Goal: Contribute content: Contribute content

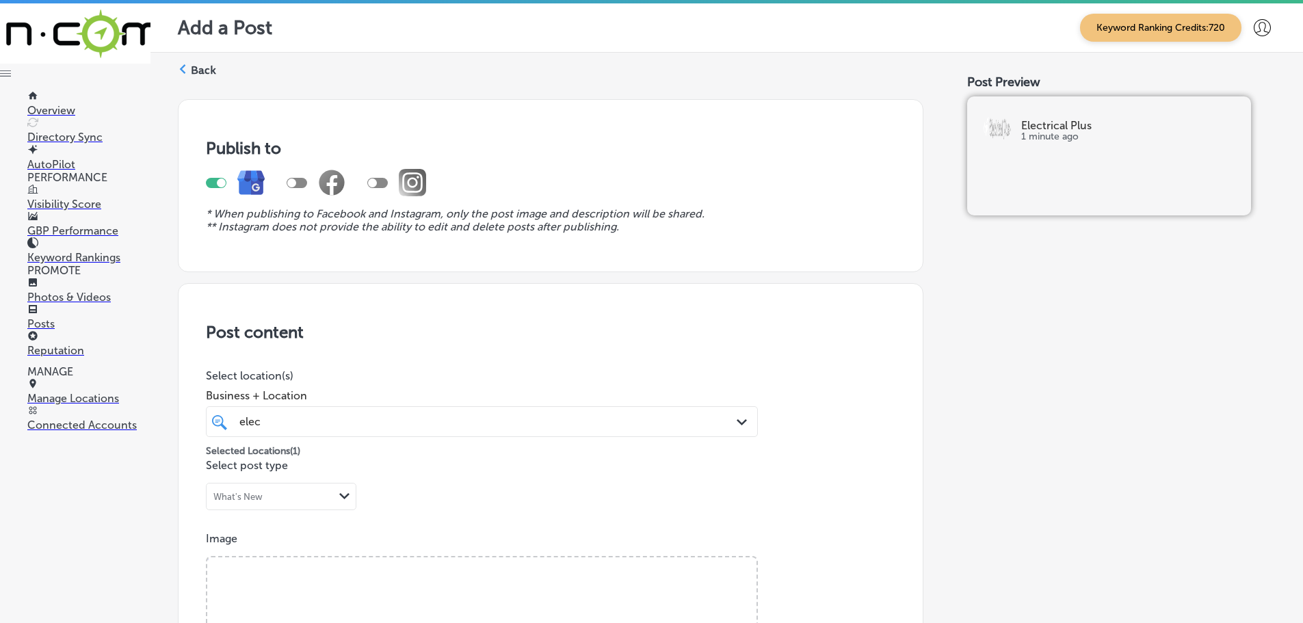
click at [180, 68] on icon at bounding box center [183, 69] width 10 height 10
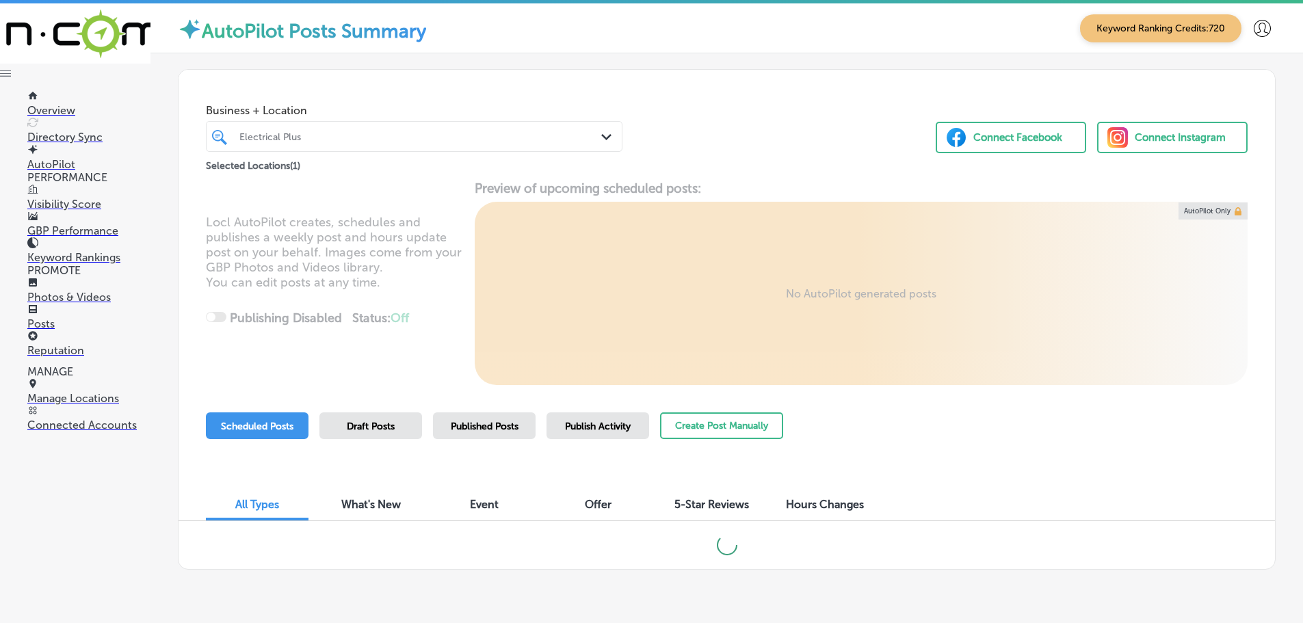
click at [405, 143] on div at bounding box center [396, 136] width 317 height 18
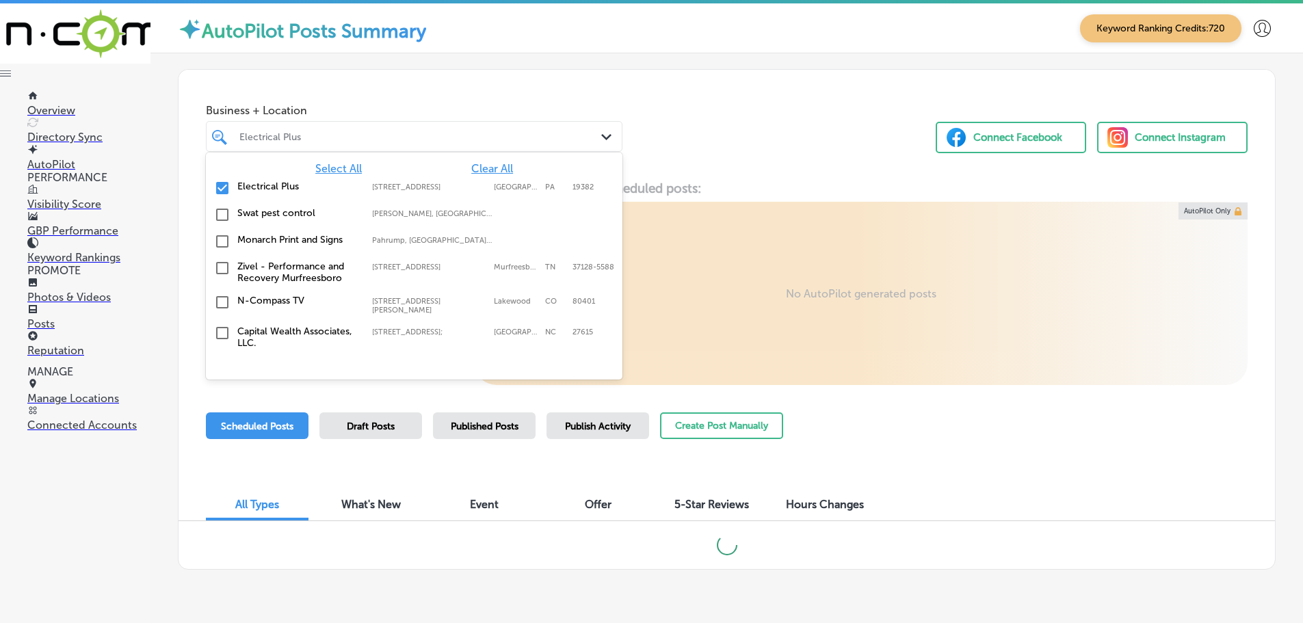
click at [486, 169] on span "Clear All" at bounding box center [492, 168] width 42 height 13
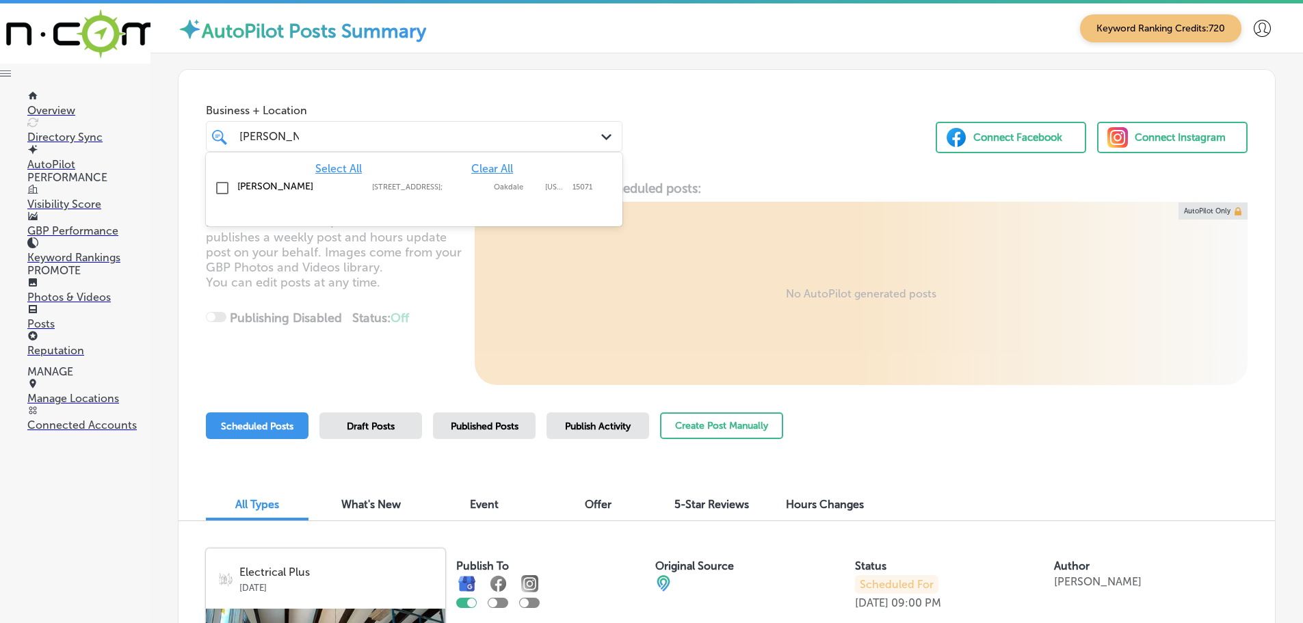
click at [282, 190] on label "[PERSON_NAME]" at bounding box center [297, 187] width 121 height 12
type input "[PERSON_NAME]"
click at [740, 131] on div "Business + Location option [STREET_ADDRESS]. option [STREET_ADDRESS]; focused, …" at bounding box center [727, 122] width 1096 height 104
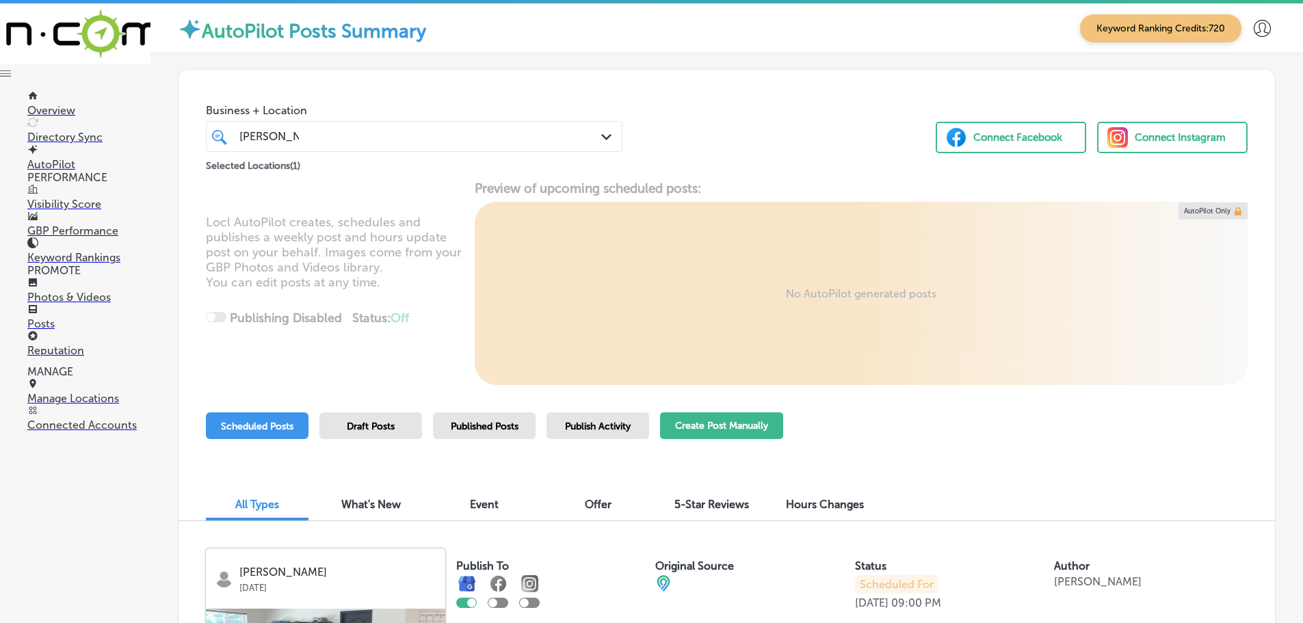
click at [704, 431] on button "Create Post Manually" at bounding box center [721, 425] width 123 height 27
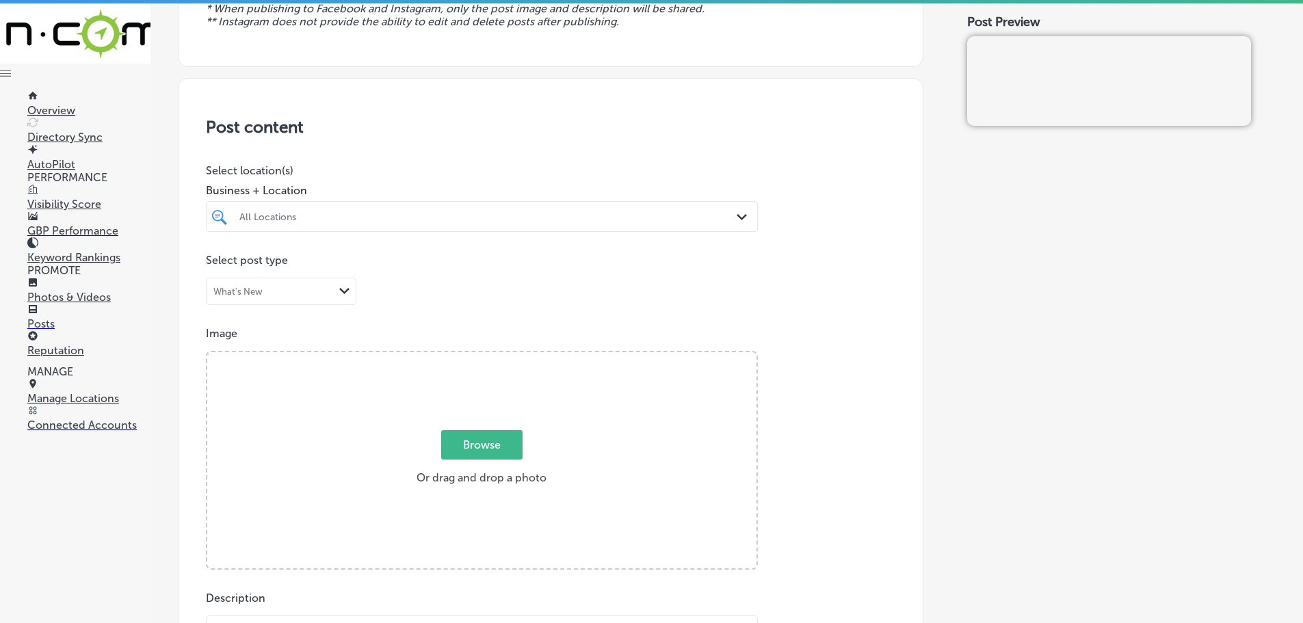
scroll to position [479, 0]
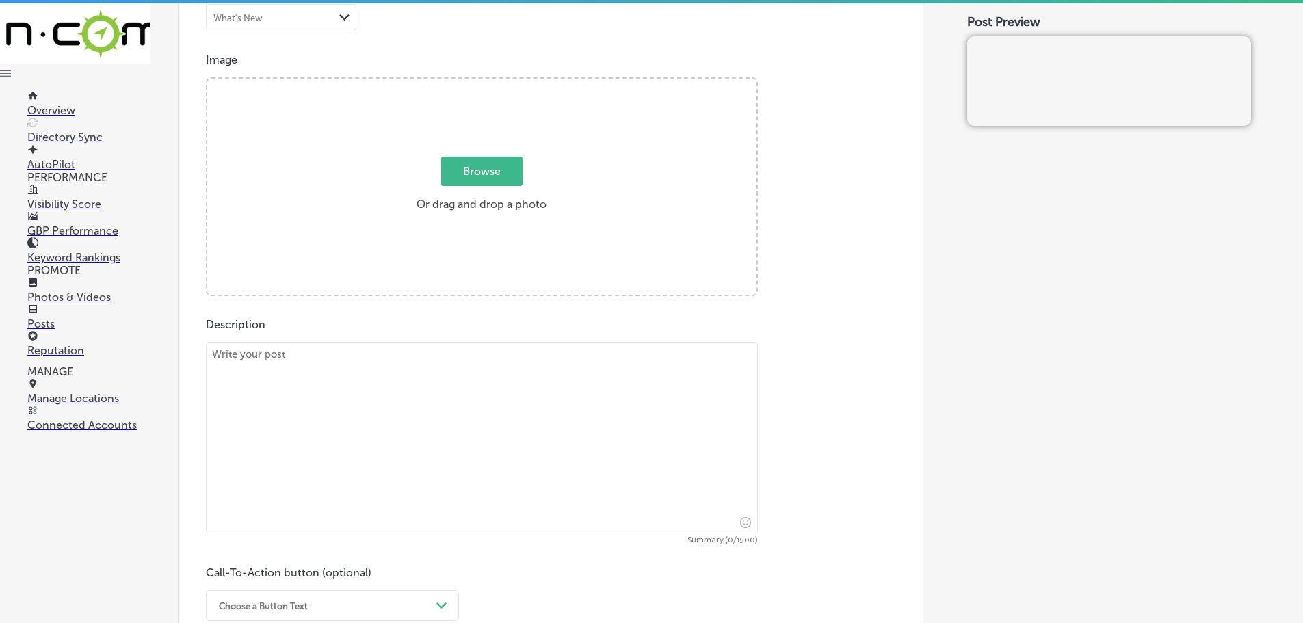
click at [417, 385] on textarea at bounding box center [482, 437] width 552 height 191
paste textarea "At [PERSON_NAME], we prioritize a clean and safe environment for all our reside…"
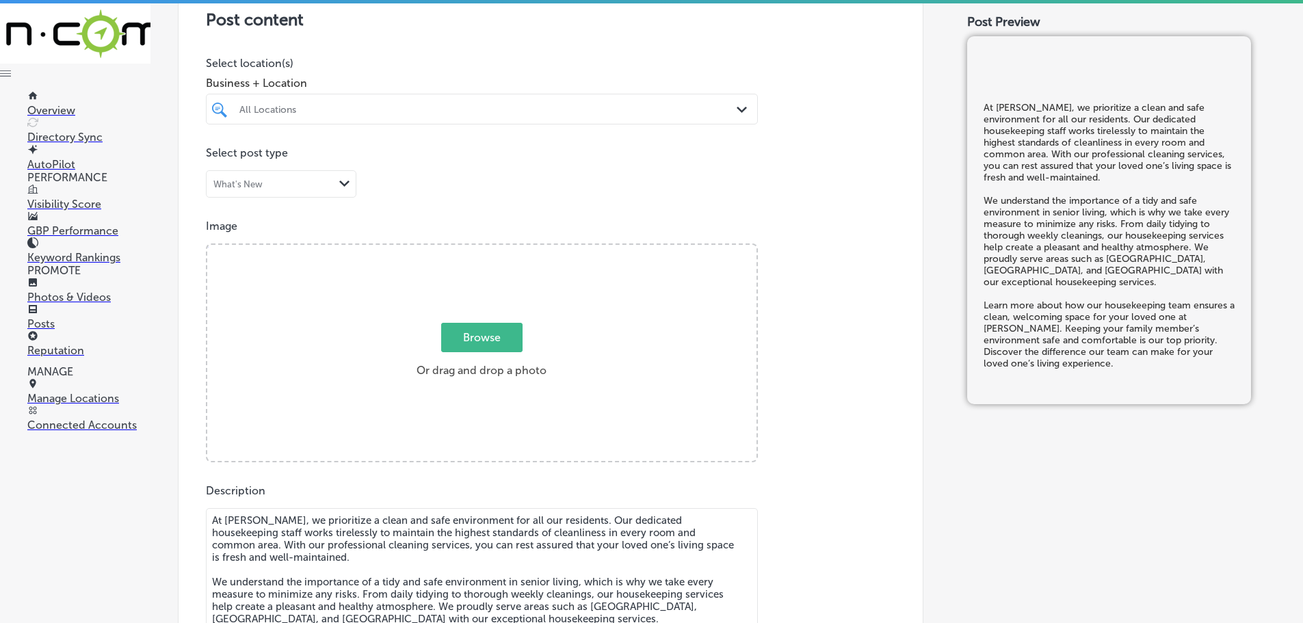
scroll to position [274, 0]
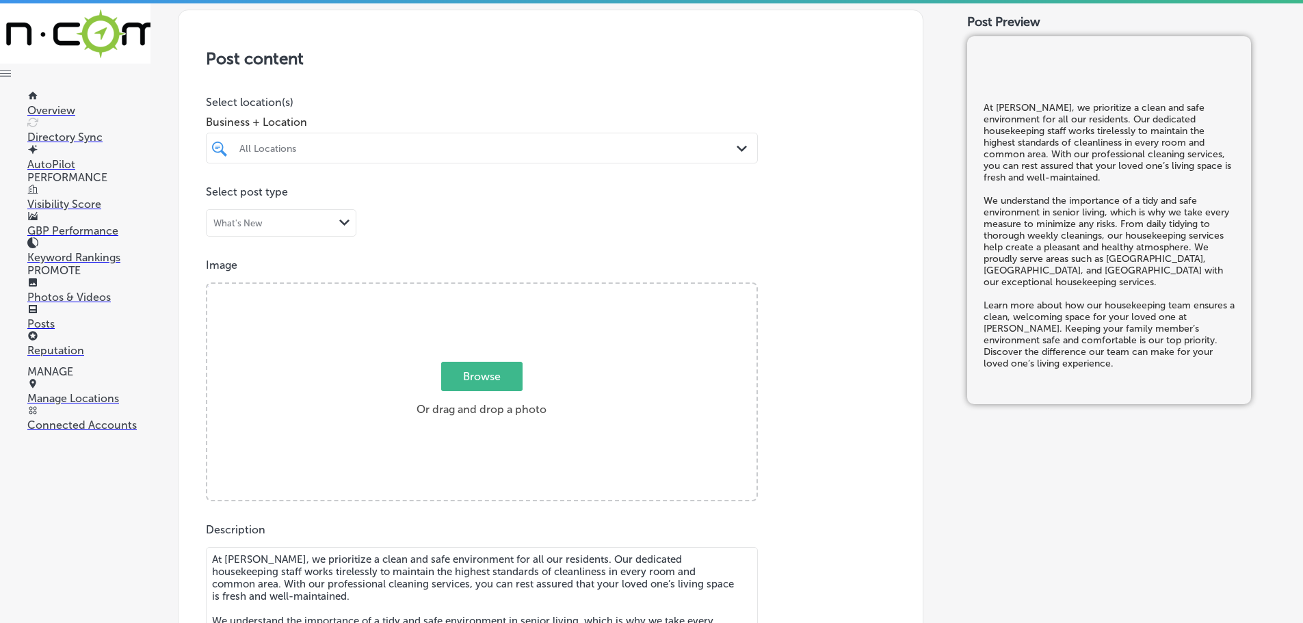
type textarea "At [PERSON_NAME], we prioritize a clean and safe environment for all our reside…"
click at [506, 141] on div at bounding box center [457, 148] width 438 height 18
click at [291, 196] on label "[PERSON_NAME]" at bounding box center [317, 198] width 161 height 12
type input "rose ma"
click at [450, 88] on div "Post content Select location(s) Business + Location option [STREET_ADDRESS]. op…" at bounding box center [550, 443] width 745 height 866
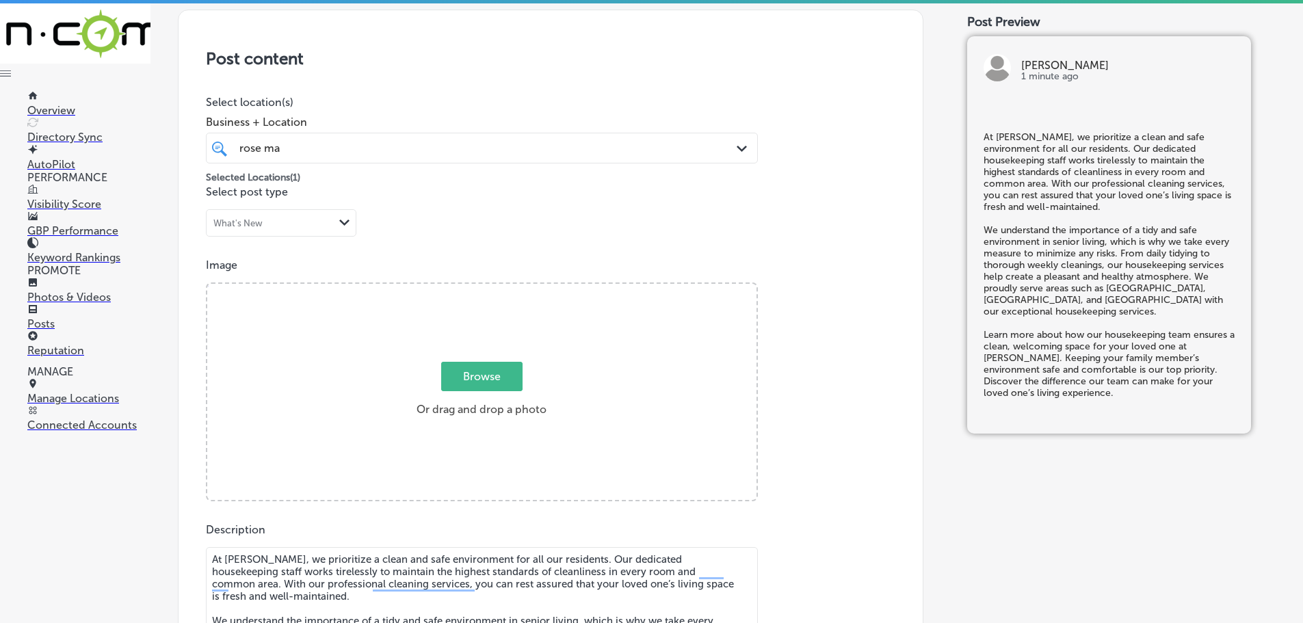
click at [498, 376] on span "Browse" at bounding box center [481, 376] width 81 height 29
click at [498, 288] on input "Browse Or drag and drop a photo" at bounding box center [481, 286] width 549 height 4
type input "C:\fakepath\IMG_2344.jpg"
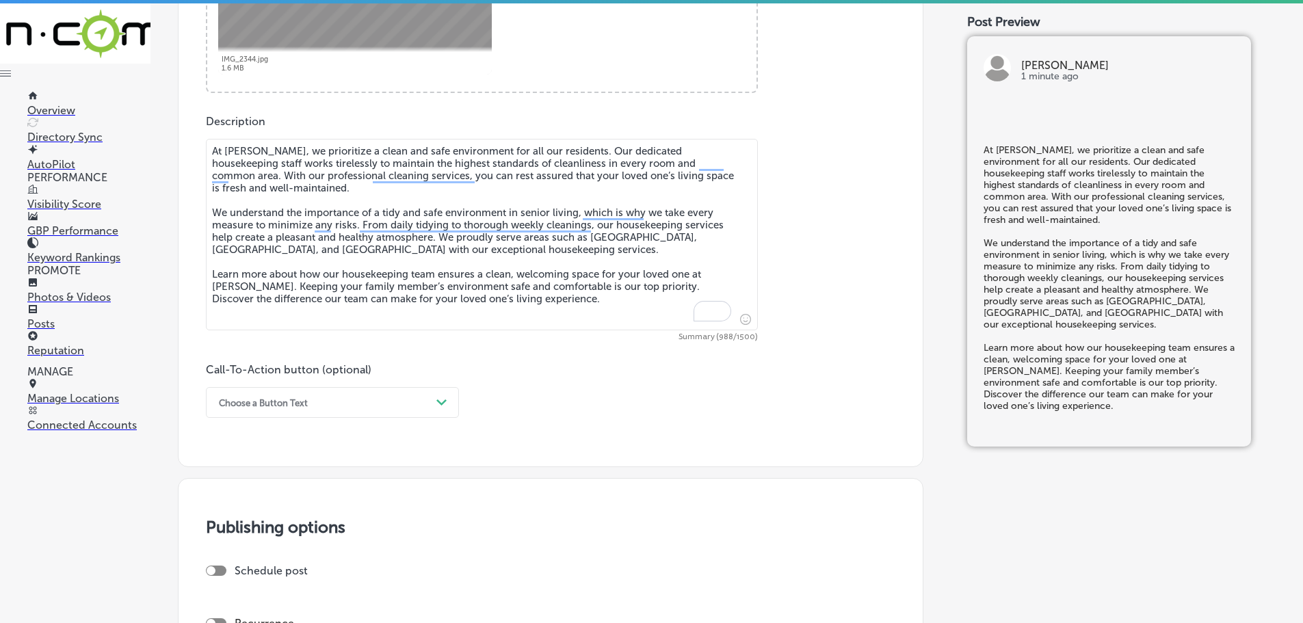
scroll to position [684, 0]
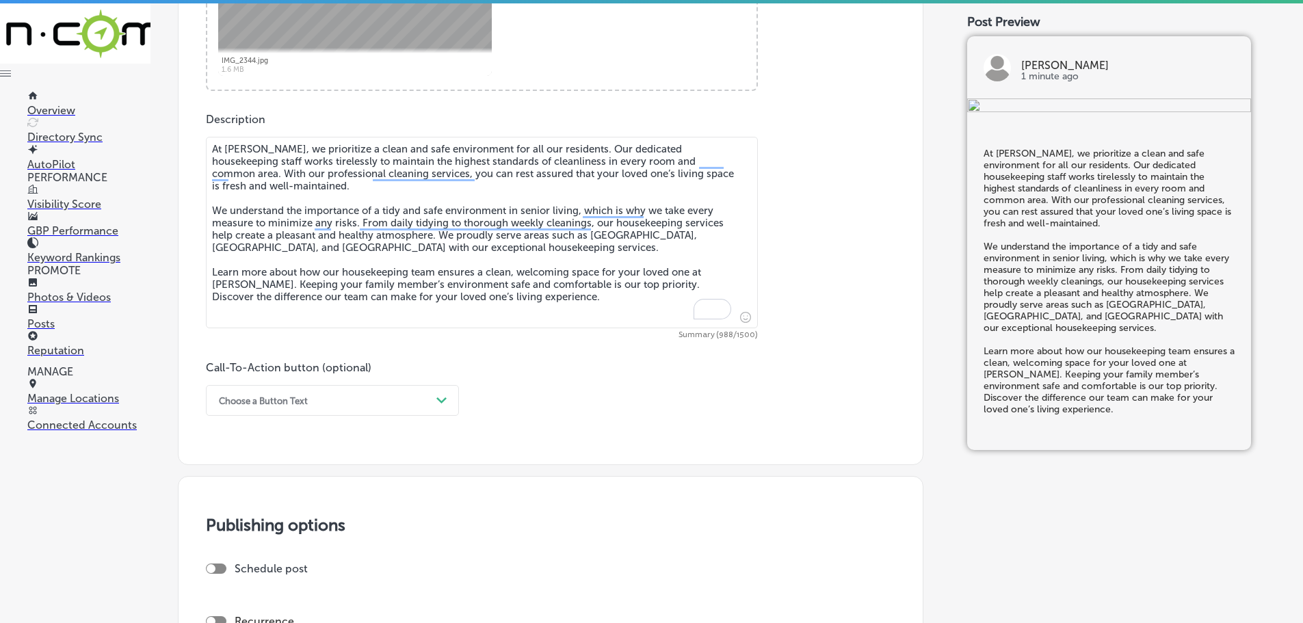
click at [382, 395] on div "Choose a Button Text" at bounding box center [321, 400] width 219 height 21
click at [250, 528] on div "Learn more" at bounding box center [332, 526] width 253 height 24
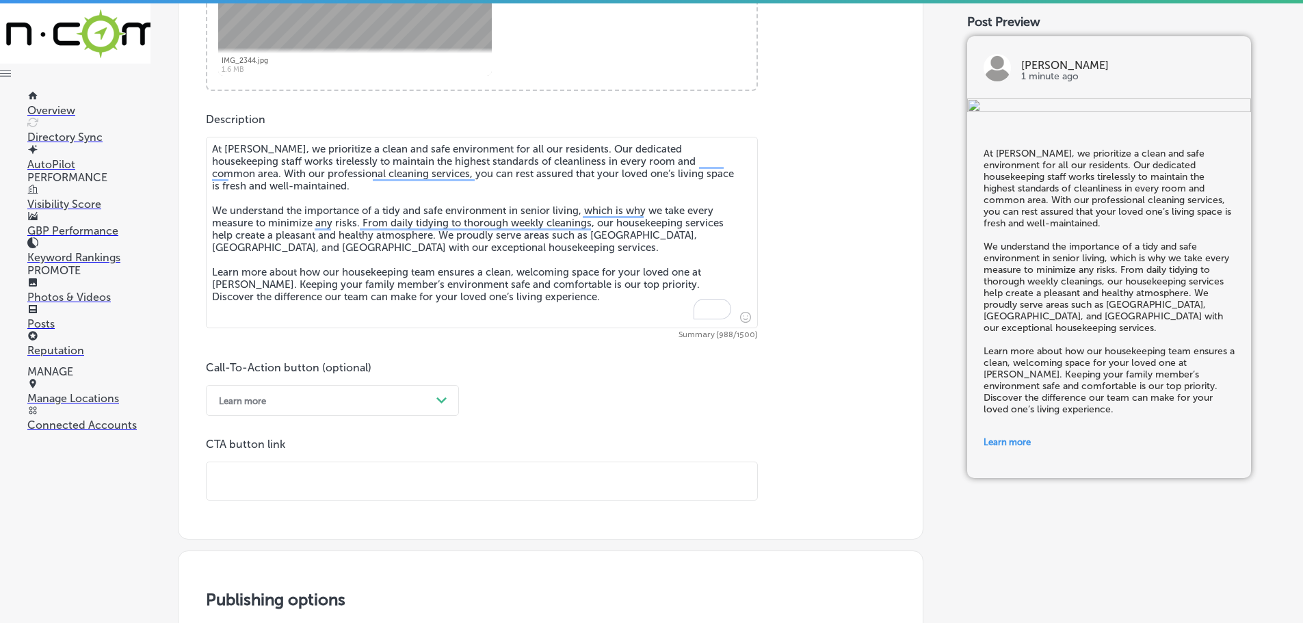
click at [301, 487] on input "text" at bounding box center [482, 481] width 551 height 38
paste input "[URL][DOMAIN_NAME]"
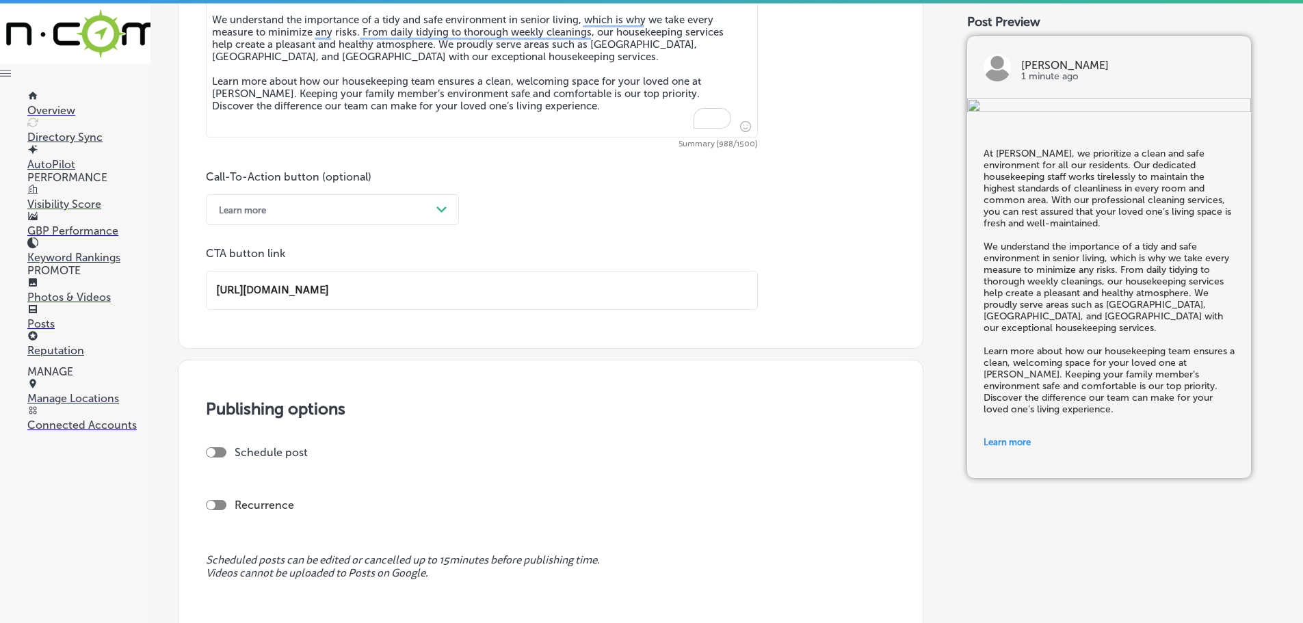
scroll to position [889, 0]
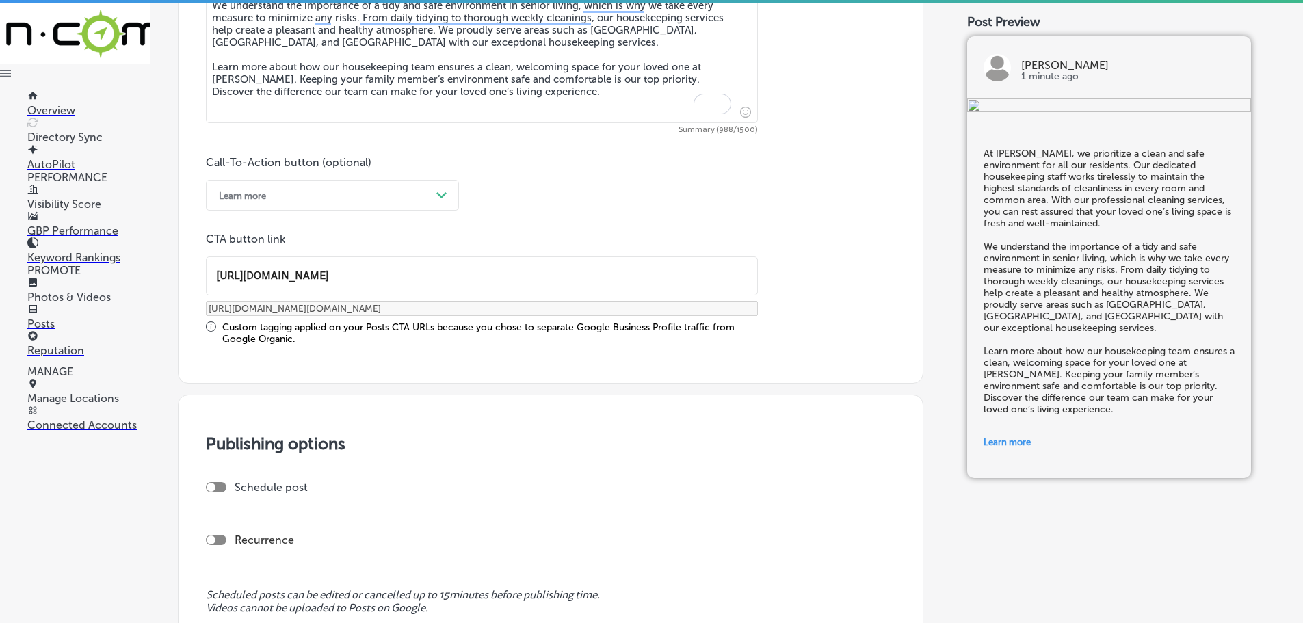
click at [218, 484] on div at bounding box center [216, 487] width 21 height 10
type input "[URL][DOMAIN_NAME]"
checkbox input "true"
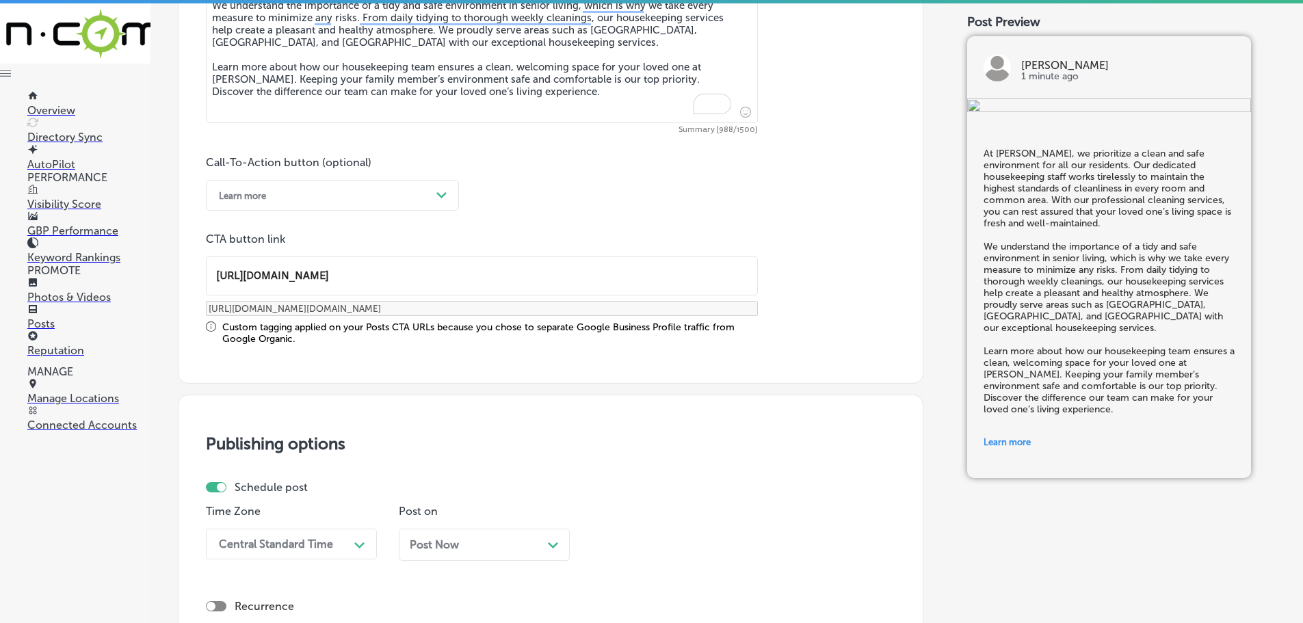
click at [333, 544] on div "Central Standard Time Path Created with Sketch." at bounding box center [291, 544] width 171 height 31
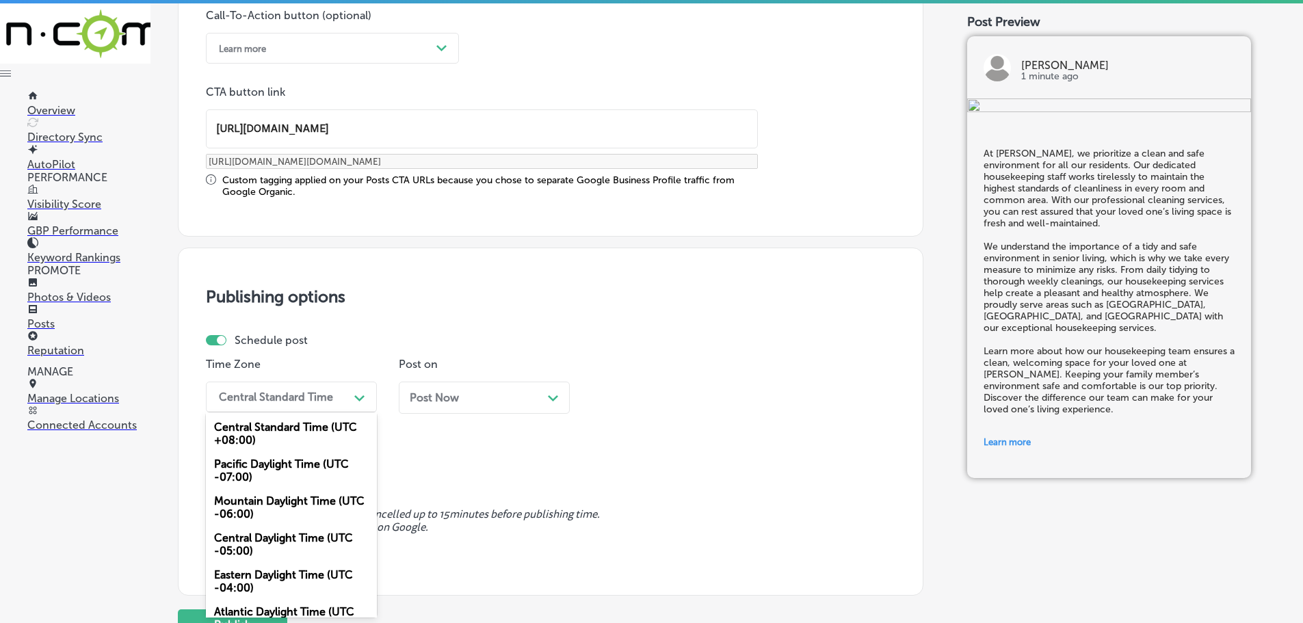
click at [278, 497] on div "Mountain Daylight Time (UTC -06:00)" at bounding box center [291, 507] width 171 height 37
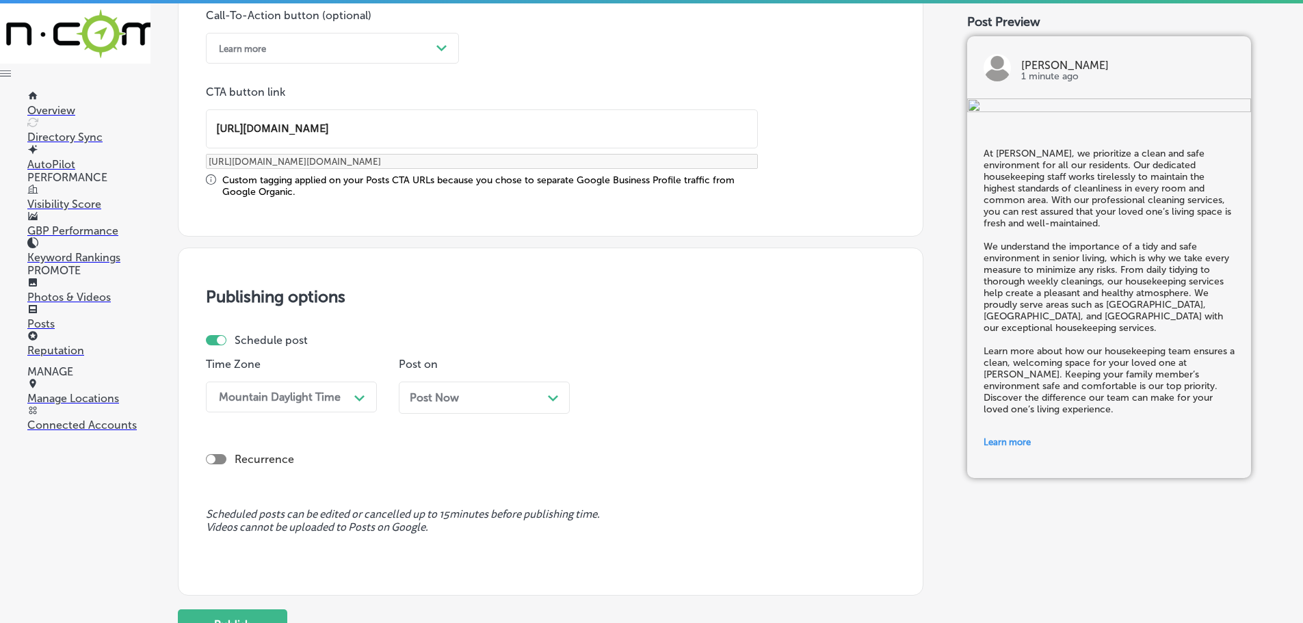
click at [551, 401] on icon "Path Created with Sketch." at bounding box center [553, 398] width 10 height 6
click at [722, 390] on div "04:00 PM" at bounding box center [666, 397] width 137 height 24
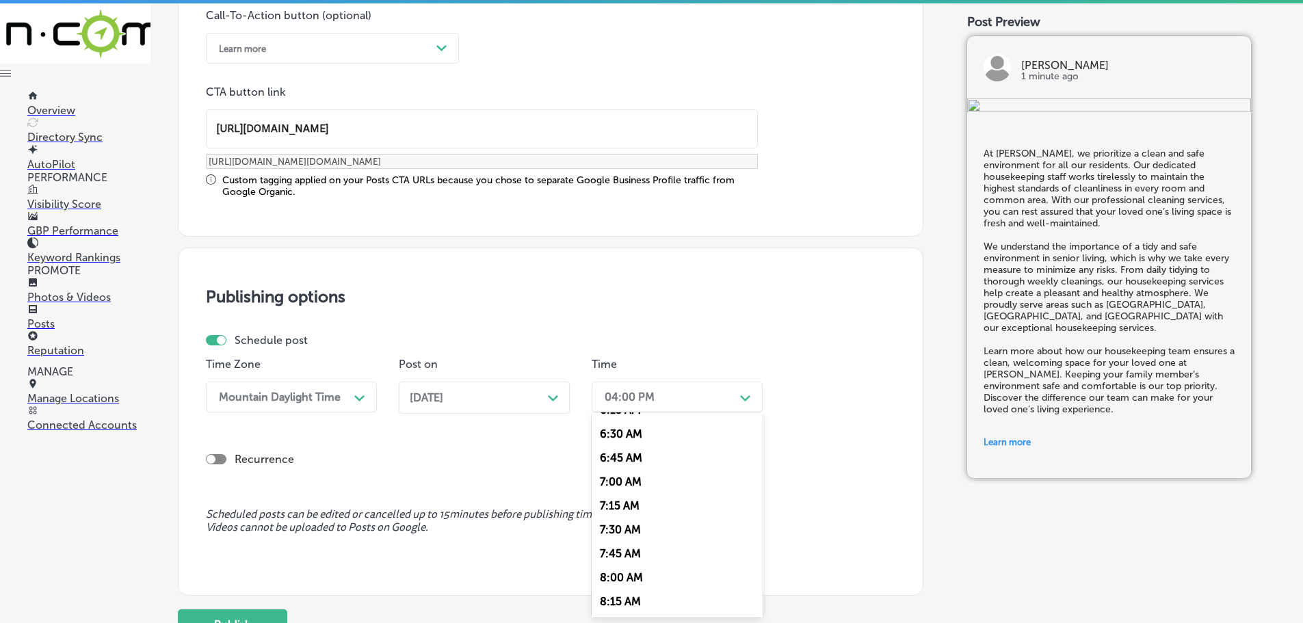
click at [610, 483] on div "7:00 AM" at bounding box center [677, 482] width 171 height 24
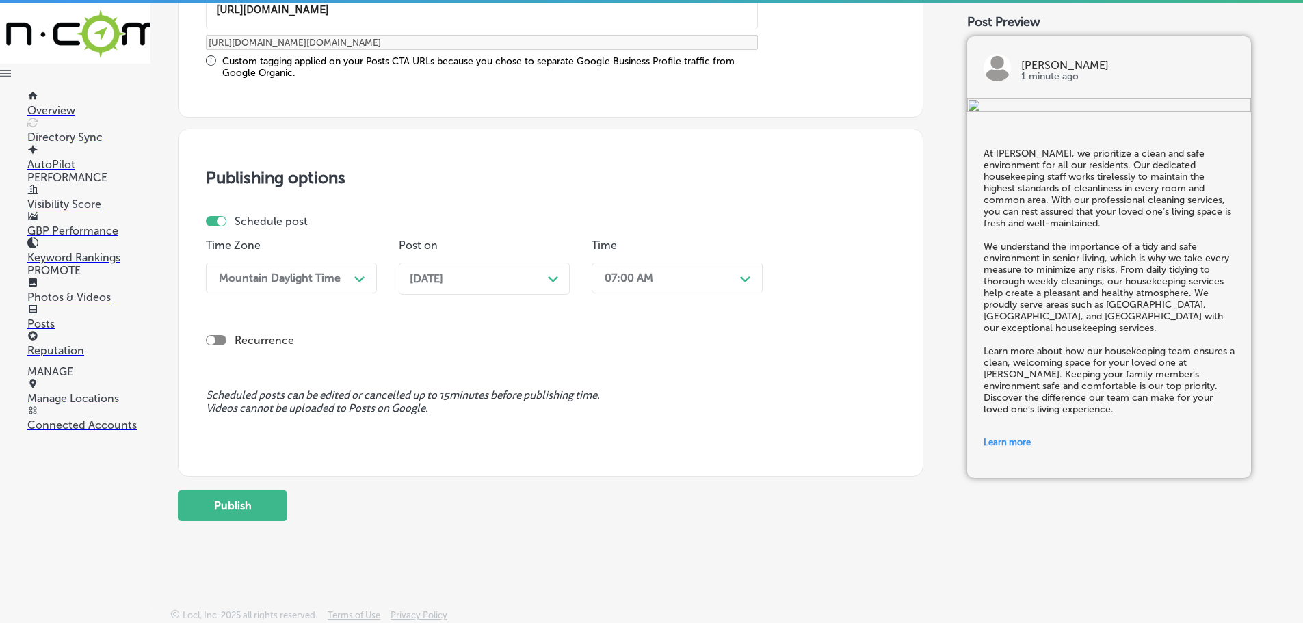
scroll to position [1156, 0]
click at [228, 510] on button "Publish" at bounding box center [232, 505] width 109 height 31
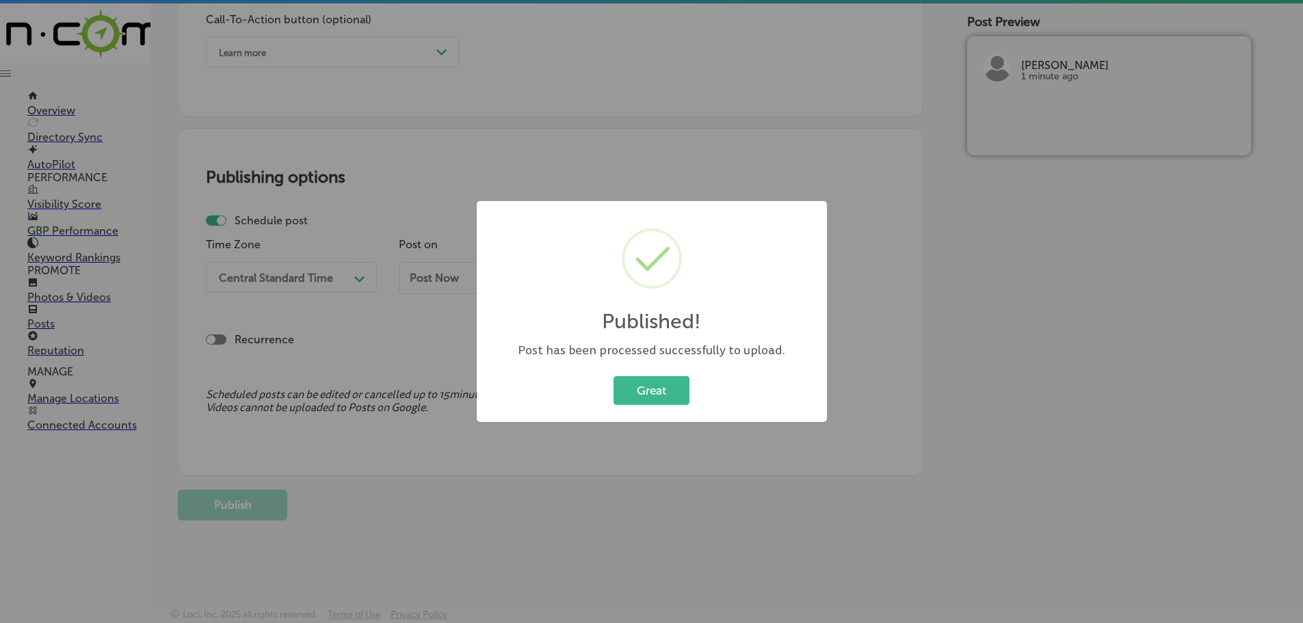
scroll to position [1032, 0]
click at [629, 382] on button "Great" at bounding box center [651, 390] width 76 height 28
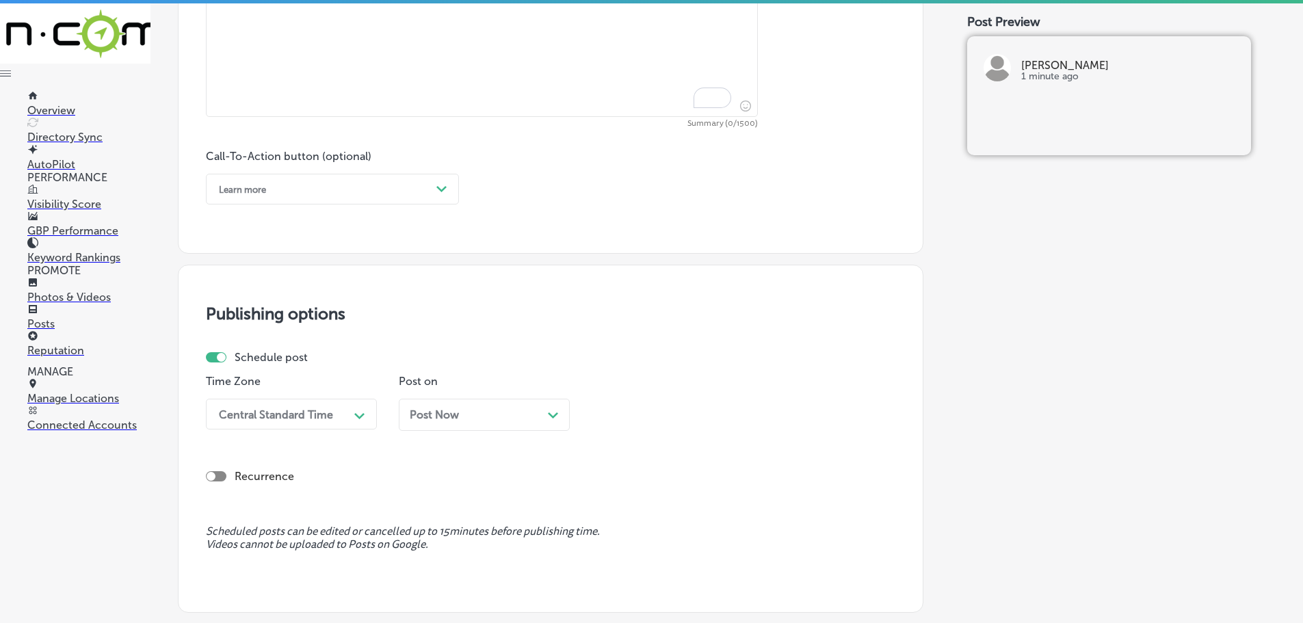
scroll to position [553, 0]
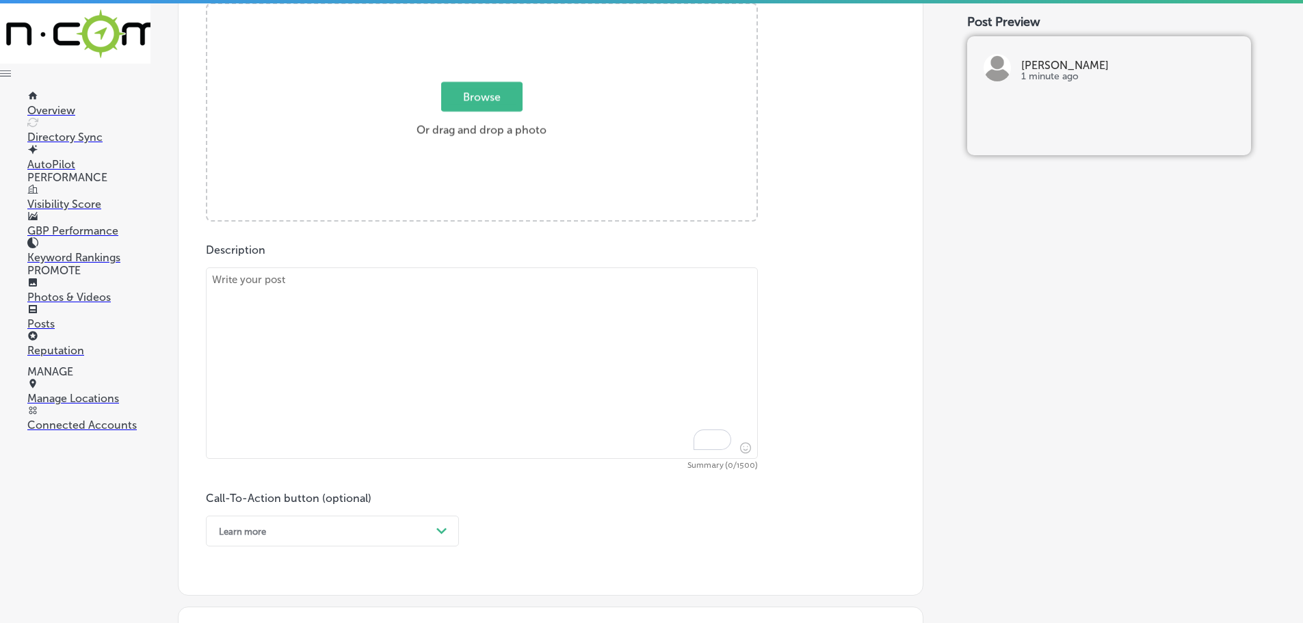
click at [321, 292] on textarea "To enrich screen reader interactions, please activate Accessibility in Grammarl…" at bounding box center [482, 362] width 552 height 191
paste textarea "[PERSON_NAME] offers compassionate senior care services tailored to each reside…"
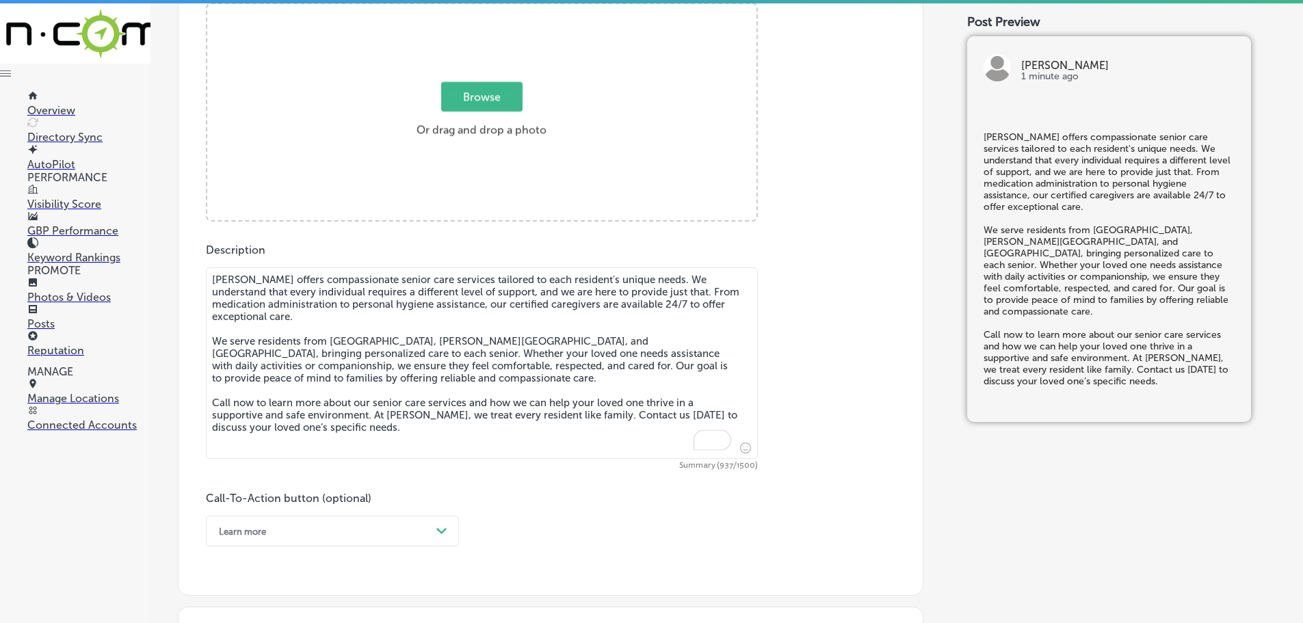
type textarea "[PERSON_NAME] offers compassionate senior care services tailored to each reside…"
click at [448, 107] on span "Browse" at bounding box center [481, 96] width 81 height 29
click at [448, 8] on input "Browse Or drag and drop a photo" at bounding box center [481, 6] width 549 height 4
type input "C:\fakepath\IMG_3374.png"
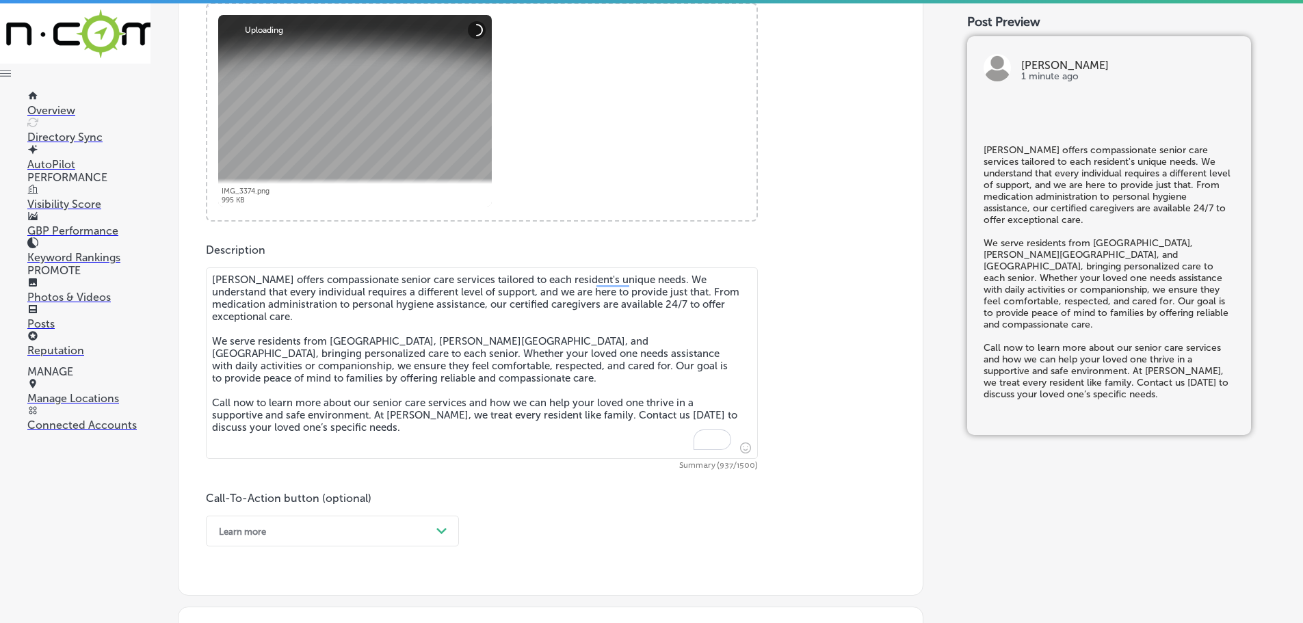
click at [336, 533] on div "Learn more Path Created with Sketch." at bounding box center [332, 531] width 253 height 31
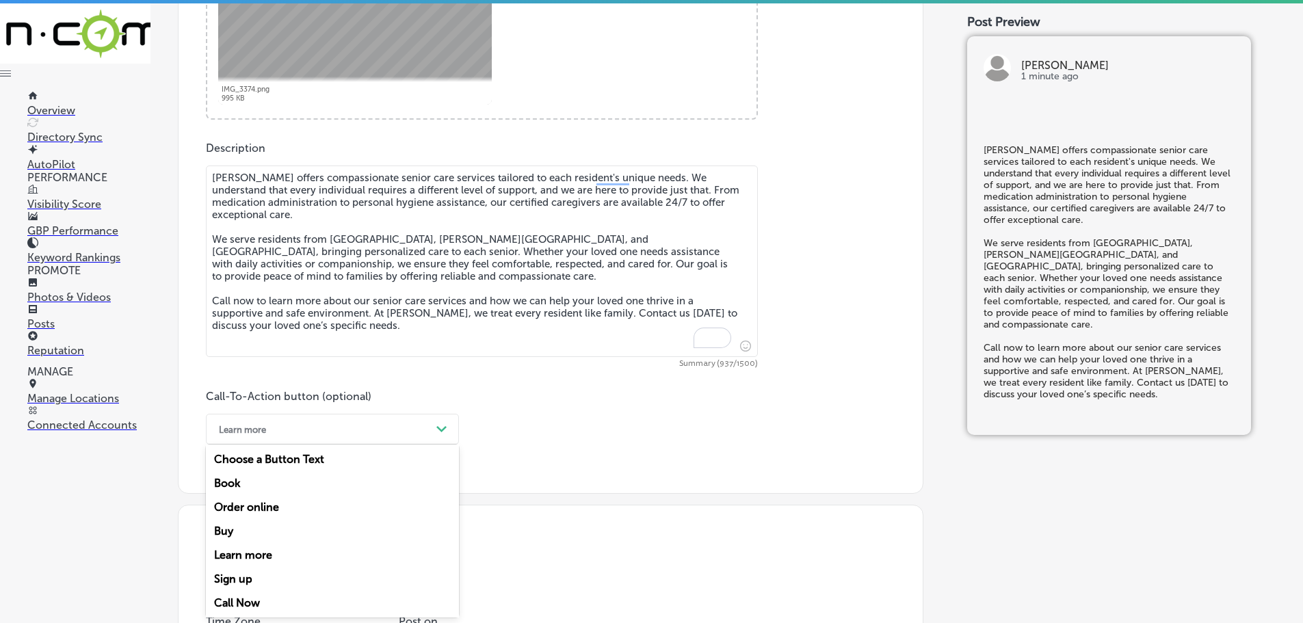
click at [239, 597] on div "Call Now" at bounding box center [332, 603] width 253 height 24
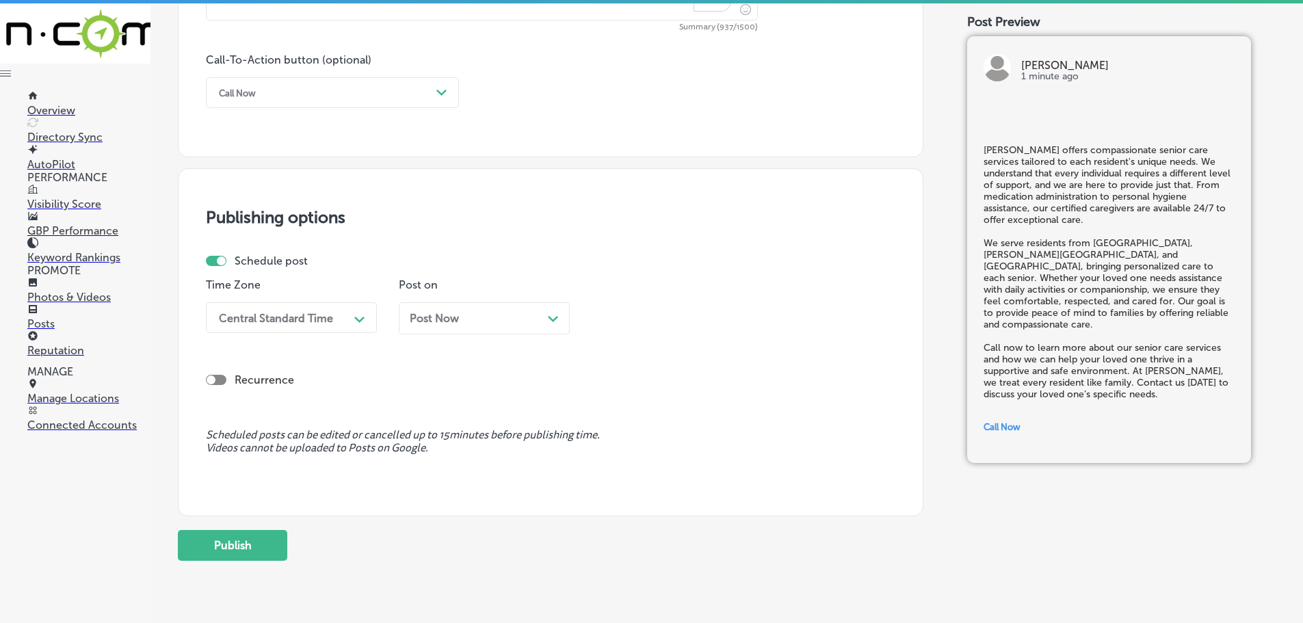
scroll to position [997, 0]
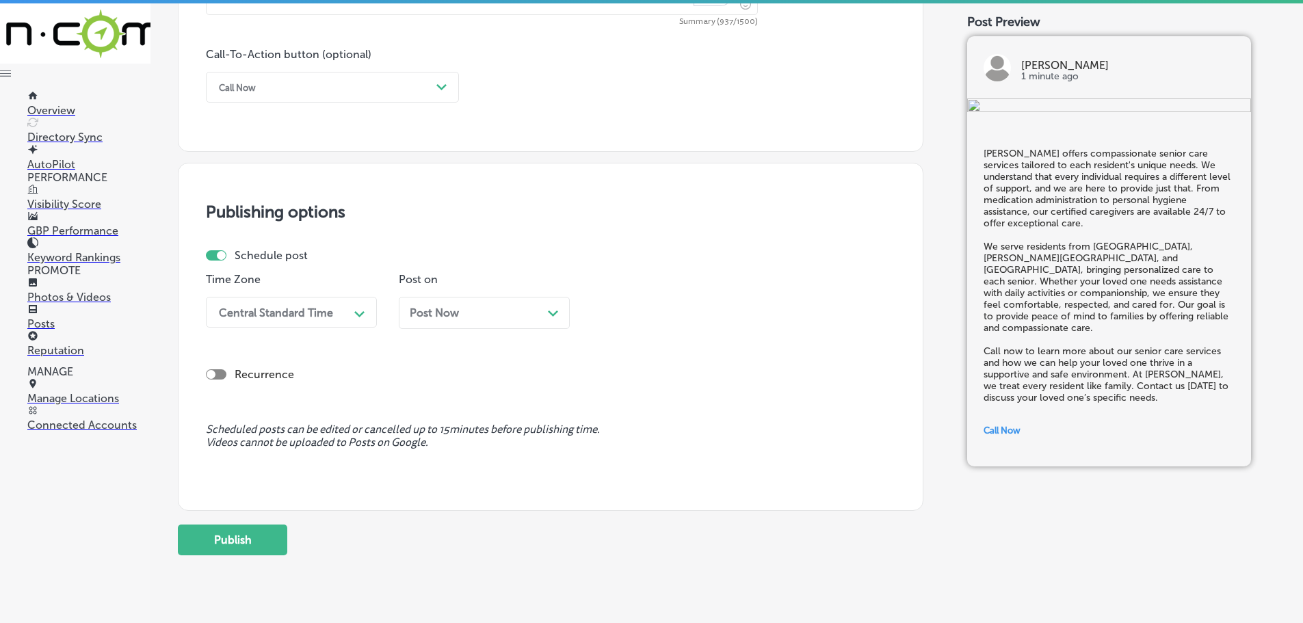
click at [313, 317] on div "Central Standard Time" at bounding box center [276, 312] width 114 height 13
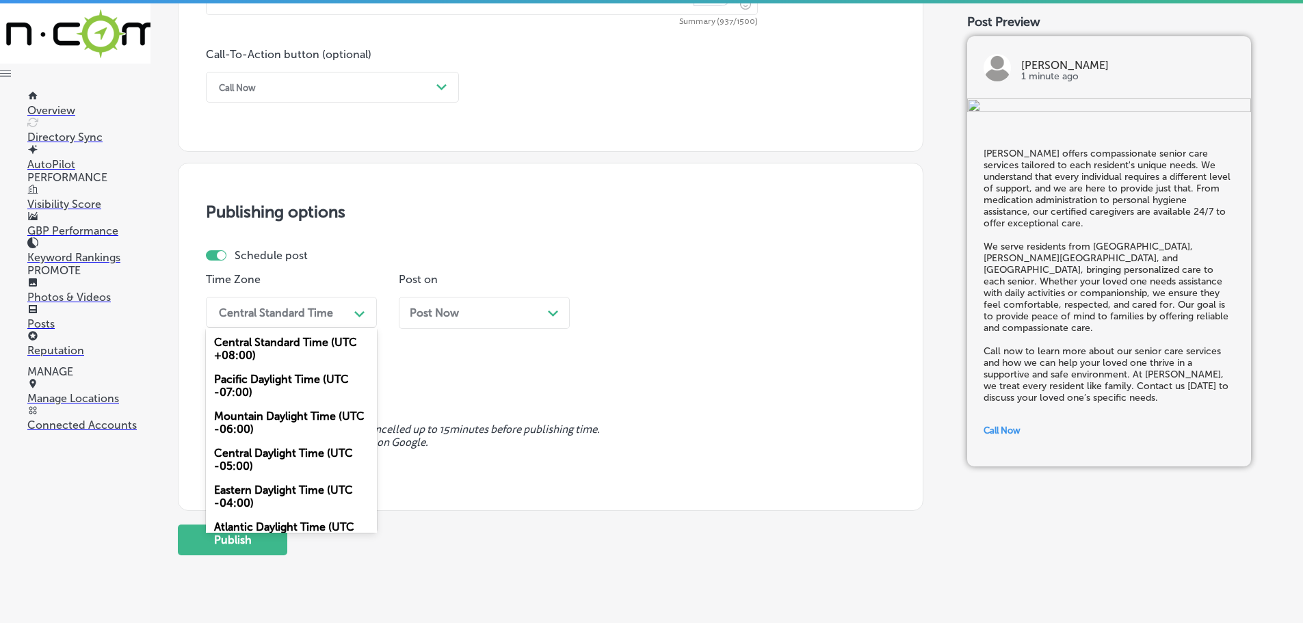
click at [272, 414] on div "Mountain Daylight Time (UTC -06:00)" at bounding box center [291, 422] width 171 height 37
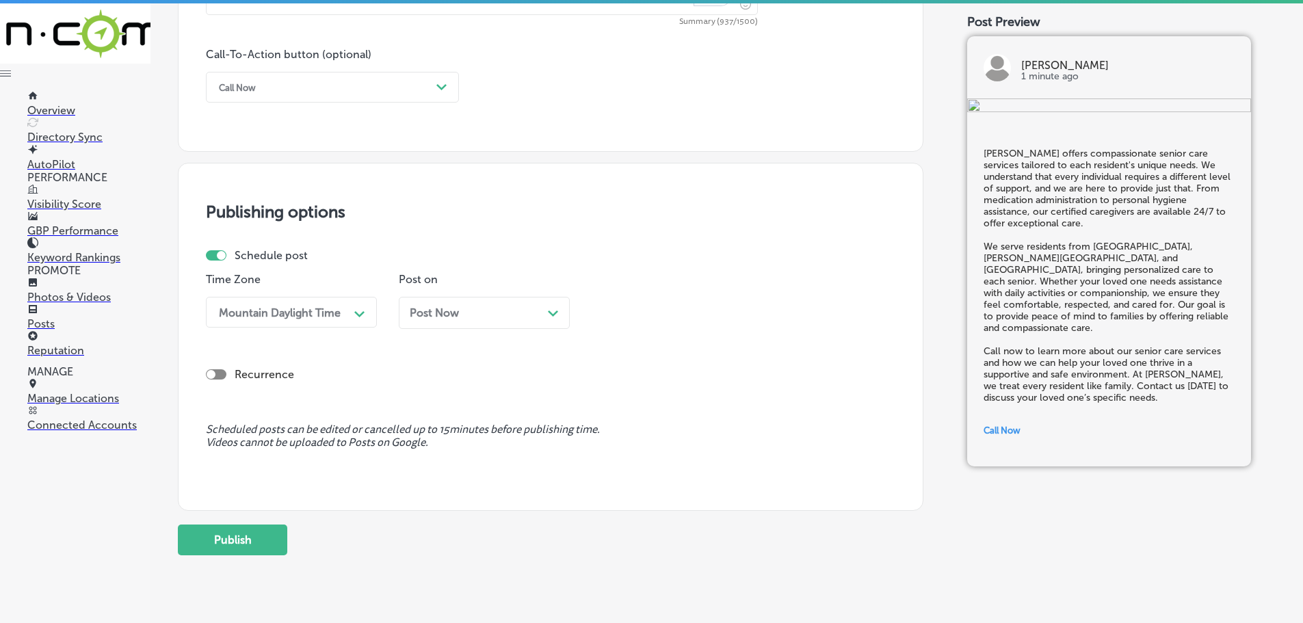
click at [539, 309] on div "Post Now Path Created with Sketch." at bounding box center [484, 312] width 149 height 13
click at [659, 314] on div "04:00 PM" at bounding box center [666, 312] width 137 height 24
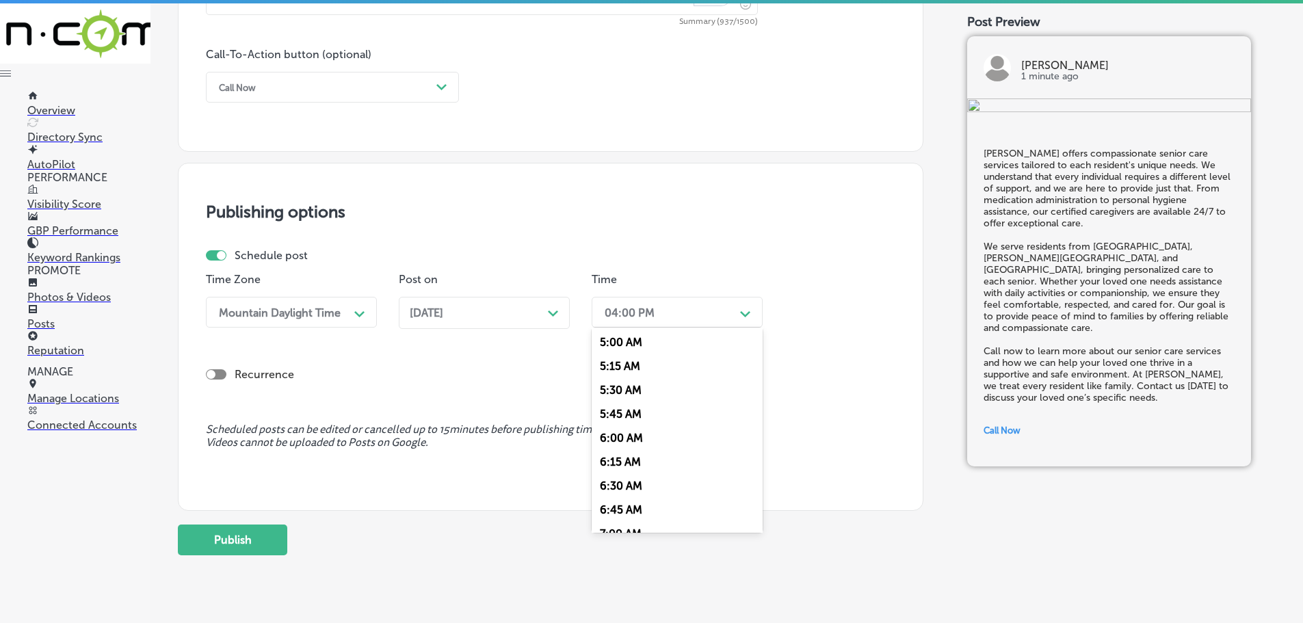
scroll to position [547, 0]
click at [624, 461] on div "7:00 AM" at bounding box center [677, 465] width 171 height 24
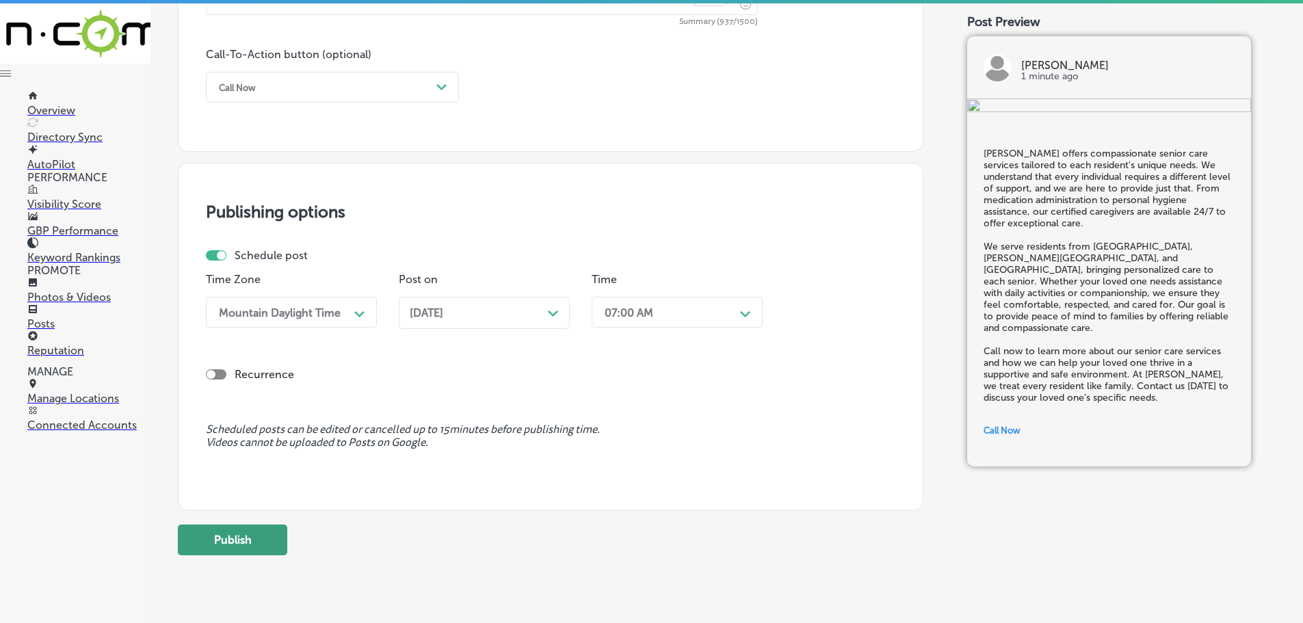
click at [250, 538] on button "Publish" at bounding box center [232, 540] width 109 height 31
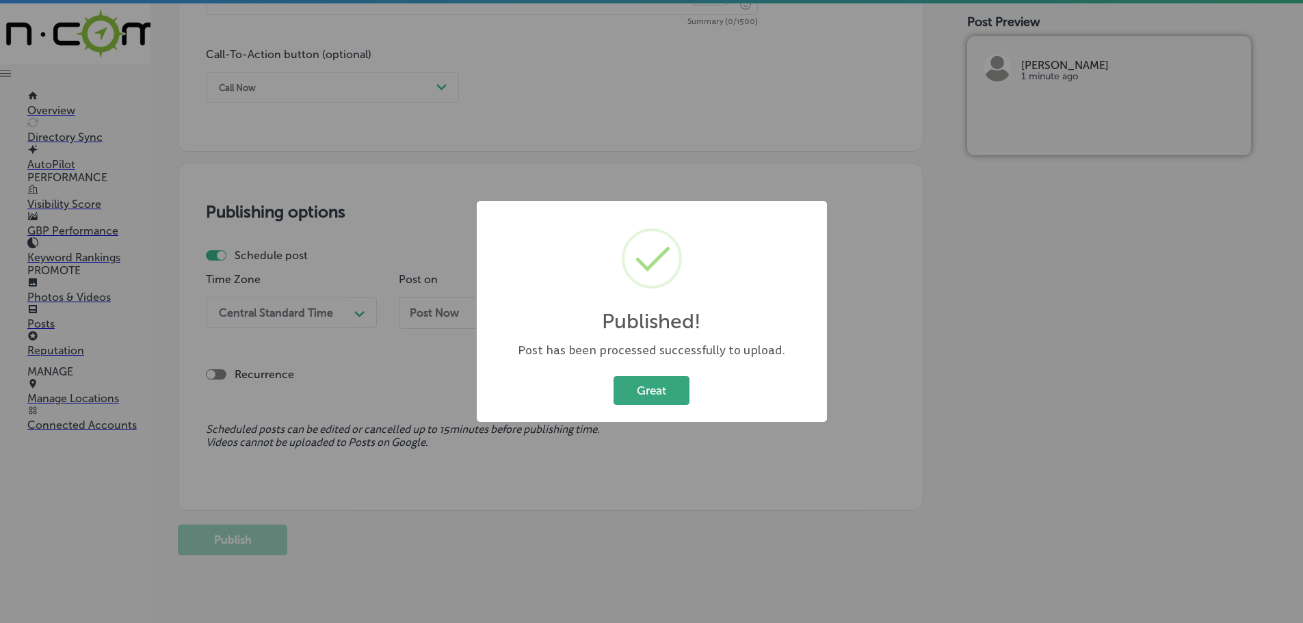
click at [665, 392] on button "Great" at bounding box center [651, 390] width 76 height 28
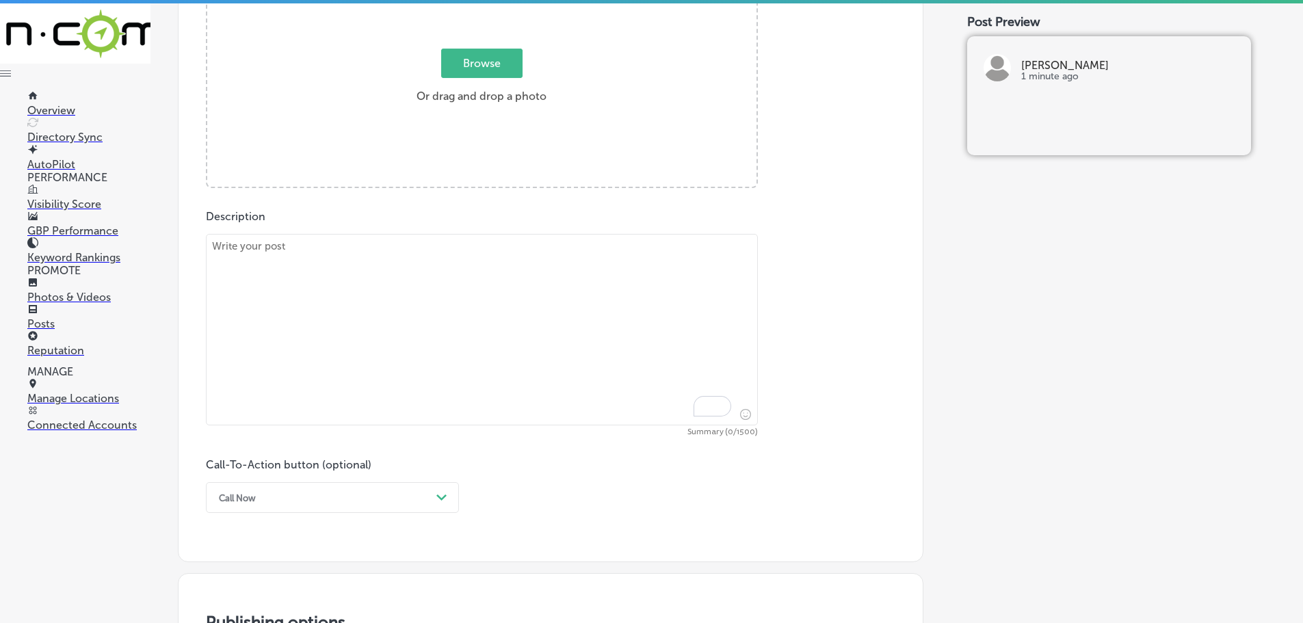
scroll to position [518, 0]
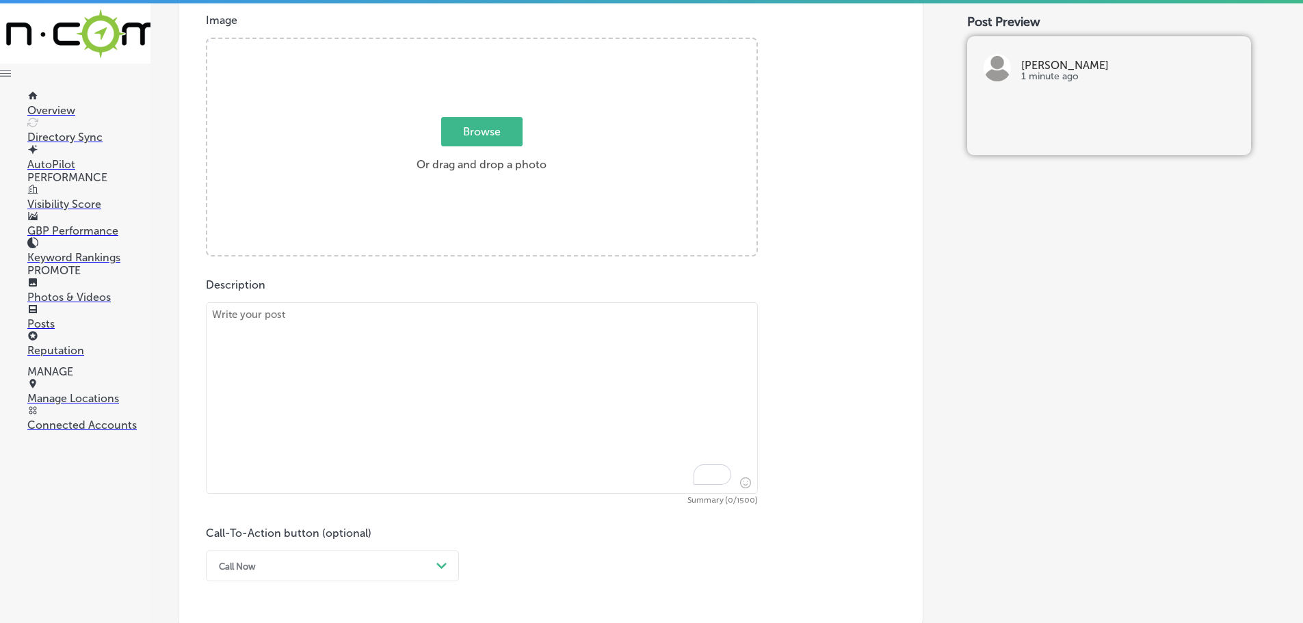
click at [391, 323] on textarea "To enrich screen reader interactions, please activate Accessibility in Grammarl…" at bounding box center [482, 397] width 552 height 191
paste textarea "Lo Ipsu Dolor, si ametco a elitseddo eiu temporin utlaboreetd magna aliqu enima…"
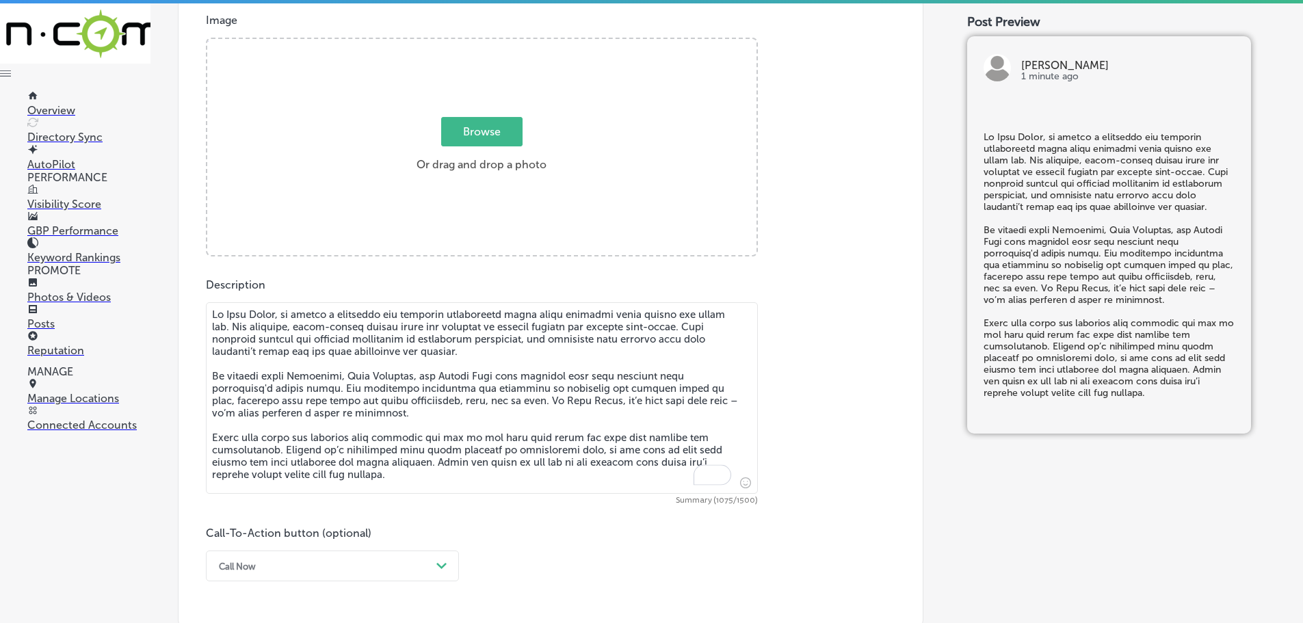
type textarea "Lo Ipsu Dolor, si ametco a elitseddo eiu temporin utlaboreetd magna aliqu enima…"
click at [483, 124] on span "Browse" at bounding box center [481, 131] width 81 height 29
click at [483, 43] on input "Browse Or drag and drop a photo" at bounding box center [481, 41] width 549 height 4
type input "C:\fakepath\IMG_2330.jpg"
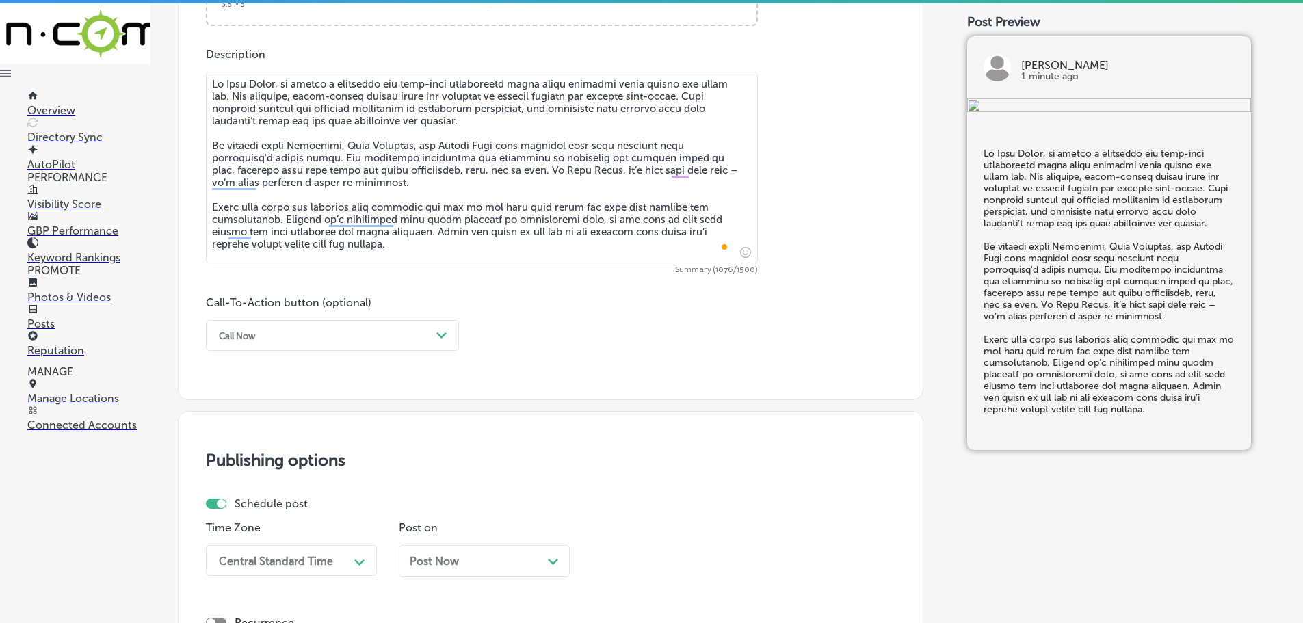
scroll to position [792, 0]
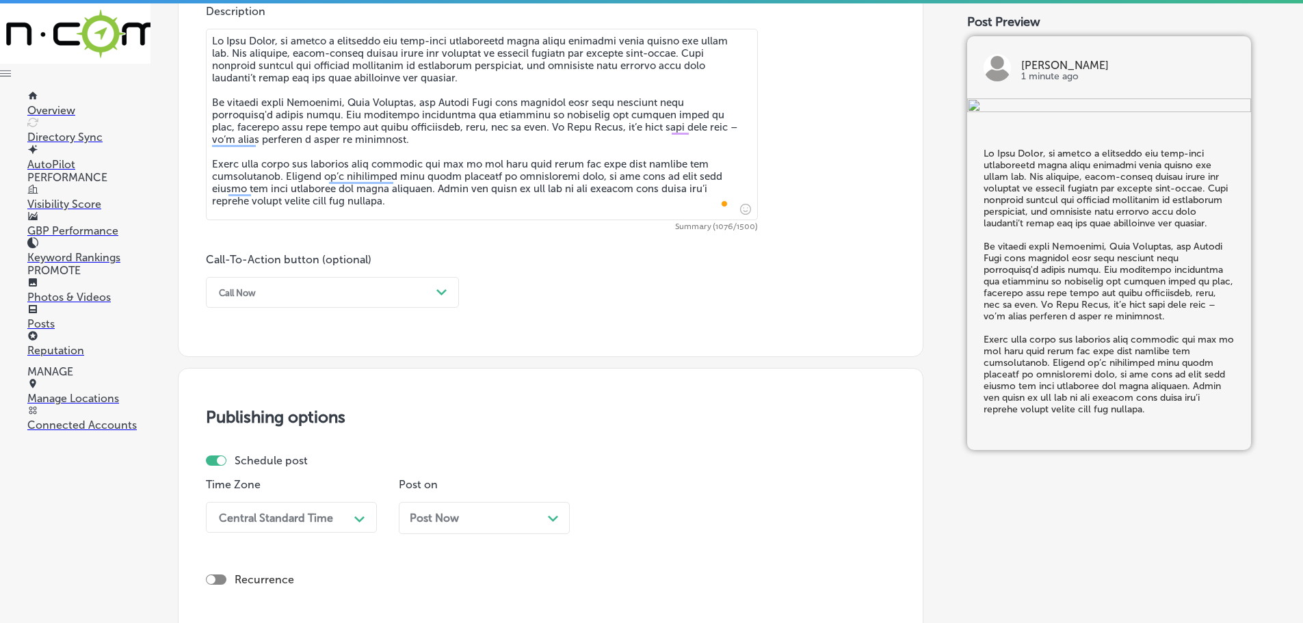
type textarea "Lo Ipsu Dolor, si ametco a elitseddo eiu temp-inci utlaboreetd magna aliqu enim…"
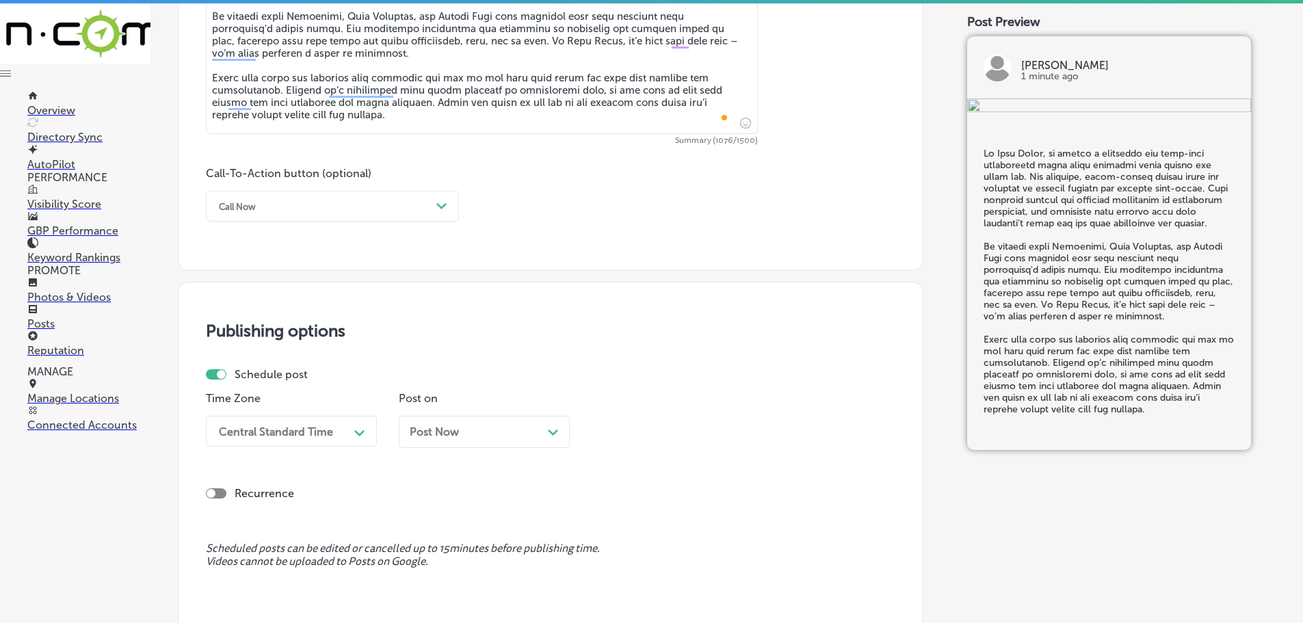
scroll to position [929, 0]
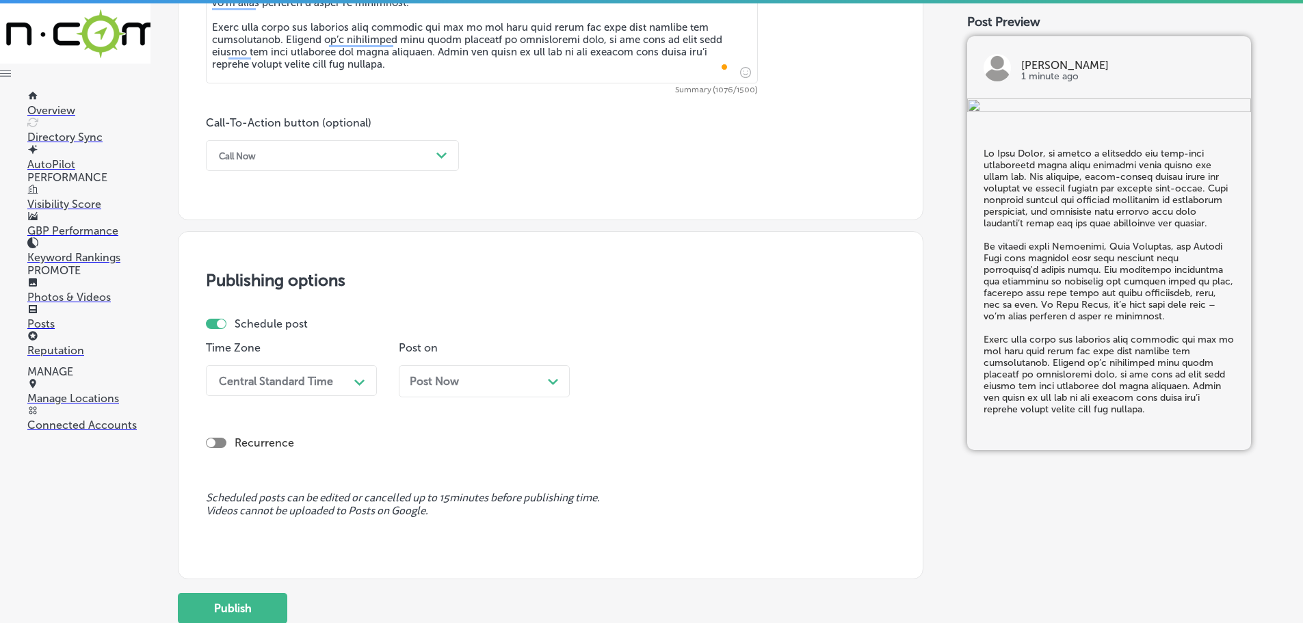
click at [421, 156] on div "Call Now" at bounding box center [321, 155] width 219 height 21
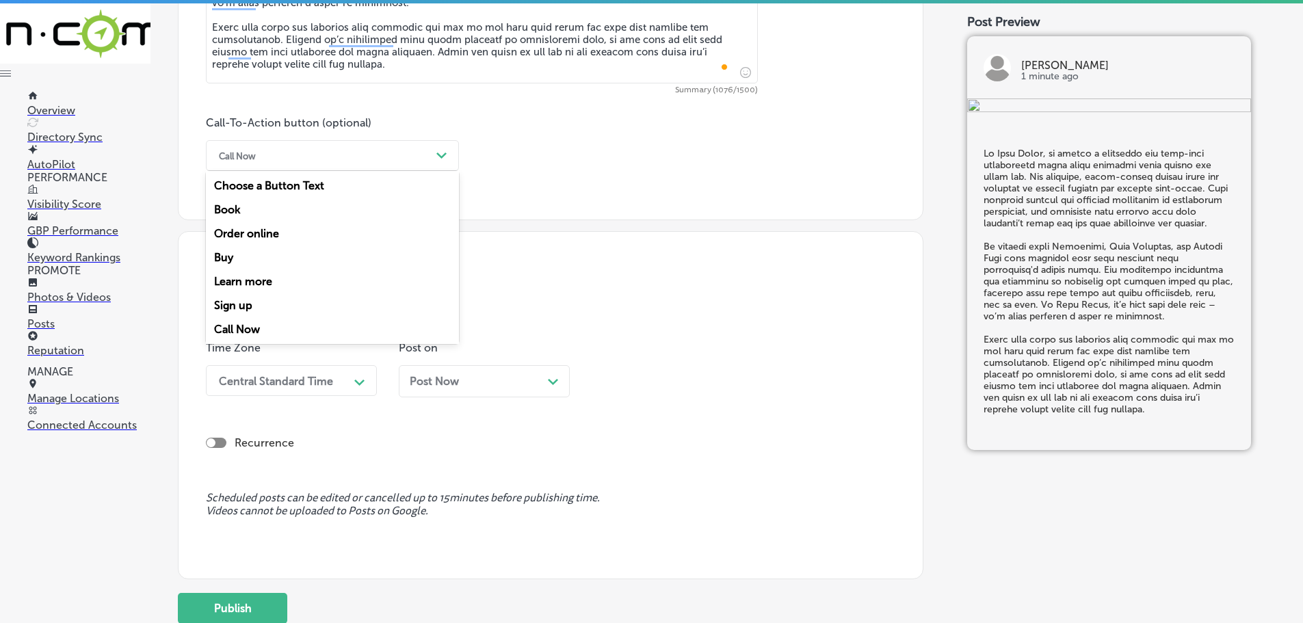
click at [254, 276] on div "Learn more" at bounding box center [332, 281] width 253 height 24
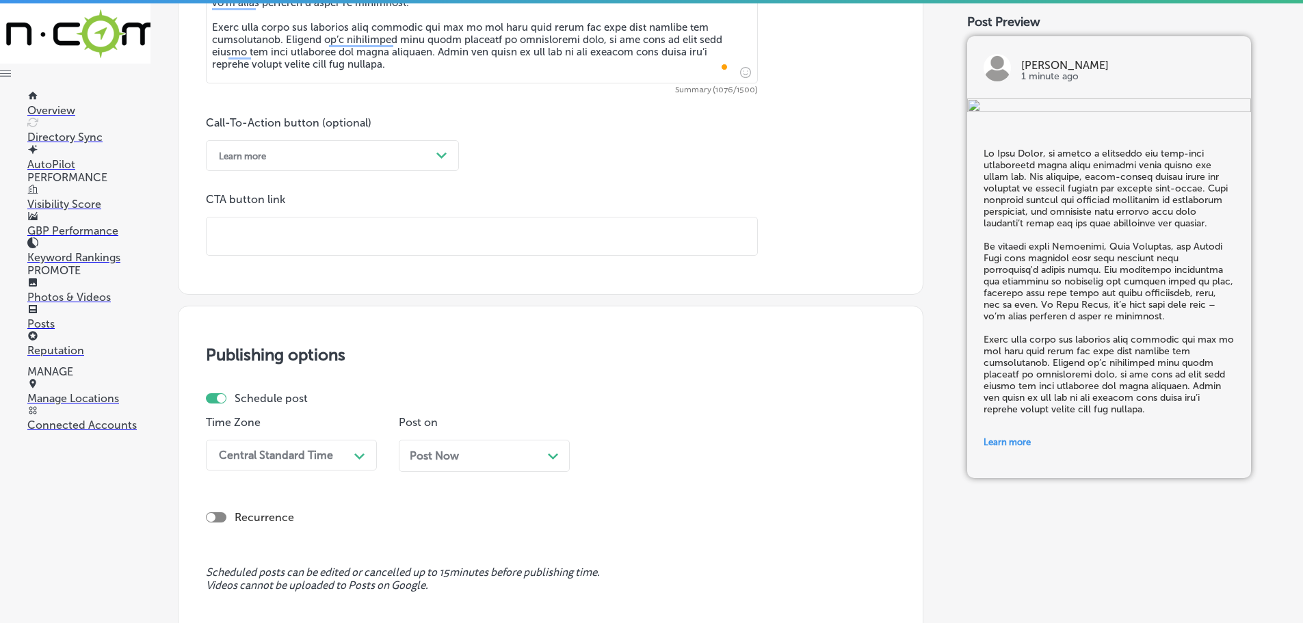
click at [297, 243] on input "text" at bounding box center [482, 236] width 551 height 38
paste input "[URL][DOMAIN_NAME]"
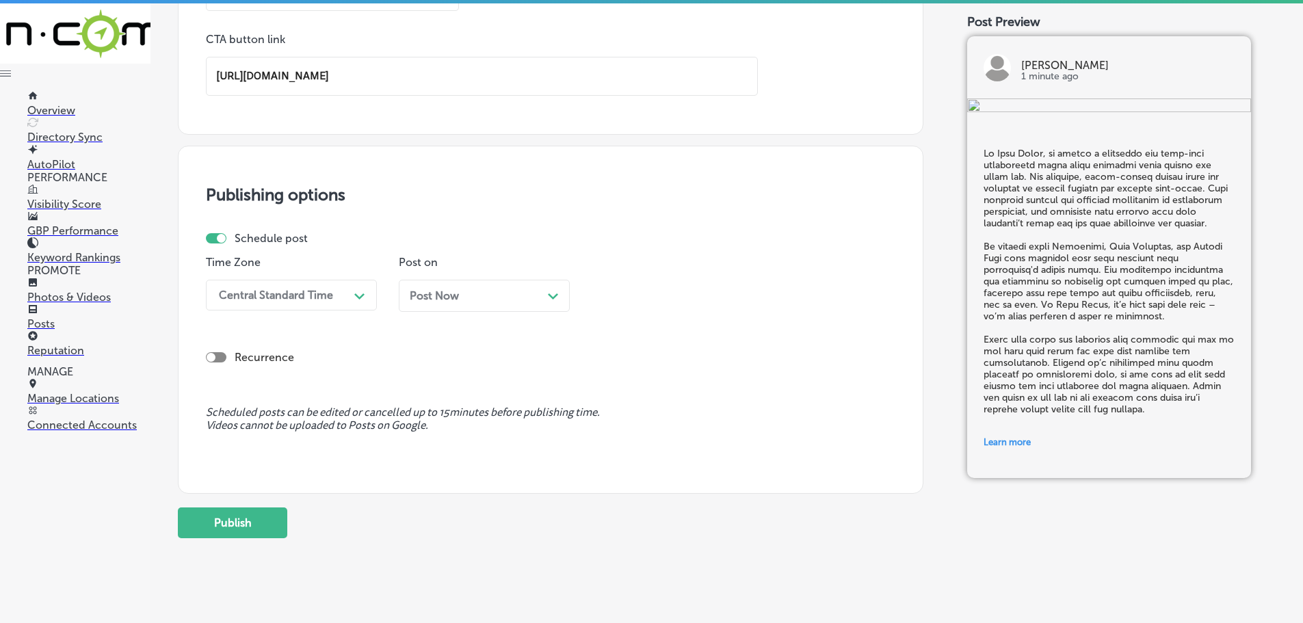
scroll to position [1107, 0]
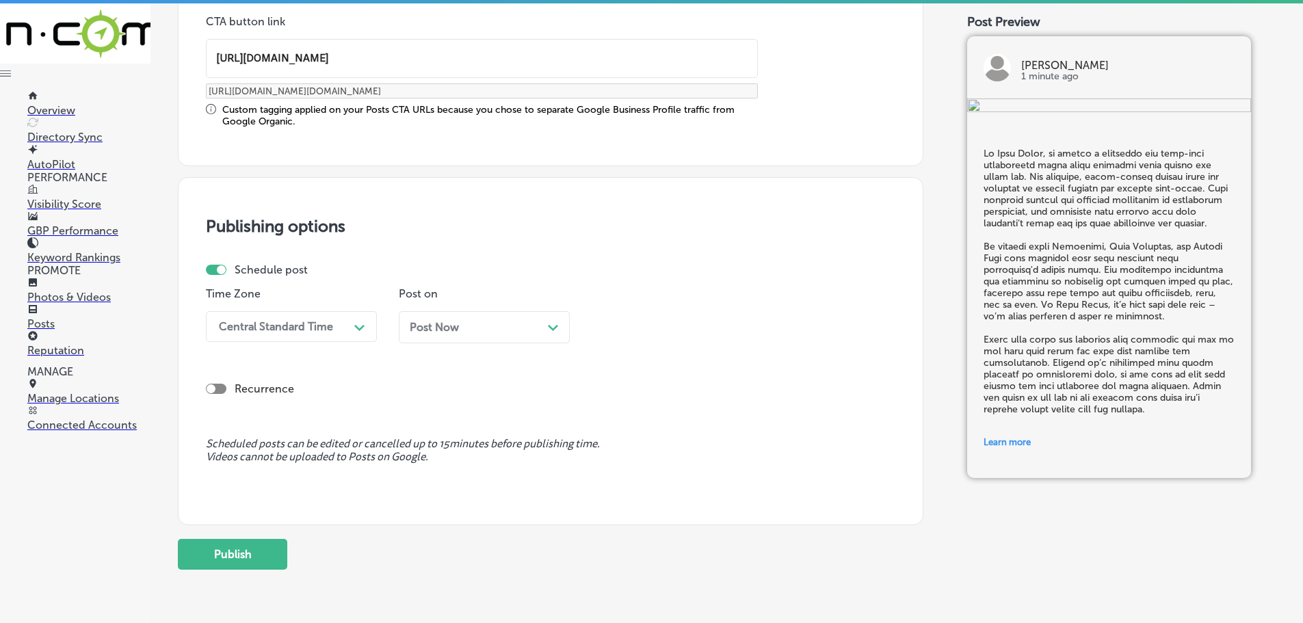
type input "[URL][DOMAIN_NAME]"
click at [333, 317] on div "Central Standard Time" at bounding box center [280, 327] width 137 height 24
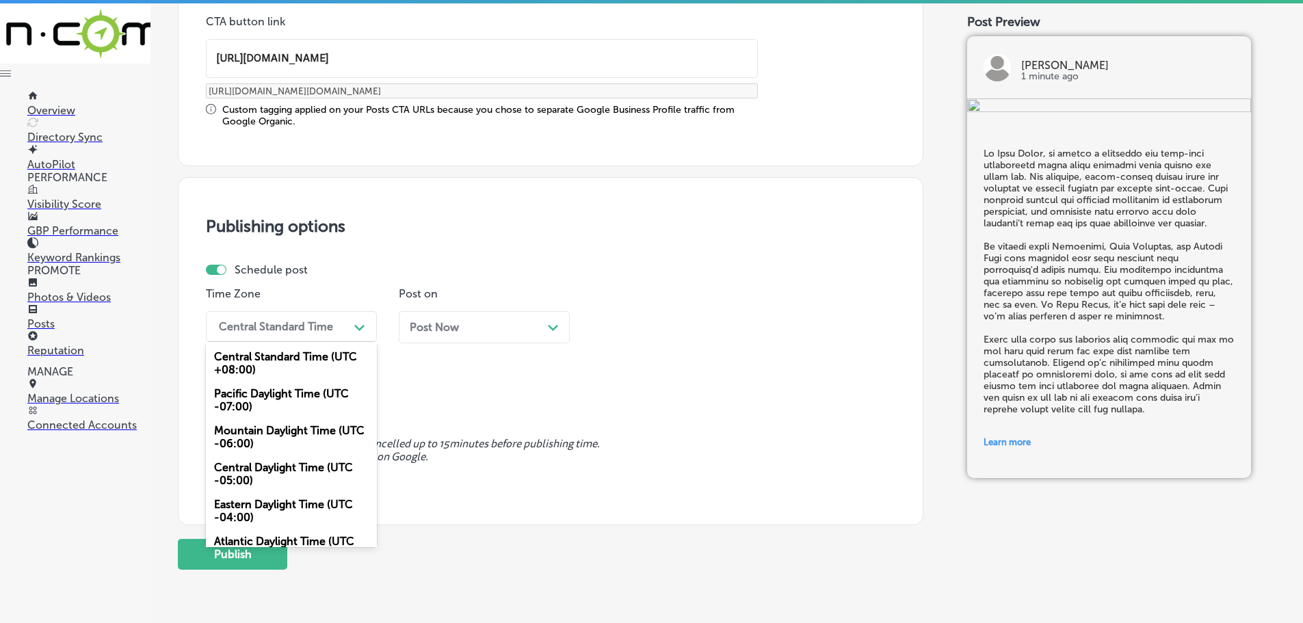
click at [273, 440] on div "Mountain Daylight Time (UTC -06:00)" at bounding box center [291, 437] width 171 height 37
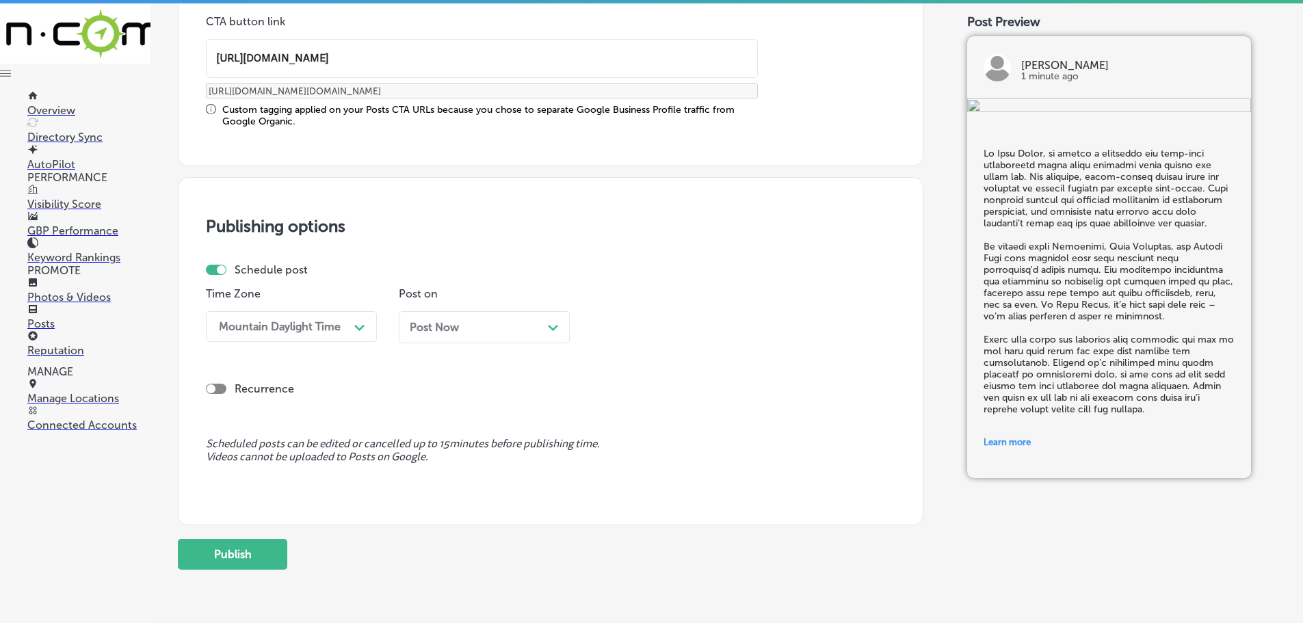
click at [557, 326] on polygon at bounding box center [553, 328] width 10 height 6
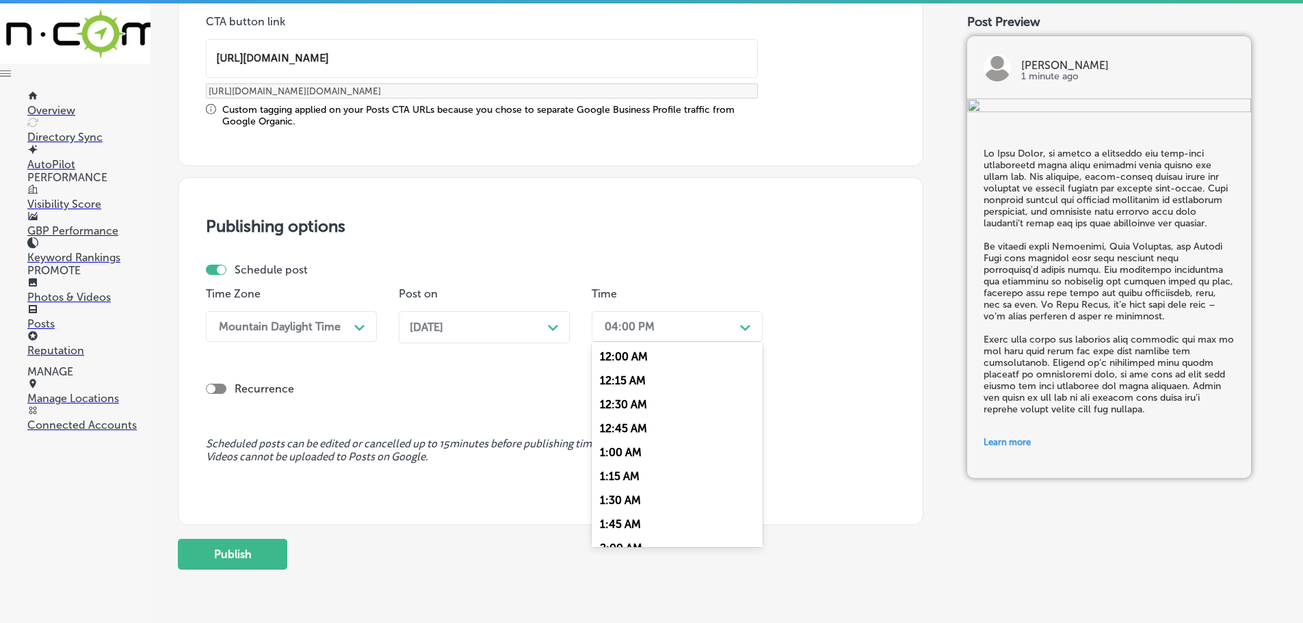
click at [681, 330] on div "04:00 PM" at bounding box center [666, 327] width 137 height 24
click at [642, 474] on div "7:00 AM" at bounding box center [677, 480] width 171 height 24
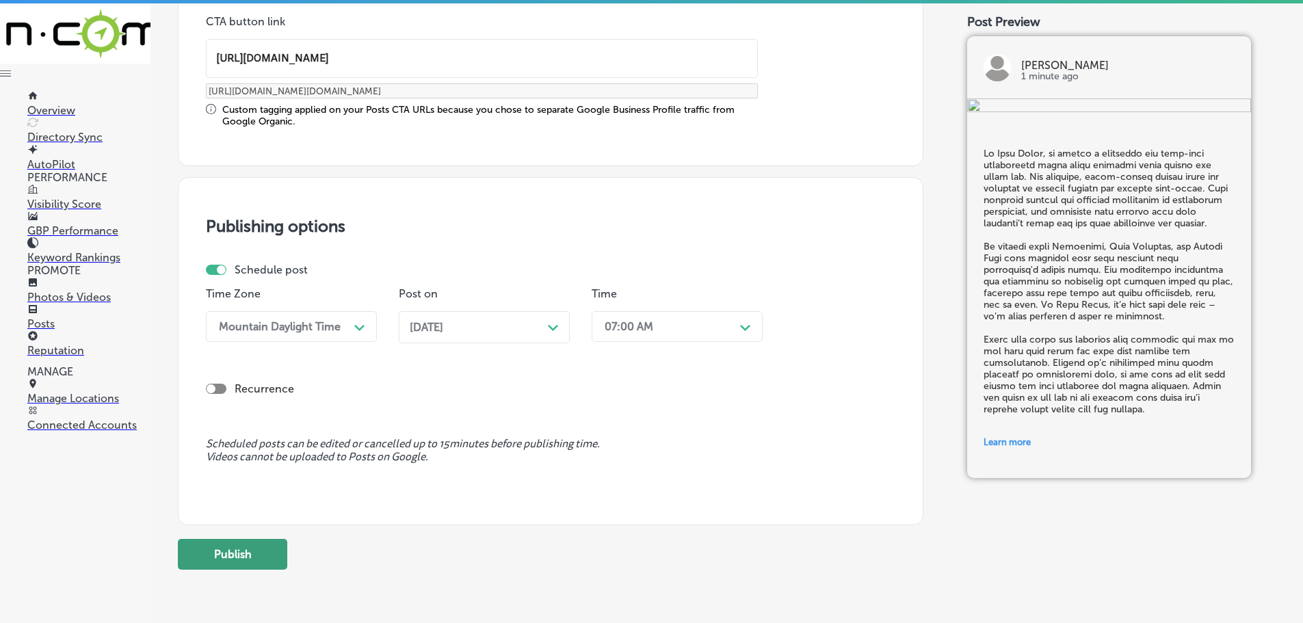
click at [240, 557] on button "Publish" at bounding box center [232, 554] width 109 height 31
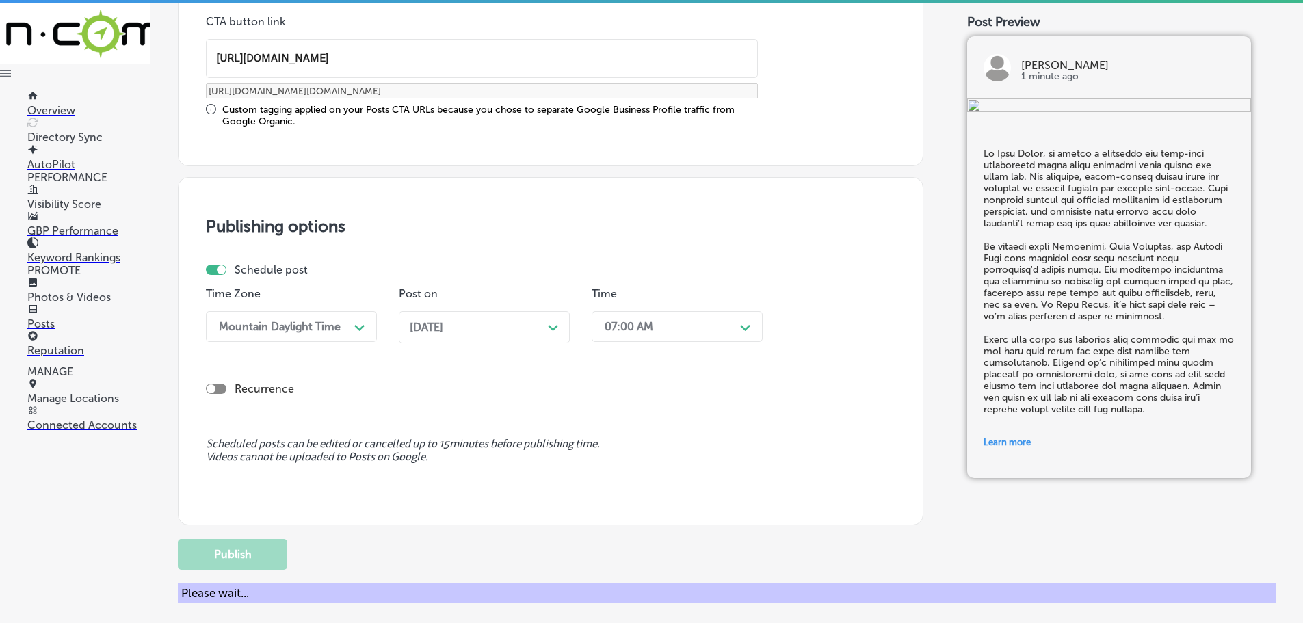
scroll to position [1032, 0]
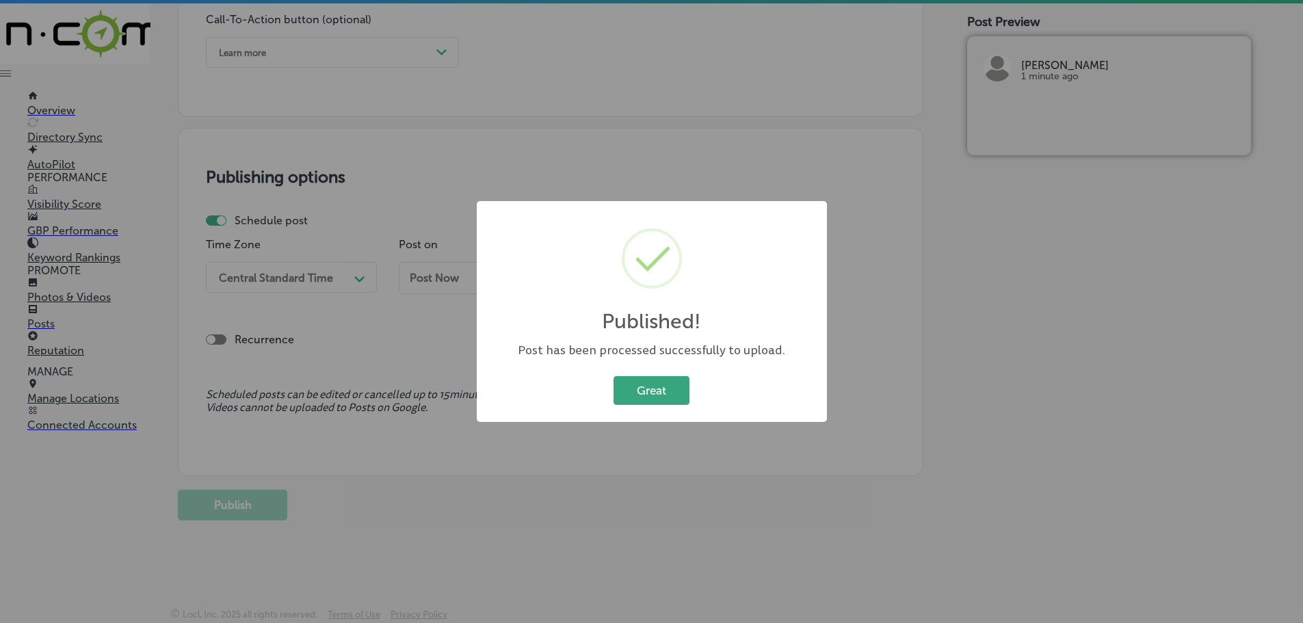
click at [624, 395] on button "Great" at bounding box center [651, 390] width 76 height 28
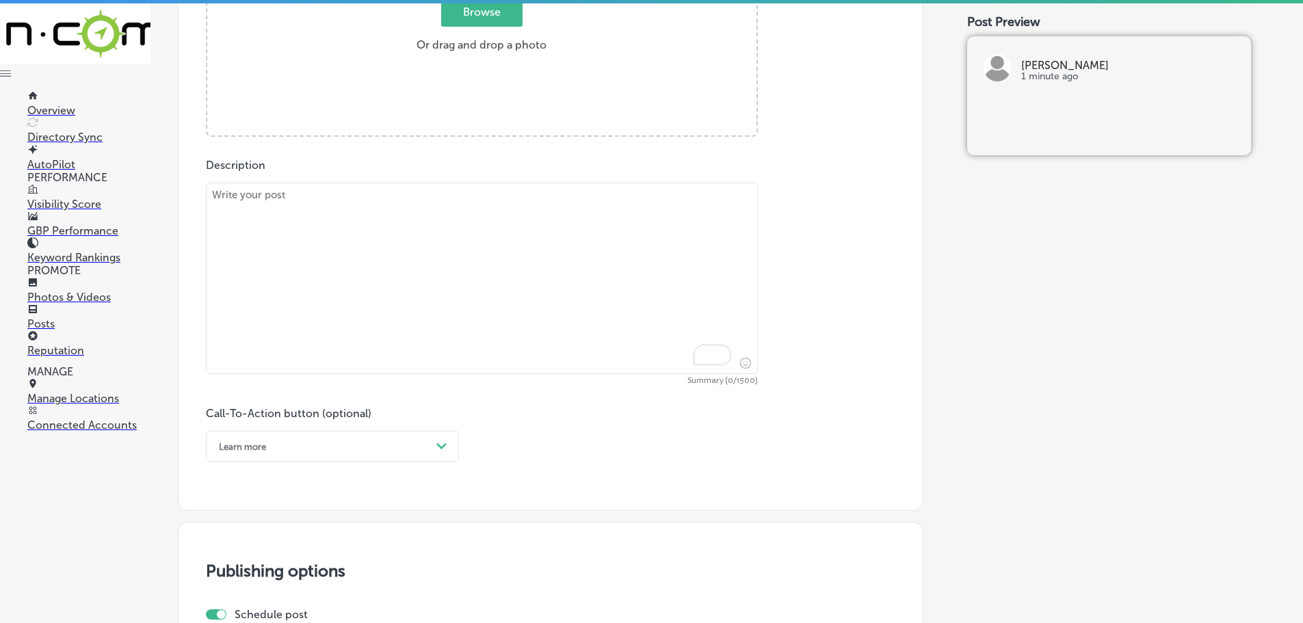
scroll to position [553, 0]
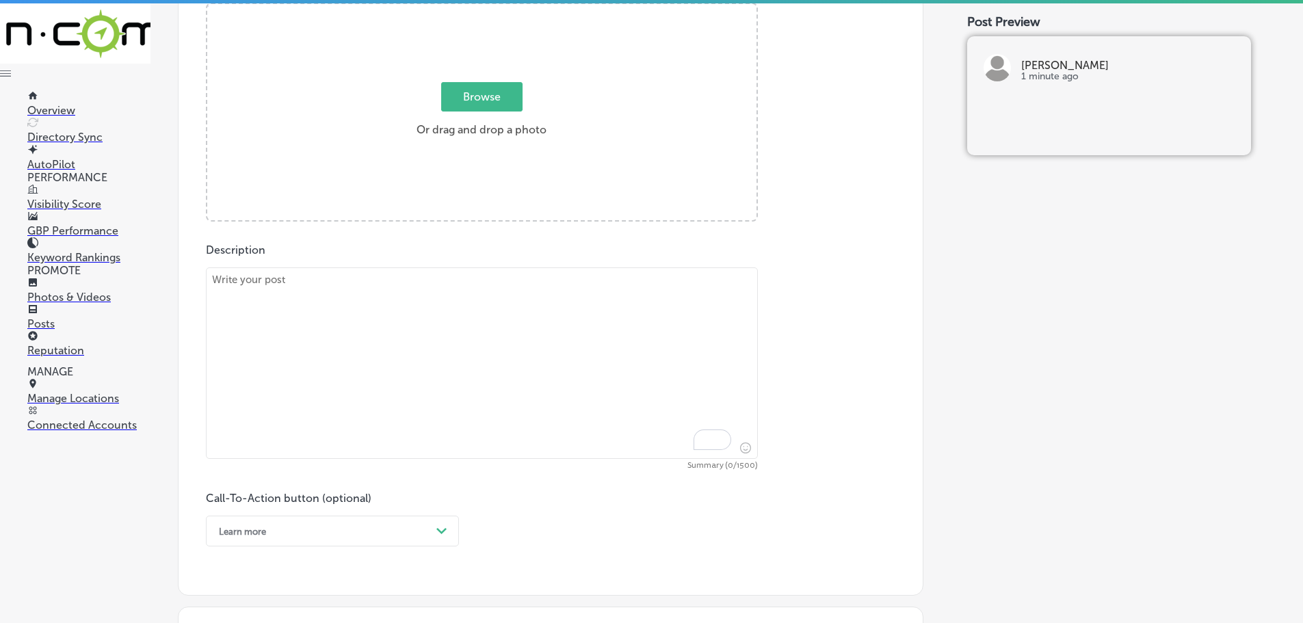
click at [324, 276] on textarea "To enrich screen reader interactions, please activate Accessibility in Grammarl…" at bounding box center [482, 362] width 552 height 191
paste textarea "At [PERSON_NAME], we believe that companionship is just as important as physica…"
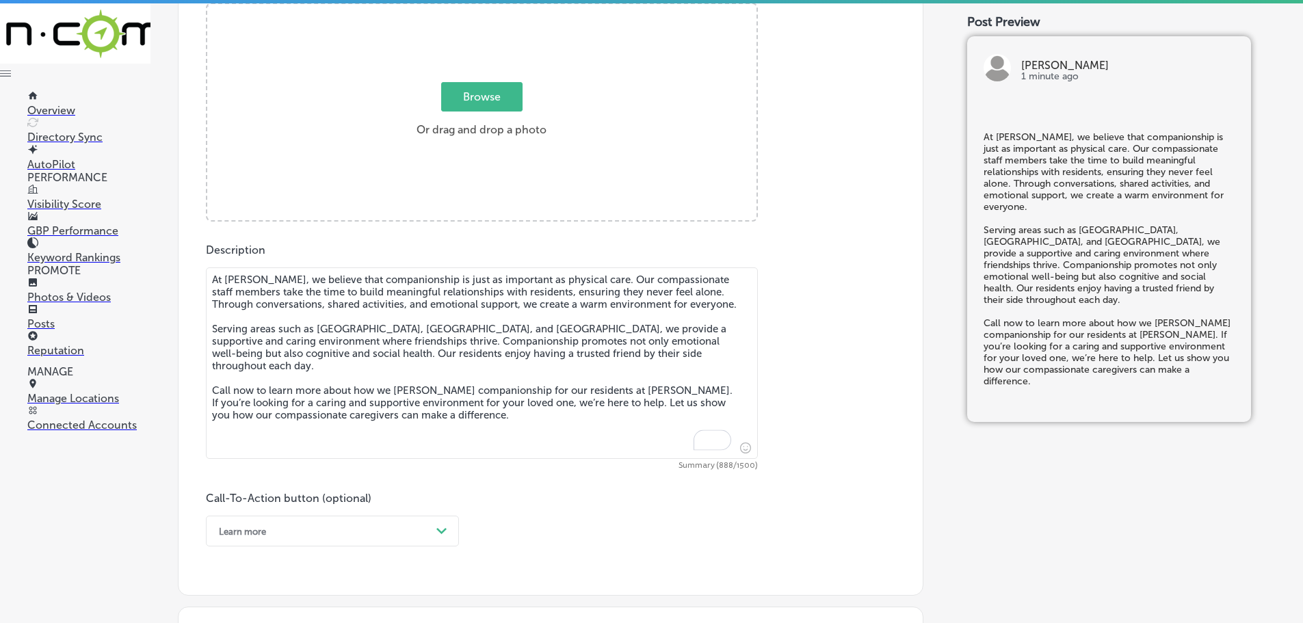
type textarea "At [PERSON_NAME], we believe that companionship is just as important as physica…"
click at [458, 102] on span "Browse" at bounding box center [481, 96] width 81 height 29
click at [458, 8] on input "Browse Or drag and drop a photo" at bounding box center [481, 6] width 549 height 4
type input "C:\fakepath\IMG_3442.png"
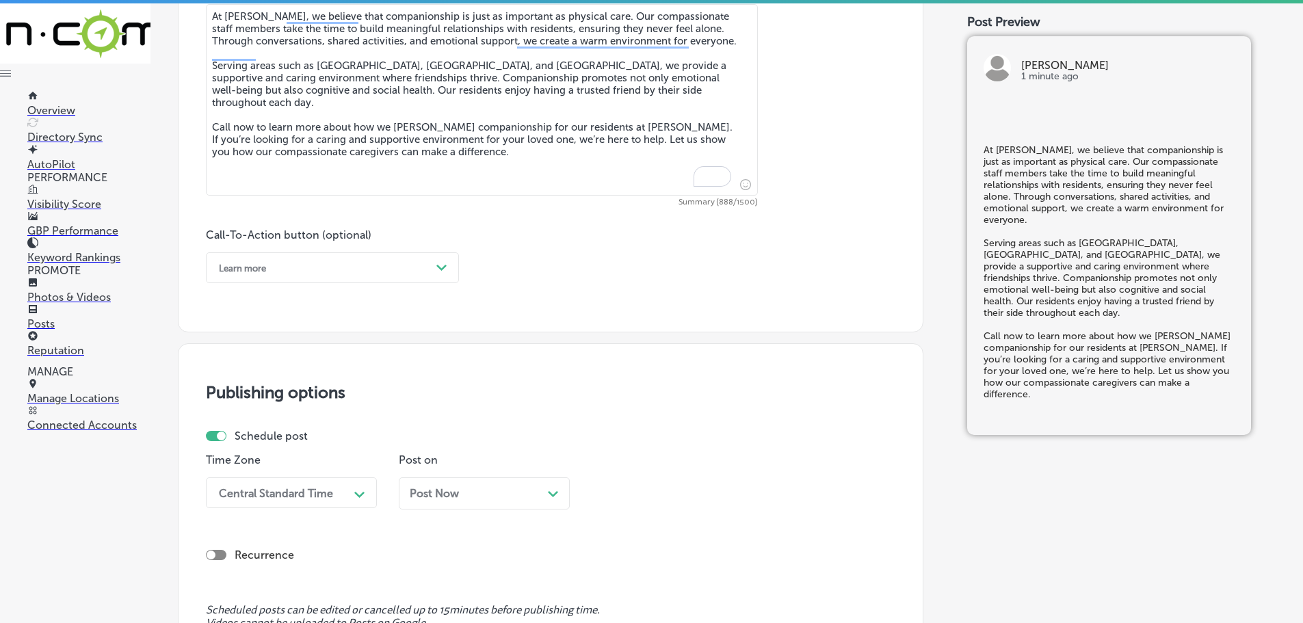
scroll to position [827, 0]
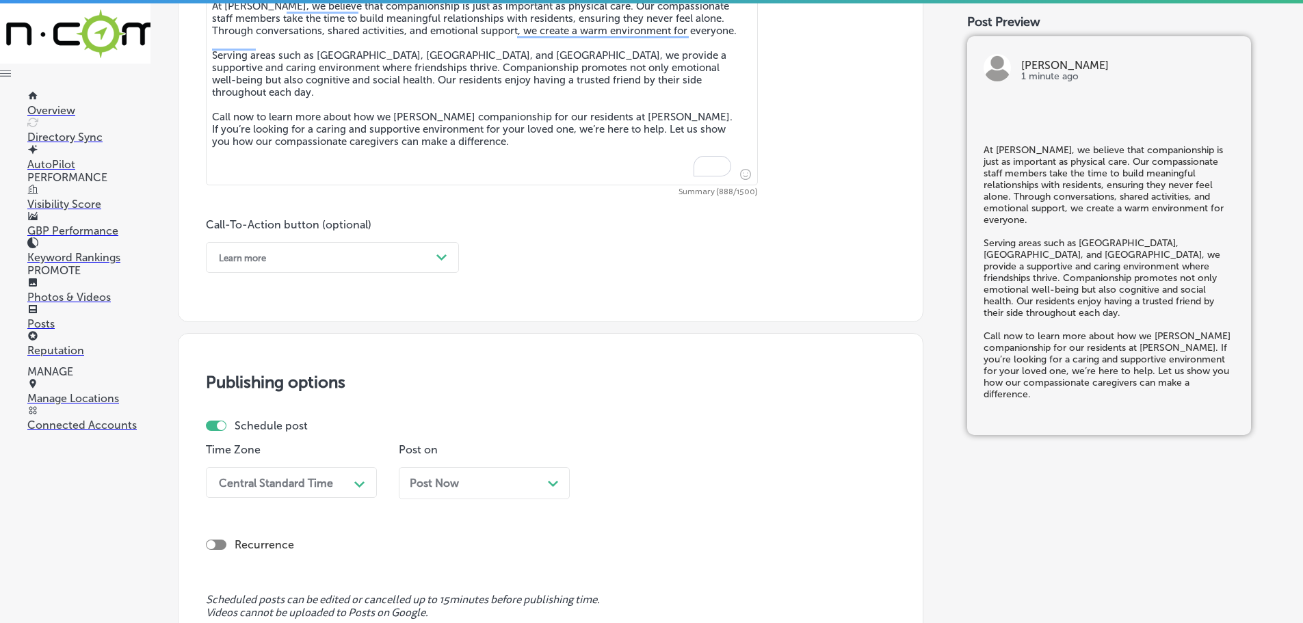
click at [404, 258] on div "Learn more" at bounding box center [321, 257] width 219 height 21
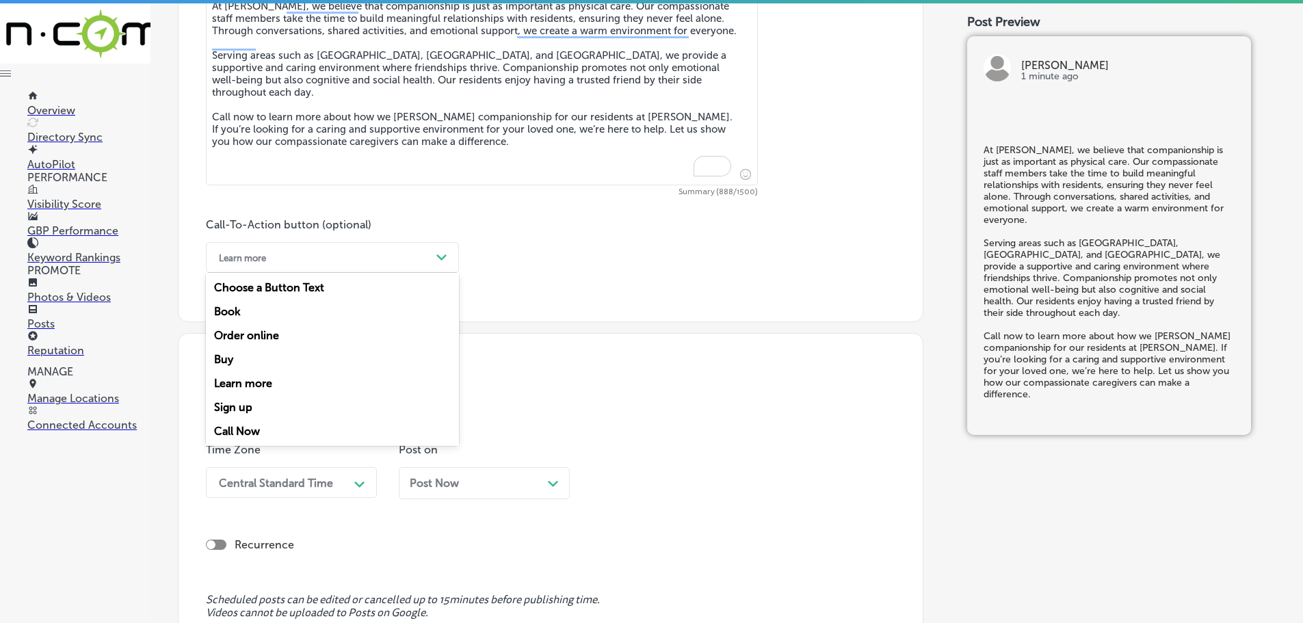
click at [241, 425] on div "Call Now" at bounding box center [332, 431] width 253 height 24
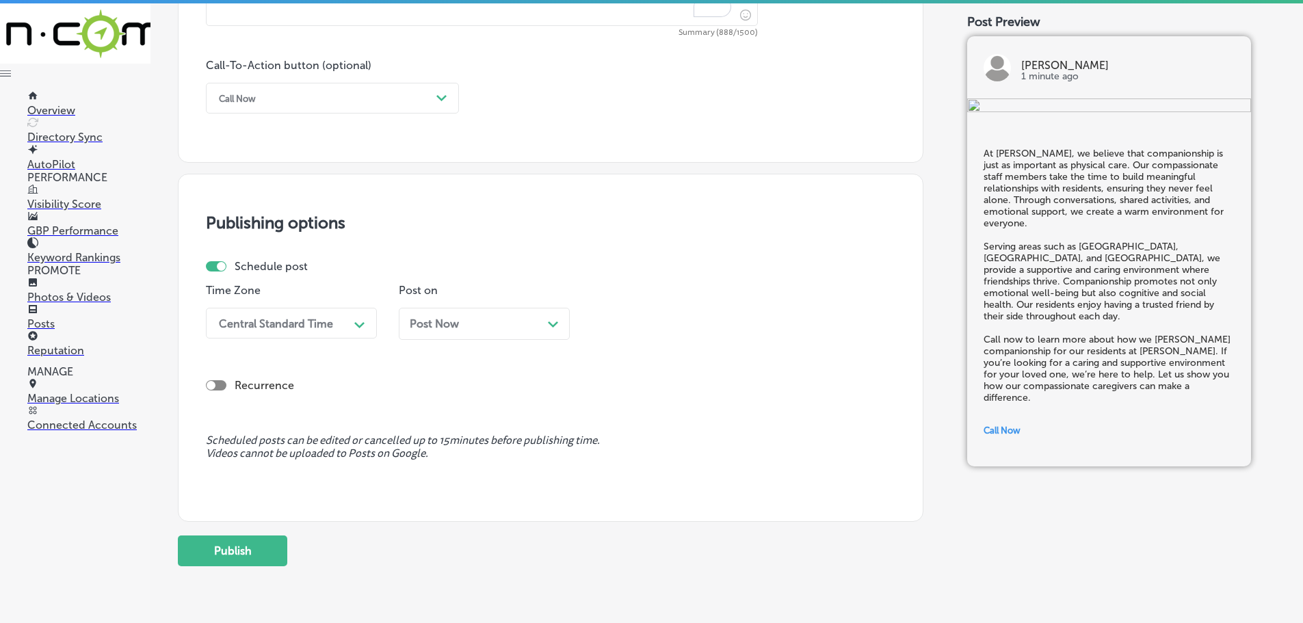
scroll to position [1032, 0]
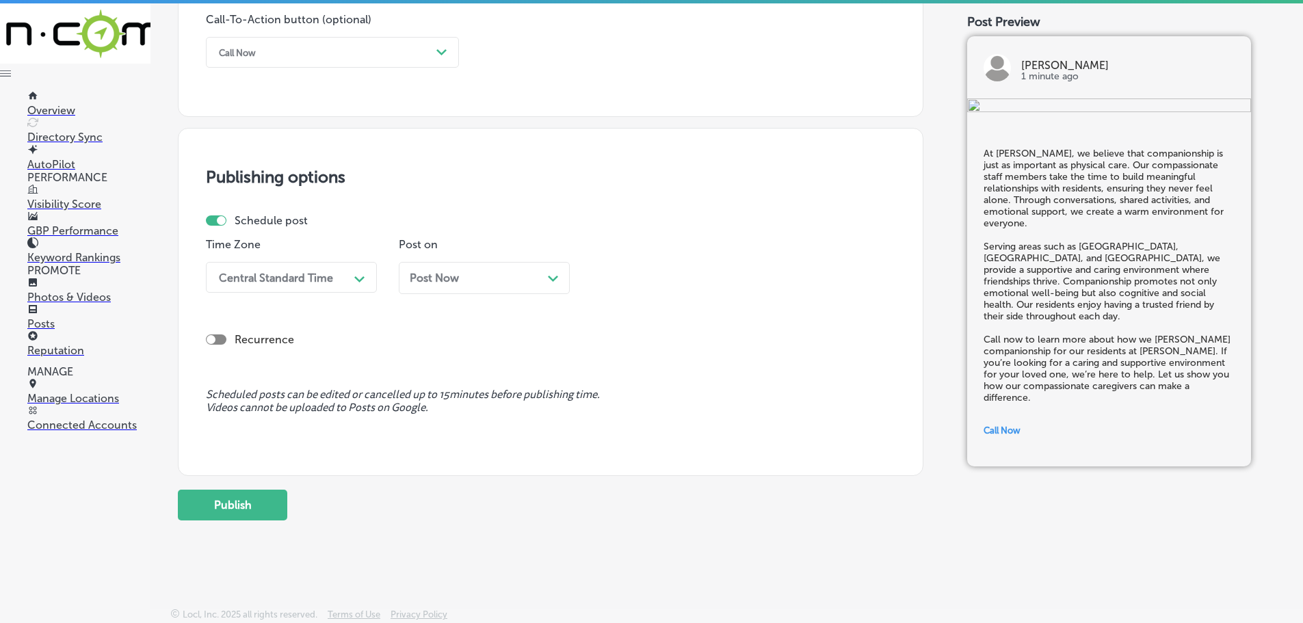
click at [338, 271] on div "Central Standard Time" at bounding box center [280, 277] width 137 height 24
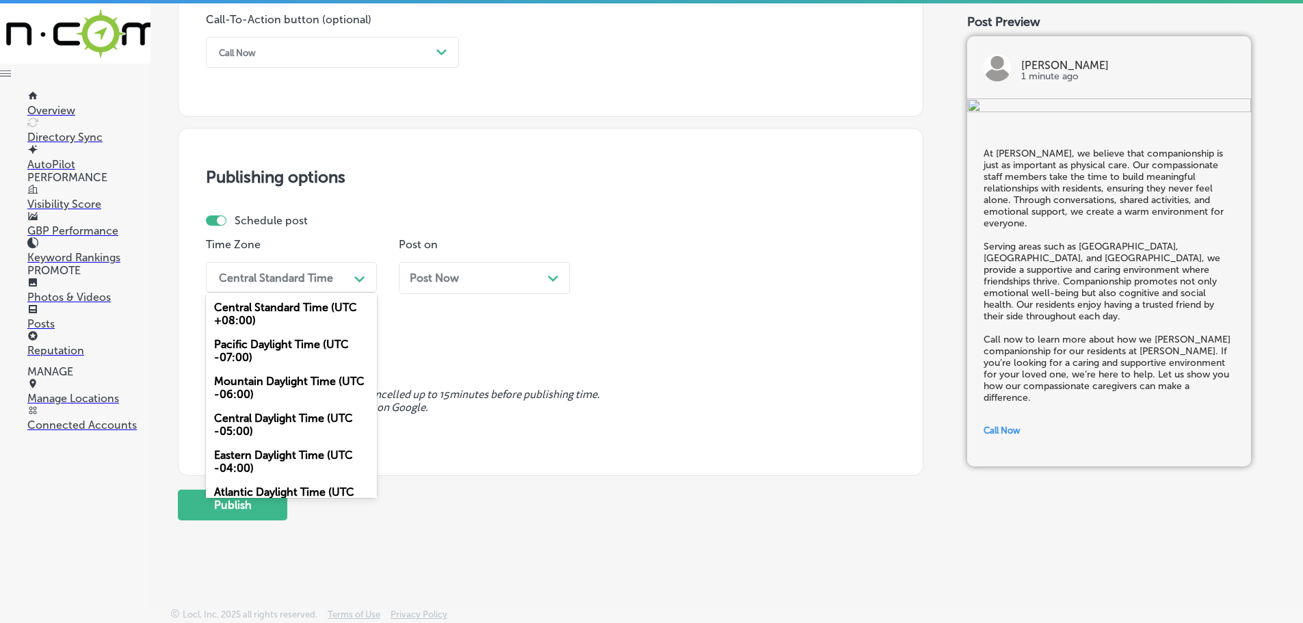
drag, startPoint x: 265, startPoint y: 384, endPoint x: 295, endPoint y: 375, distance: 30.9
click at [267, 385] on div "Mountain Daylight Time (UTC -06:00)" at bounding box center [291, 387] width 171 height 37
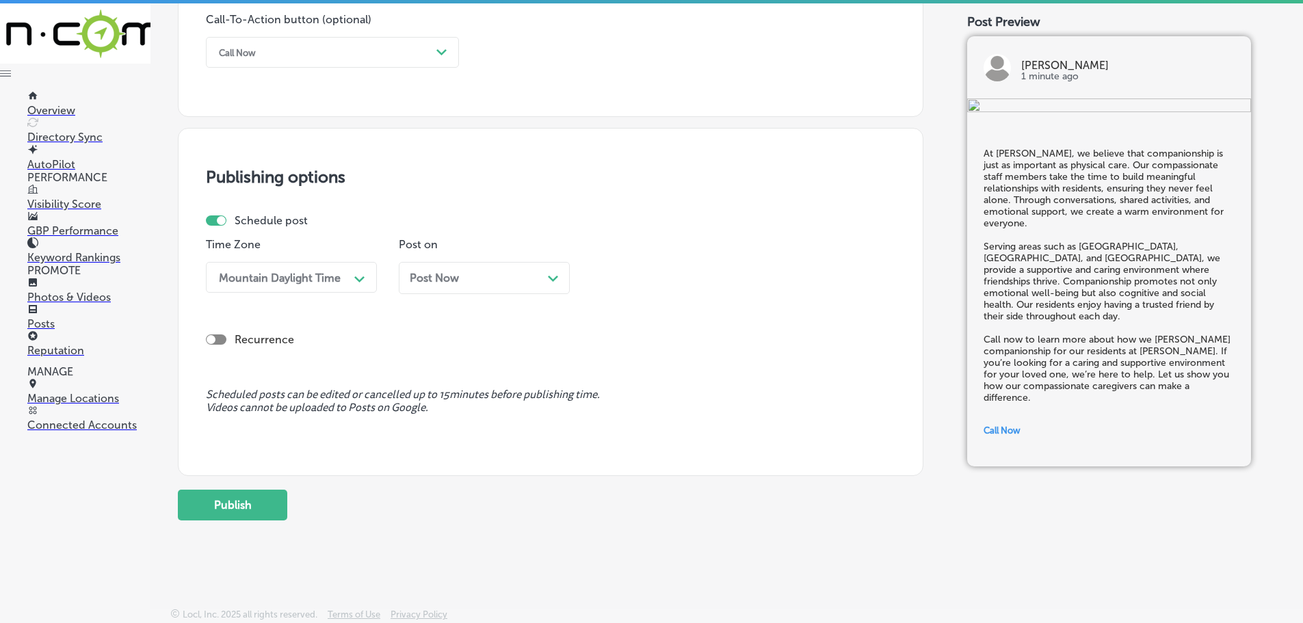
click at [537, 280] on div "Post Now Path Created with Sketch." at bounding box center [484, 278] width 149 height 13
click at [662, 278] on div "04:00 PM" at bounding box center [666, 277] width 137 height 24
click at [628, 423] on div "7:00 AM" at bounding box center [677, 431] width 171 height 24
click at [247, 497] on button "Publish" at bounding box center [232, 505] width 109 height 31
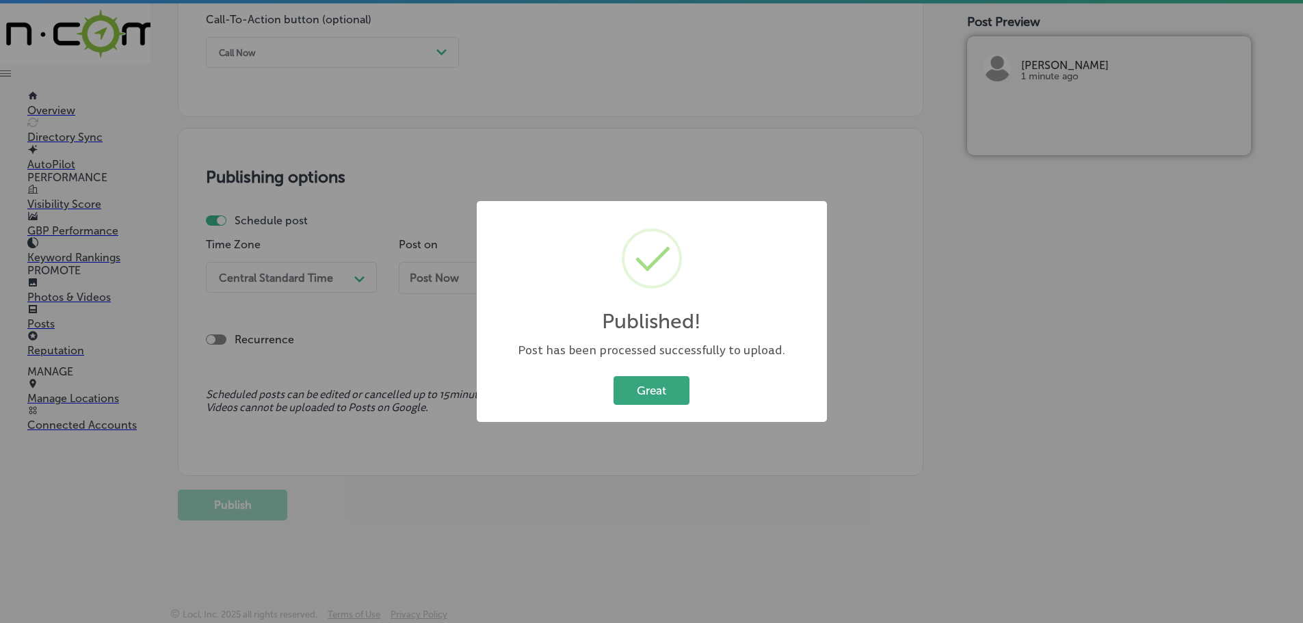
click at [636, 384] on button "Great" at bounding box center [651, 390] width 76 height 28
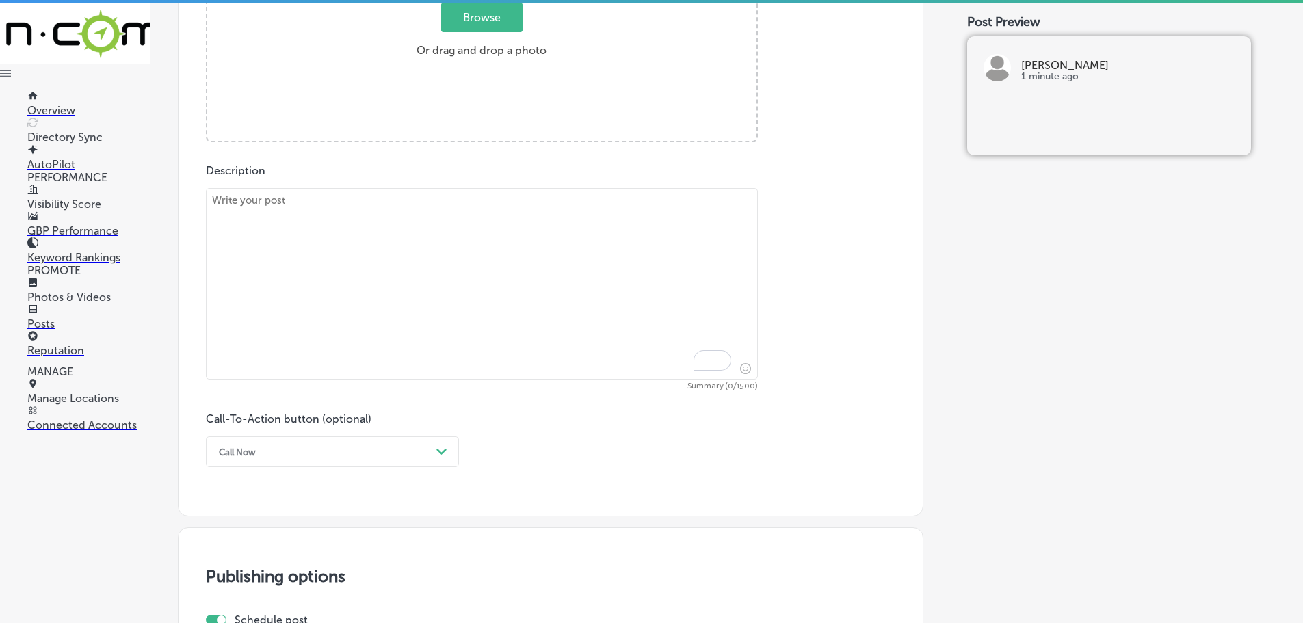
scroll to position [622, 0]
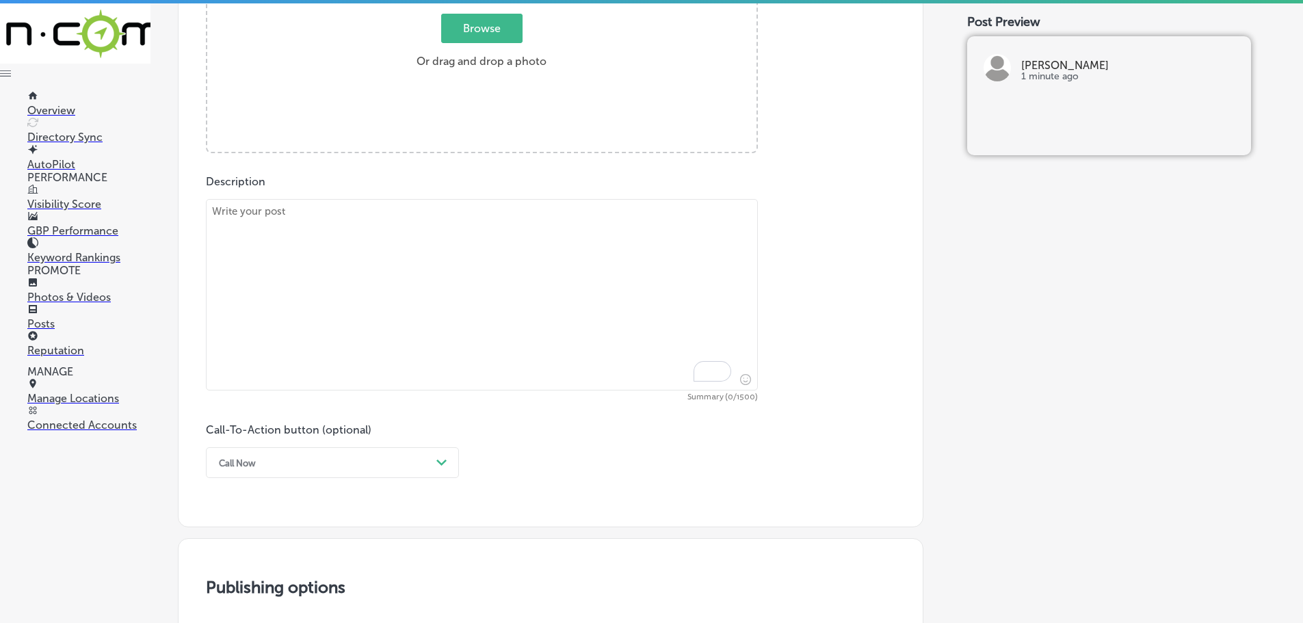
click at [309, 224] on textarea "To enrich screen reader interactions, please activate Accessibility in Grammarl…" at bounding box center [482, 294] width 552 height 191
paste textarea "We believe in the importance of staying active at [PERSON_NAME], both physicall…"
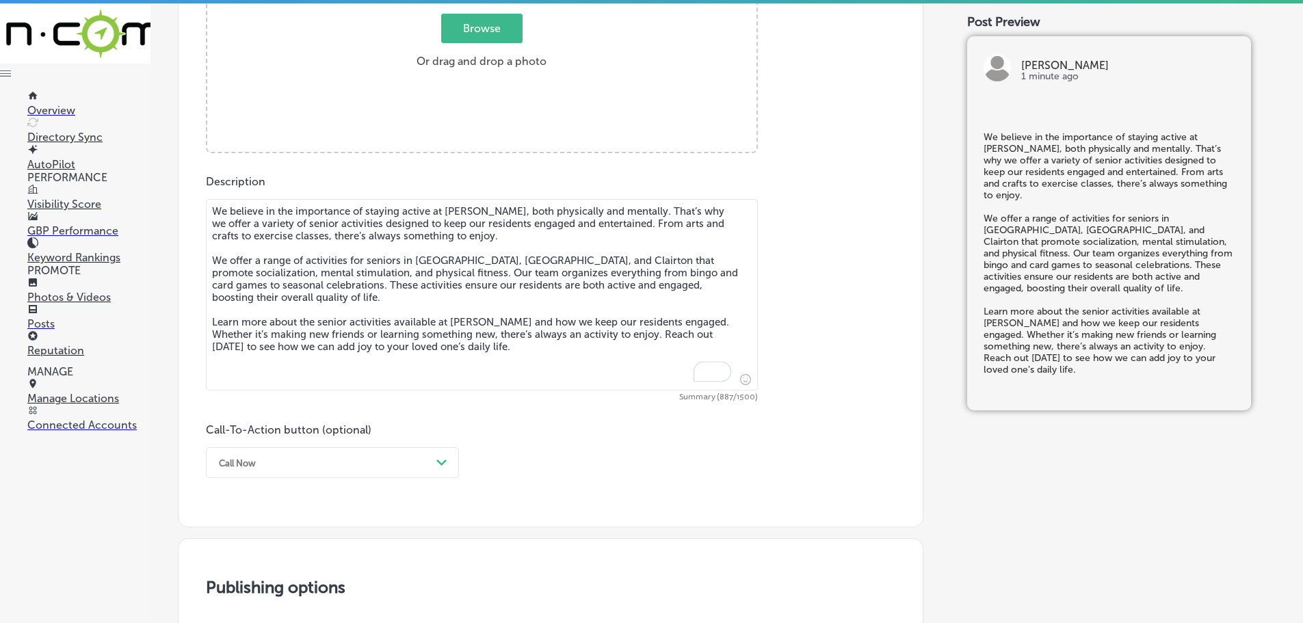
type textarea "We believe in the importance of staying active at [PERSON_NAME], both physicall…"
click at [469, 35] on span "Browse" at bounding box center [481, 28] width 81 height 29
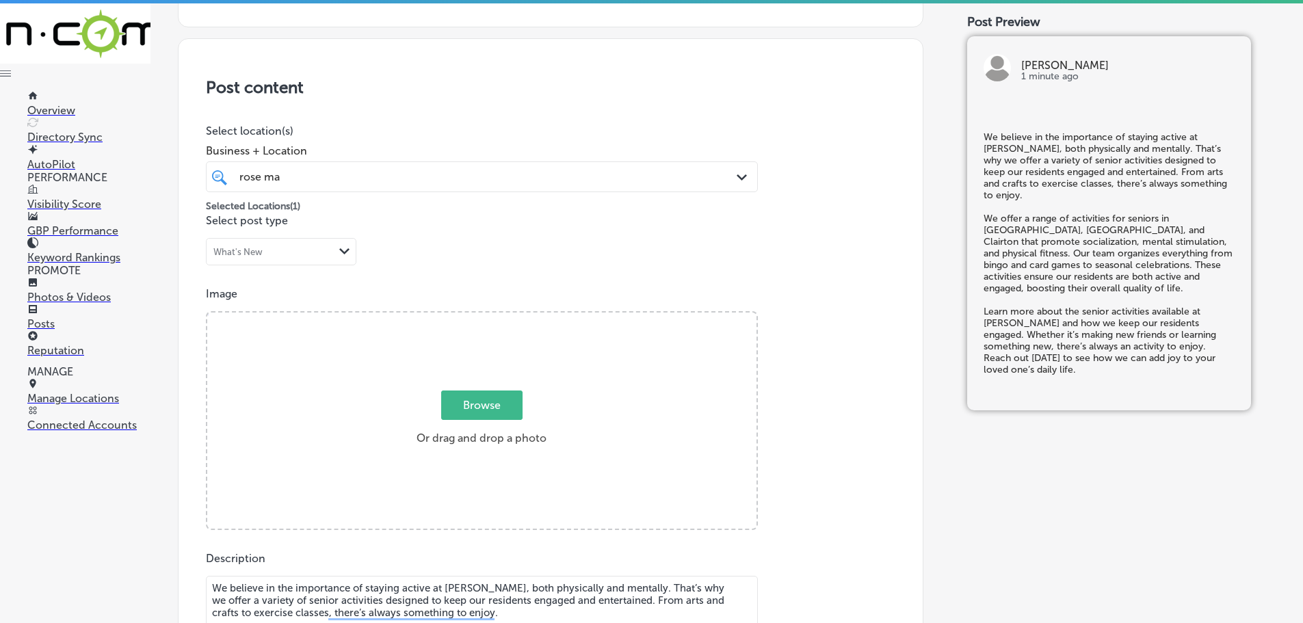
type input "C:\fakepath\IMG_3214.jpg"
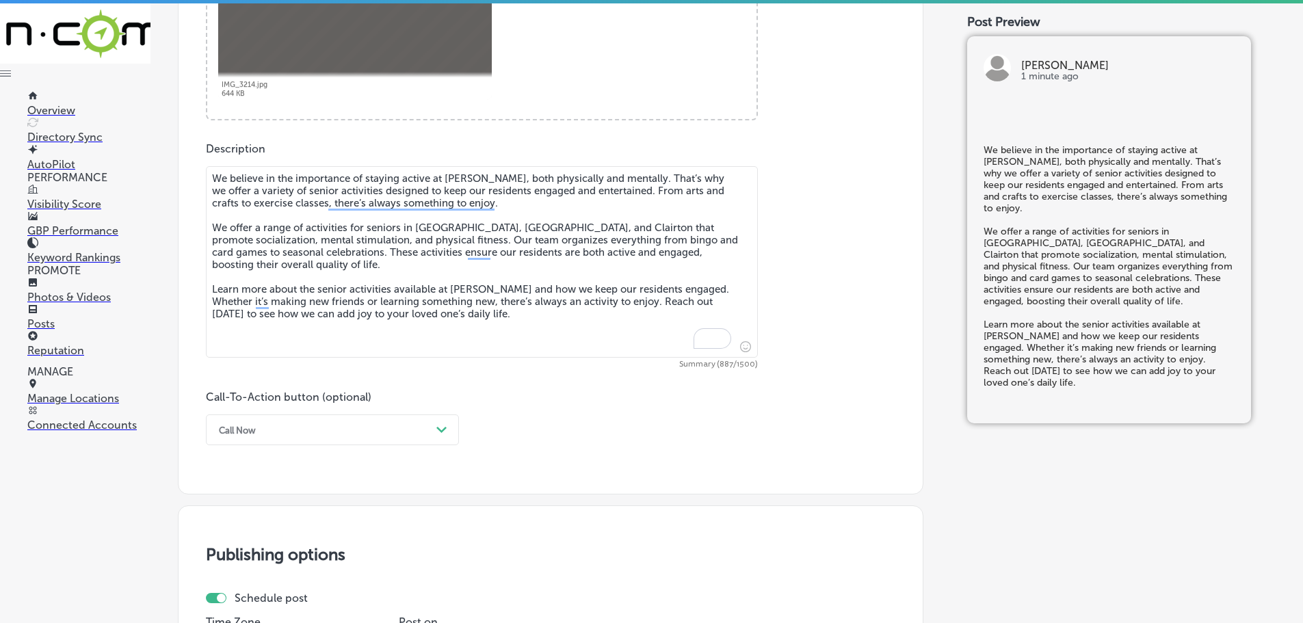
scroll to position [655, 0]
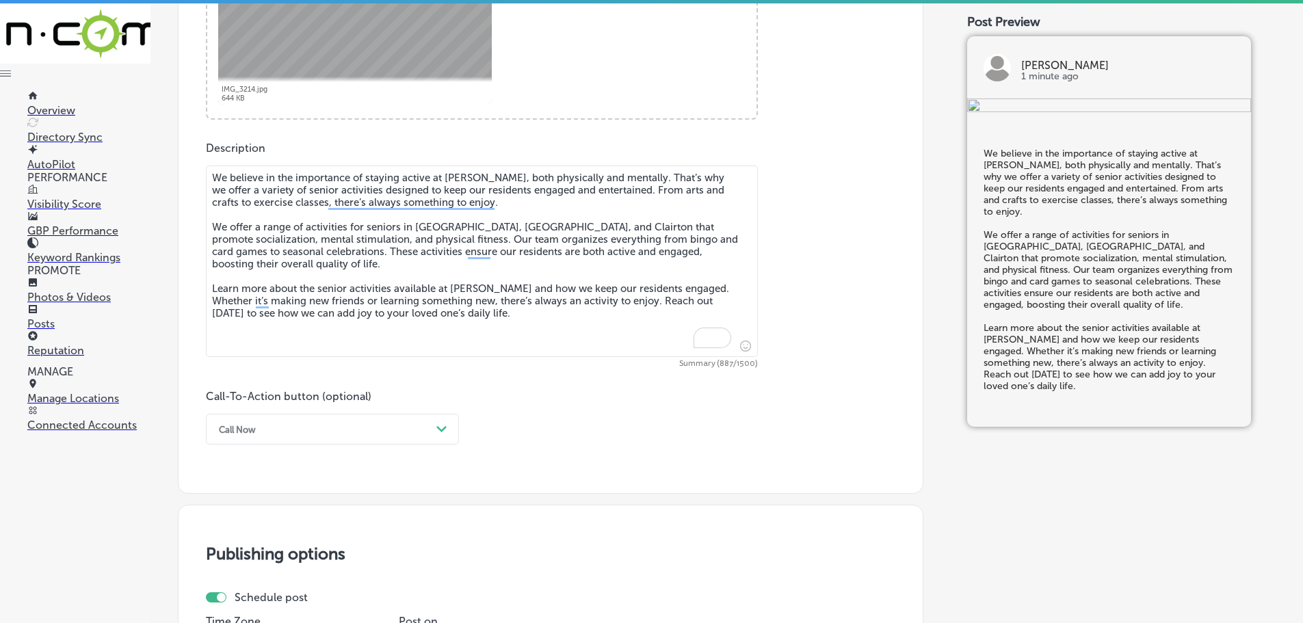
click at [445, 430] on icon "Path Created with Sketch." at bounding box center [441, 429] width 10 height 6
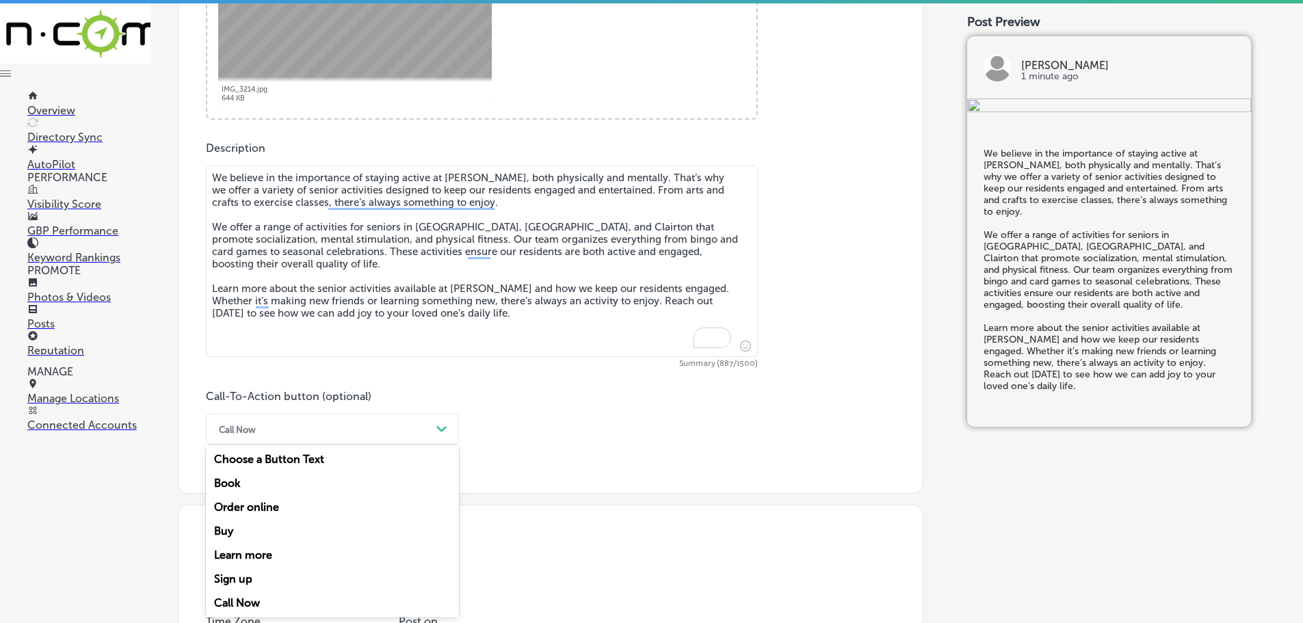
click at [224, 551] on div "Learn more" at bounding box center [332, 555] width 253 height 24
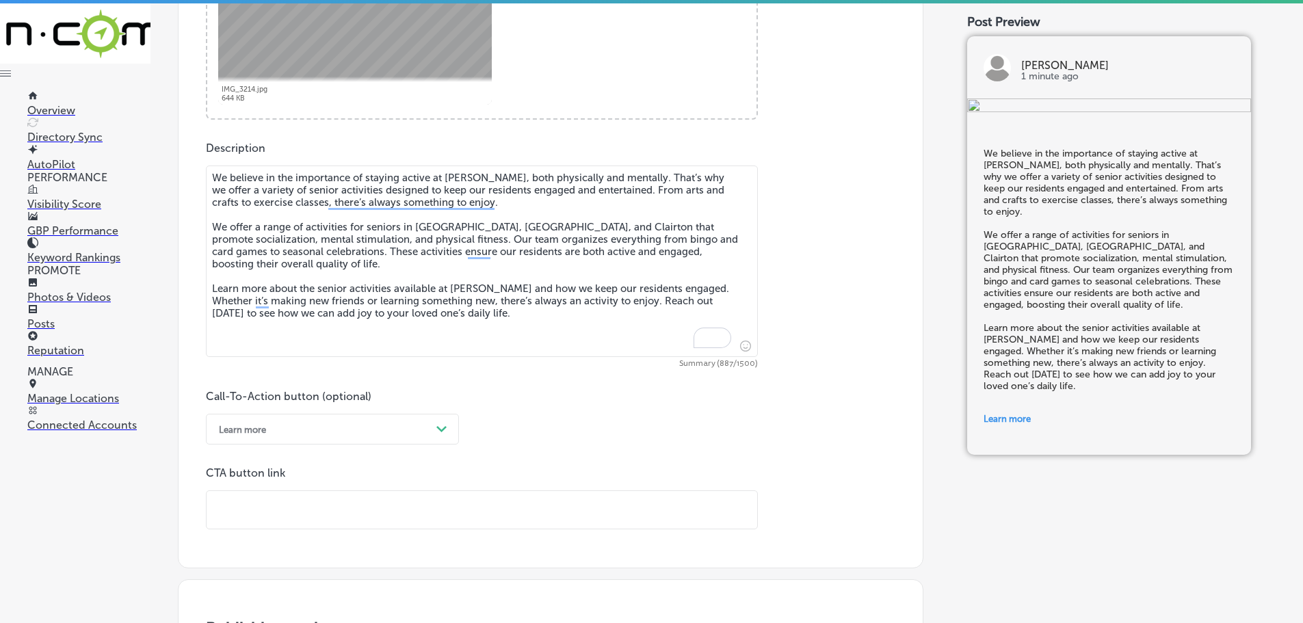
click at [294, 509] on input "text" at bounding box center [482, 510] width 551 height 38
paste input "[URL][DOMAIN_NAME]"
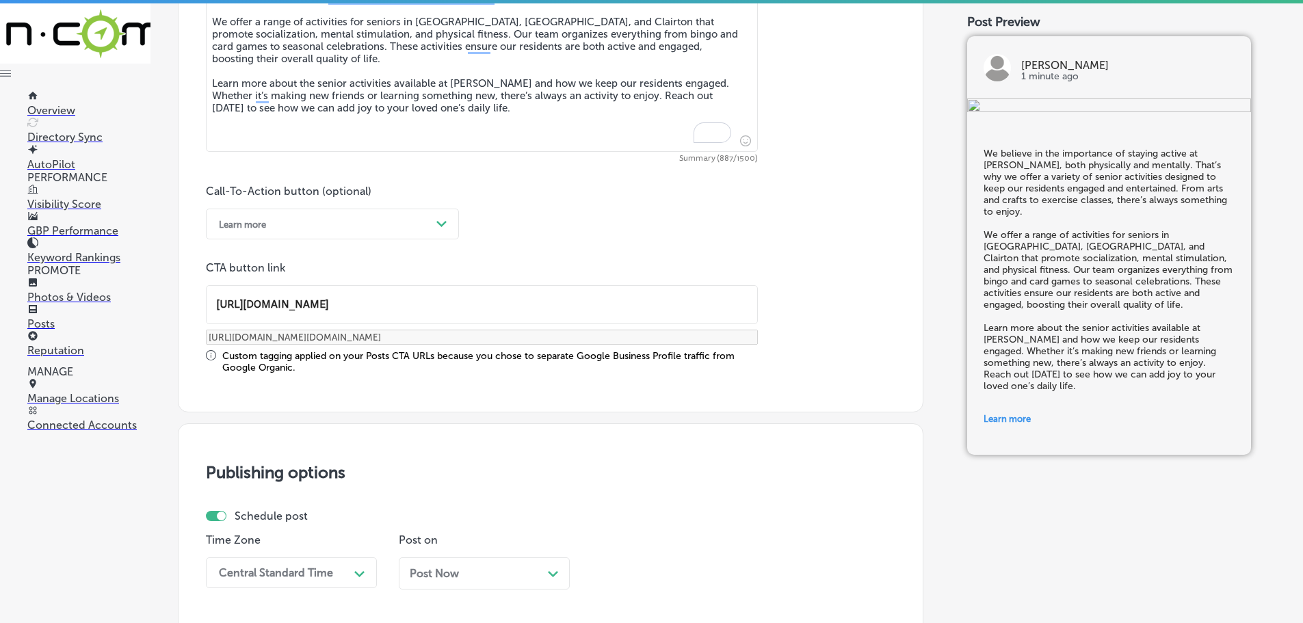
type input "[URL][DOMAIN_NAME]"
click at [312, 570] on div "option Mountain Daylight Time (UTC -06:00), selected. option Eastern Daylight T…" at bounding box center [291, 572] width 171 height 31
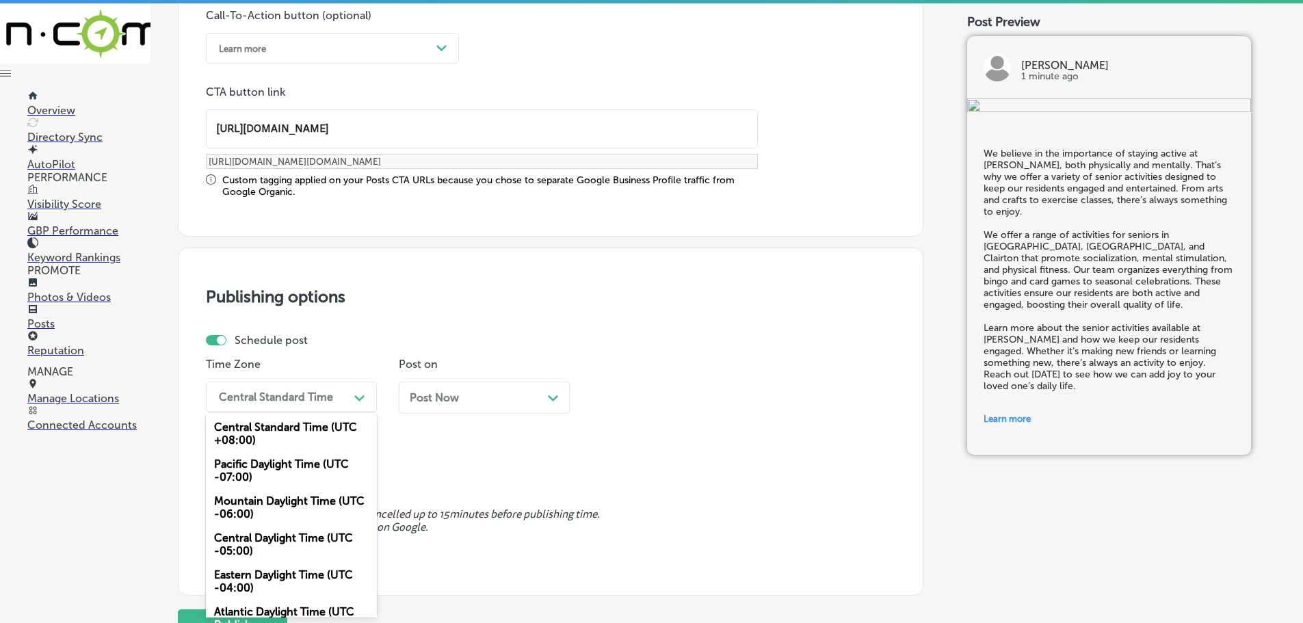
click at [293, 512] on div "Mountain Daylight Time (UTC -06:00)" at bounding box center [291, 507] width 171 height 37
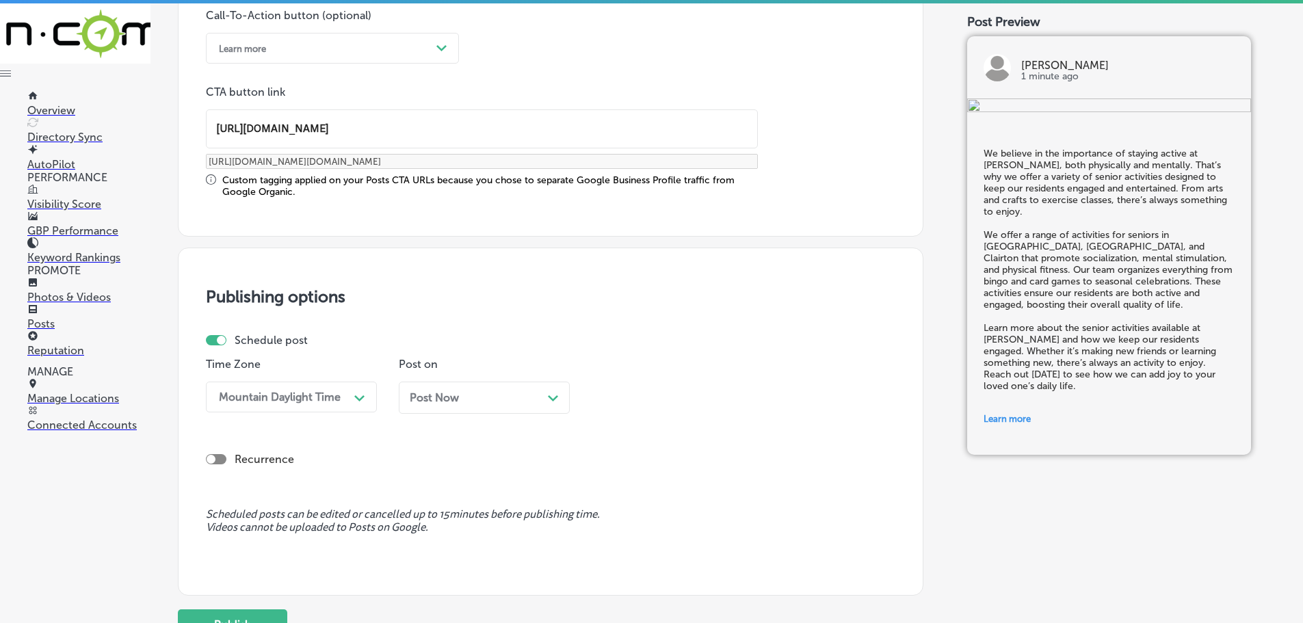
click at [499, 399] on div "Post Now Path Created with Sketch." at bounding box center [484, 397] width 149 height 13
click at [659, 388] on div "04:00 PM" at bounding box center [666, 397] width 137 height 24
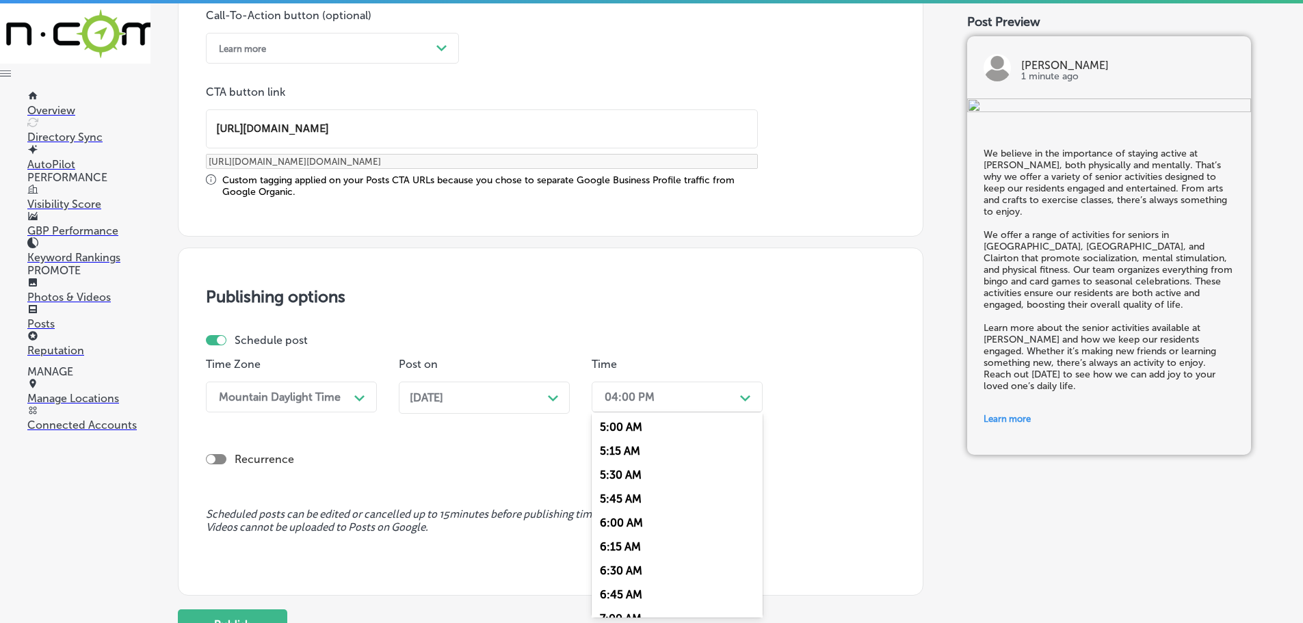
scroll to position [547, 0]
click at [630, 543] on div "7:00 AM" at bounding box center [677, 550] width 171 height 24
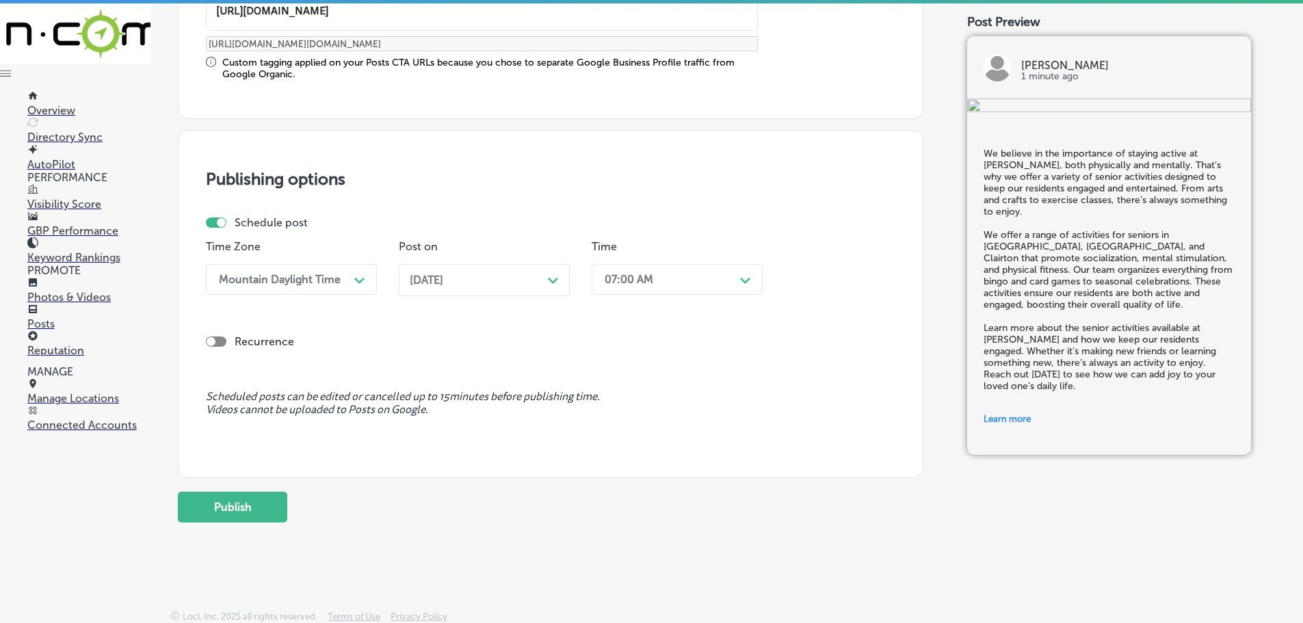
scroll to position [1156, 0]
click at [232, 505] on button "Publish" at bounding box center [232, 505] width 109 height 31
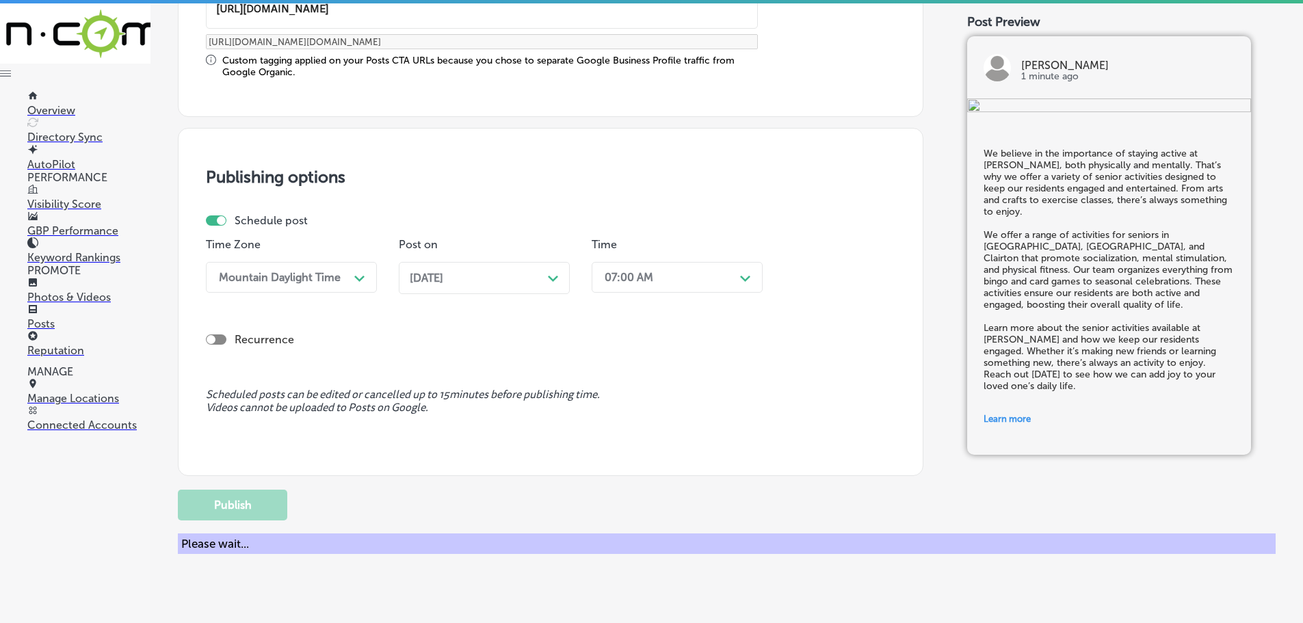
scroll to position [1032, 0]
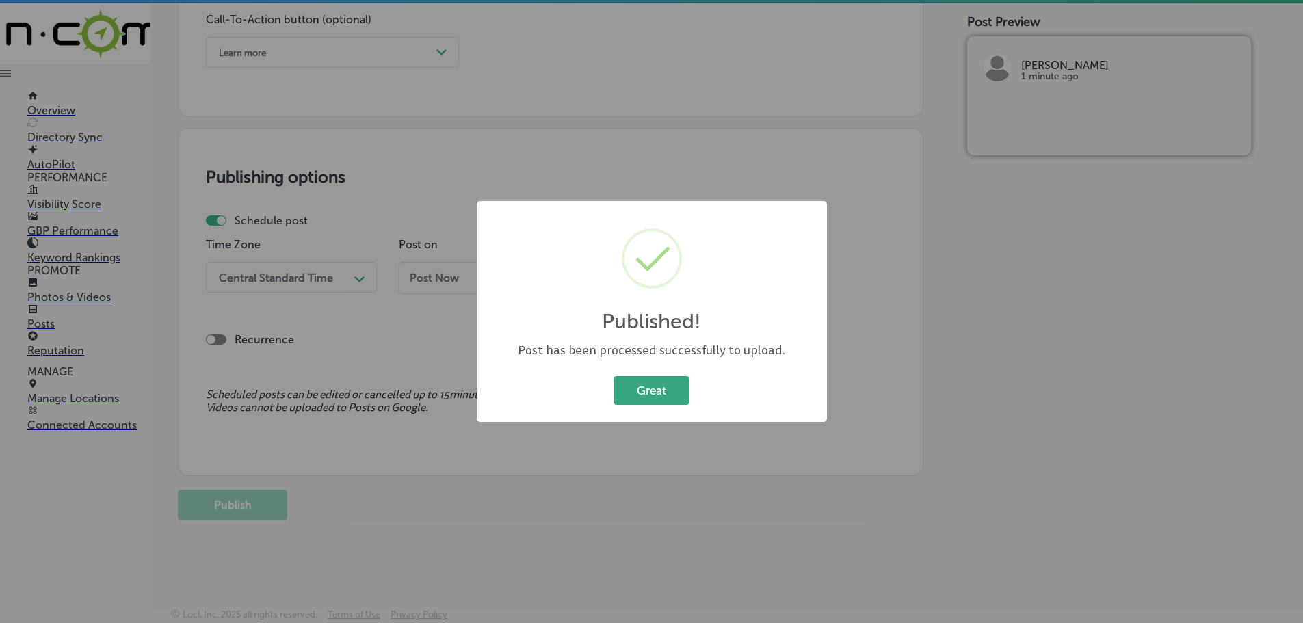
click at [655, 397] on button "Great" at bounding box center [651, 390] width 76 height 28
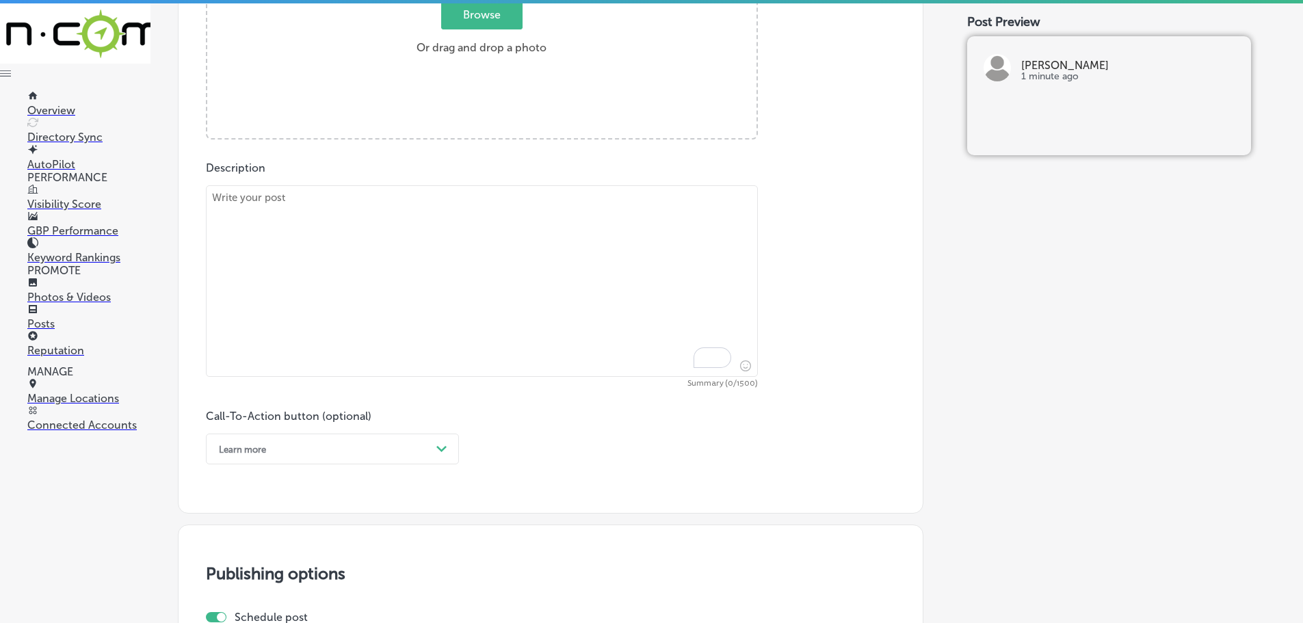
scroll to position [553, 0]
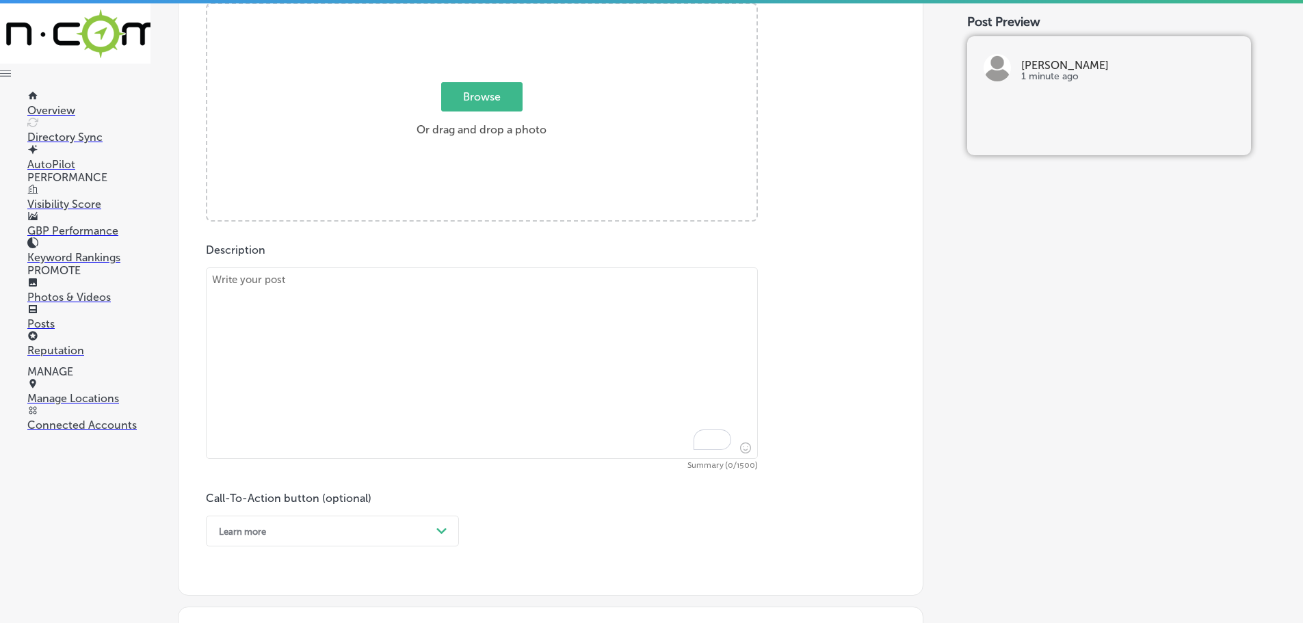
click at [375, 306] on textarea "To enrich screen reader interactions, please activate Accessibility in Grammarl…" at bounding box center [482, 362] width 552 height 191
paste textarea "At [PERSON_NAME], we believe in the therapeutic power of creativity to enhance …"
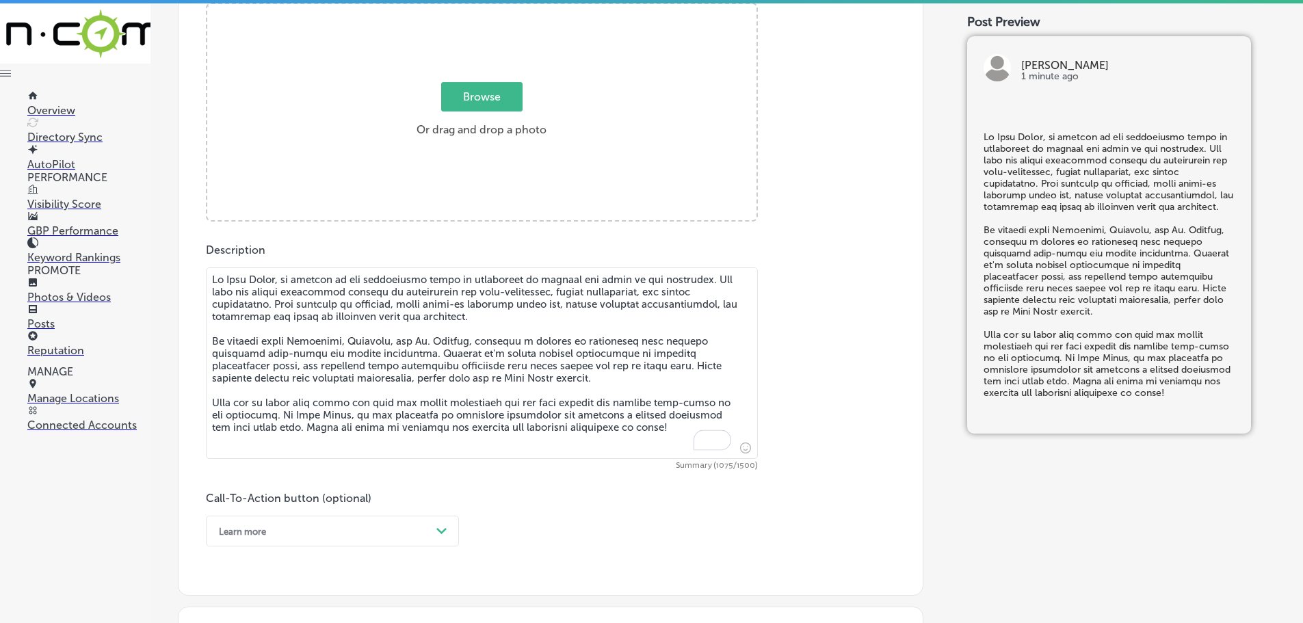
type textarea "At [PERSON_NAME], we believe in the therapeutic power of creativity to enhance …"
click at [488, 111] on span "Browse" at bounding box center [481, 96] width 81 height 29
click at [488, 8] on input "Browse Or drag and drop a photo" at bounding box center [481, 6] width 549 height 4
type input "C:\fakepath\IMG_3164.jpg"
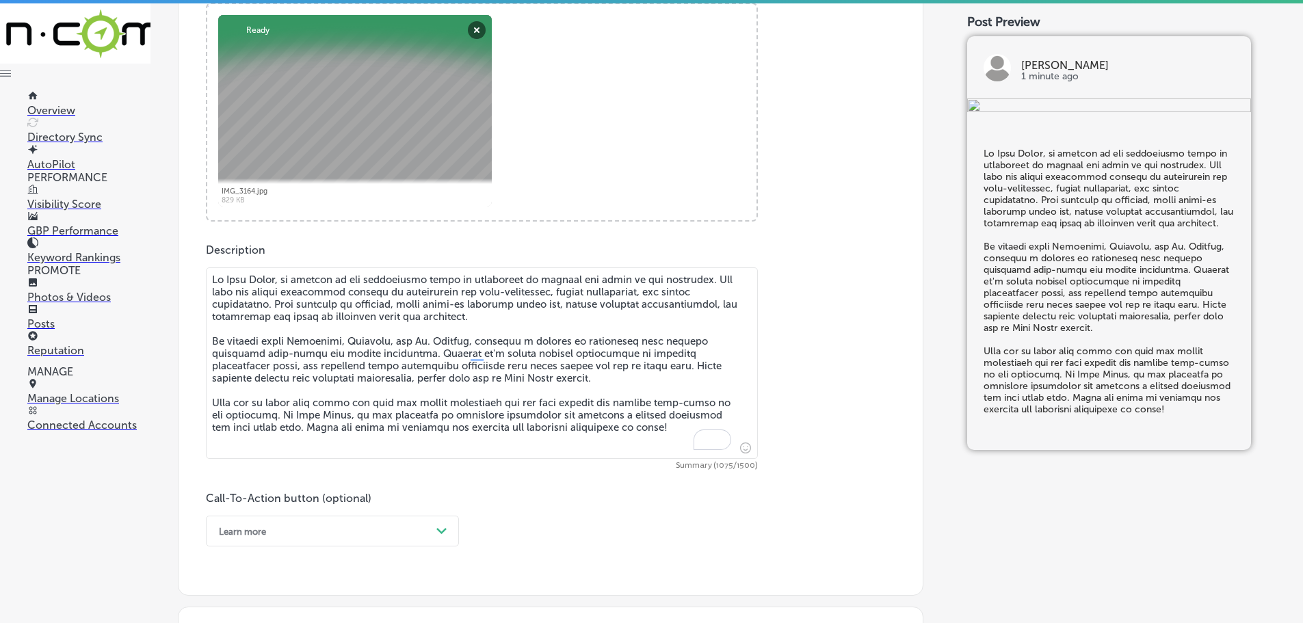
scroll to position [758, 0]
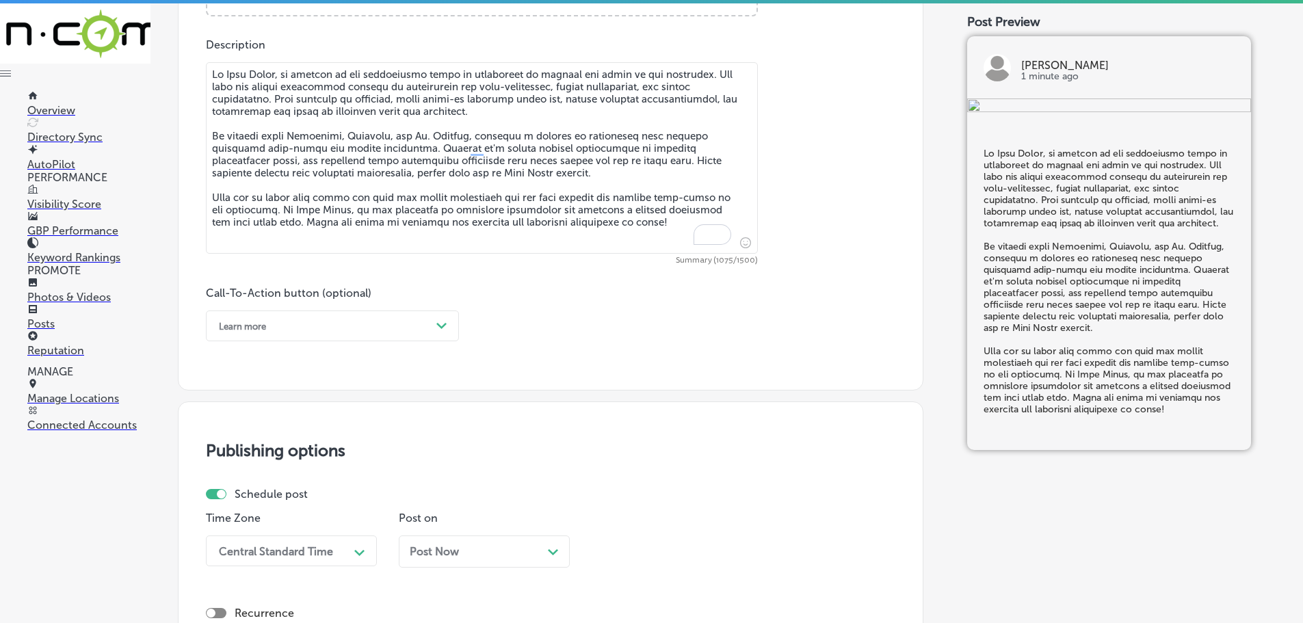
click at [440, 323] on icon "Path Created with Sketch." at bounding box center [441, 326] width 10 height 6
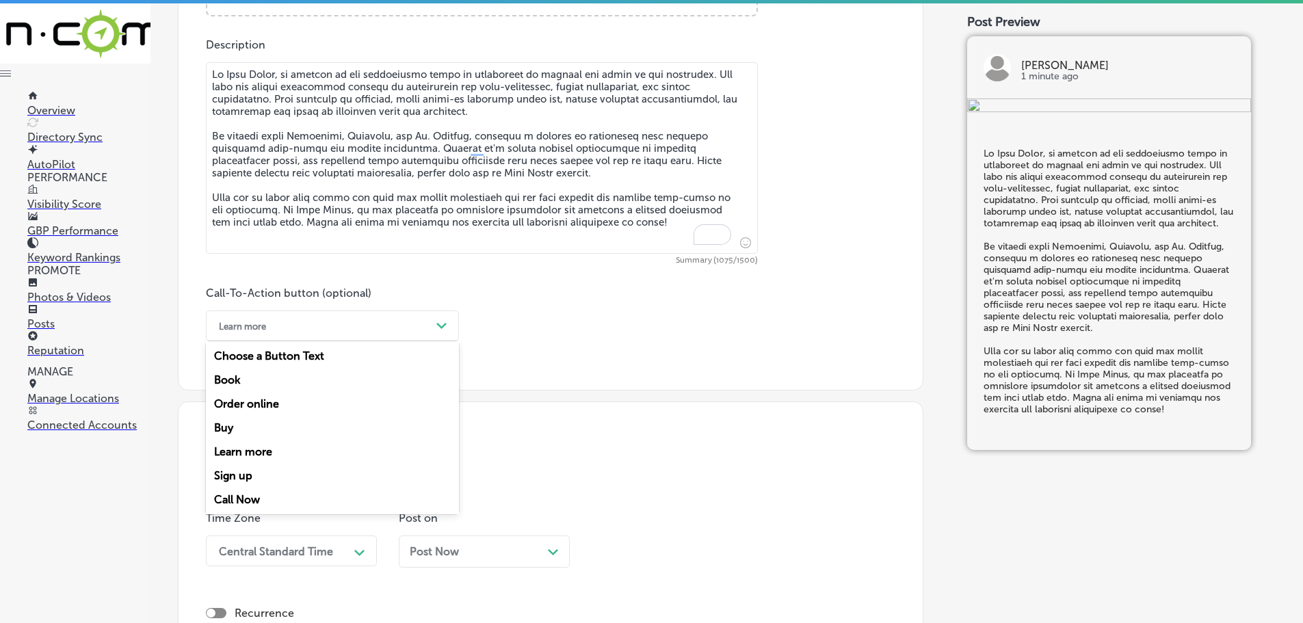
click at [247, 497] on div "Call Now" at bounding box center [332, 500] width 253 height 24
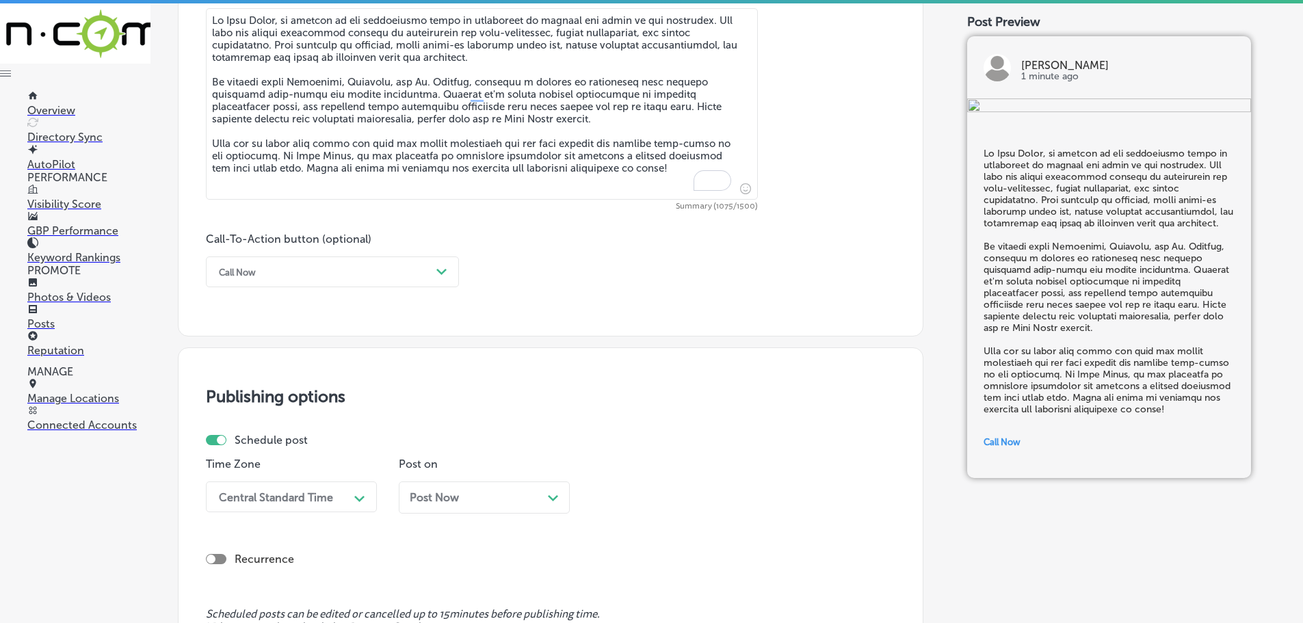
scroll to position [964, 0]
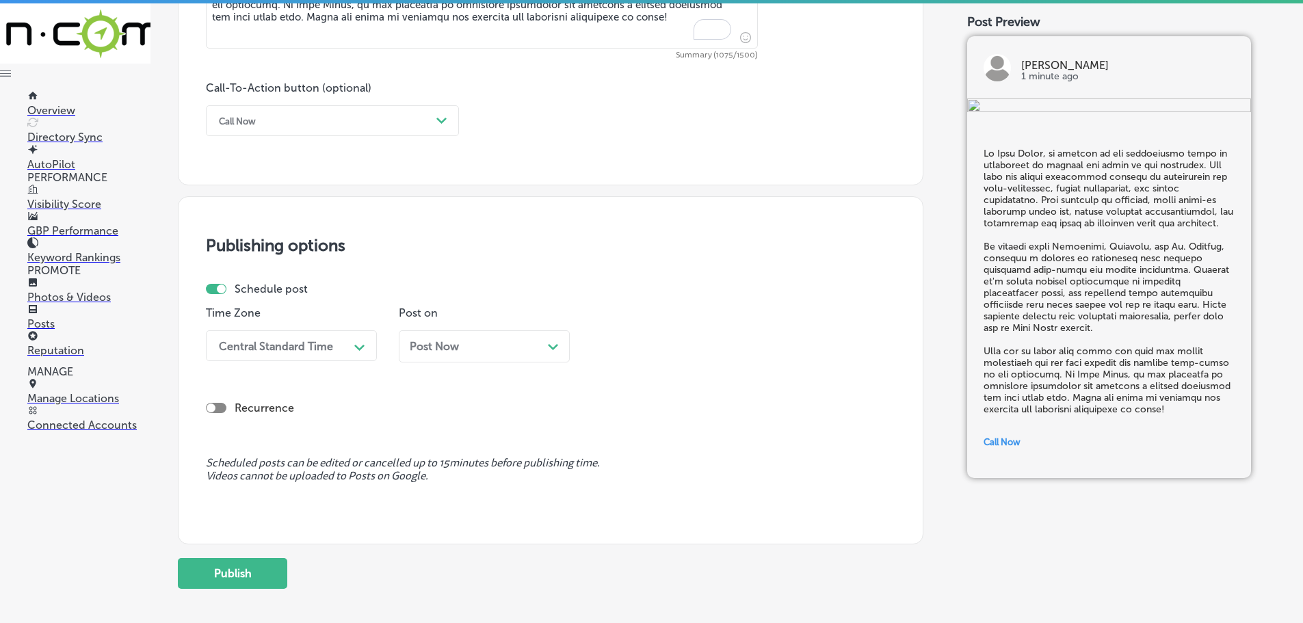
click at [288, 349] on div "Central Standard Time" at bounding box center [276, 345] width 114 height 13
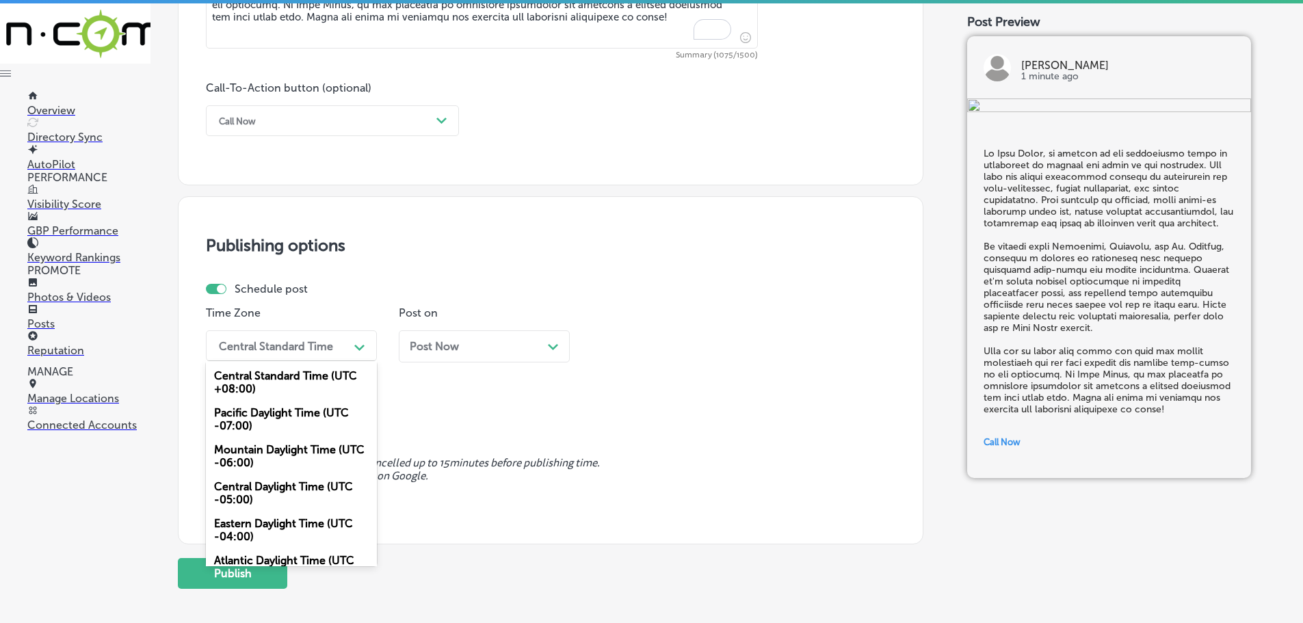
click at [267, 451] on div "Mountain Daylight Time (UTC -06:00)" at bounding box center [291, 456] width 171 height 37
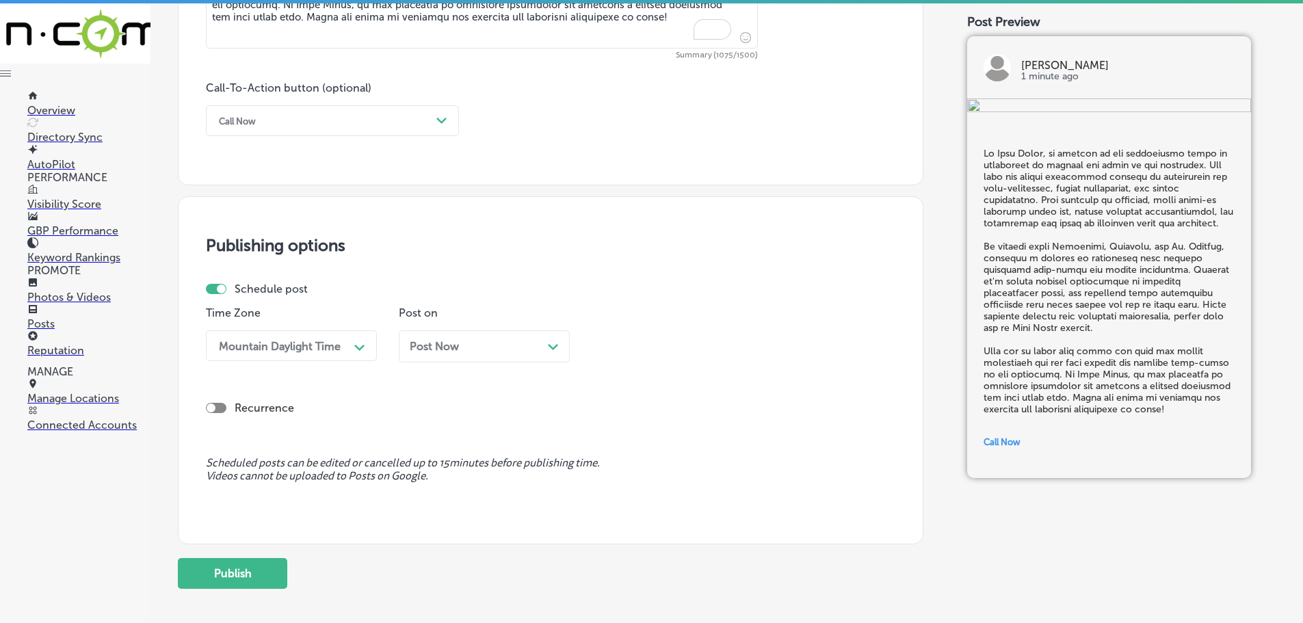
click at [481, 348] on div "Post Now Path Created with Sketch." at bounding box center [484, 346] width 149 height 13
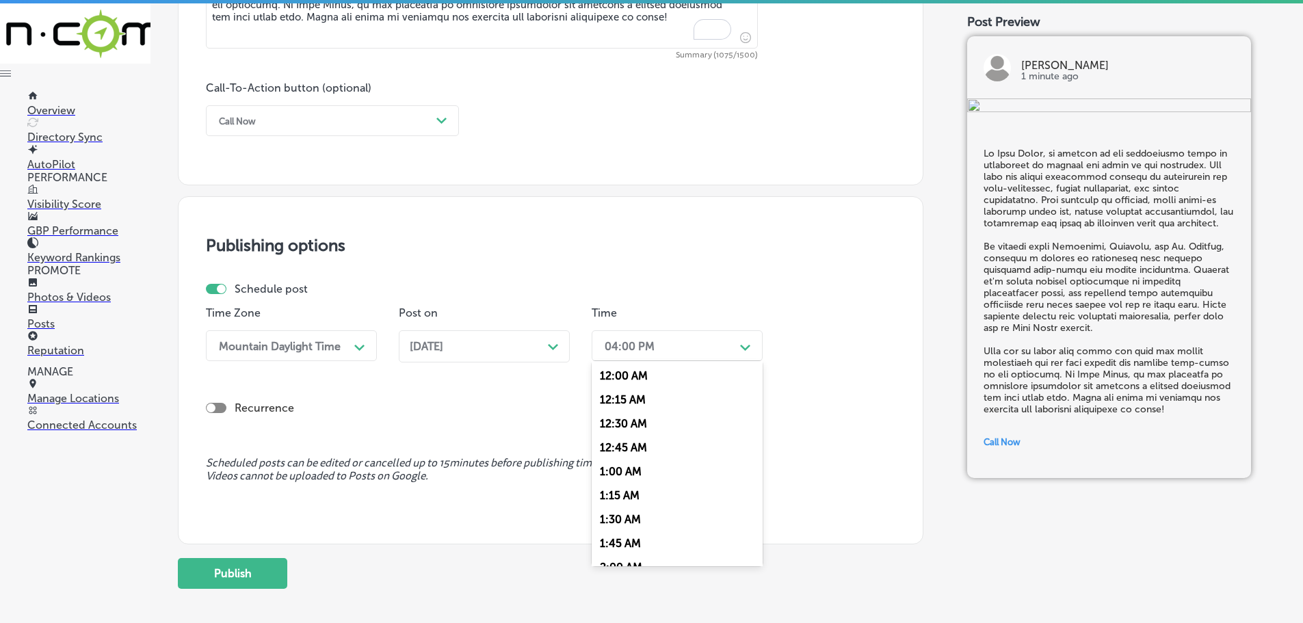
click at [646, 349] on div "04:00 PM" at bounding box center [630, 345] width 50 height 13
click at [637, 494] on div "7:00 AM" at bounding box center [677, 499] width 171 height 24
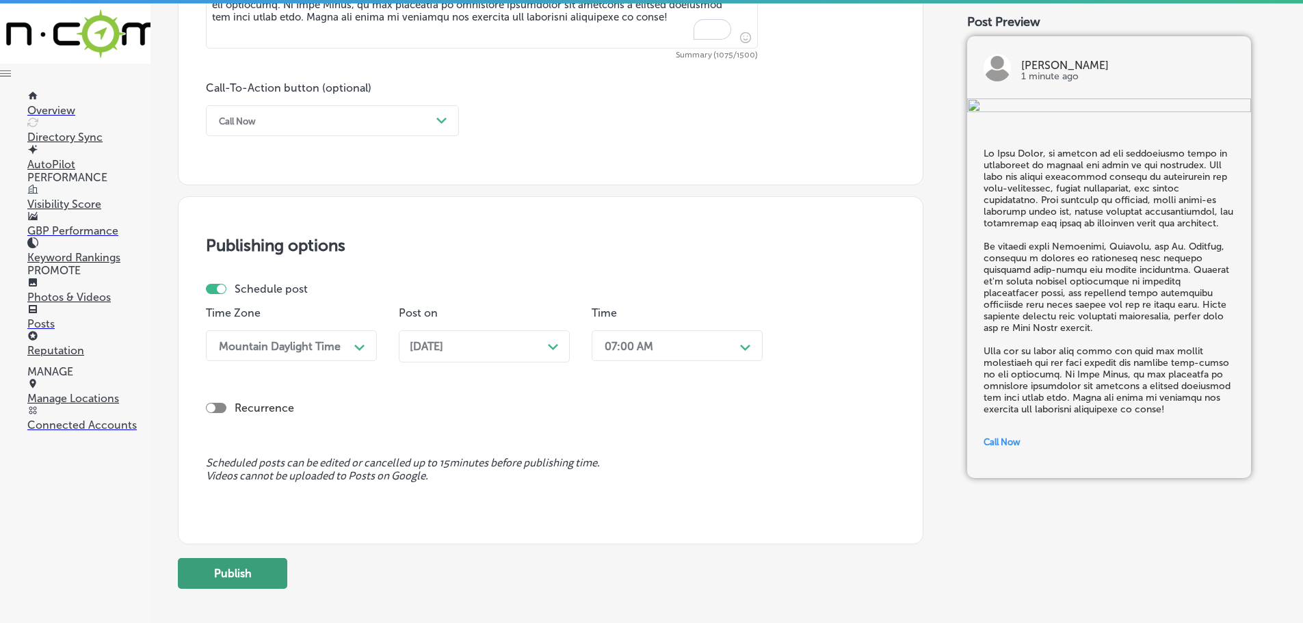
click at [251, 570] on button "Publish" at bounding box center [232, 573] width 109 height 31
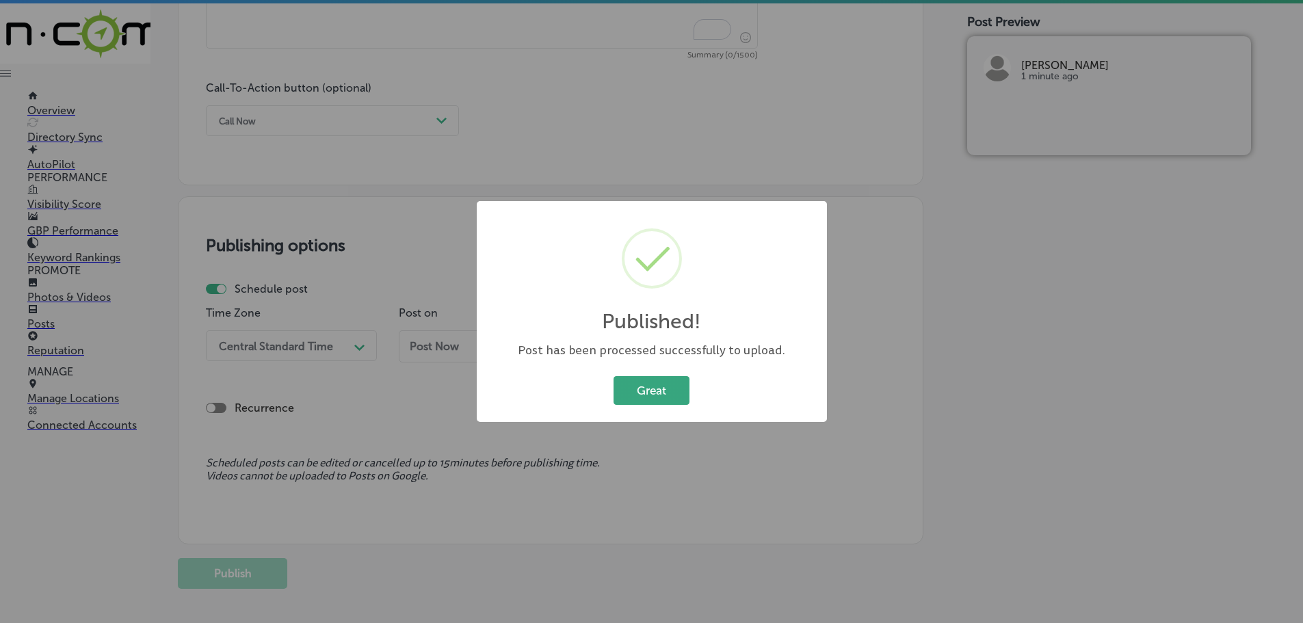
click at [655, 377] on button "Great" at bounding box center [651, 390] width 76 height 28
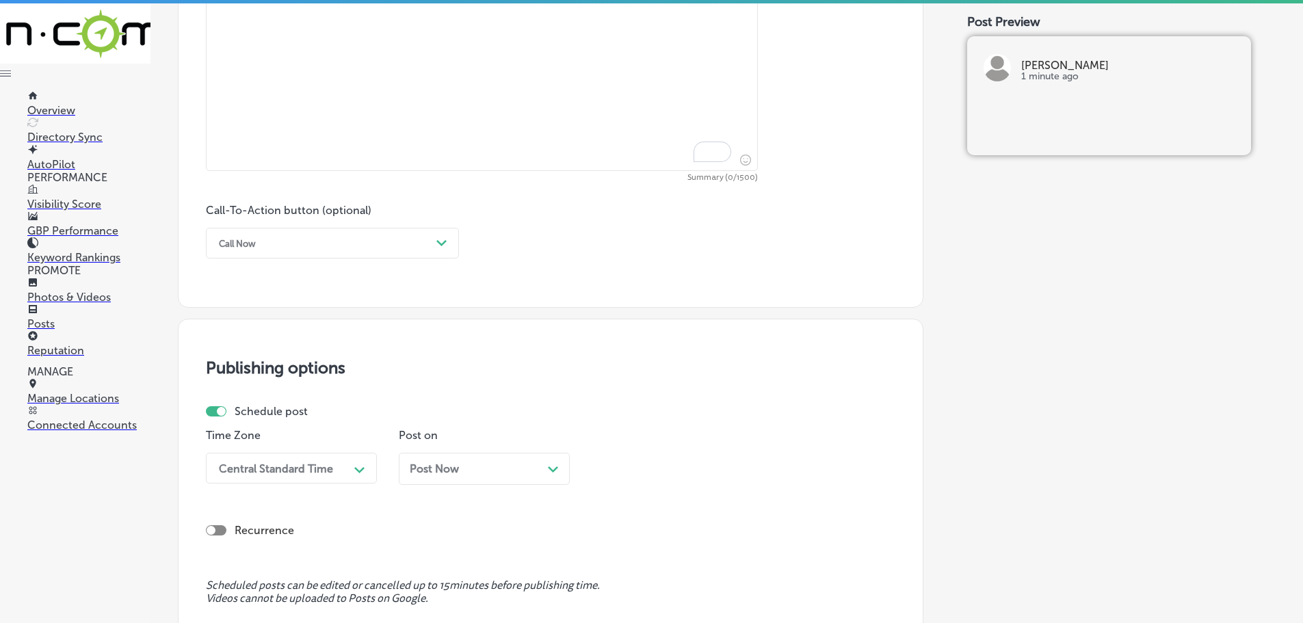
scroll to position [622, 0]
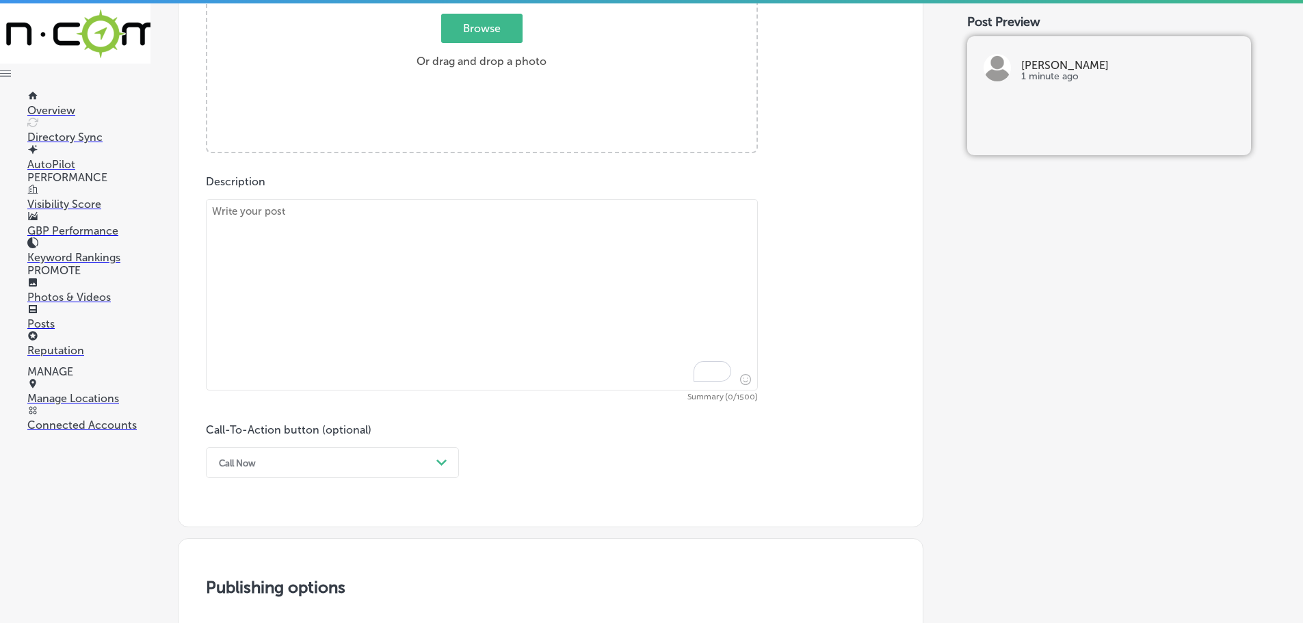
click at [342, 252] on textarea "To enrich screen reader interactions, please activate Accessibility in Grammarl…" at bounding box center [482, 294] width 552 height 191
paste textarea "[PERSON_NAME] offers top-notch assisted living services that cater to each resi…"
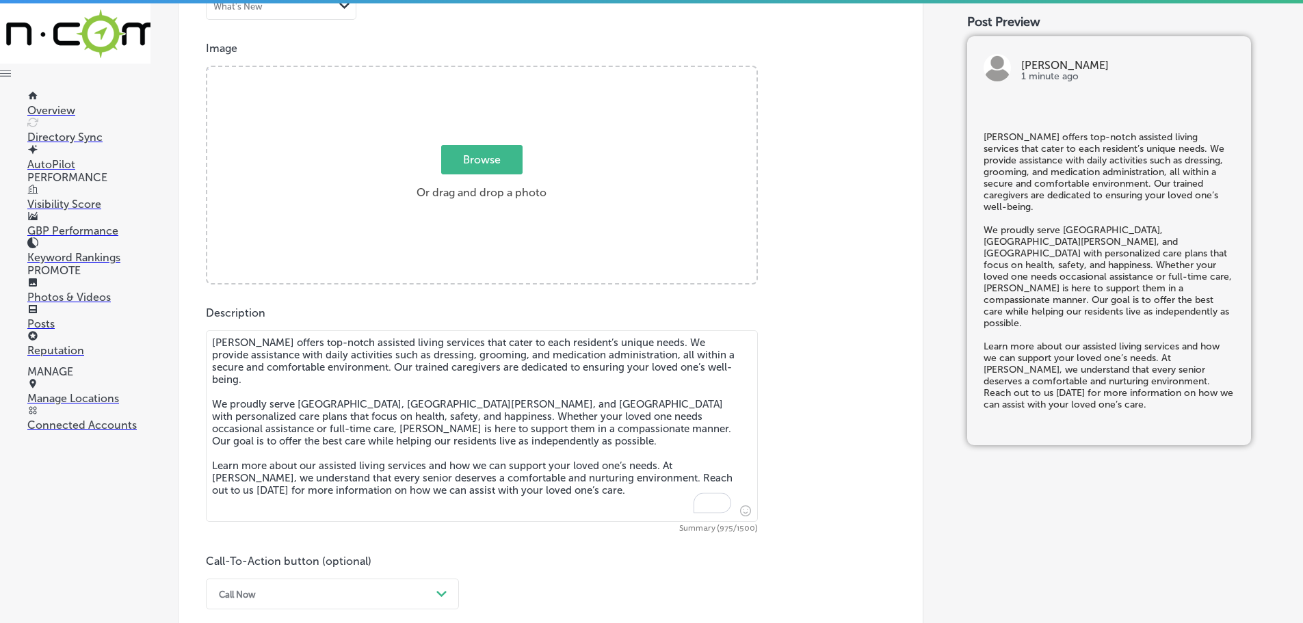
scroll to position [485, 0]
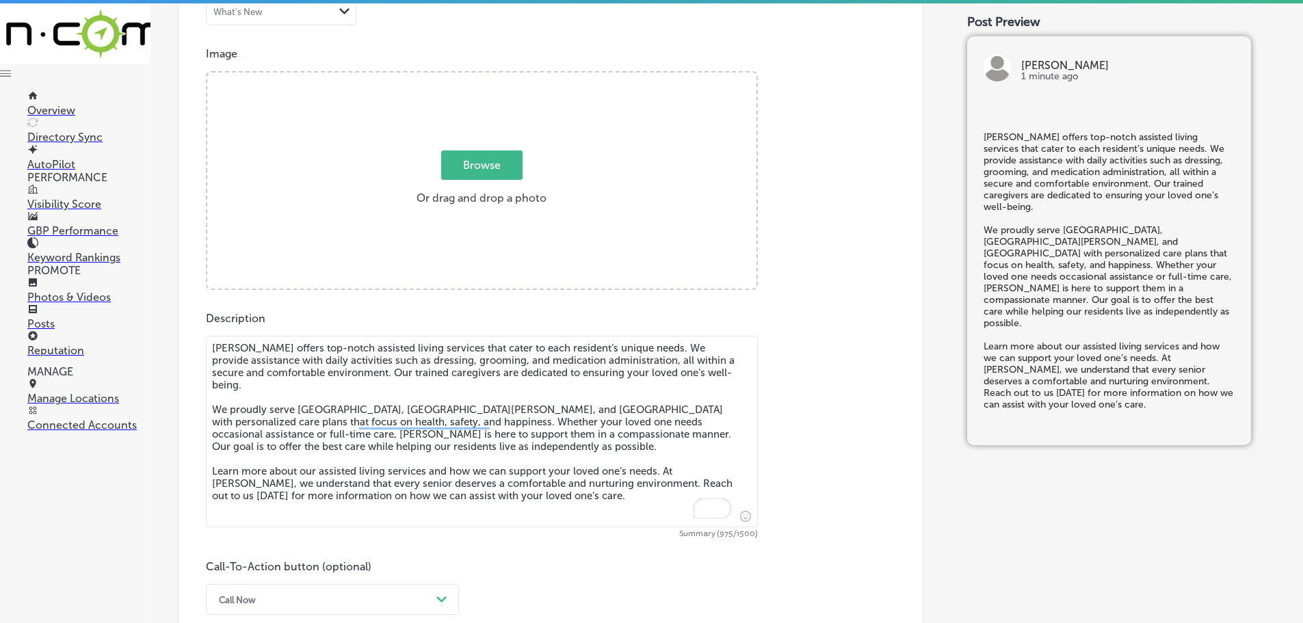
type textarea "[PERSON_NAME] offers top-notch assisted living services that cater to each resi…"
click at [475, 166] on span "Browse" at bounding box center [481, 164] width 81 height 29
click at [475, 77] on input "Browse Or drag and drop a photo" at bounding box center [481, 74] width 549 height 4
type input "C:\fakepath\IMG_2453.jpg"
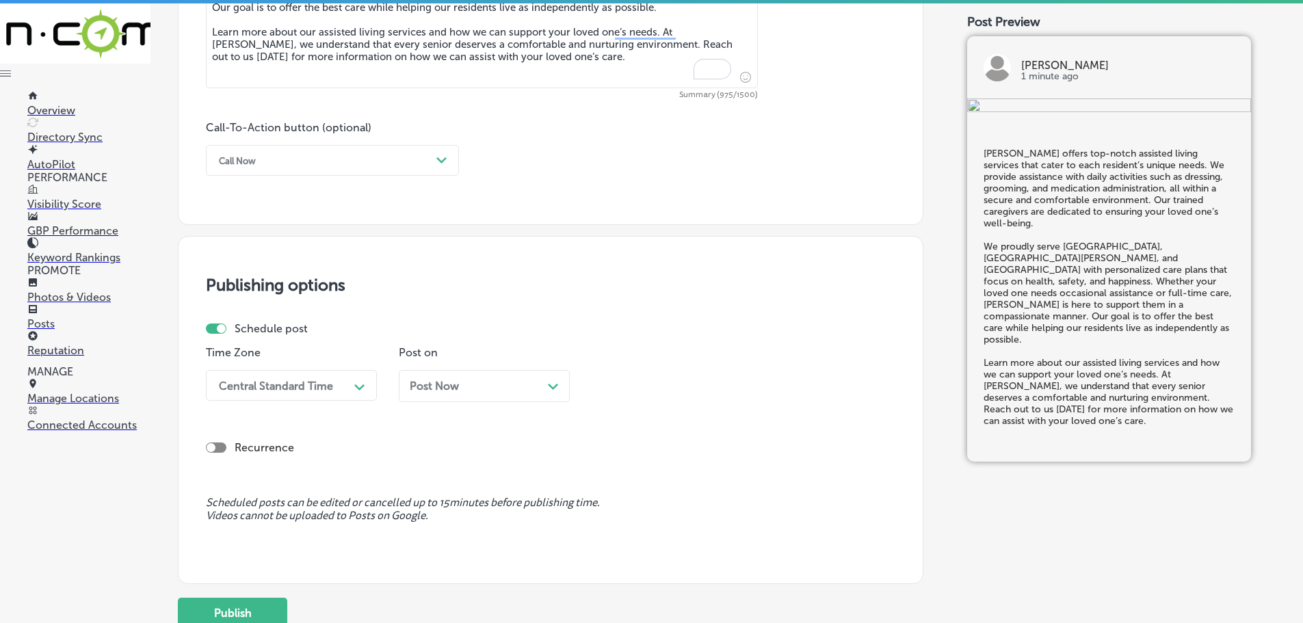
scroll to position [964, 0]
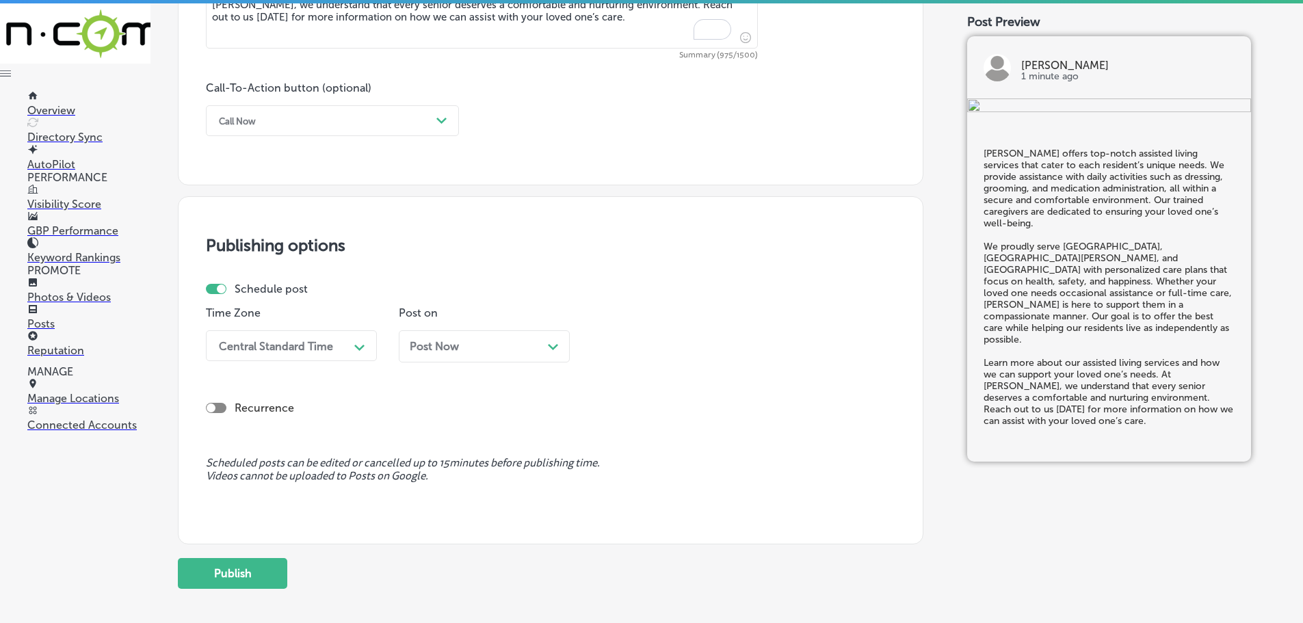
click at [400, 125] on div "Call Now" at bounding box center [321, 120] width 219 height 21
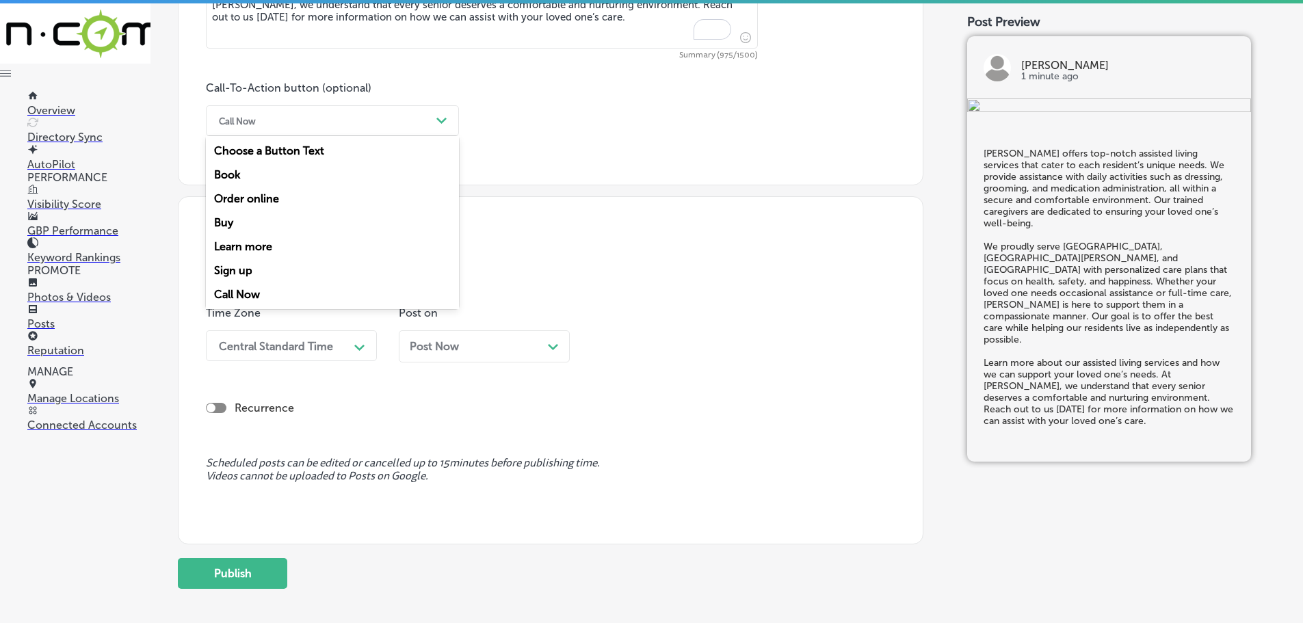
click at [258, 248] on div "Learn more" at bounding box center [332, 247] width 253 height 24
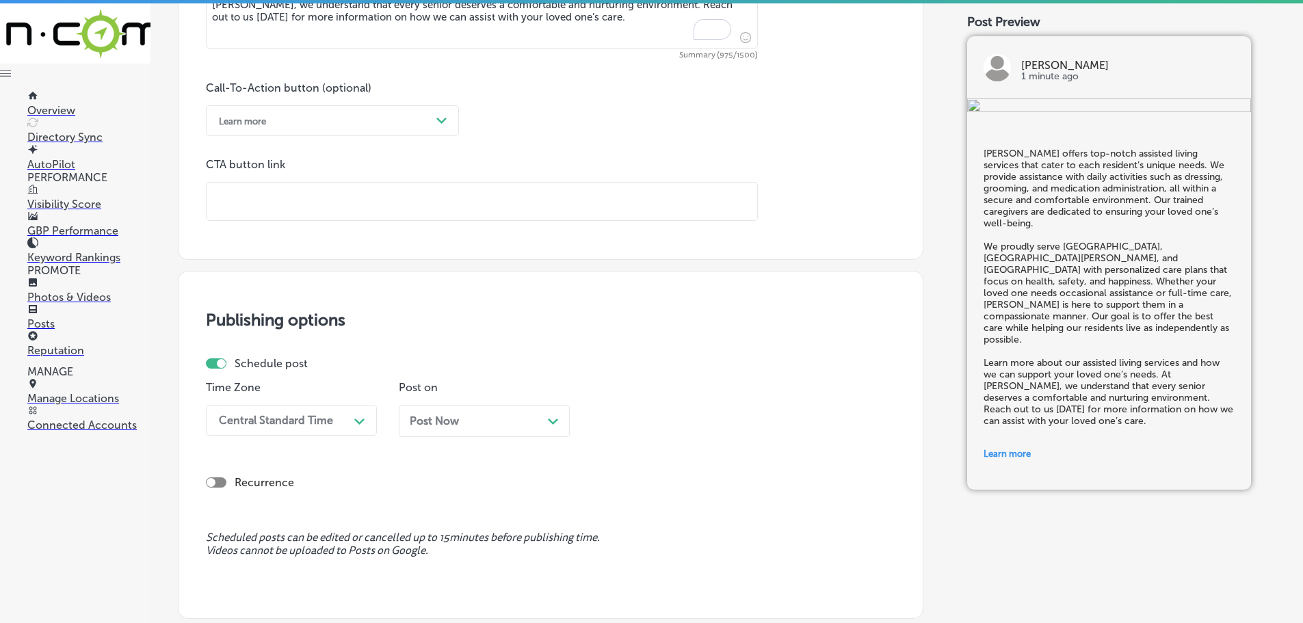
click at [313, 197] on input "text" at bounding box center [482, 202] width 551 height 38
paste input "[URL][DOMAIN_NAME]"
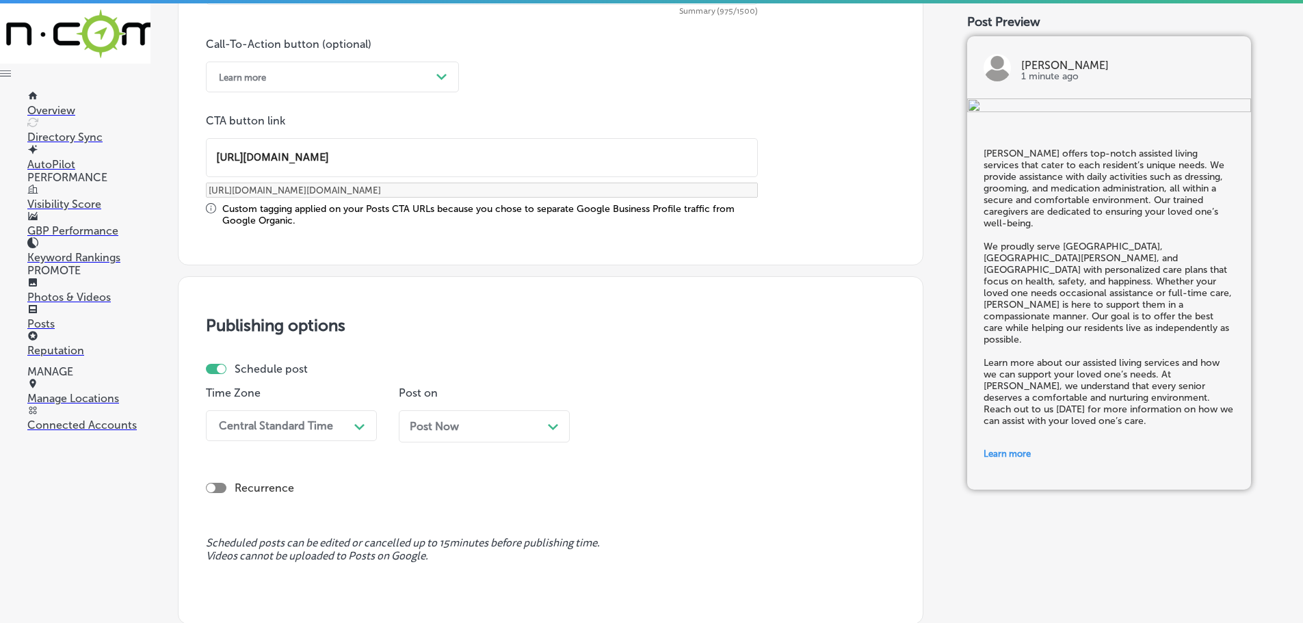
scroll to position [1032, 0]
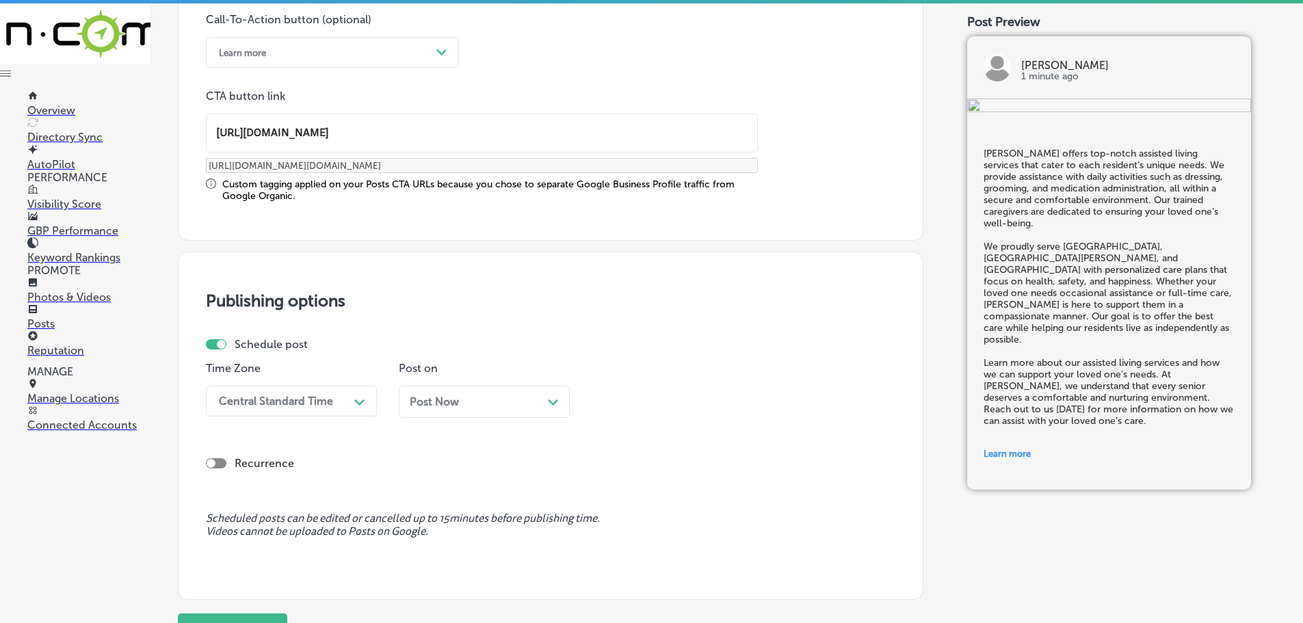
type input "[URL][DOMAIN_NAME]"
click at [345, 399] on div "Central Standard Time" at bounding box center [280, 401] width 137 height 24
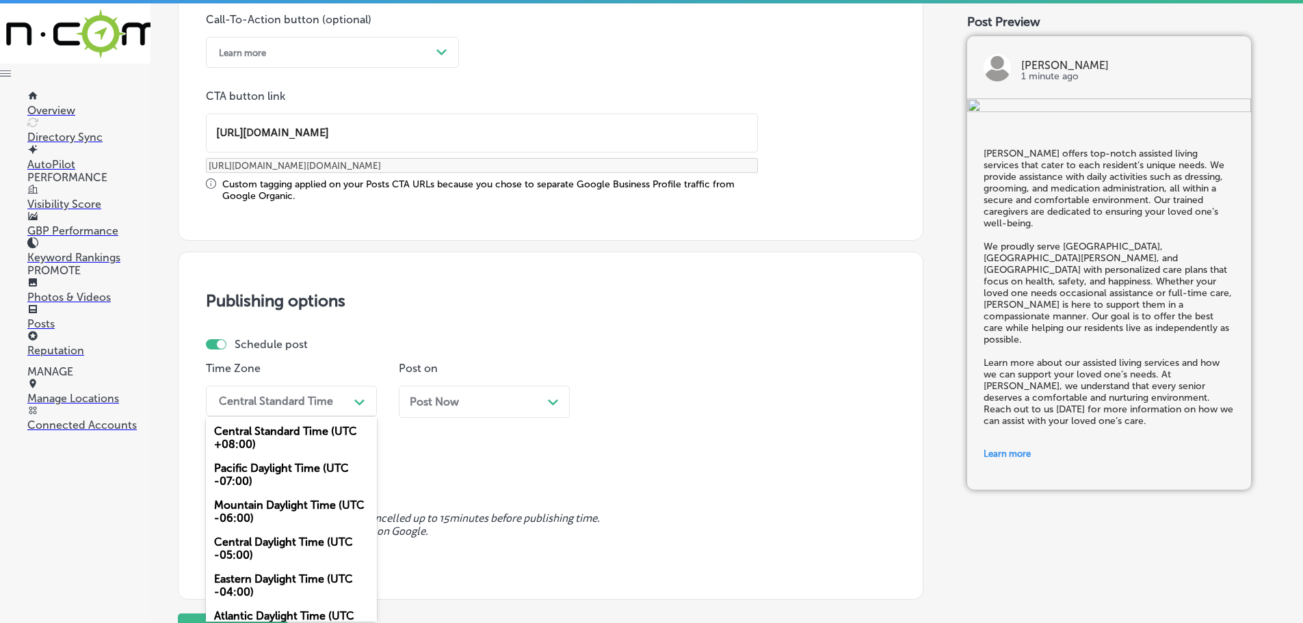
click at [239, 509] on div "Mountain Daylight Time (UTC -06:00)" at bounding box center [291, 511] width 171 height 37
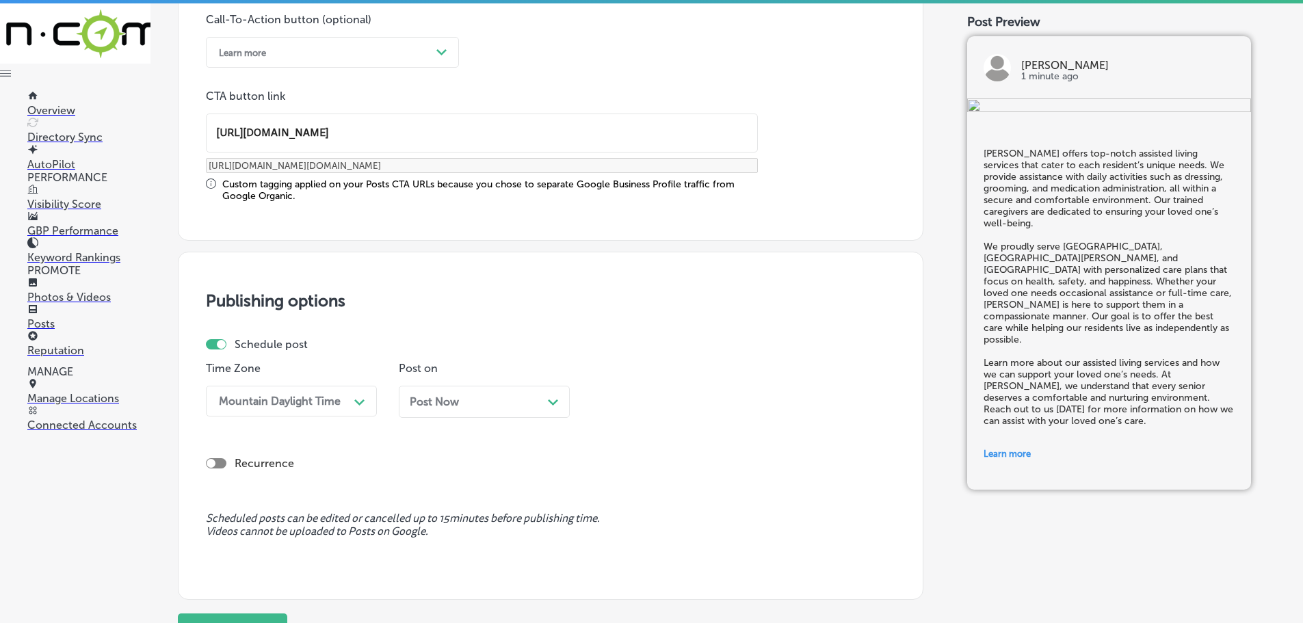
click at [538, 393] on div "Post Now Path Created with Sketch." at bounding box center [484, 402] width 171 height 32
click at [702, 401] on div "04:00 PM" at bounding box center [666, 401] width 137 height 24
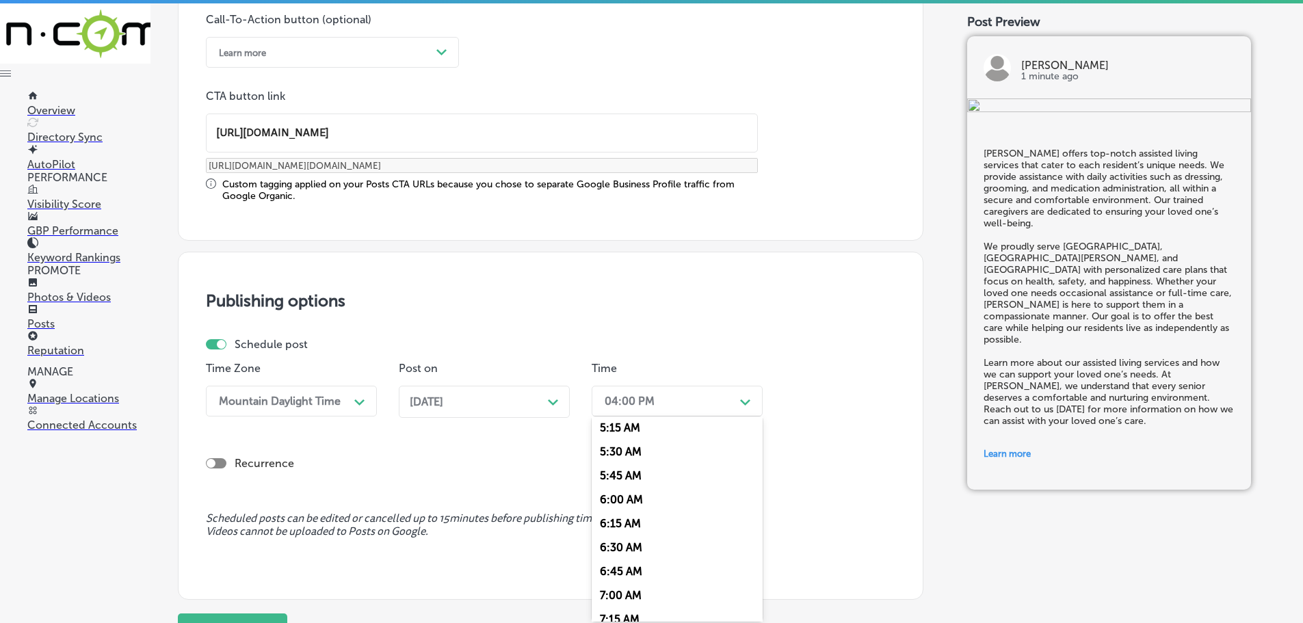
scroll to position [547, 0]
click at [637, 549] on div "7:00 AM" at bounding box center [677, 554] width 171 height 24
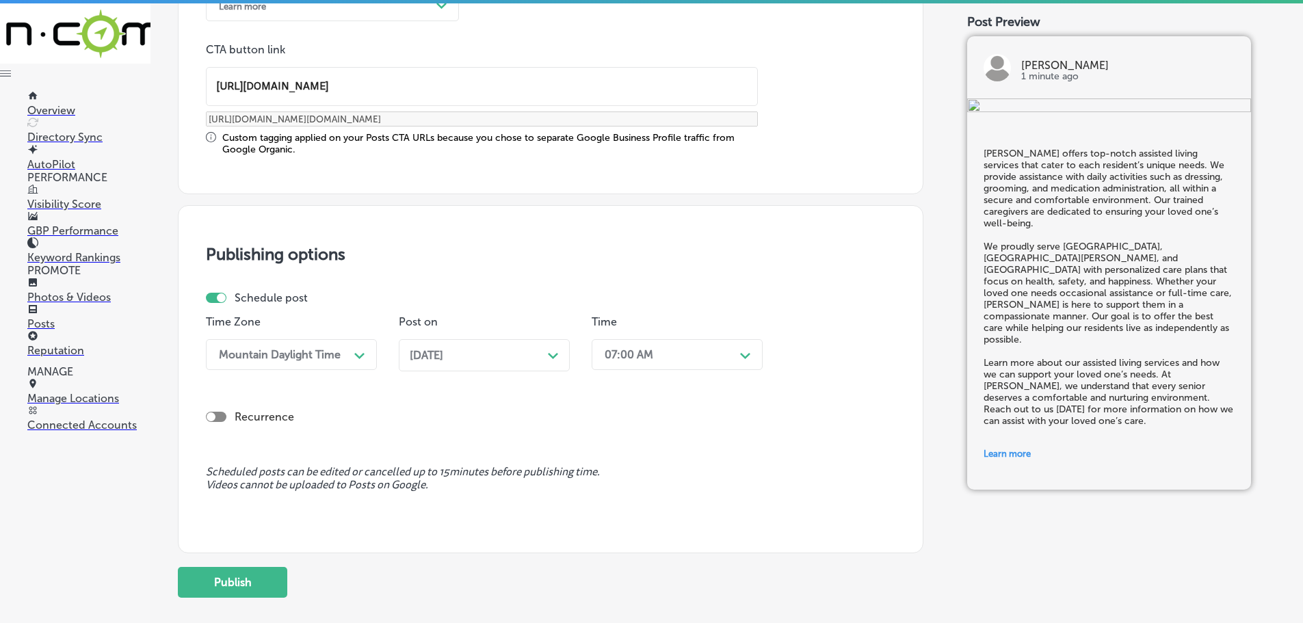
scroll to position [1156, 0]
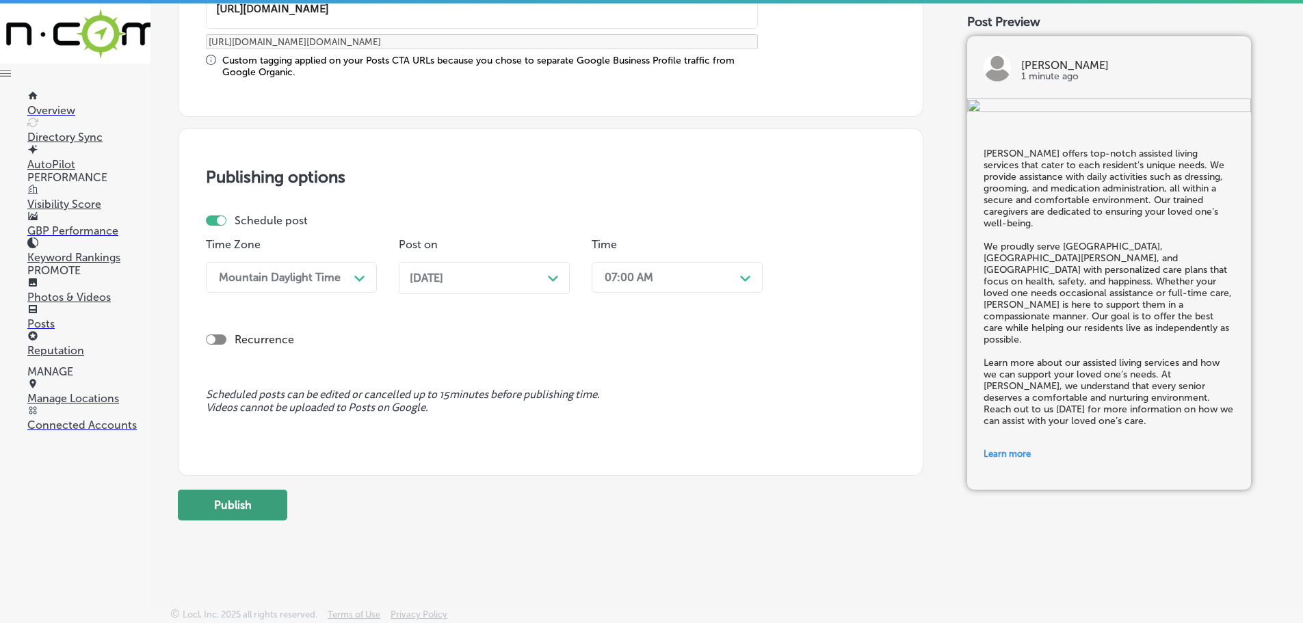
click at [264, 501] on button "Publish" at bounding box center [232, 505] width 109 height 31
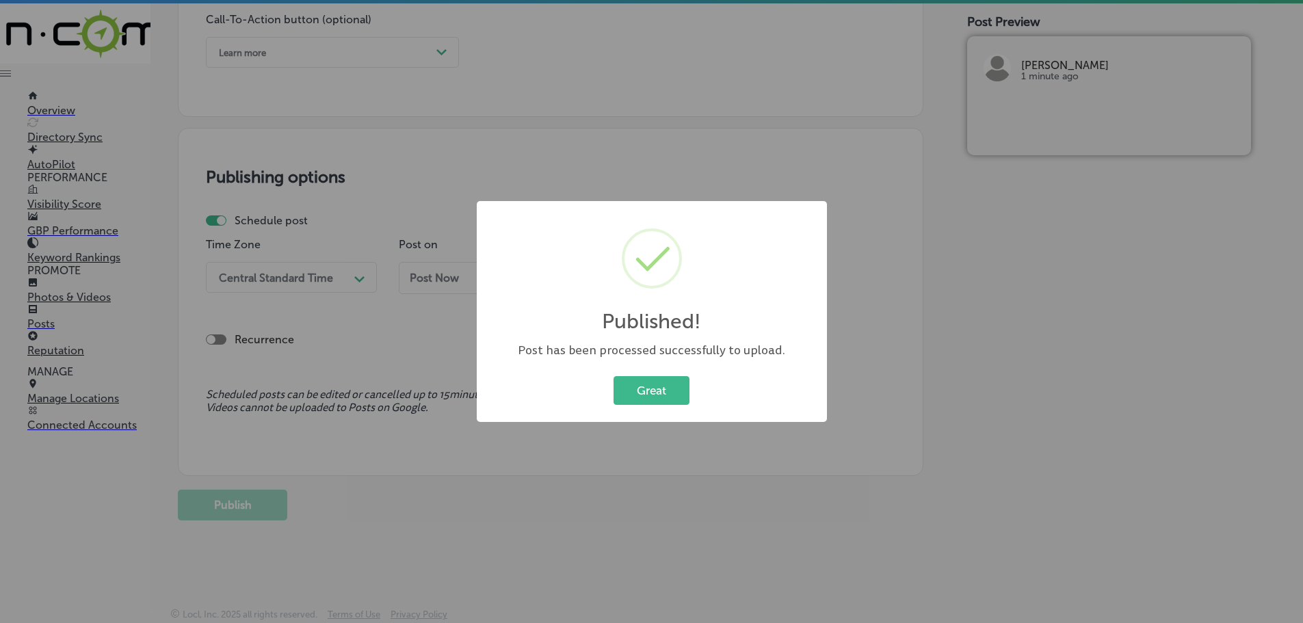
scroll to position [1032, 0]
click at [633, 386] on button "Great" at bounding box center [651, 390] width 76 height 28
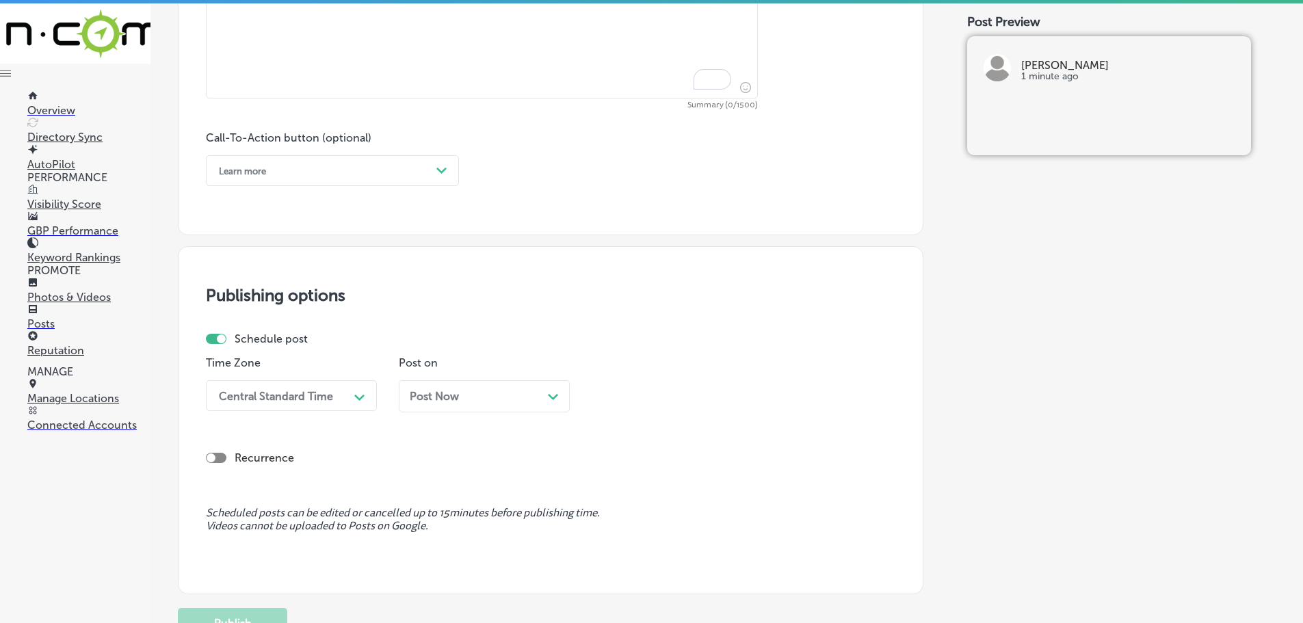
scroll to position [553, 0]
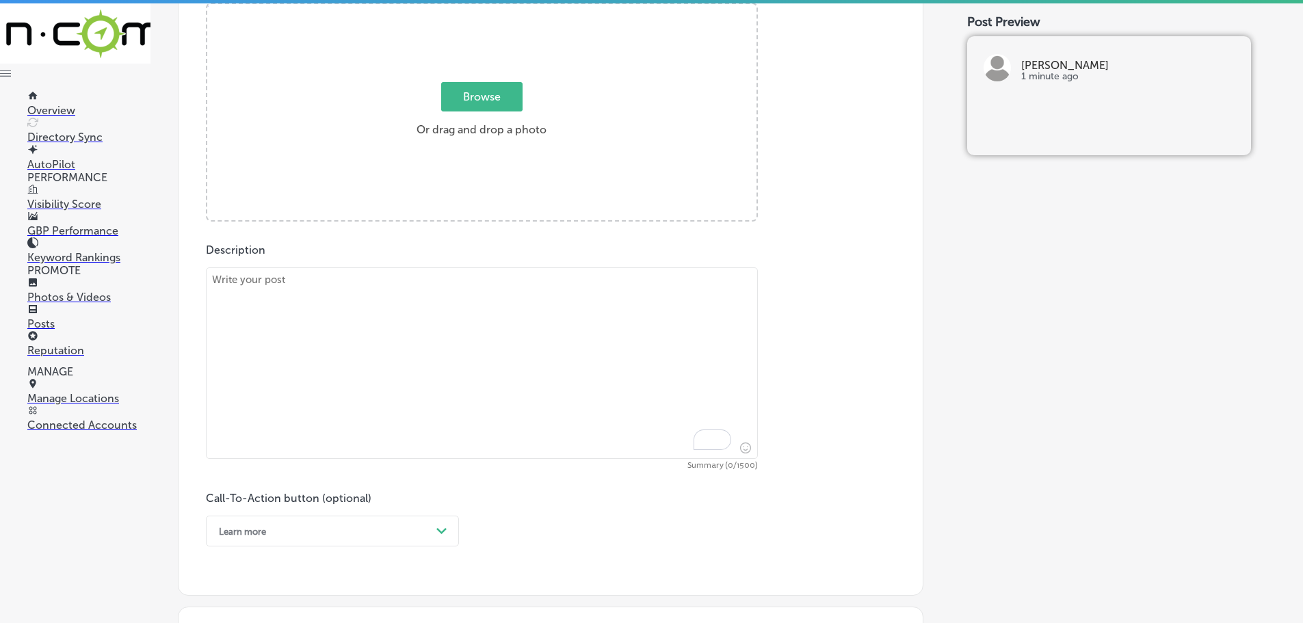
click at [381, 302] on textarea "To enrich screen reader interactions, please activate Accessibility in Grammarl…" at bounding box center [482, 362] width 552 height 191
paste textarea "Our certified caregivers at [PERSON_NAME] provide compassionate, professional c…"
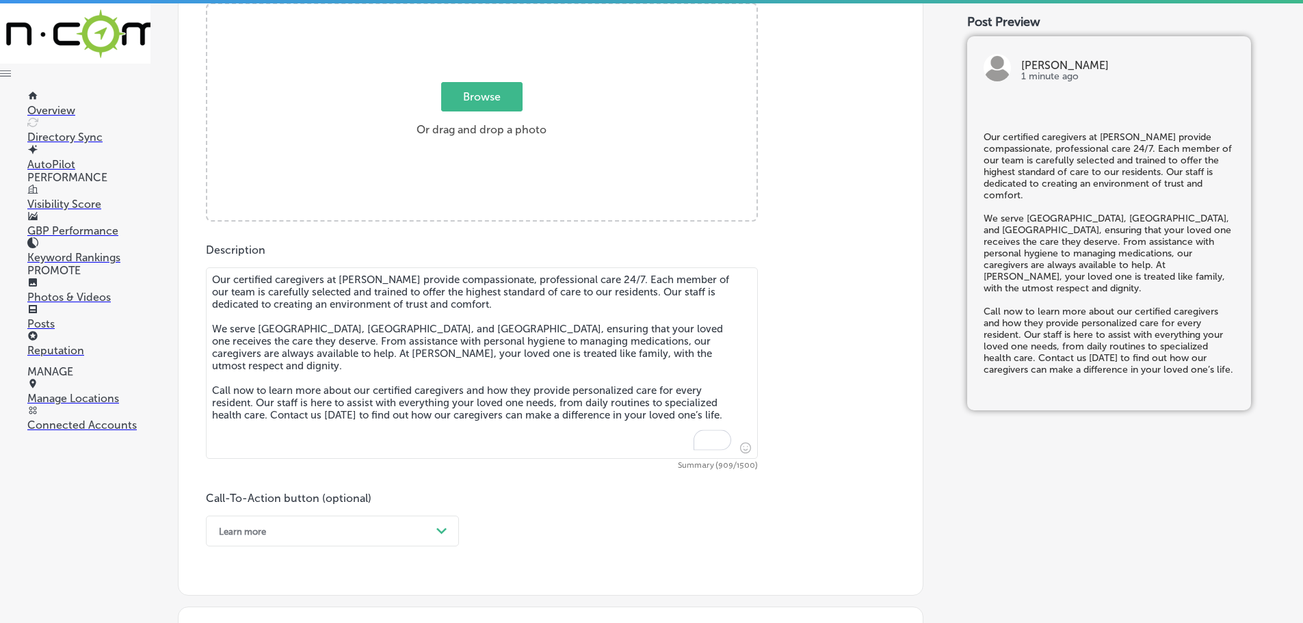
type textarea "Our certified caregivers at [PERSON_NAME] provide compassionate, professional c…"
click at [452, 97] on span "Browse" at bounding box center [481, 96] width 81 height 29
click at [452, 8] on input "Browse Or drag and drop a photo" at bounding box center [481, 6] width 549 height 4
type input "C:\fakepath\IMG_2333.jpg"
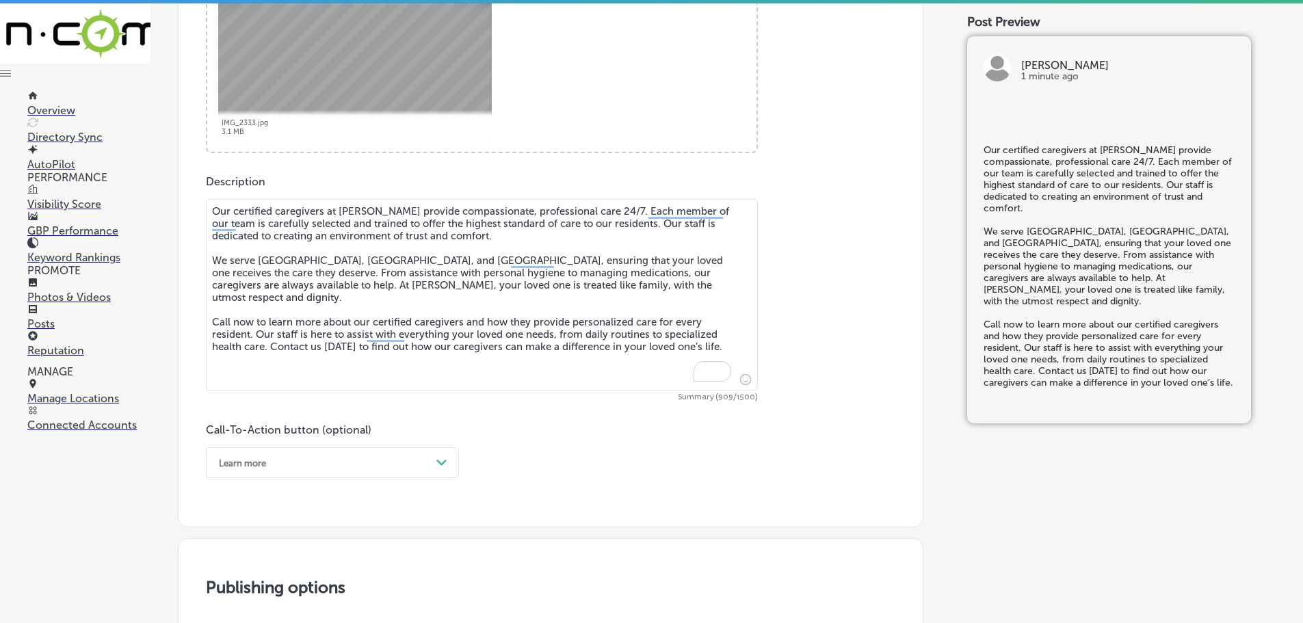
scroll to position [758, 0]
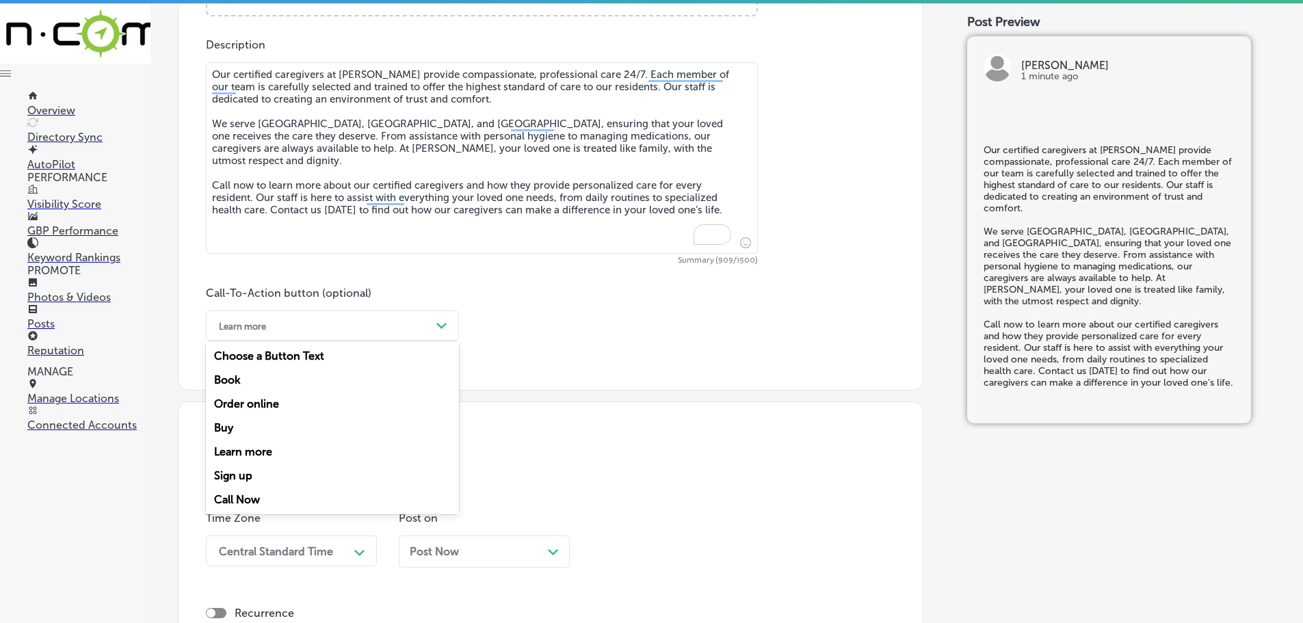
click at [396, 327] on div "Learn more" at bounding box center [321, 325] width 219 height 21
click at [241, 499] on div "Call Now" at bounding box center [332, 500] width 253 height 24
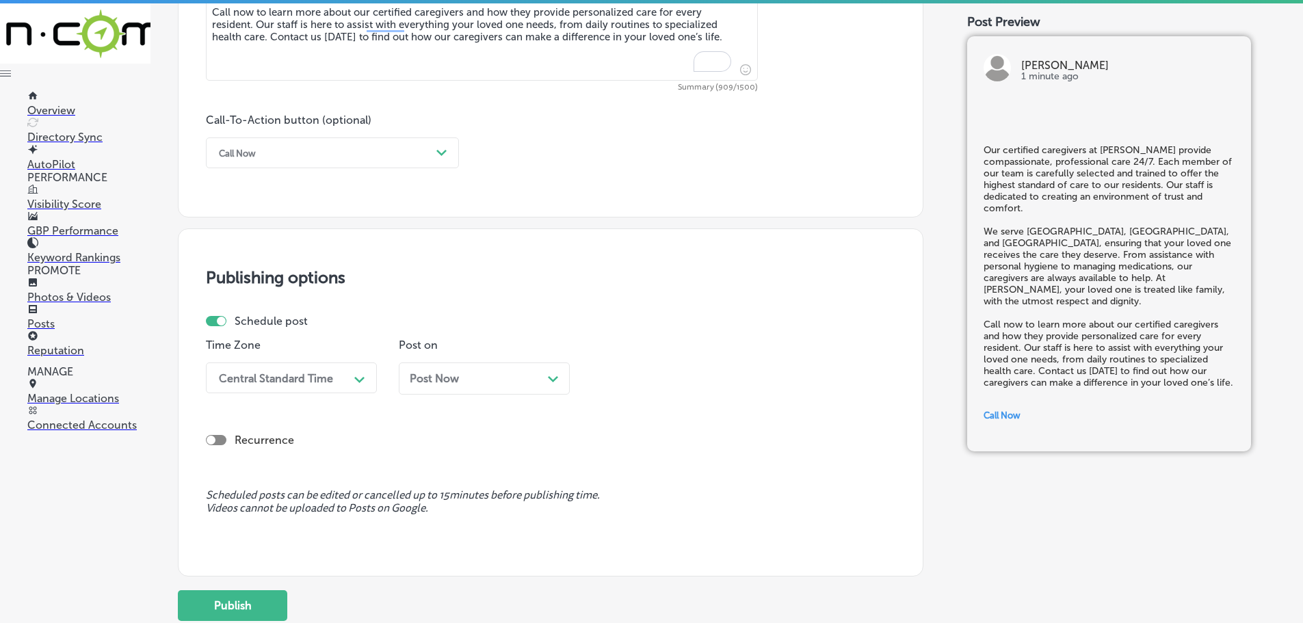
scroll to position [1032, 0]
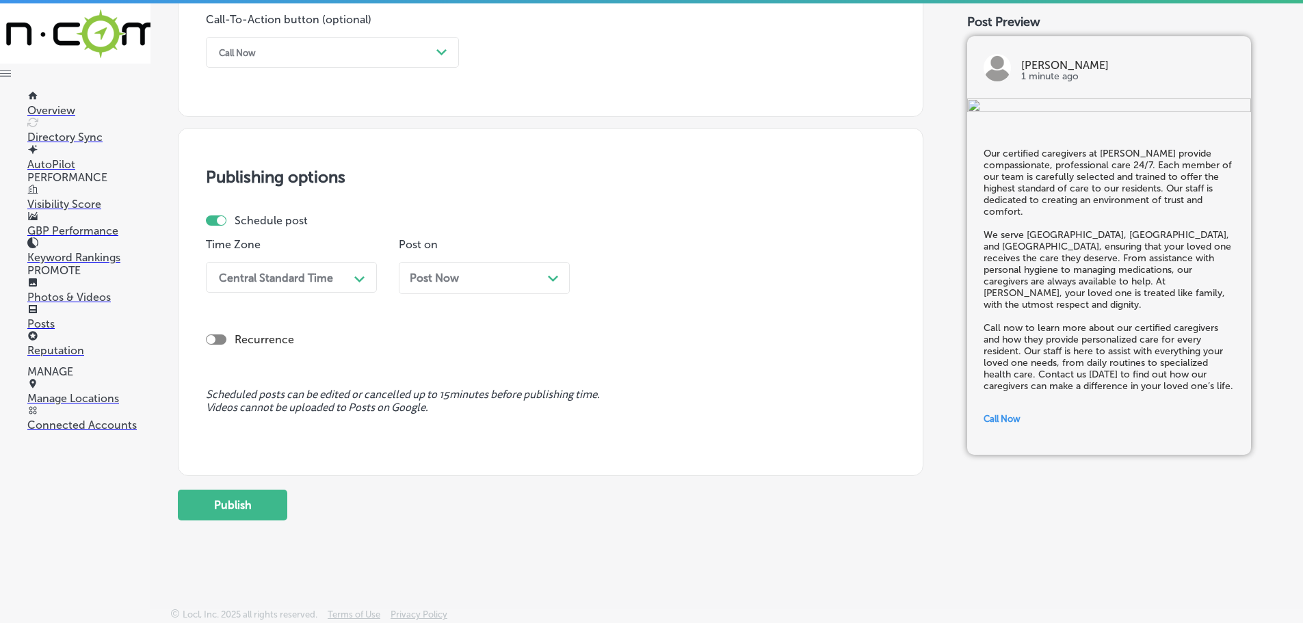
drag, startPoint x: 326, startPoint y: 282, endPoint x: 327, endPoint y: 292, distance: 10.3
click at [327, 282] on div "Central Standard Time" at bounding box center [276, 277] width 114 height 13
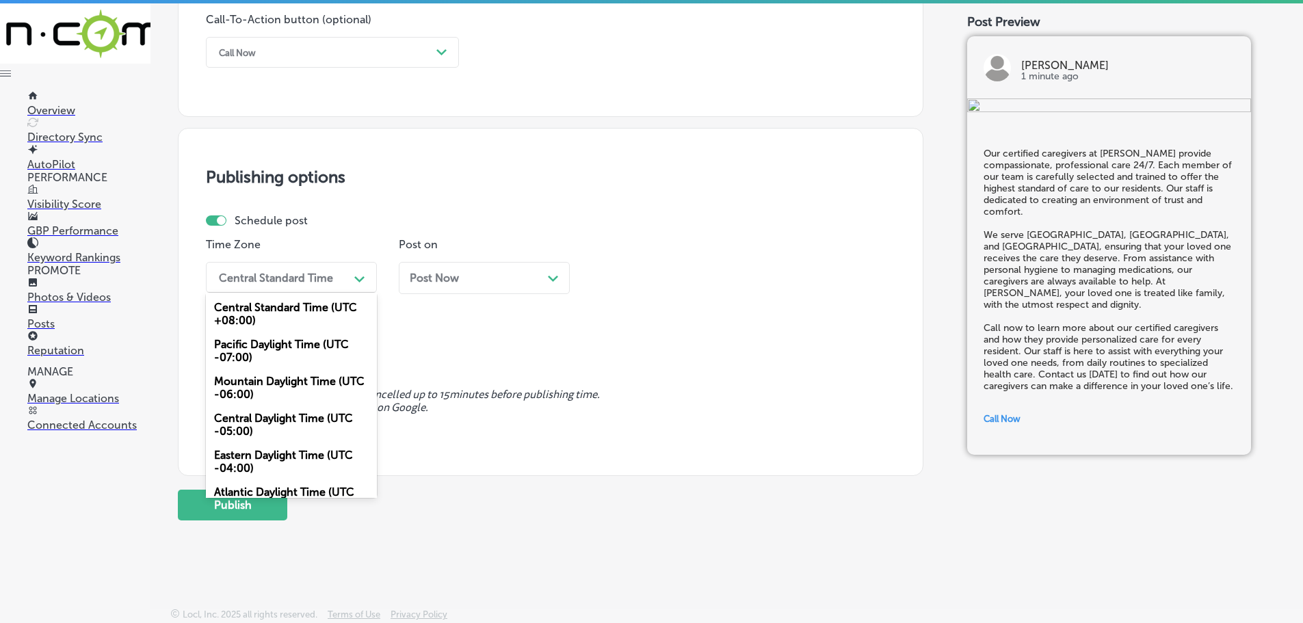
click at [278, 388] on div "Mountain Daylight Time (UTC -06:00)" at bounding box center [291, 387] width 171 height 37
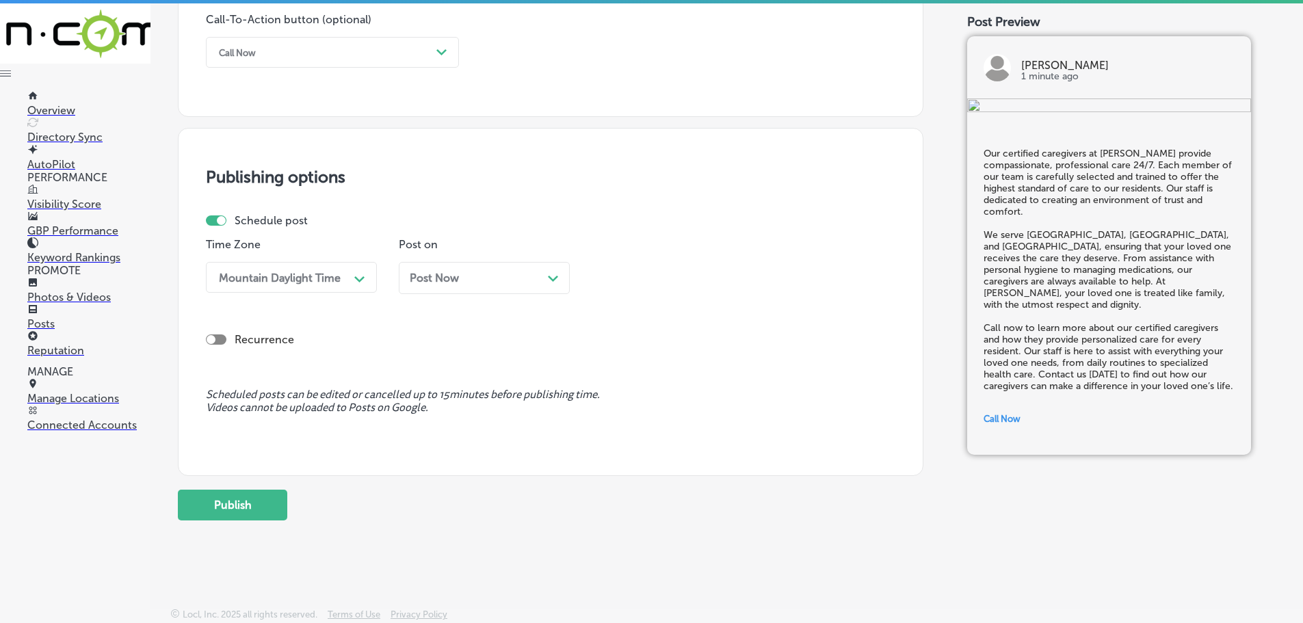
click at [510, 283] on div "Post Now Path Created with Sketch." at bounding box center [484, 278] width 149 height 13
click at [656, 282] on div "04:00 PM" at bounding box center [666, 277] width 137 height 24
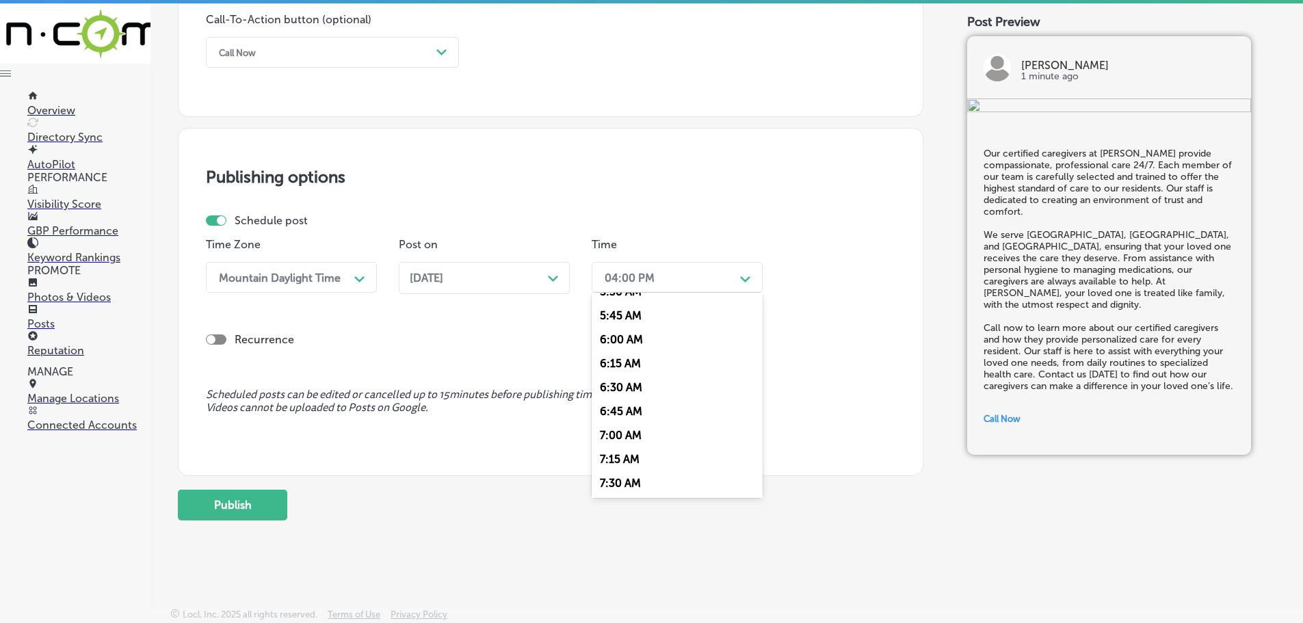
scroll to position [547, 0]
click at [642, 426] on div "7:00 AM" at bounding box center [677, 431] width 171 height 24
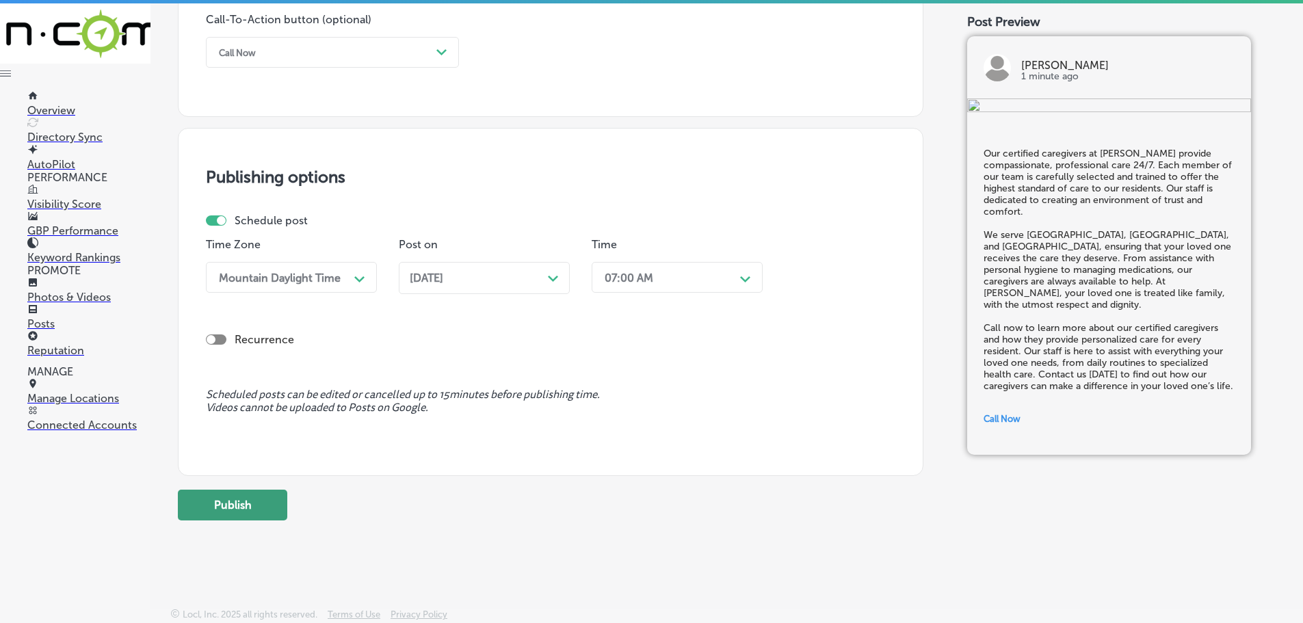
click at [252, 509] on button "Publish" at bounding box center [232, 505] width 109 height 31
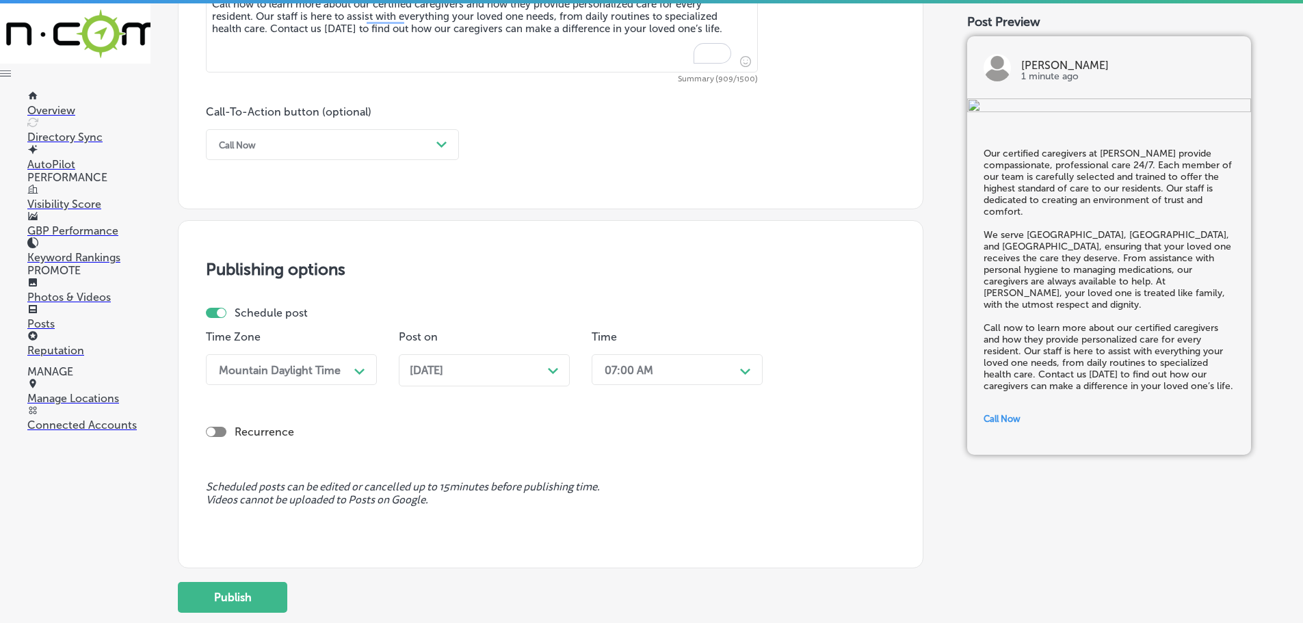
scroll to position [964, 0]
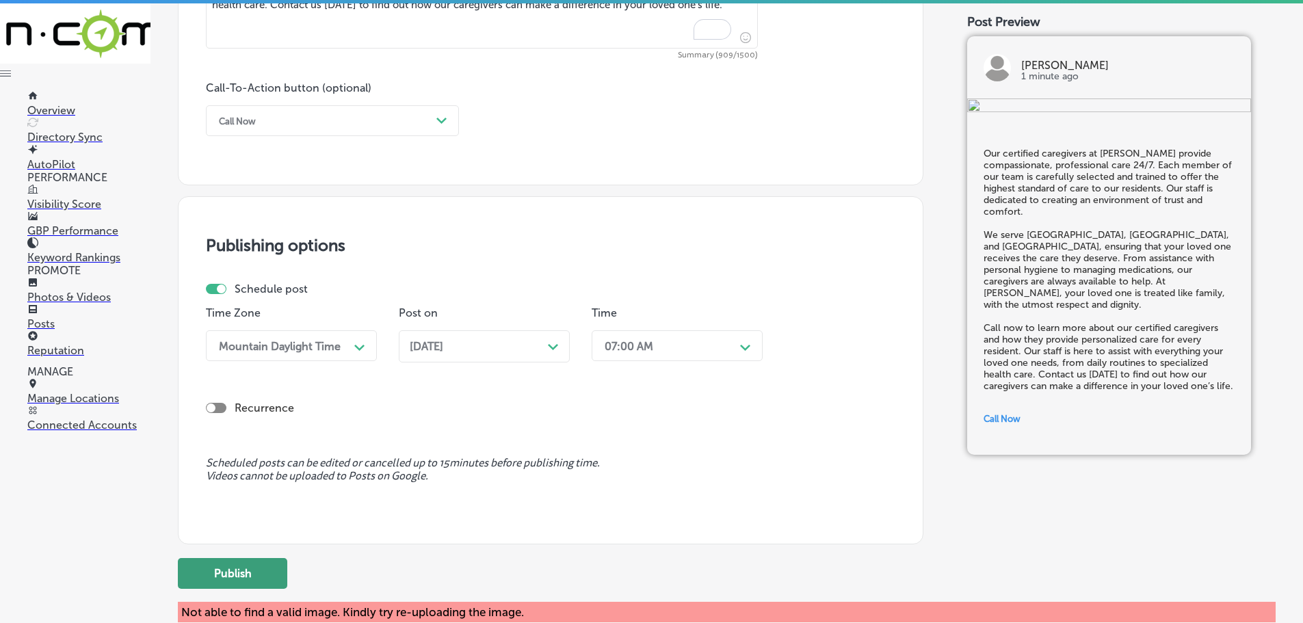
click at [249, 577] on button "Publish" at bounding box center [232, 573] width 109 height 31
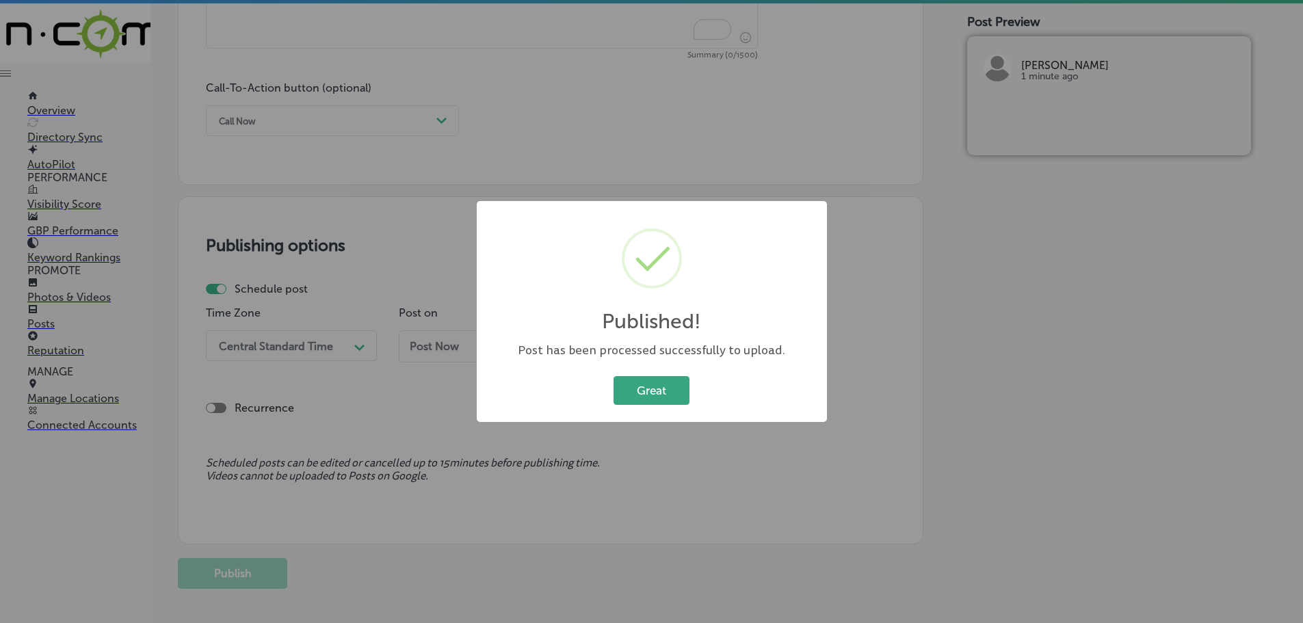
click at [678, 388] on button "Great" at bounding box center [651, 390] width 76 height 28
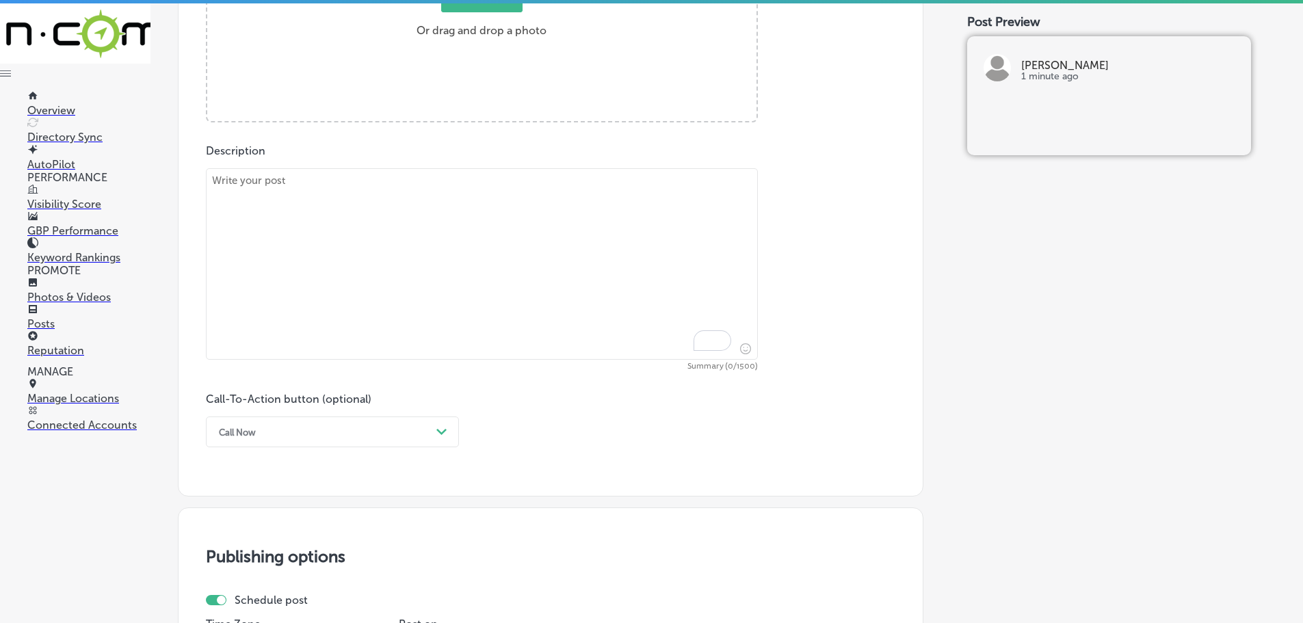
scroll to position [622, 0]
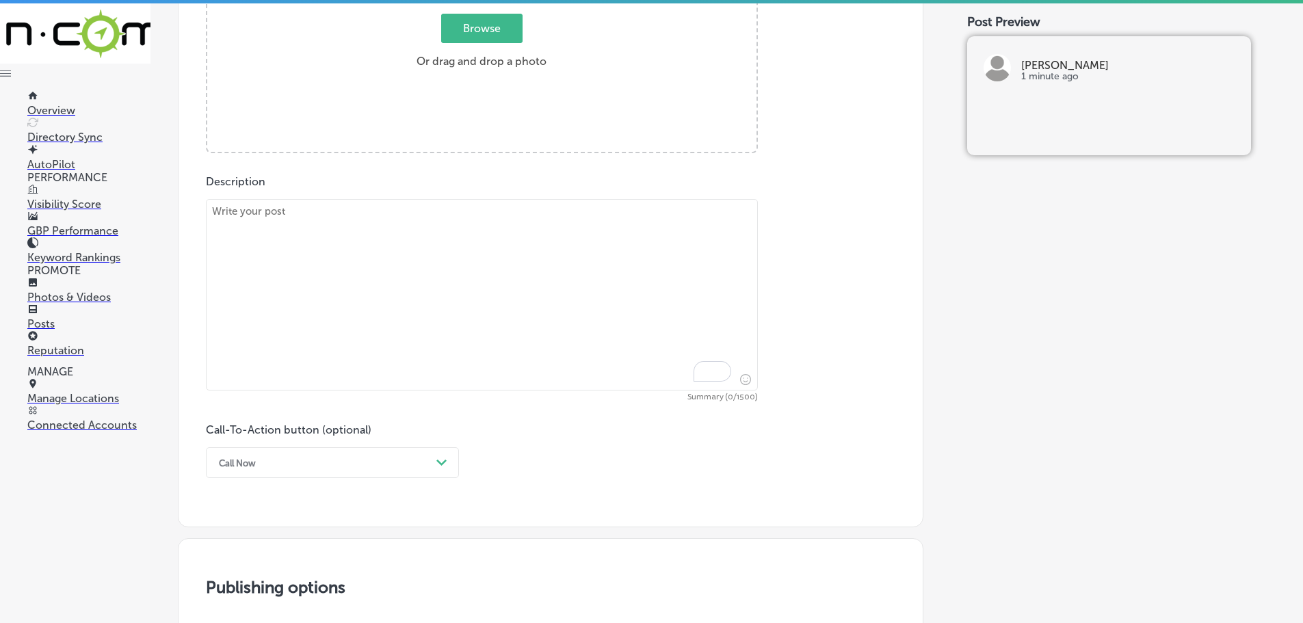
click at [381, 250] on textarea "To enrich screen reader interactions, please activate Accessibility in Grammarl…" at bounding box center [482, 294] width 552 height 191
paste textarea "At [PERSON_NAME], we believe that mental stimulation is key to healthy aging. O…"
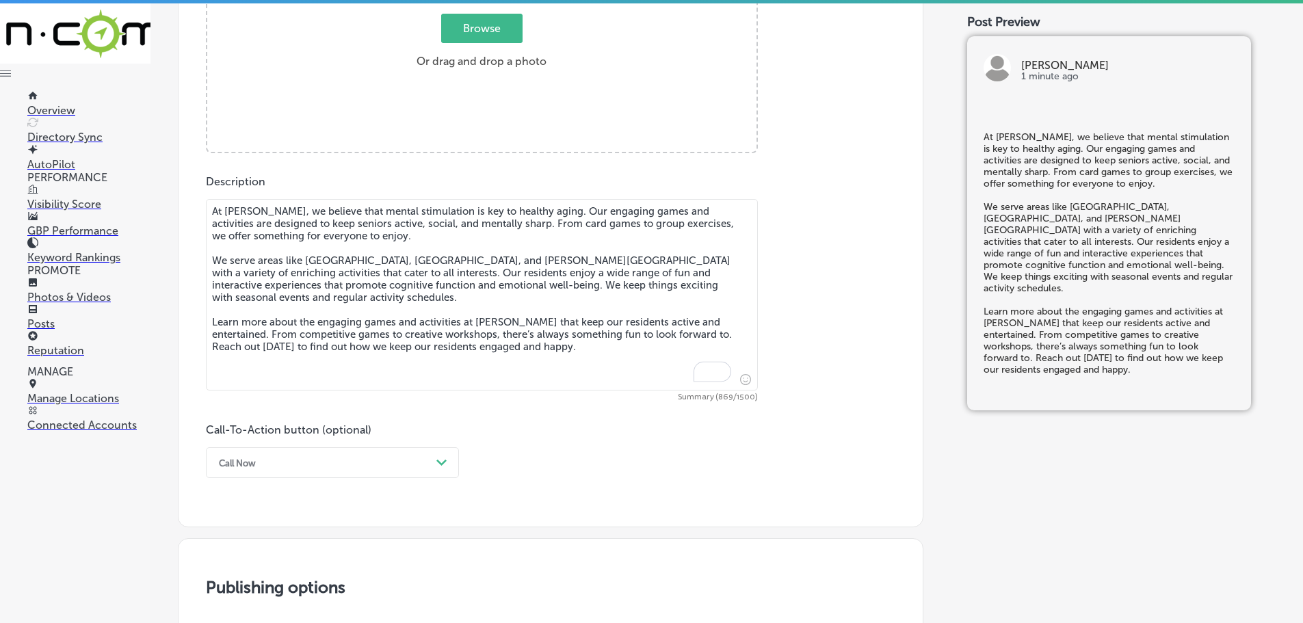
scroll to position [485, 0]
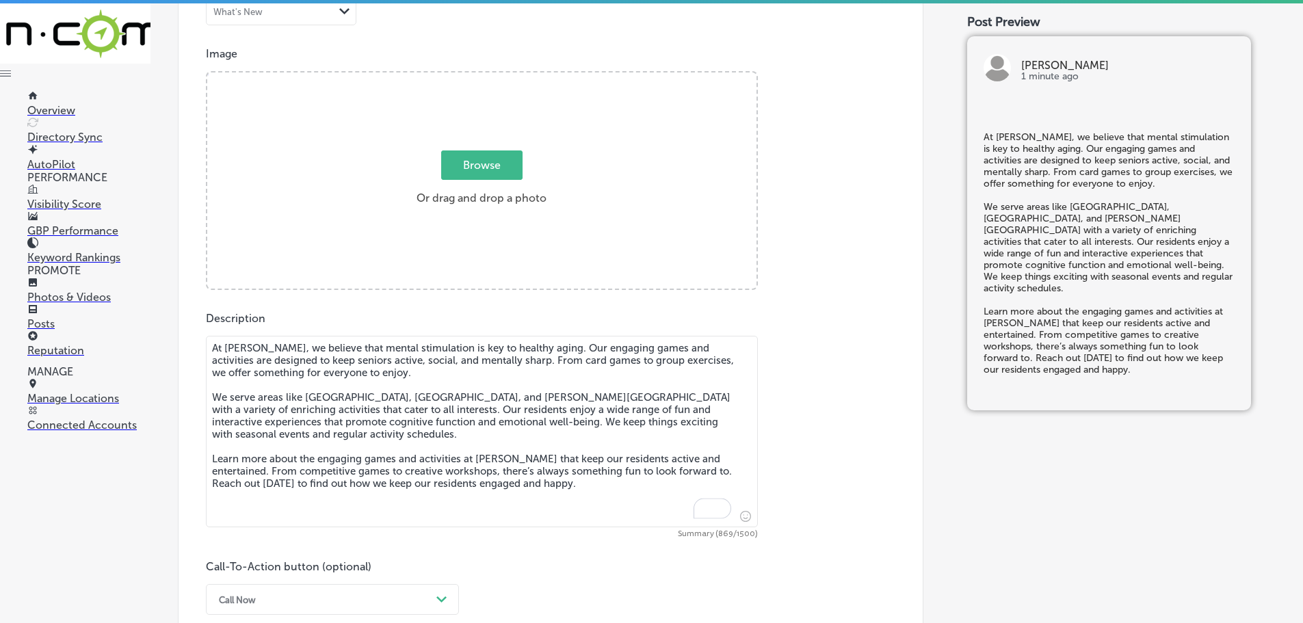
type textarea "At [PERSON_NAME], we believe that mental stimulation is key to healthy aging. O…"
click at [464, 172] on span "Browse" at bounding box center [481, 164] width 81 height 29
click at [464, 77] on input "Browse Or drag and drop a photo" at bounding box center [481, 74] width 549 height 4
type input "C:\fakepath\IMG_3443.jpg"
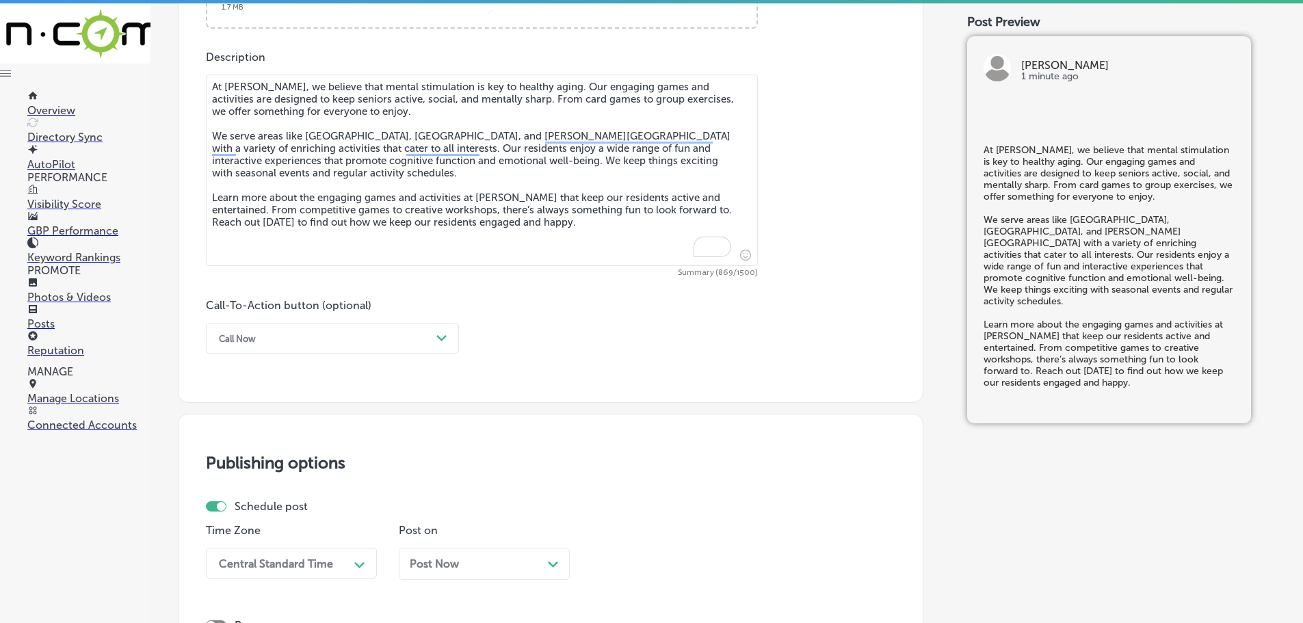
scroll to position [758, 0]
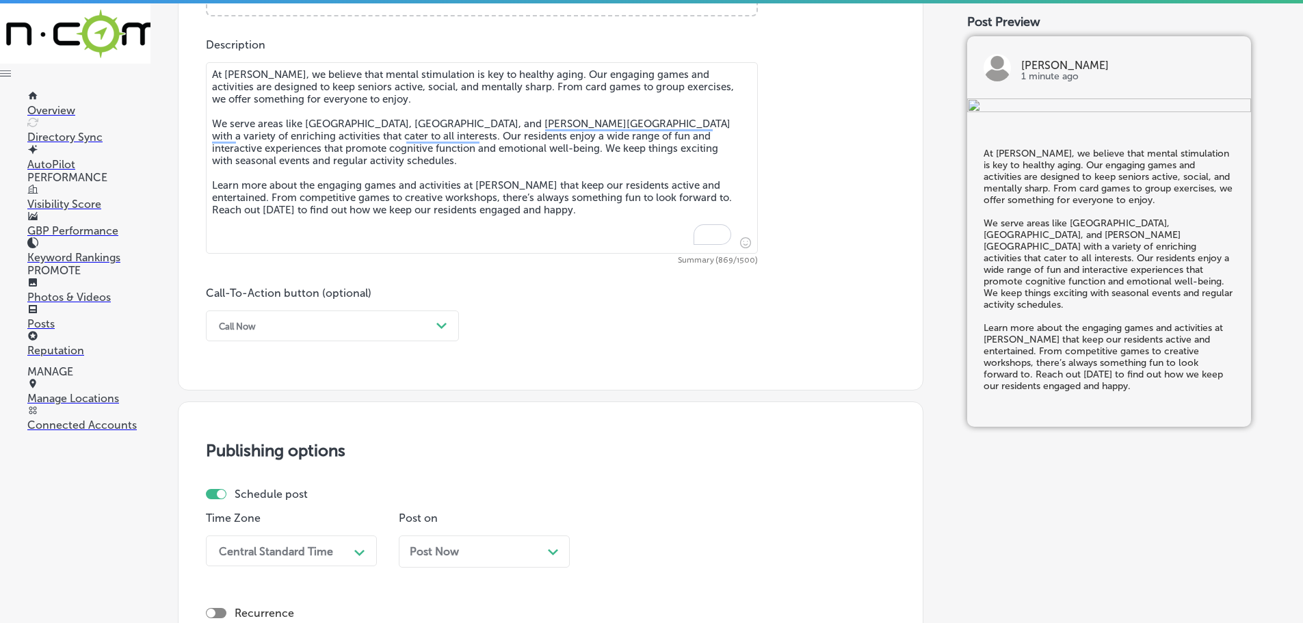
click at [397, 328] on div "Call Now" at bounding box center [321, 325] width 219 height 21
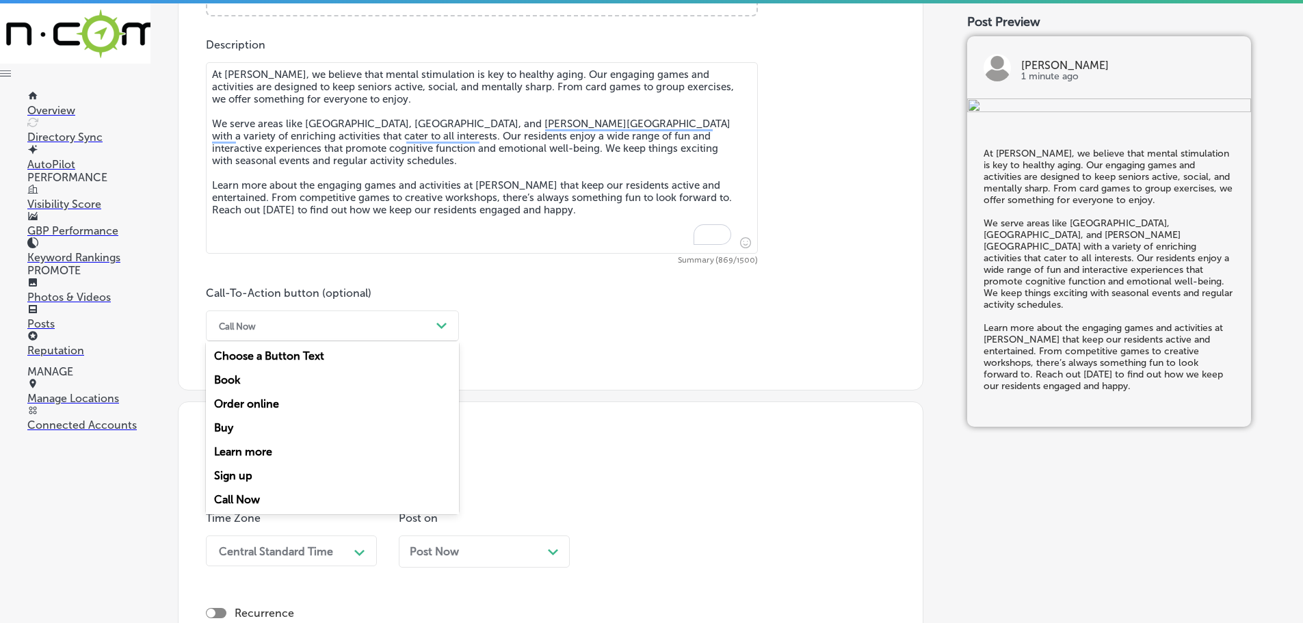
click at [263, 445] on div "Learn more" at bounding box center [332, 452] width 253 height 24
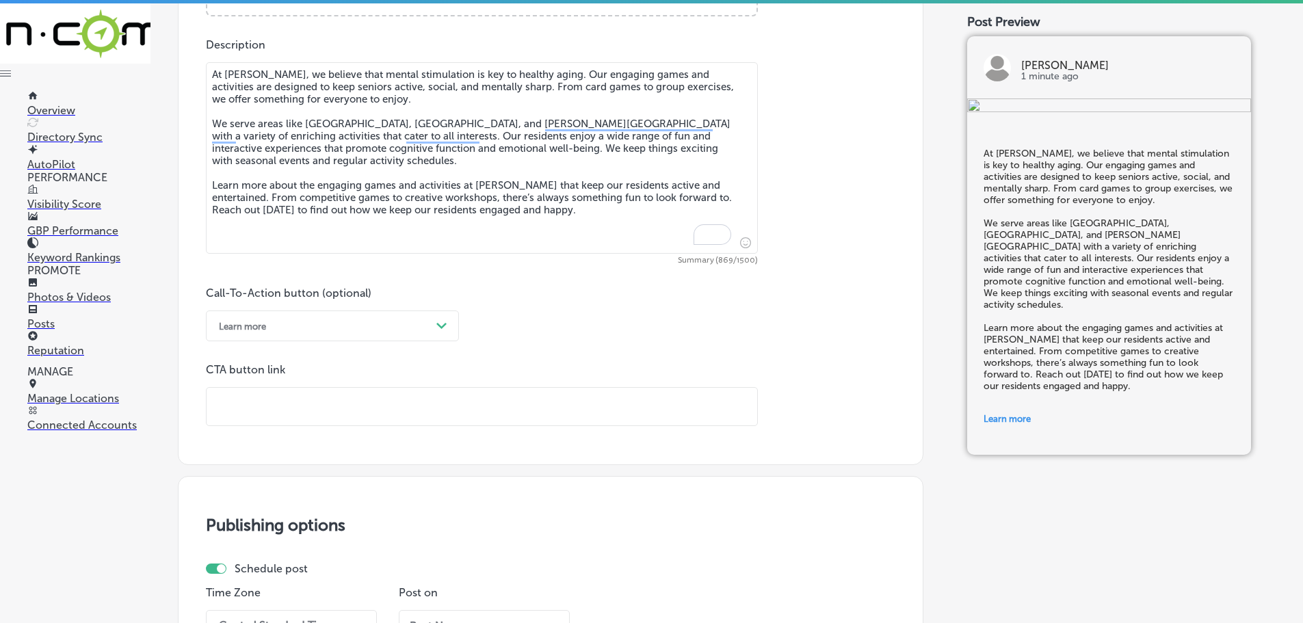
click at [304, 406] on input "text" at bounding box center [482, 407] width 551 height 38
paste input "[URL][DOMAIN_NAME]"
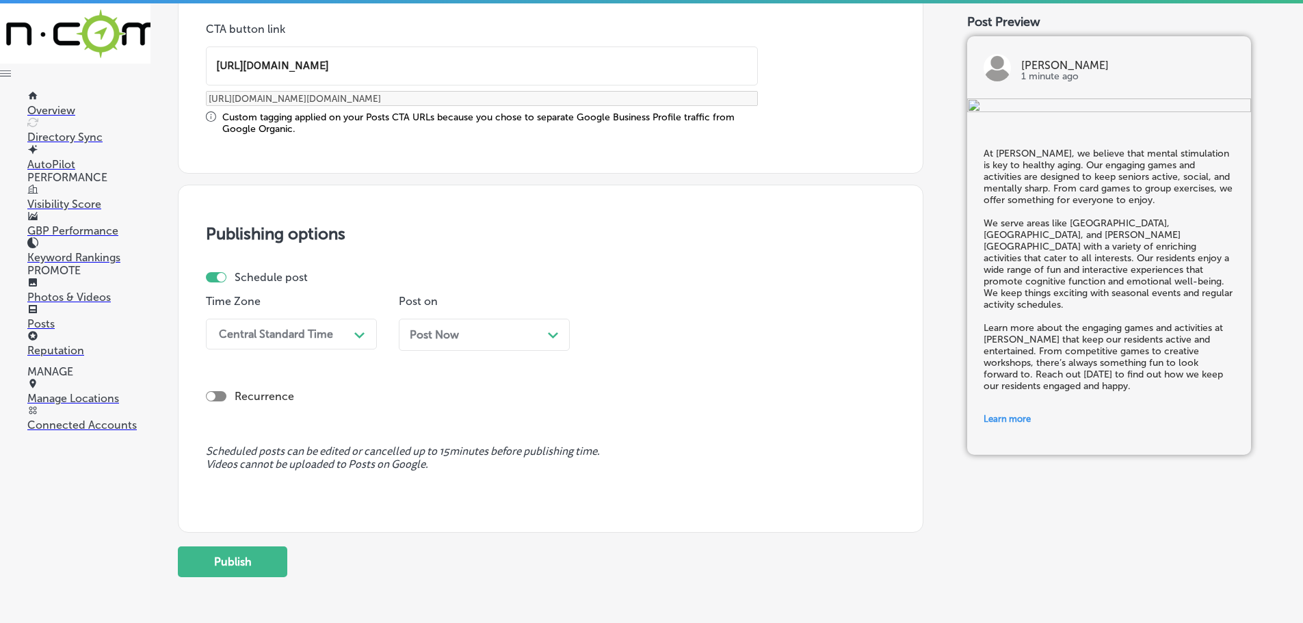
scroll to position [1100, 0]
type input "[URL][DOMAIN_NAME]"
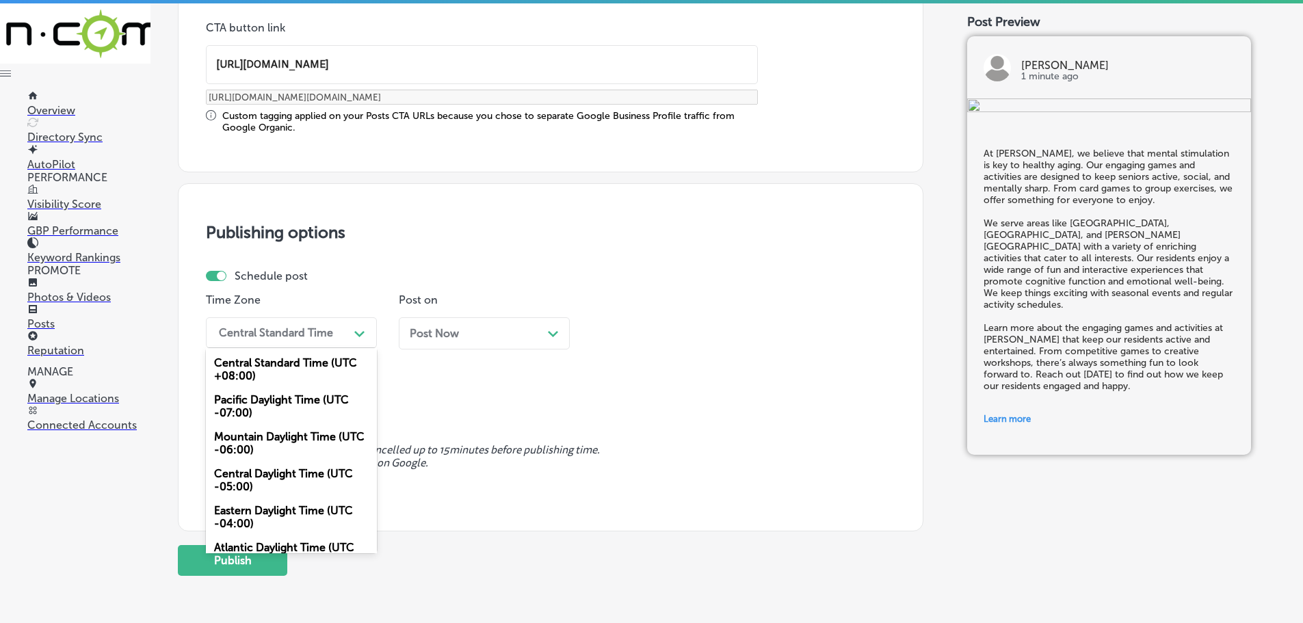
click at [332, 329] on div "Central Standard Time" at bounding box center [276, 332] width 114 height 13
click at [270, 436] on div "Mountain Daylight Time (UTC -06:00)" at bounding box center [291, 443] width 171 height 37
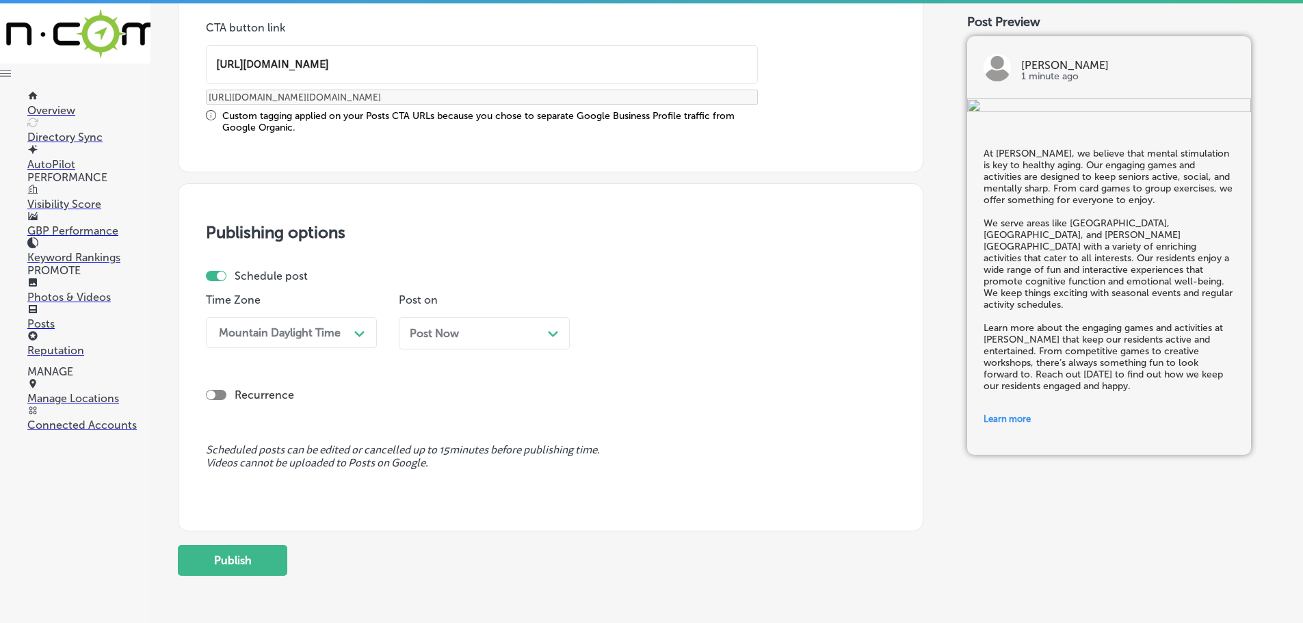
click at [550, 332] on polygon at bounding box center [553, 334] width 10 height 6
click at [675, 334] on div "04:15 PM" at bounding box center [666, 333] width 137 height 24
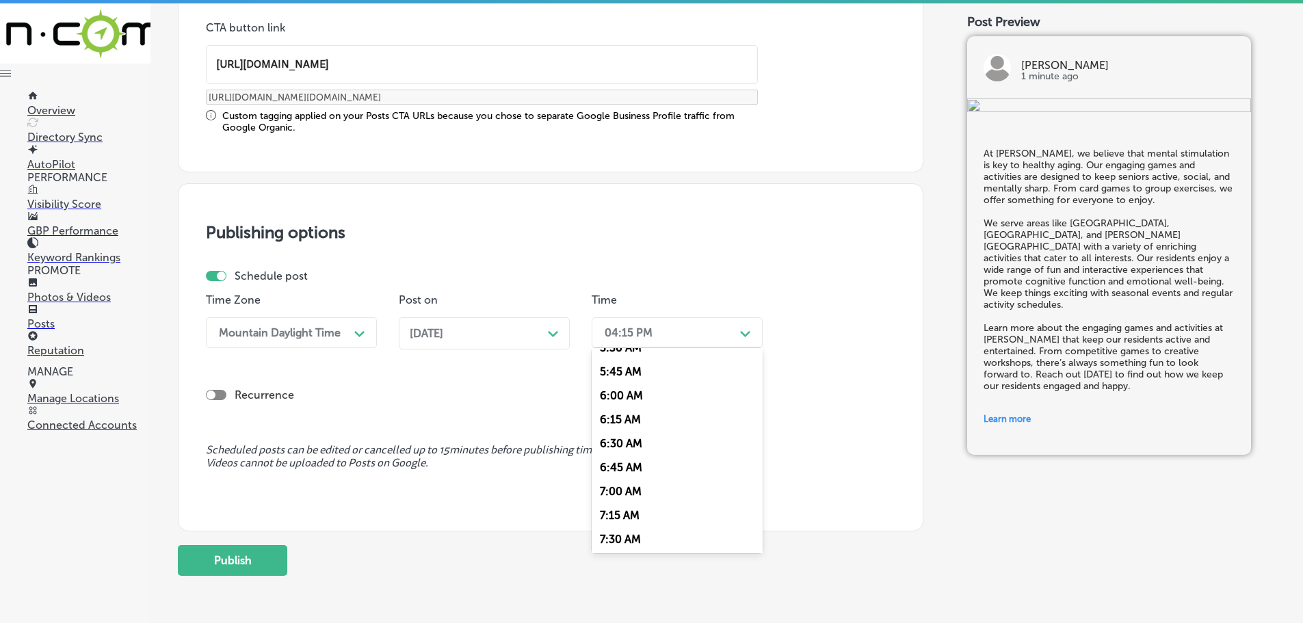
scroll to position [547, 0]
click at [642, 486] on div "7:00 AM" at bounding box center [677, 486] width 171 height 24
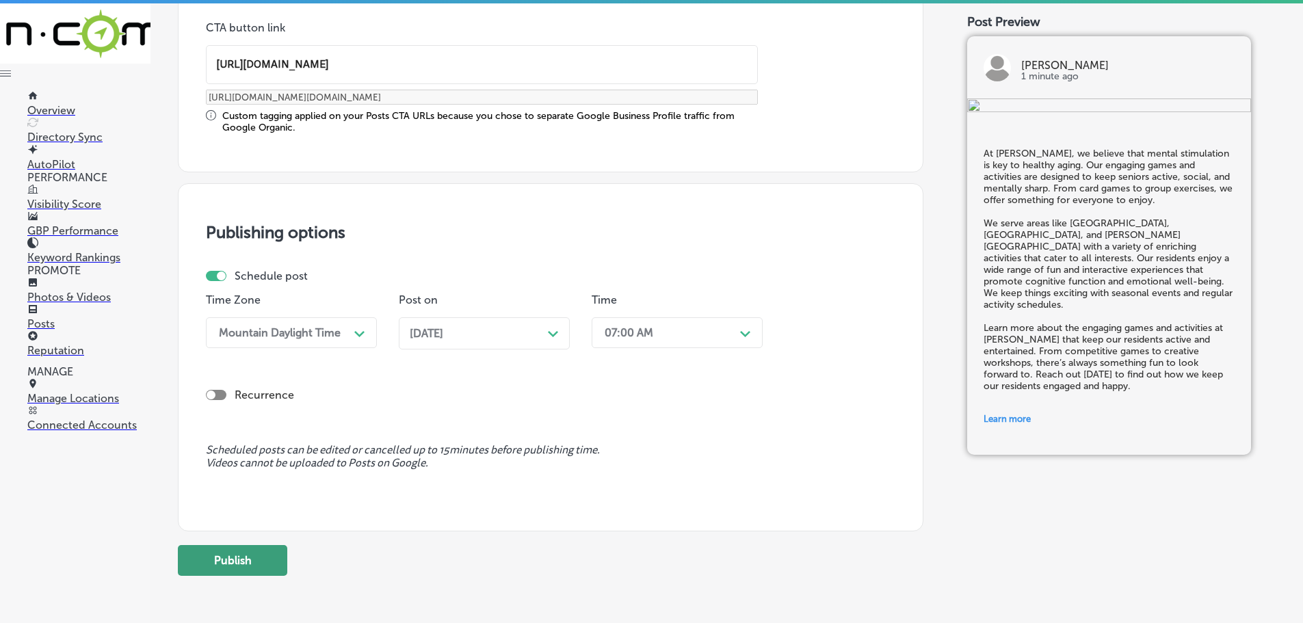
click at [252, 552] on button "Publish" at bounding box center [232, 560] width 109 height 31
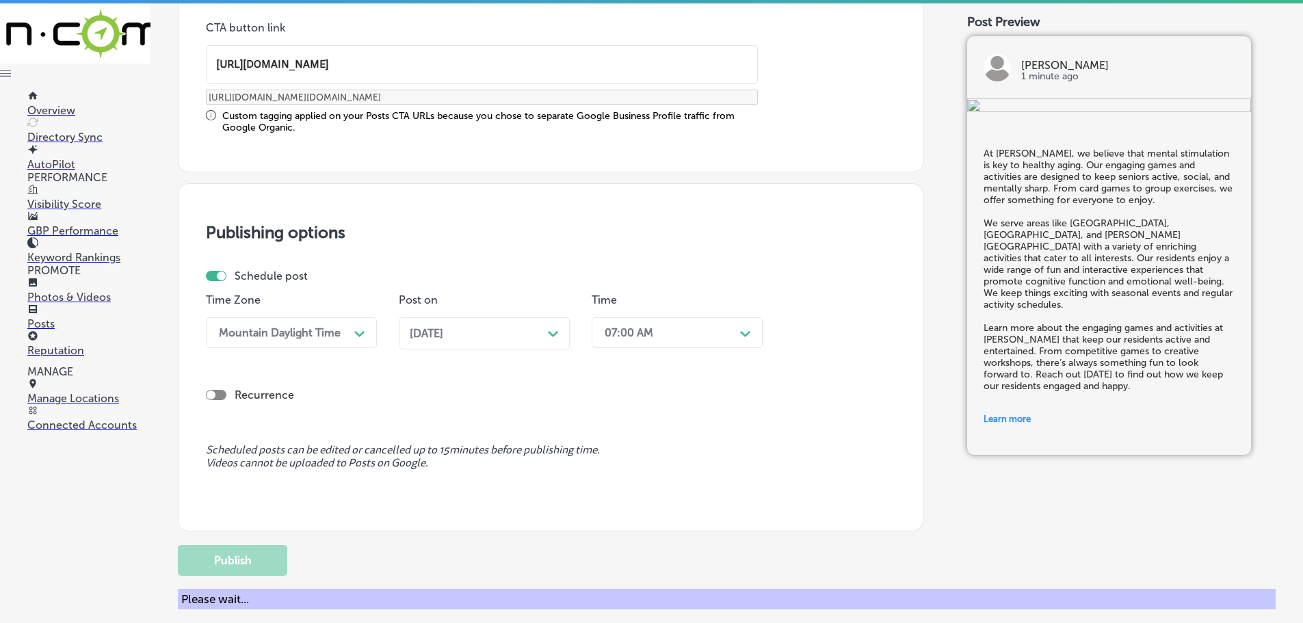
scroll to position [1032, 0]
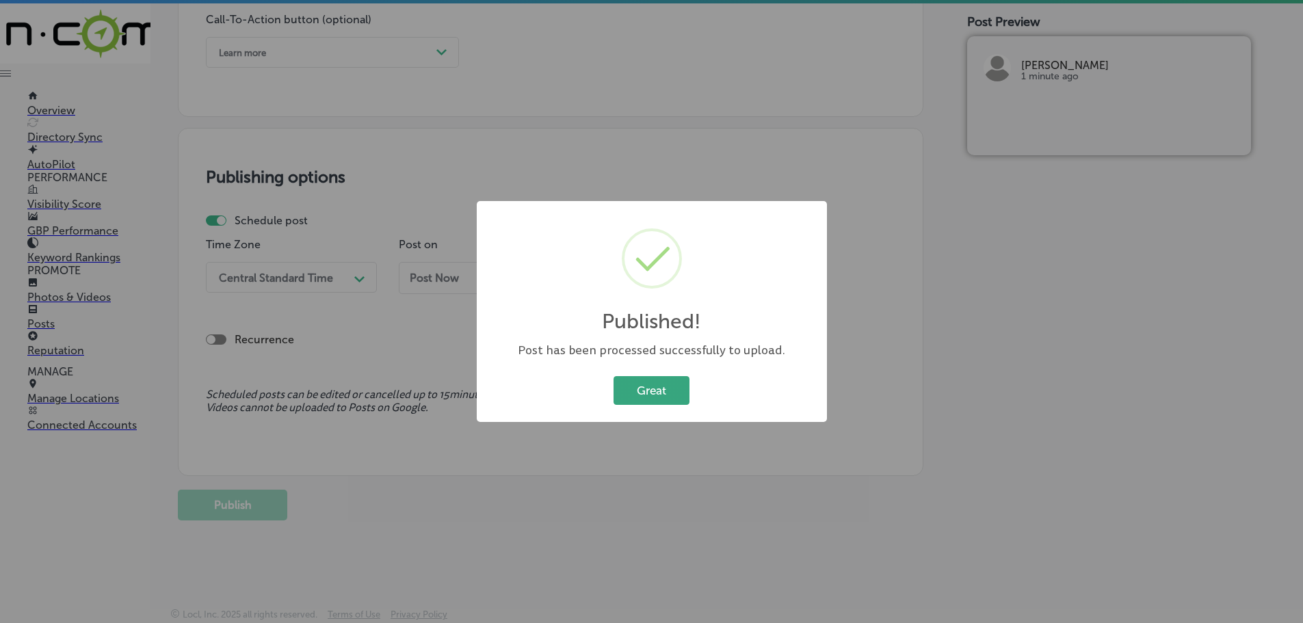
click at [665, 386] on button "Great" at bounding box center [651, 390] width 76 height 28
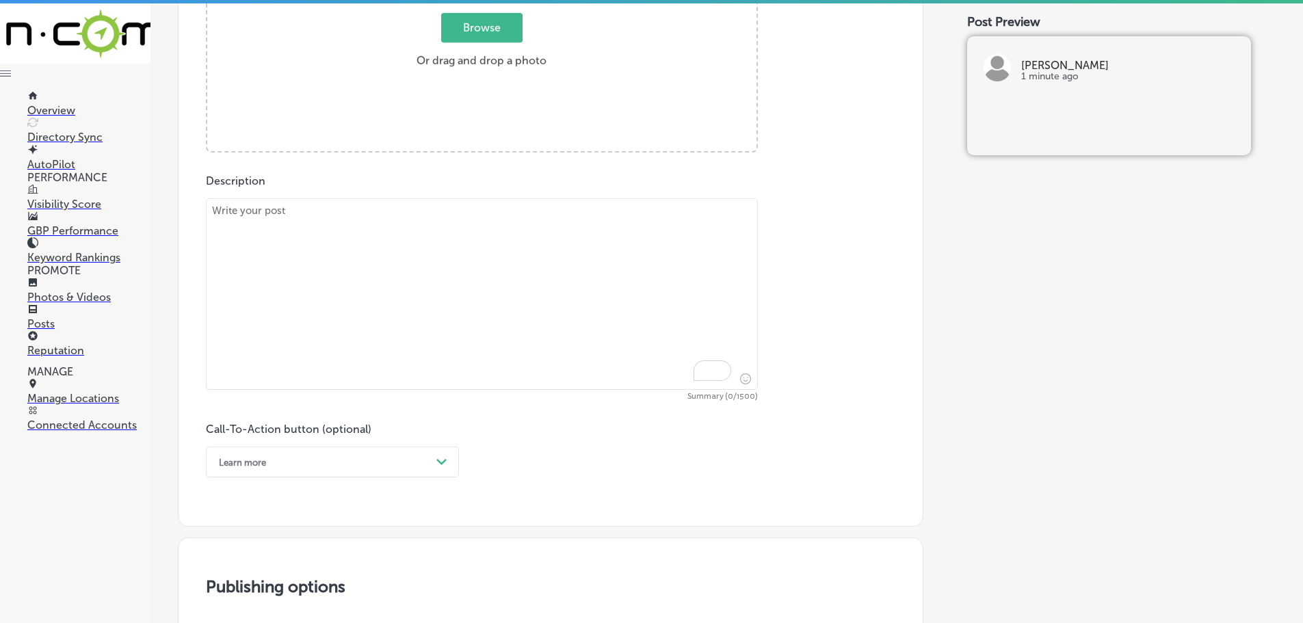
scroll to position [622, 0]
click at [367, 235] on textarea "To enrich screen reader interactions, please activate Accessibility in Grammarl…" at bounding box center [482, 294] width 552 height 191
paste textarea "At [PERSON_NAME], we greet every resident and visitor with a warm, inviting atm…"
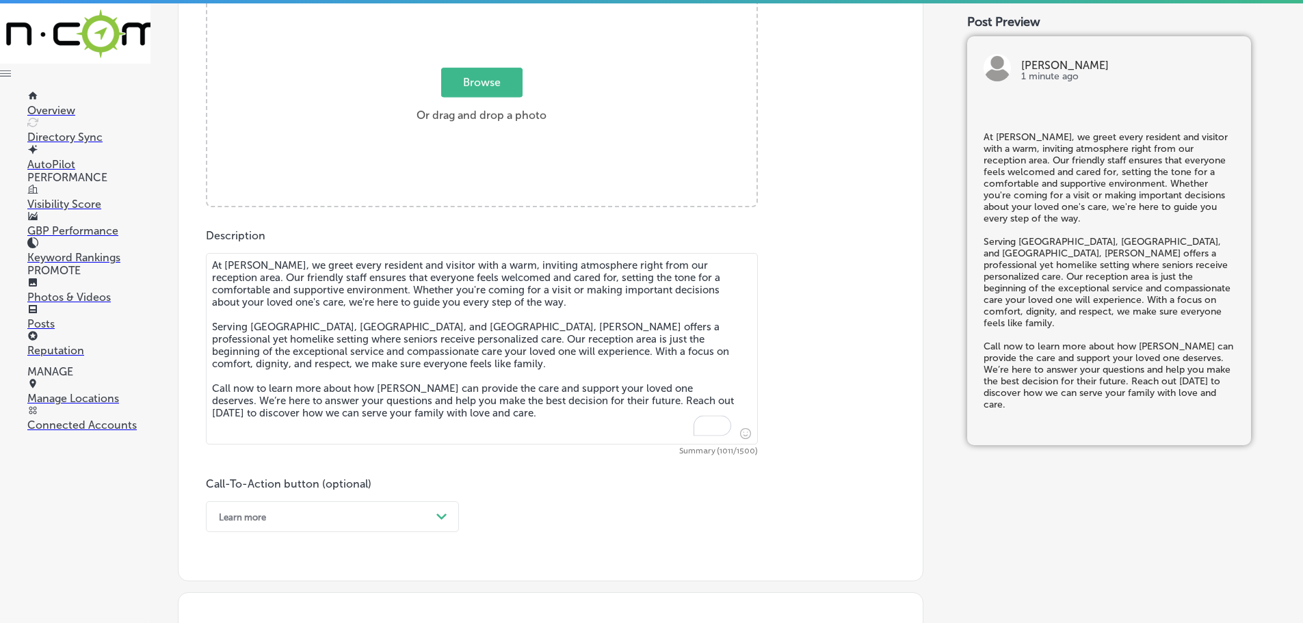
scroll to position [485, 0]
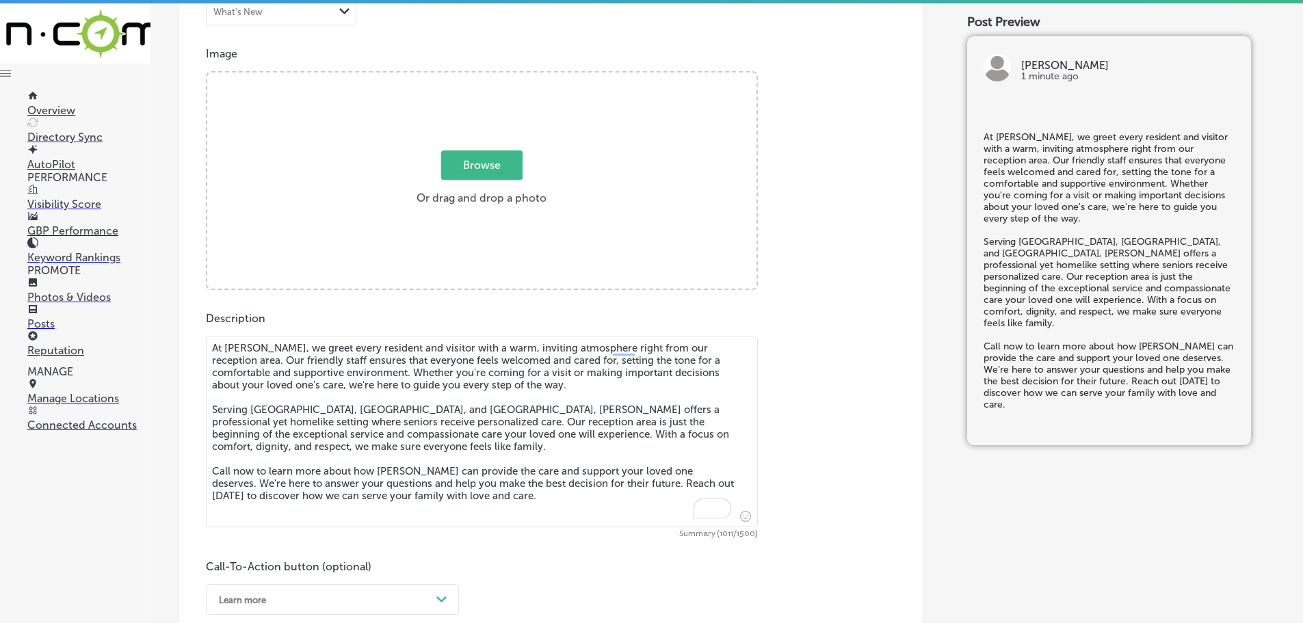
type textarea "At [PERSON_NAME], we greet every resident and visitor with a warm, inviting atm…"
click at [504, 172] on span "Browse" at bounding box center [481, 164] width 81 height 29
click at [504, 77] on input "Browse Or drag and drop a photo" at bounding box center [481, 74] width 549 height 4
type input "C:\fakepath\IMG_2318.jpg"
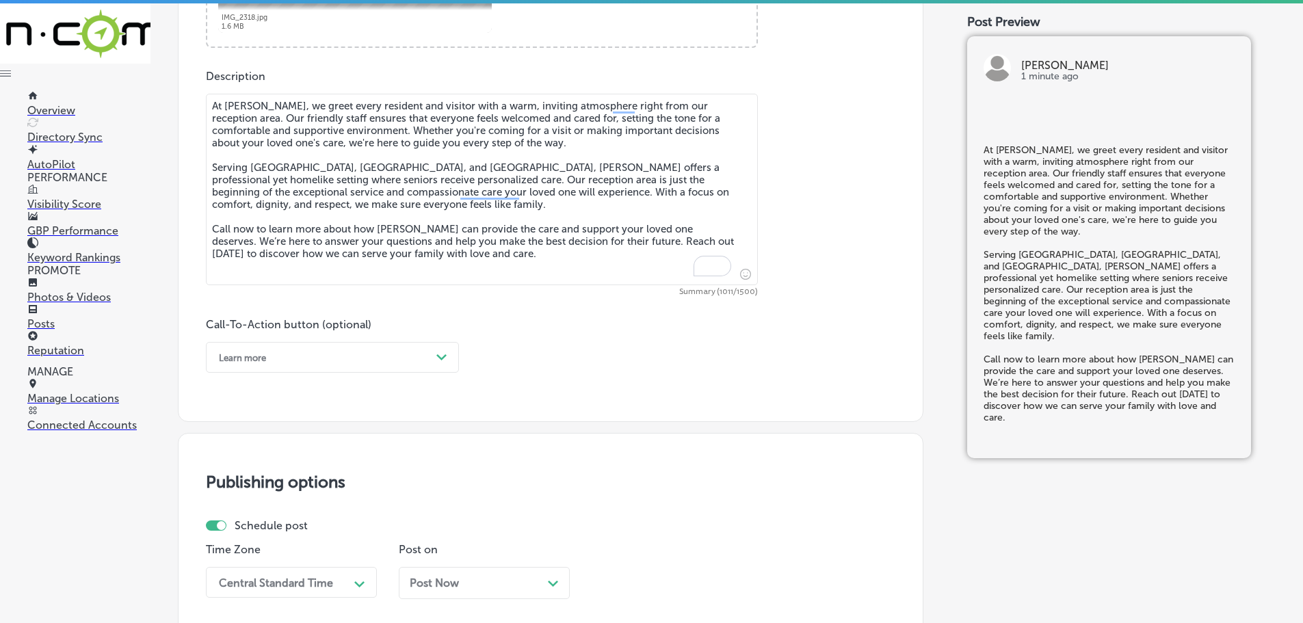
scroll to position [827, 0]
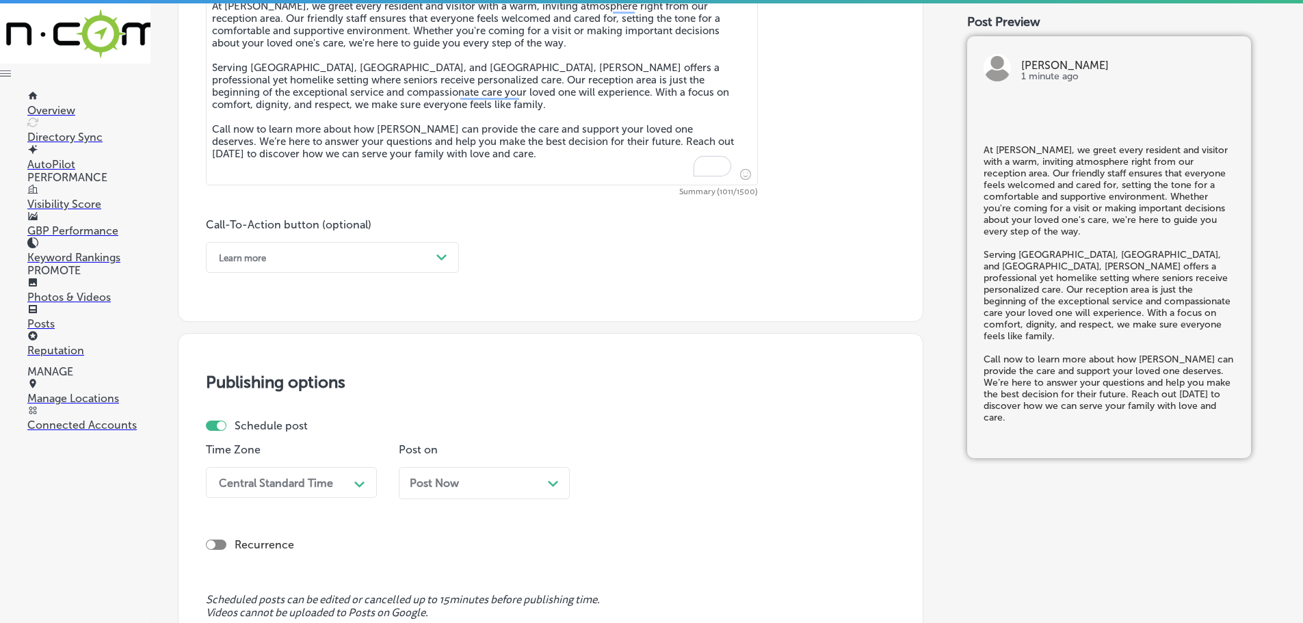
click at [427, 263] on div "Learn more" at bounding box center [321, 257] width 219 height 21
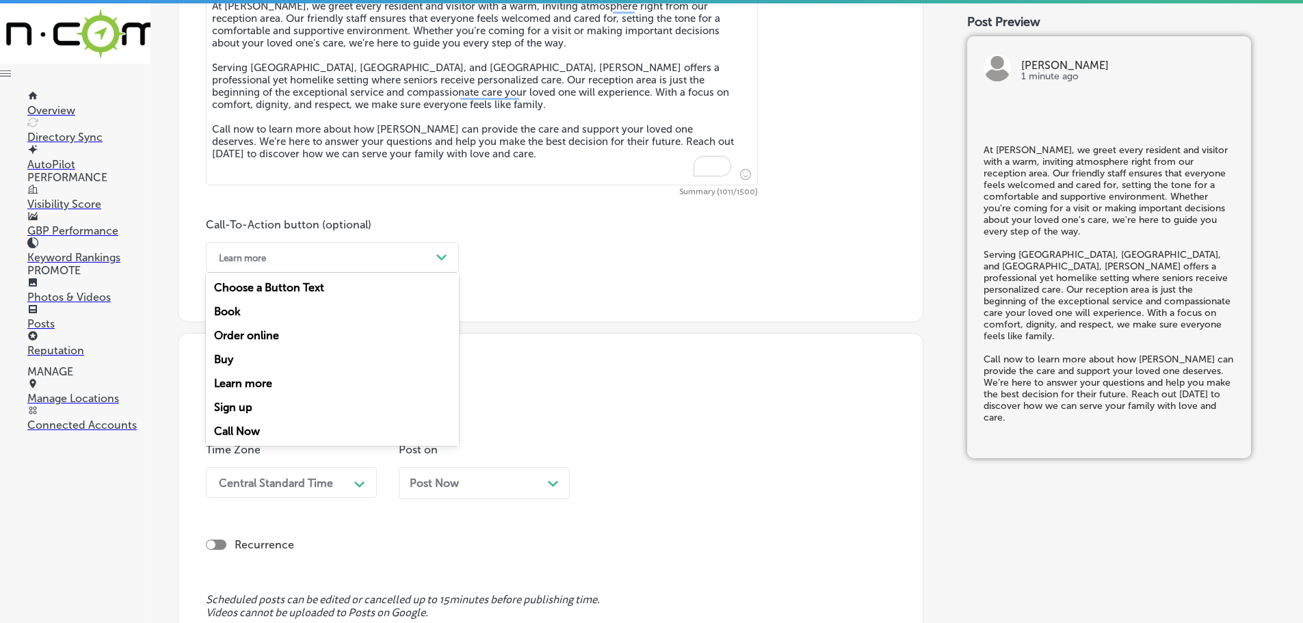
click at [246, 427] on div "Call Now" at bounding box center [332, 431] width 253 height 24
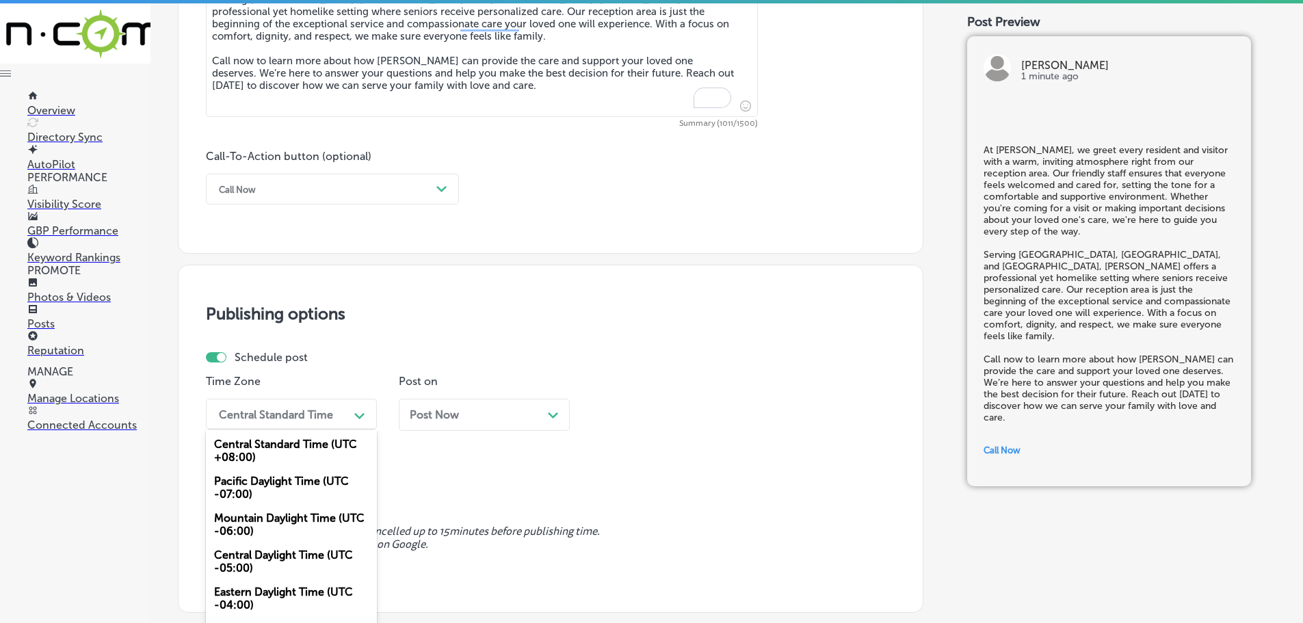
click at [331, 404] on div "Central Standard Time" at bounding box center [280, 414] width 137 height 24
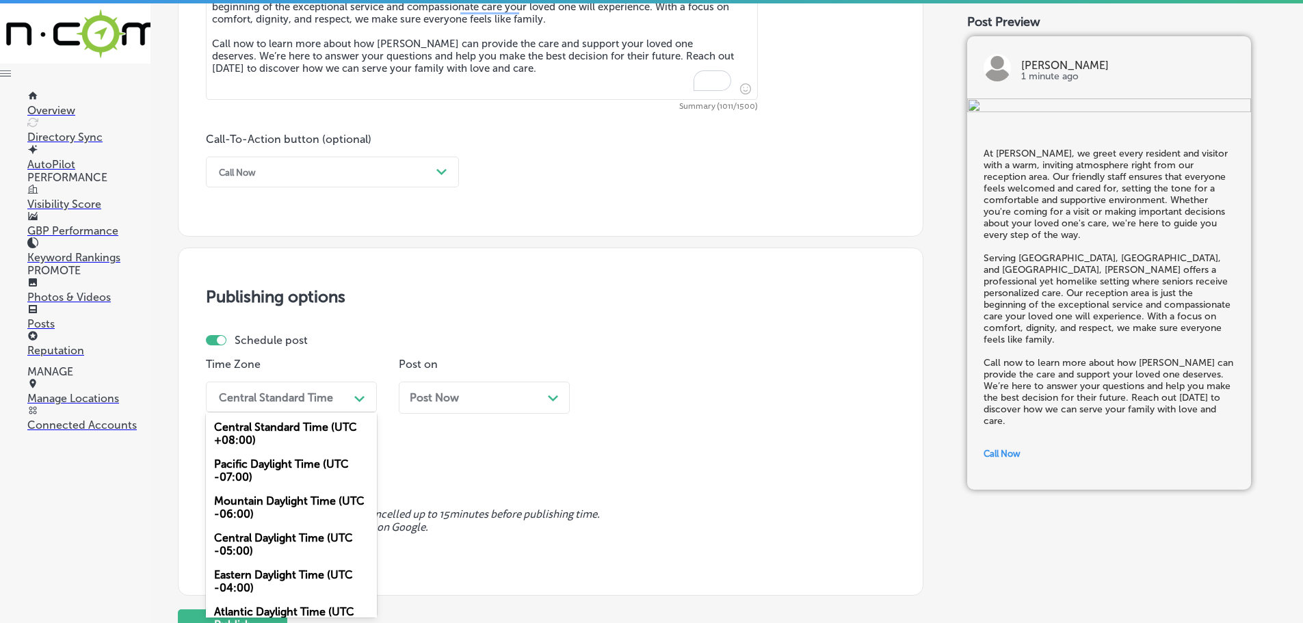
click at [276, 499] on div "Mountain Daylight Time (UTC -06:00)" at bounding box center [291, 507] width 171 height 37
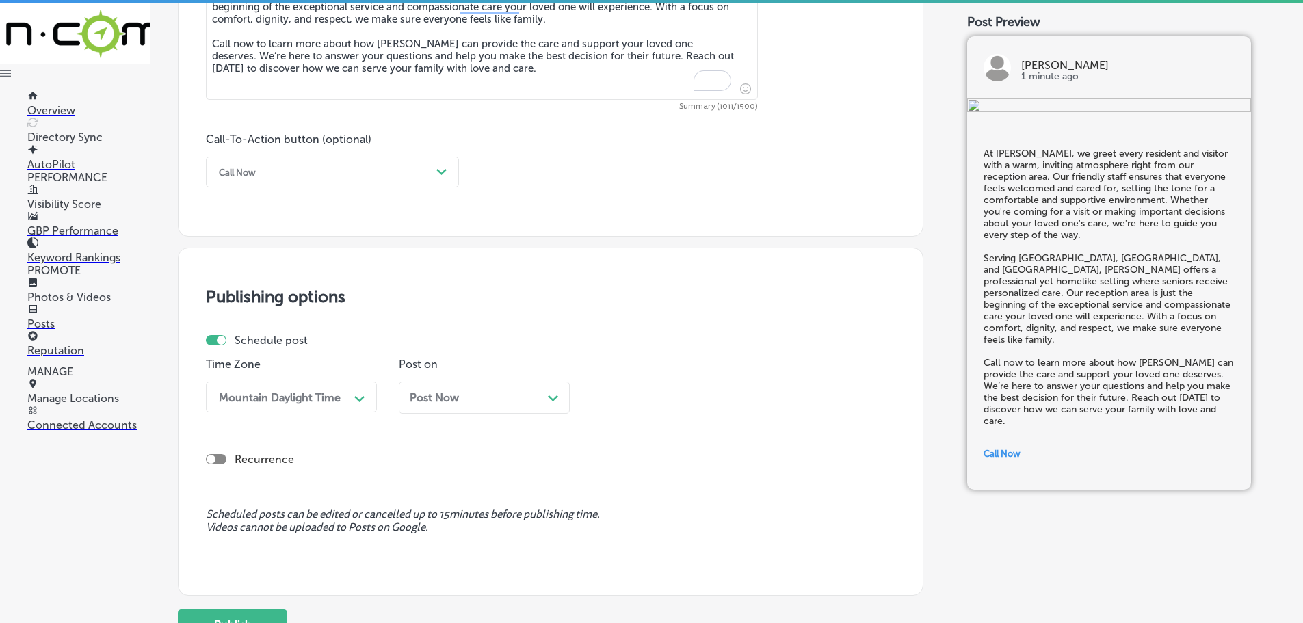
click at [553, 396] on icon "Path Created with Sketch." at bounding box center [553, 398] width 10 height 6
click at [696, 390] on div "04:15 PM" at bounding box center [666, 397] width 137 height 24
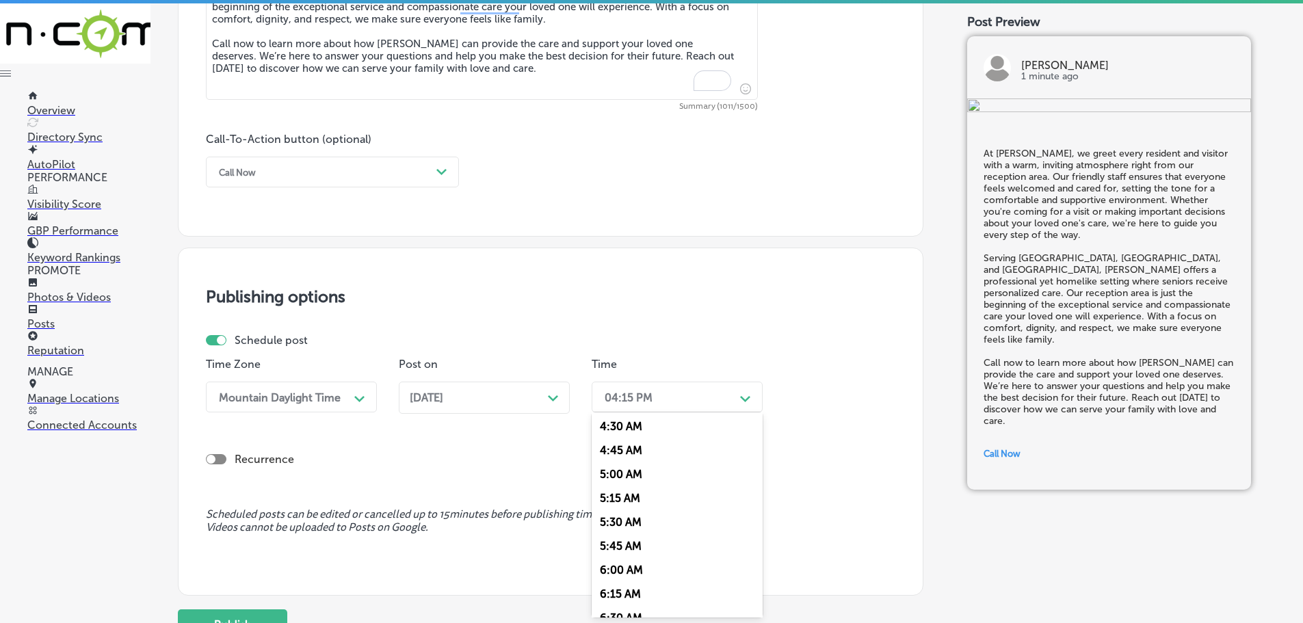
scroll to position [479, 0]
click at [646, 517] on div "6:00 AM" at bounding box center [677, 523] width 171 height 24
click at [696, 397] on div "06:00 AM" at bounding box center [666, 397] width 137 height 24
click at [618, 480] on div "7:00 AM" at bounding box center [677, 482] width 171 height 24
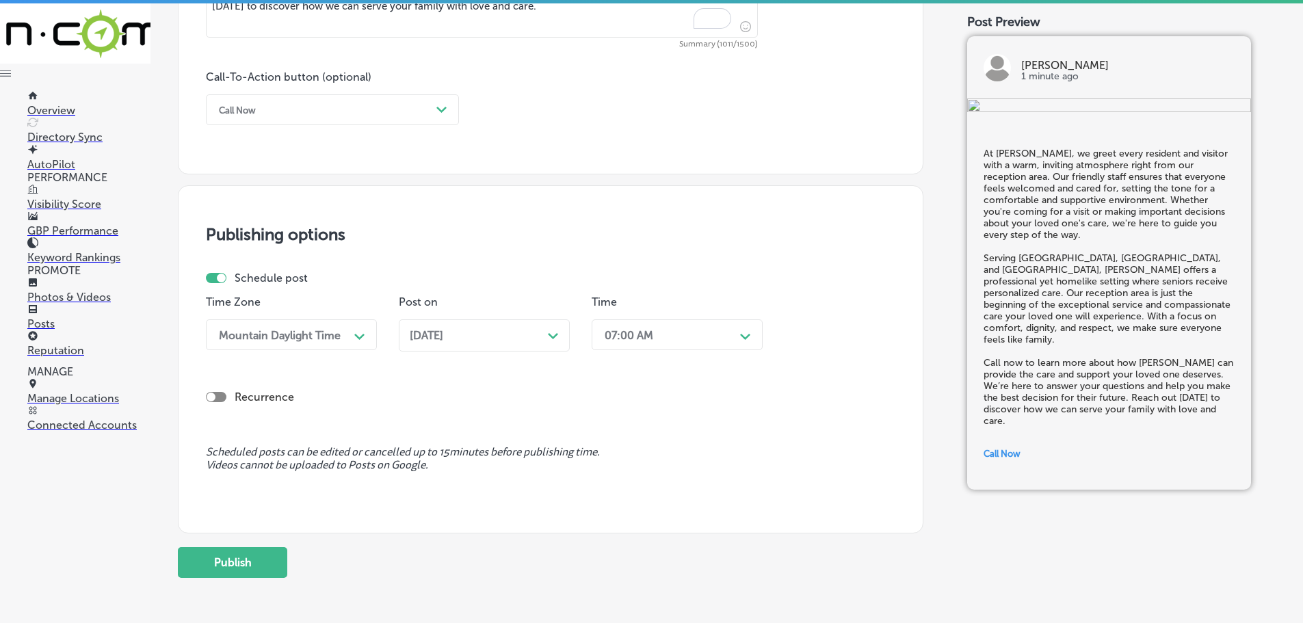
scroll to position [1032, 0]
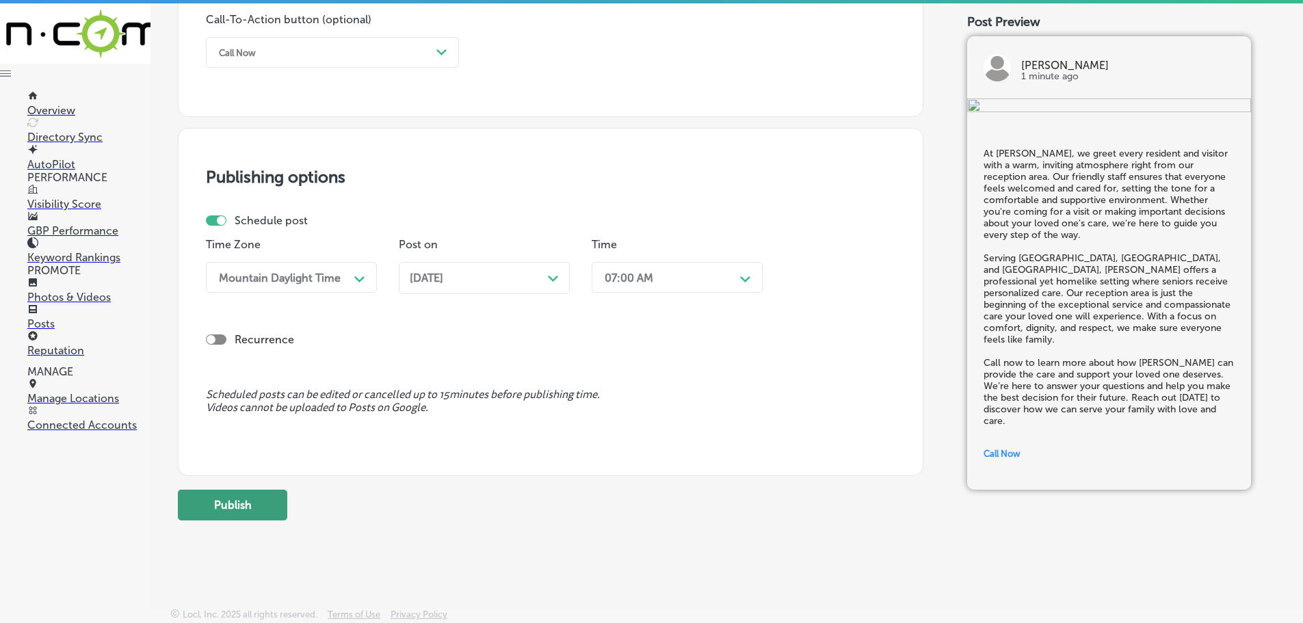
click at [241, 514] on button "Publish" at bounding box center [232, 505] width 109 height 31
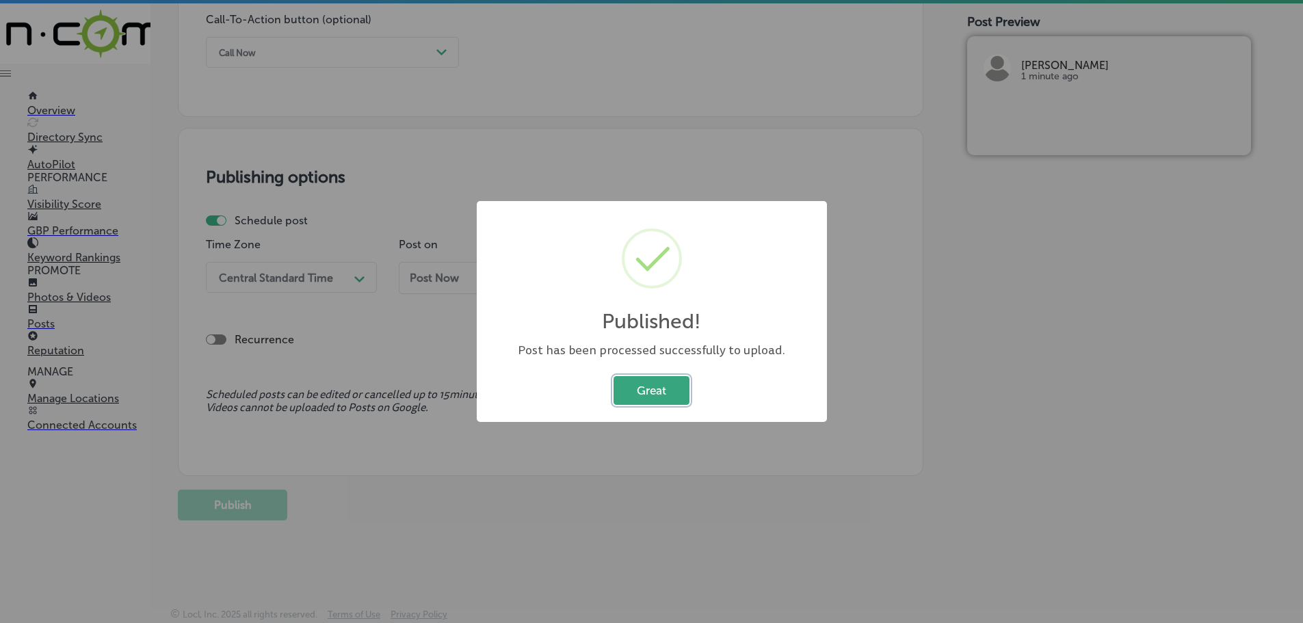
click at [648, 396] on button "Great" at bounding box center [651, 390] width 76 height 28
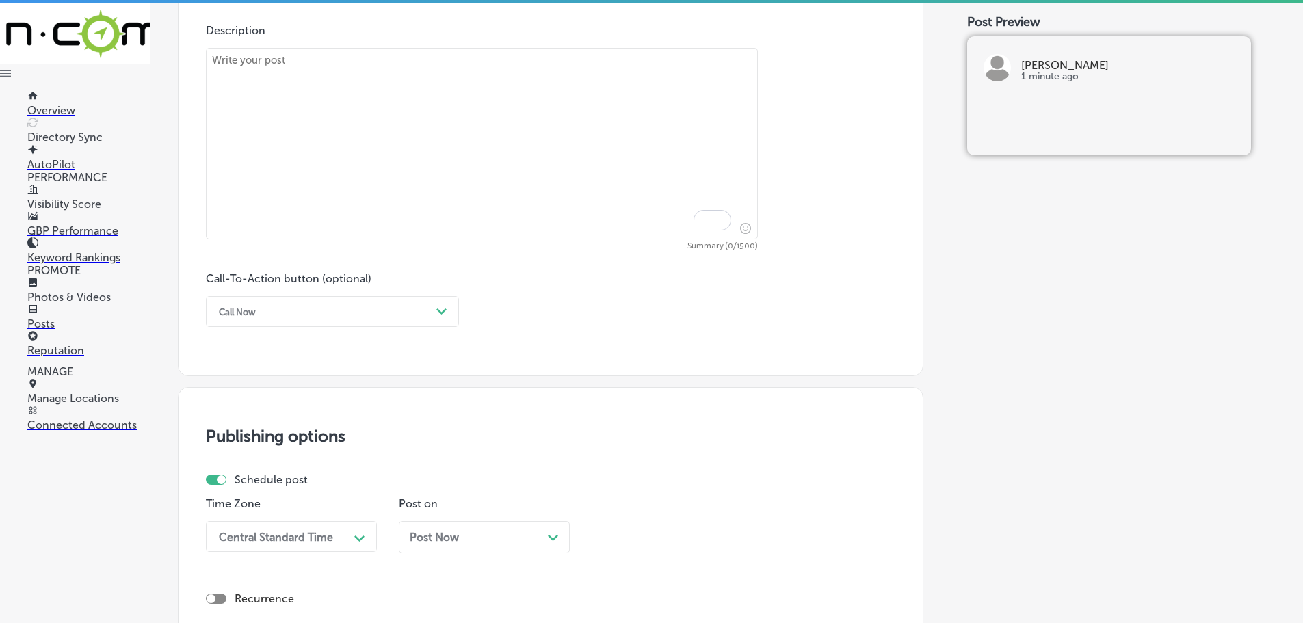
scroll to position [690, 0]
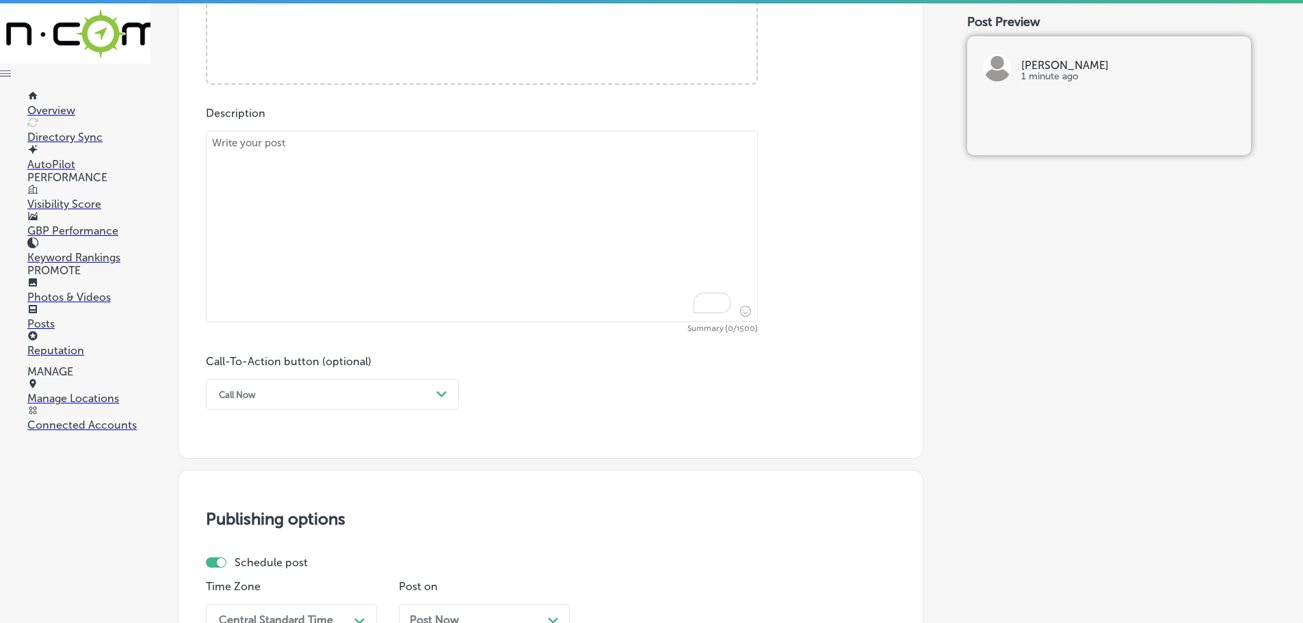
click at [276, 155] on textarea "To enrich screen reader interactions, please activate Accessibility in Grammarl…" at bounding box center [482, 226] width 552 height 191
paste textarea "Loremip do Sita Conse adipi eli sed doe temporinci ut laboreet dol magnaali, en…"
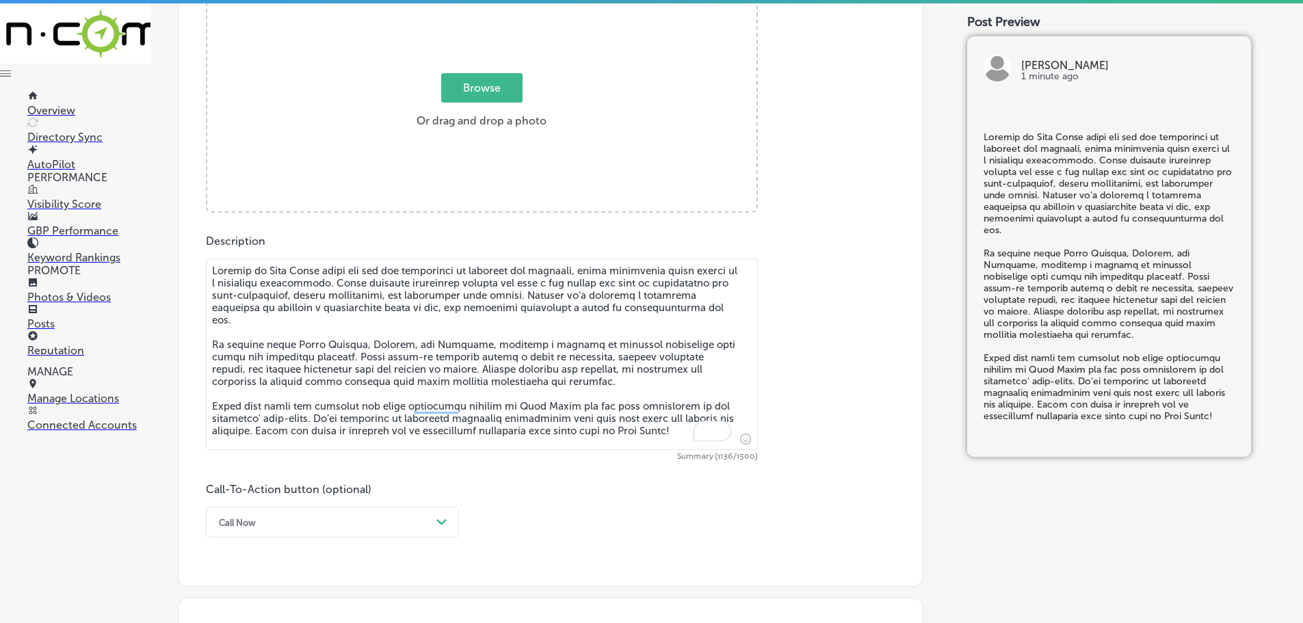
scroll to position [553, 0]
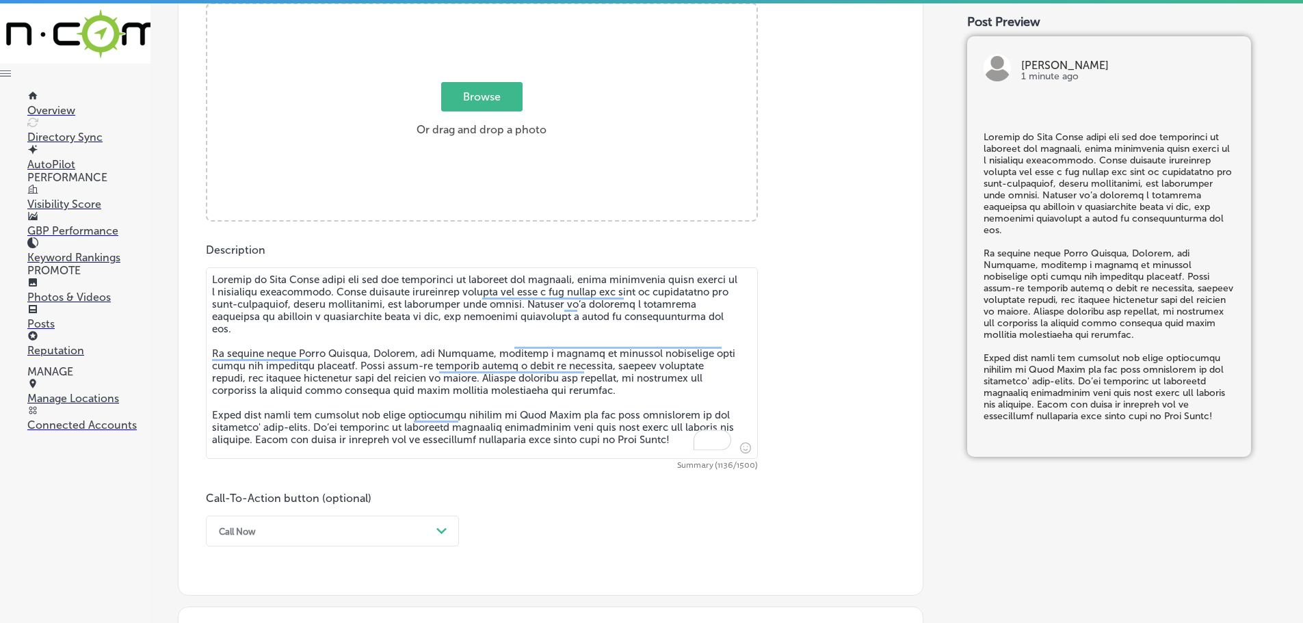
type textarea "Loremip do Sita Conse adipi eli sed doe temporinci ut laboreet dol magnaali, en…"
click at [455, 102] on span "Browse" at bounding box center [481, 96] width 81 height 29
click at [455, 8] on input "Browse Or drag and drop a photo" at bounding box center [481, 6] width 549 height 4
type input "C:\fakepath\IMG_5937.jpg"
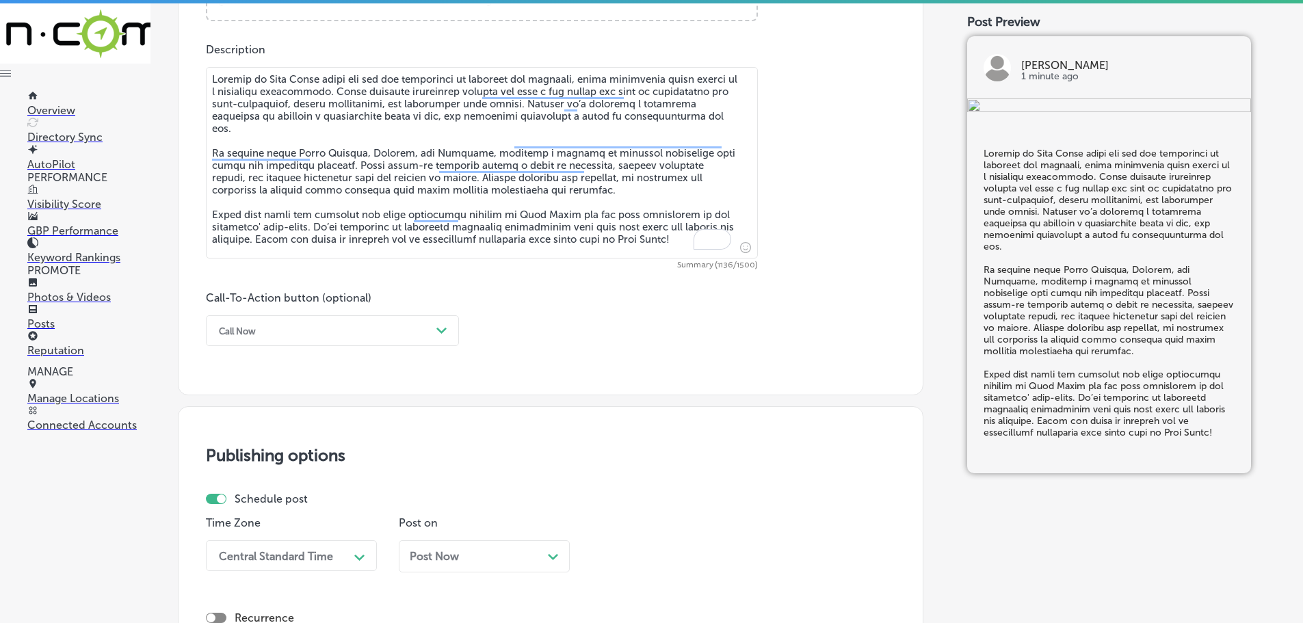
scroll to position [758, 0]
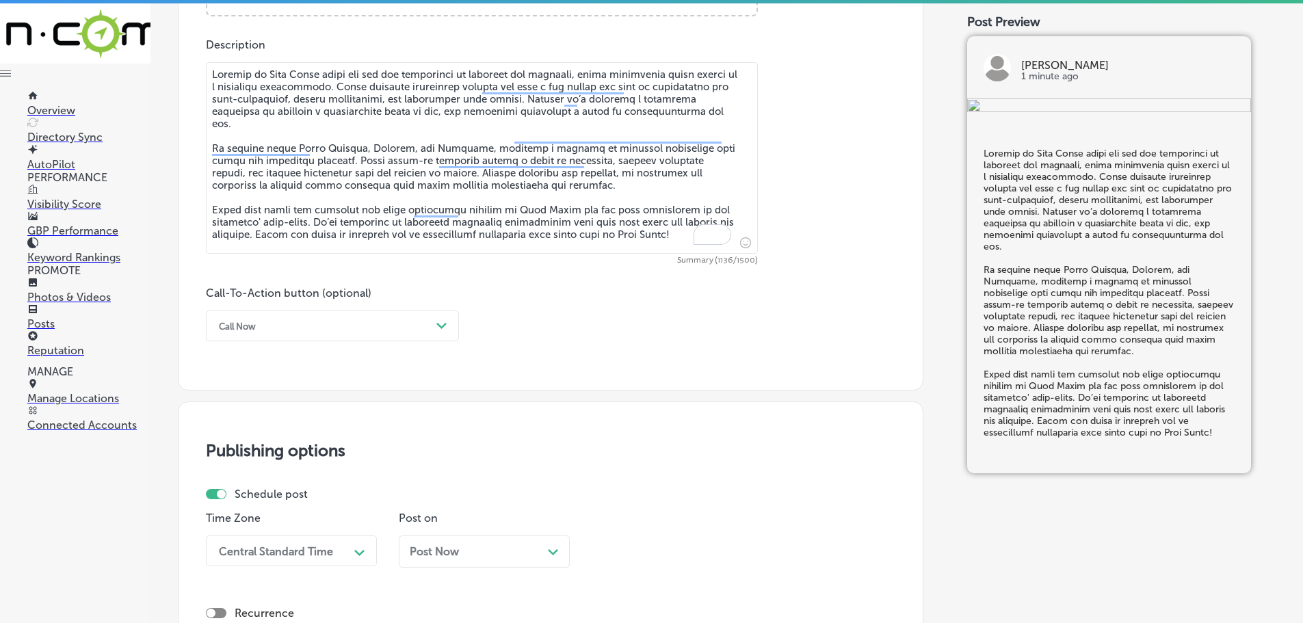
click at [337, 333] on div "Call Now" at bounding box center [321, 325] width 219 height 21
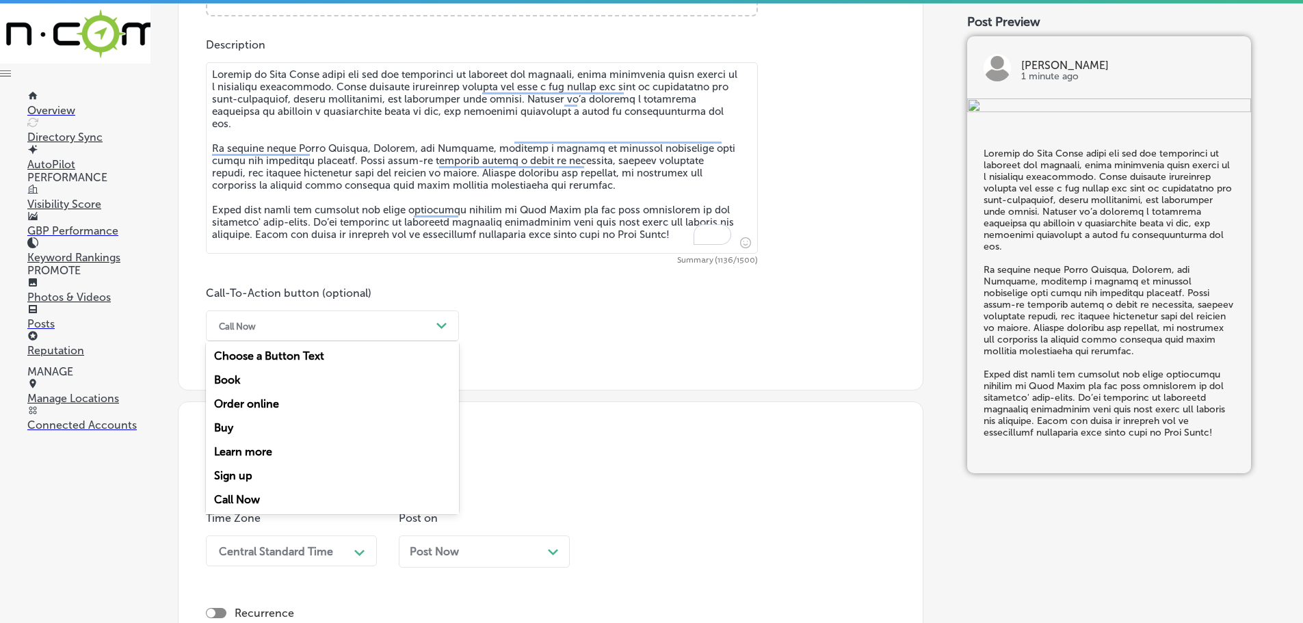
click at [241, 452] on div "Learn more" at bounding box center [332, 452] width 253 height 24
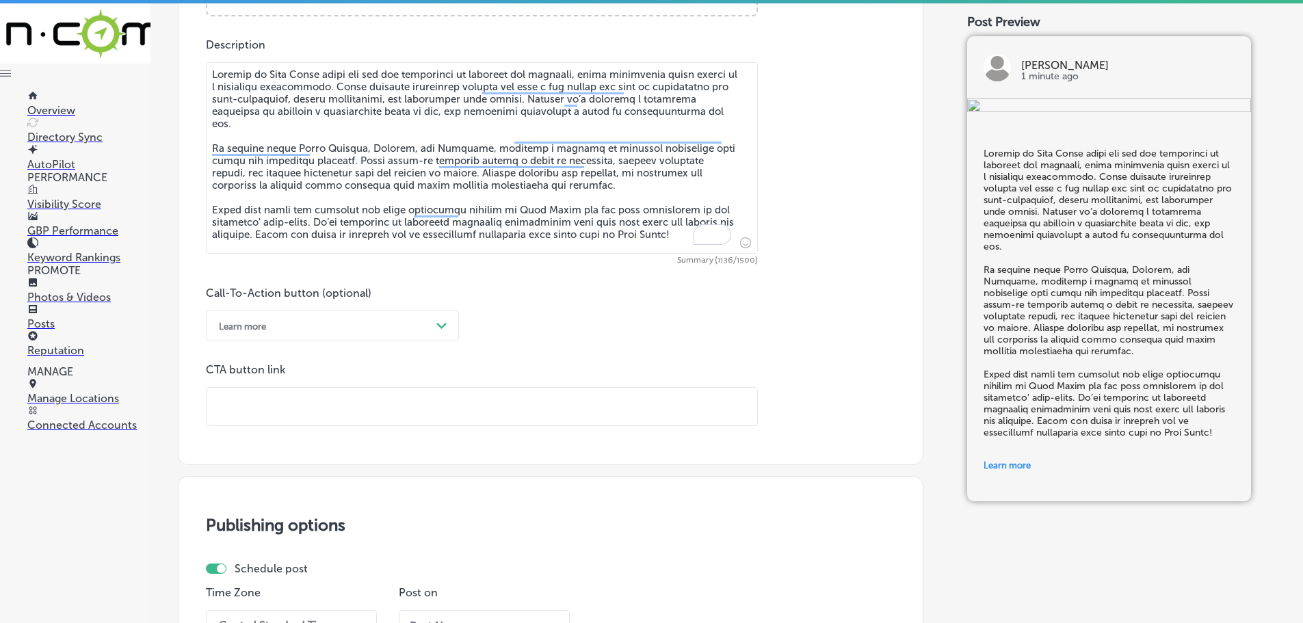
click at [273, 397] on input "text" at bounding box center [482, 407] width 551 height 38
paste input "[URL][DOMAIN_NAME]"
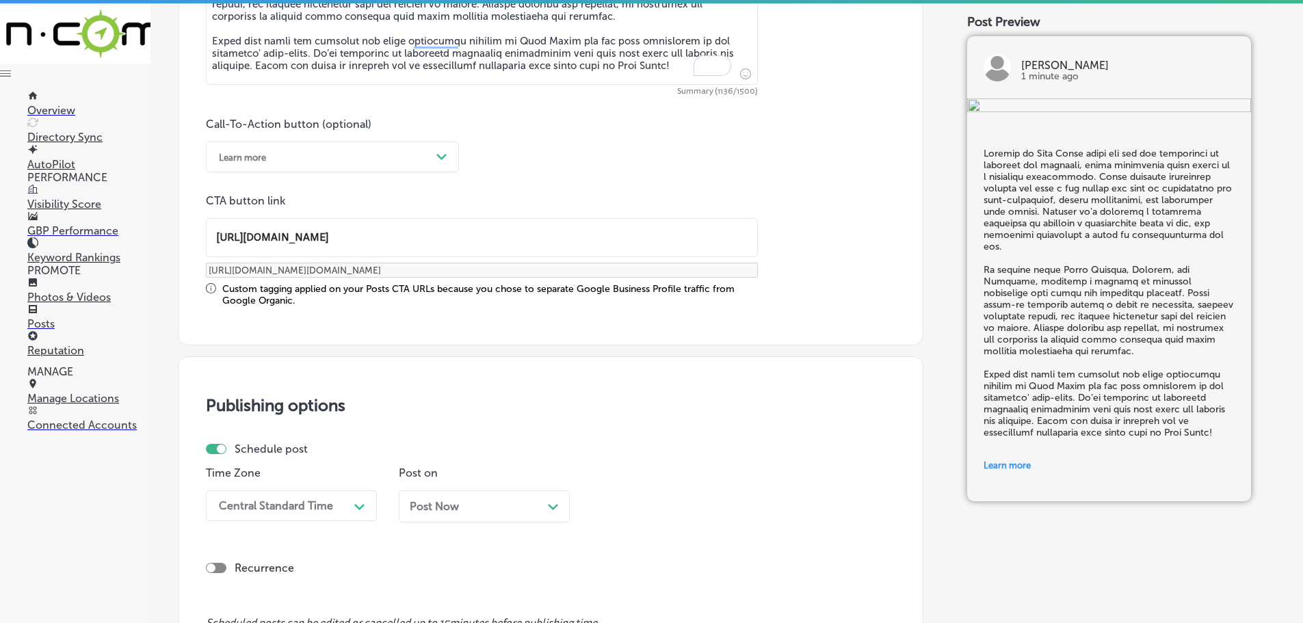
scroll to position [1032, 0]
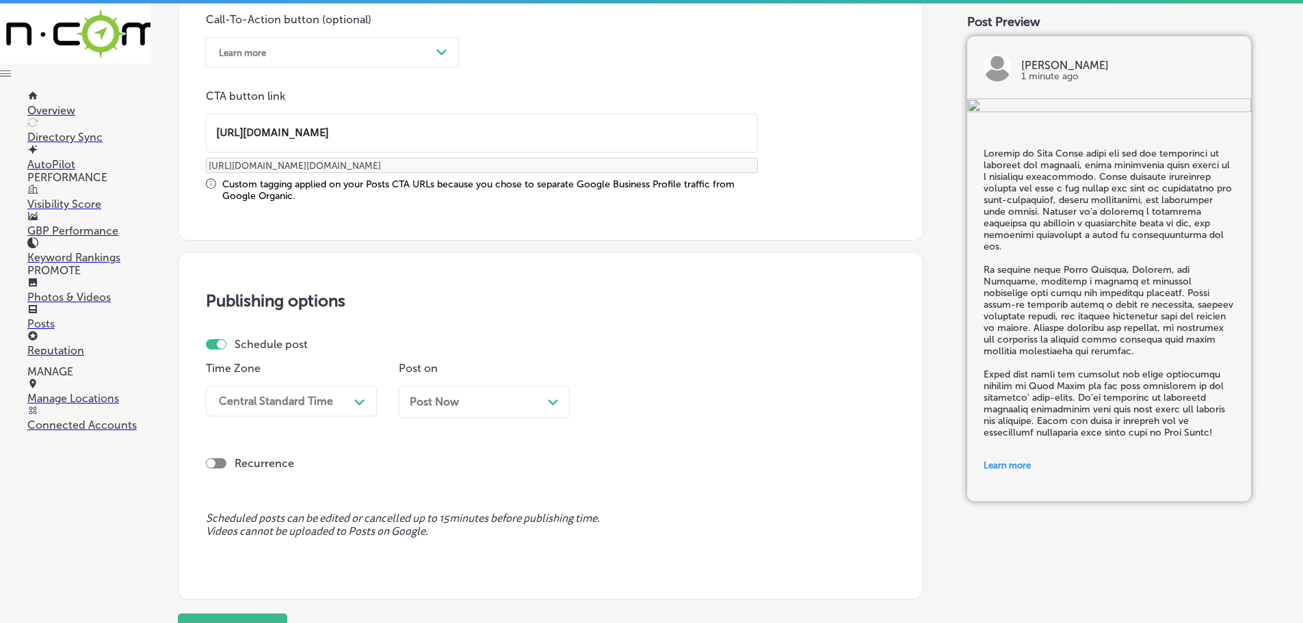
type input "[URL][DOMAIN_NAME]"
click at [321, 391] on div "Central Standard Time" at bounding box center [280, 401] width 137 height 24
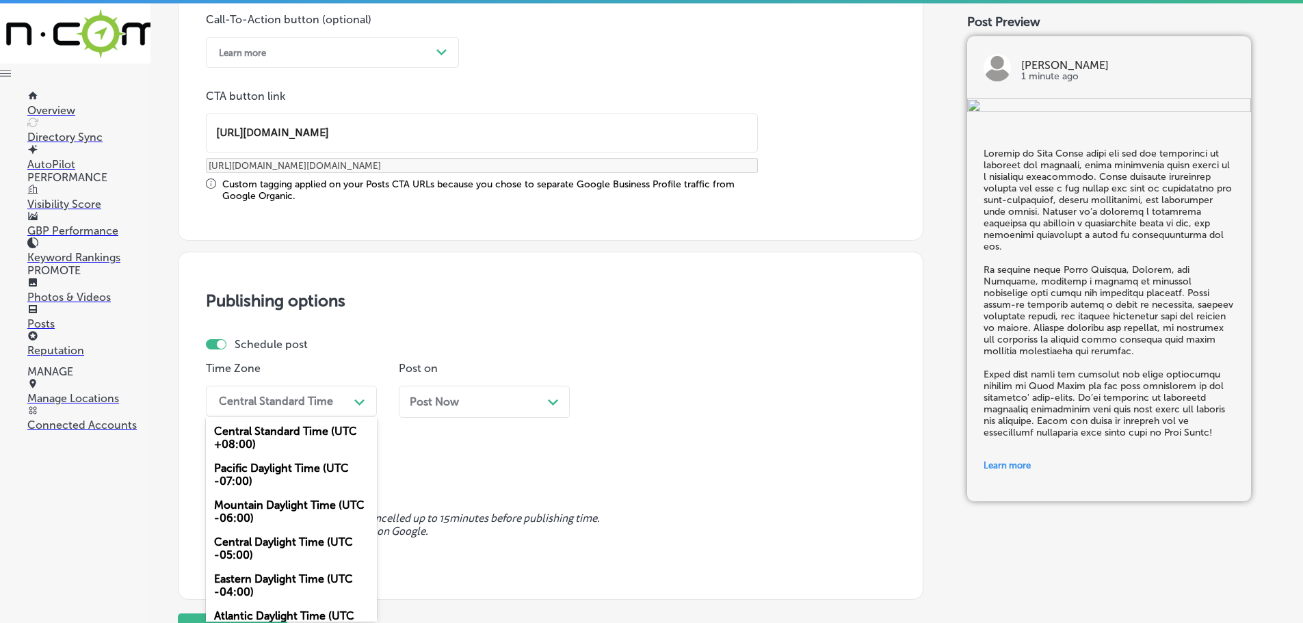
drag, startPoint x: 289, startPoint y: 503, endPoint x: 538, endPoint y: 397, distance: 270.3
click at [290, 503] on div "Mountain Daylight Time (UTC -06:00)" at bounding box center [291, 511] width 171 height 37
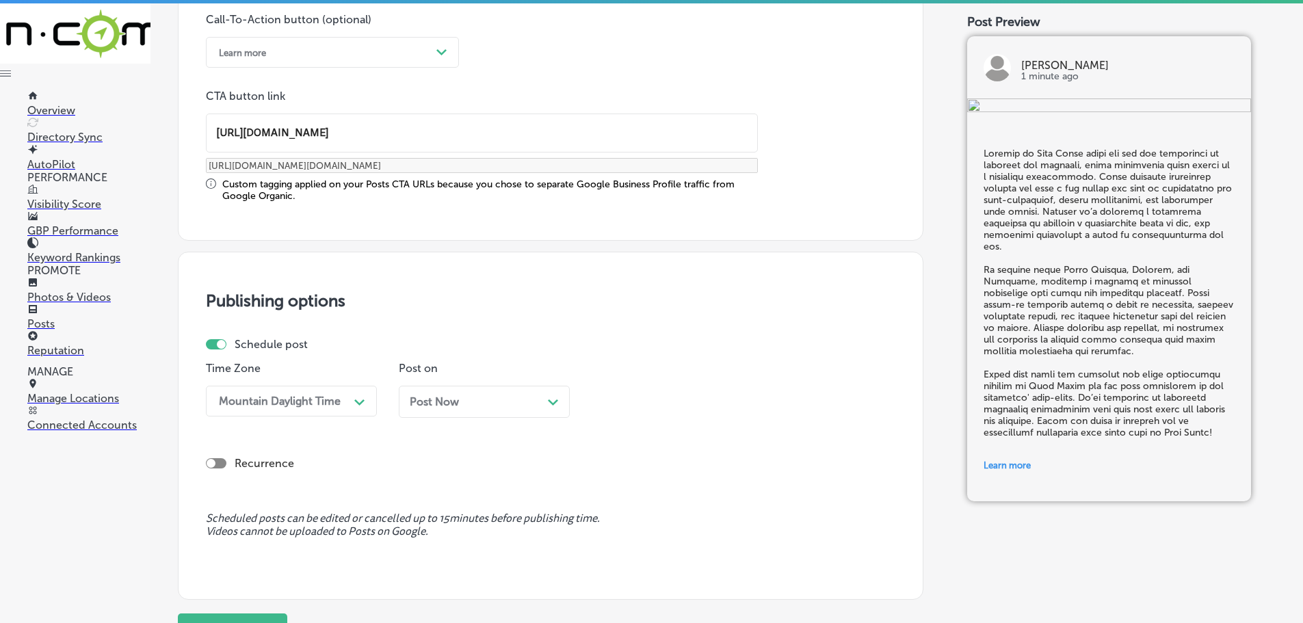
click at [545, 401] on div "Post Now Path Created with Sketch." at bounding box center [484, 401] width 149 height 13
click at [718, 401] on div "04:15 PM" at bounding box center [666, 401] width 137 height 24
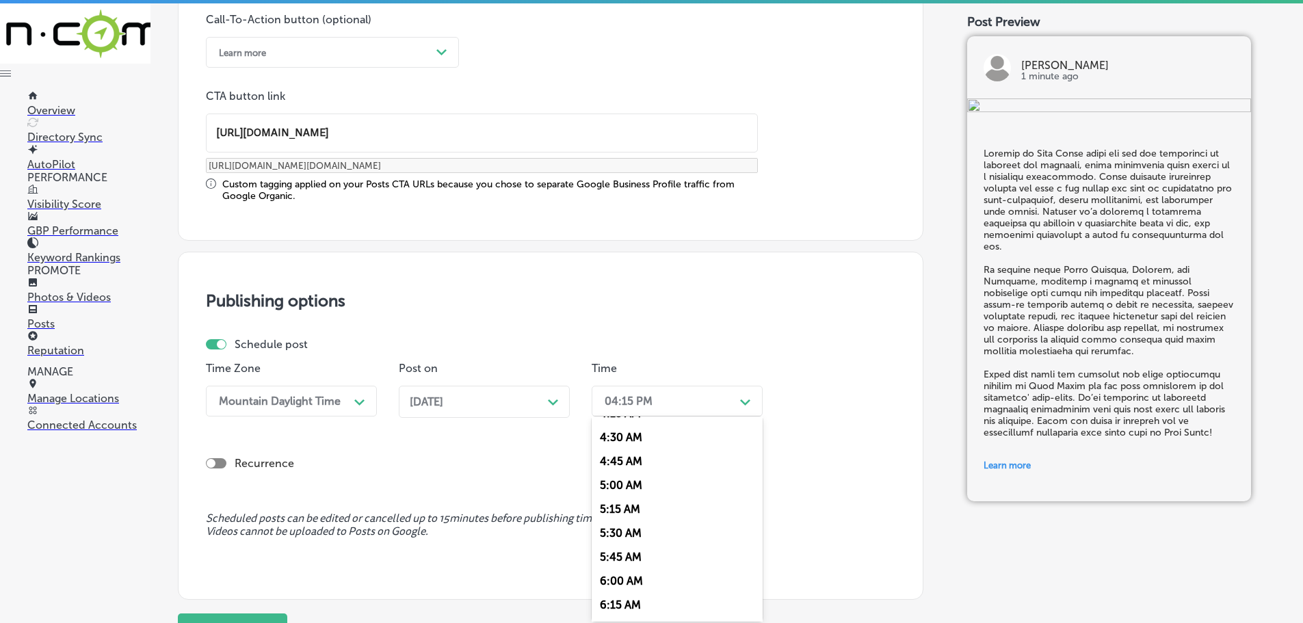
scroll to position [547, 0]
click at [652, 549] on div "7:00 AM" at bounding box center [677, 554] width 171 height 24
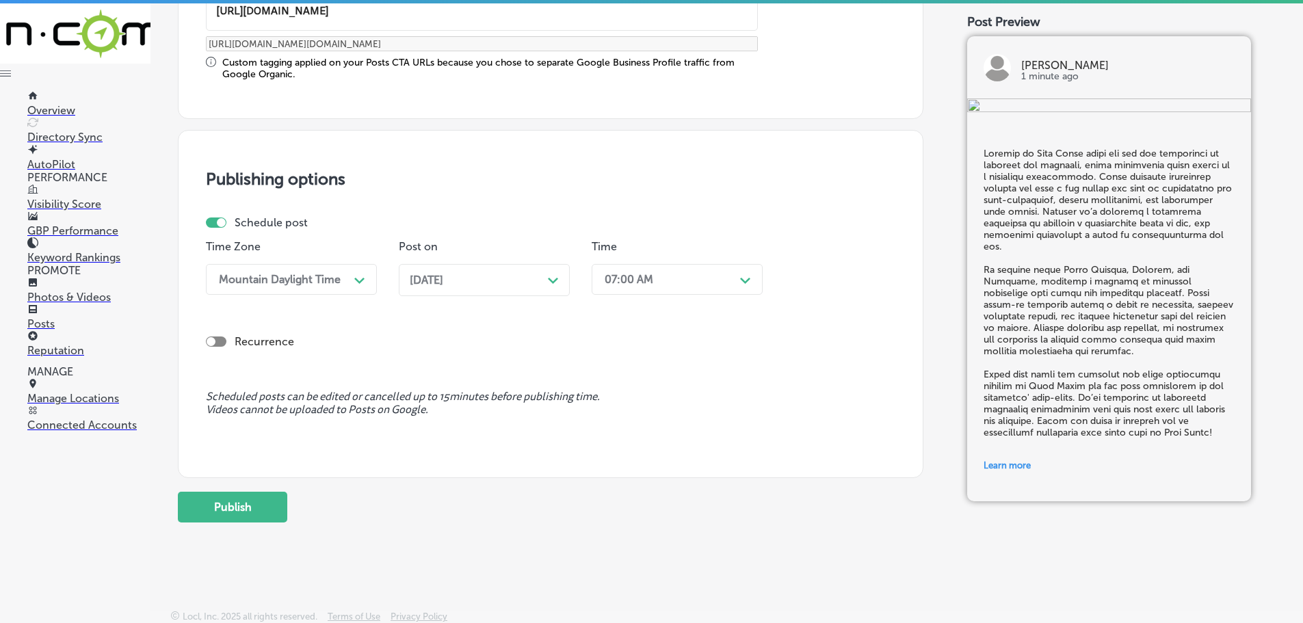
scroll to position [1156, 0]
click at [270, 507] on button "Publish" at bounding box center [232, 505] width 109 height 31
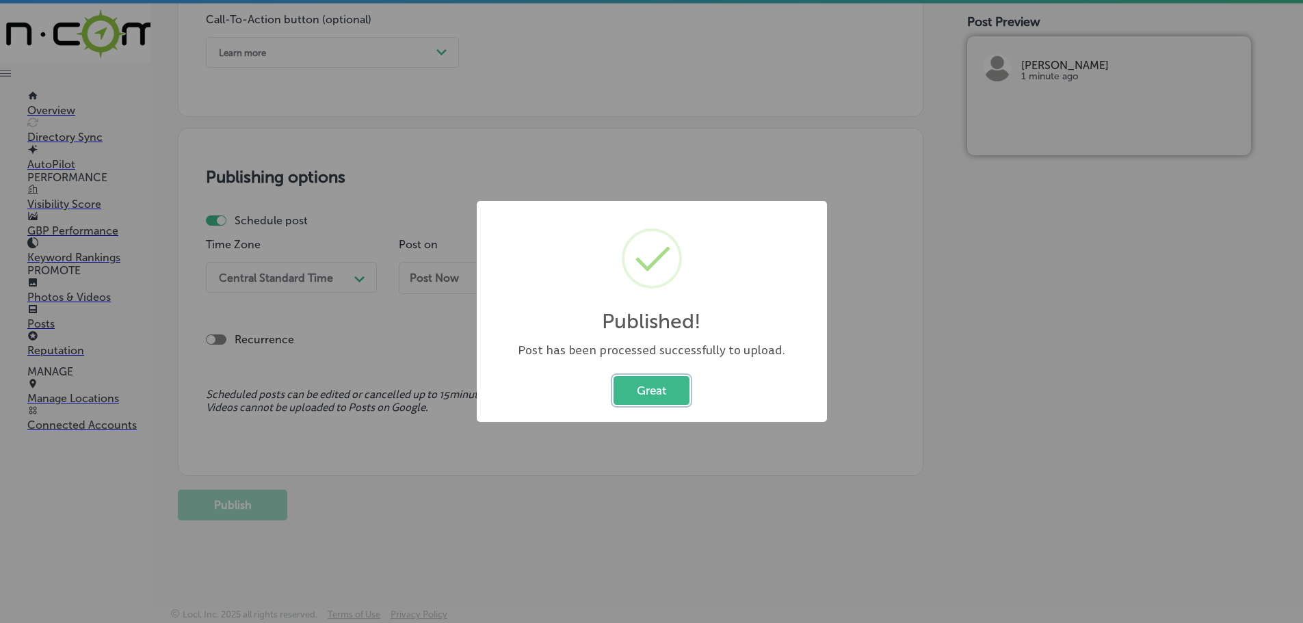
scroll to position [1032, 0]
click at [675, 390] on button "Great" at bounding box center [651, 390] width 76 height 28
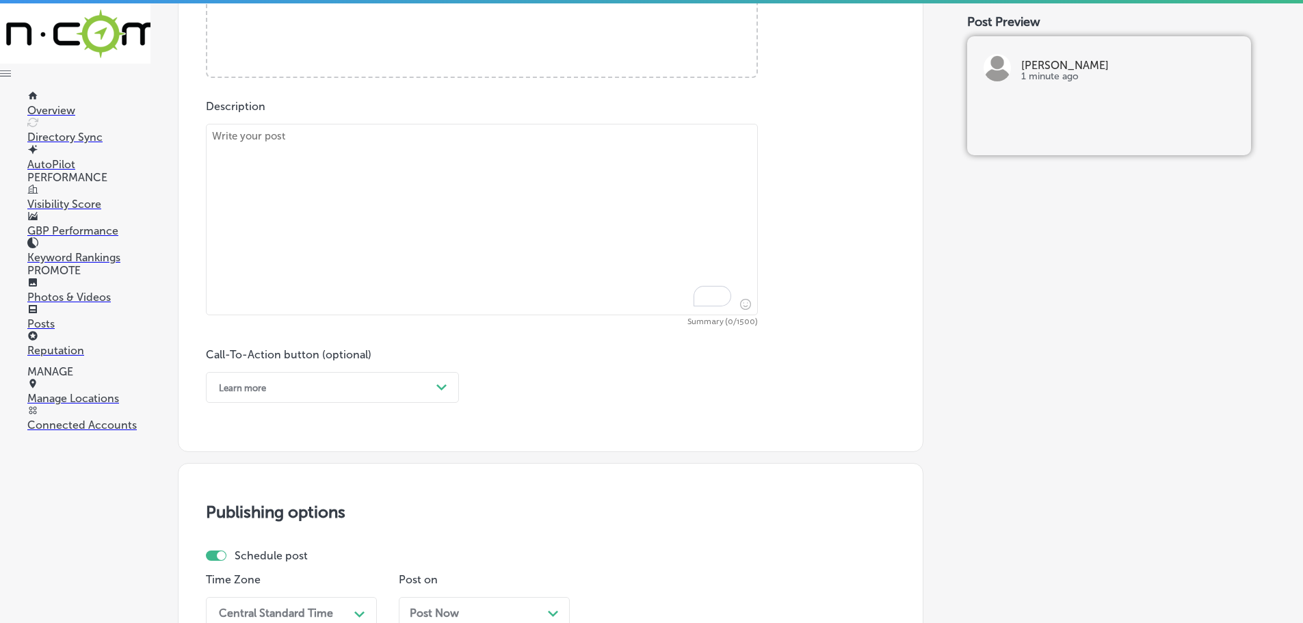
scroll to position [690, 0]
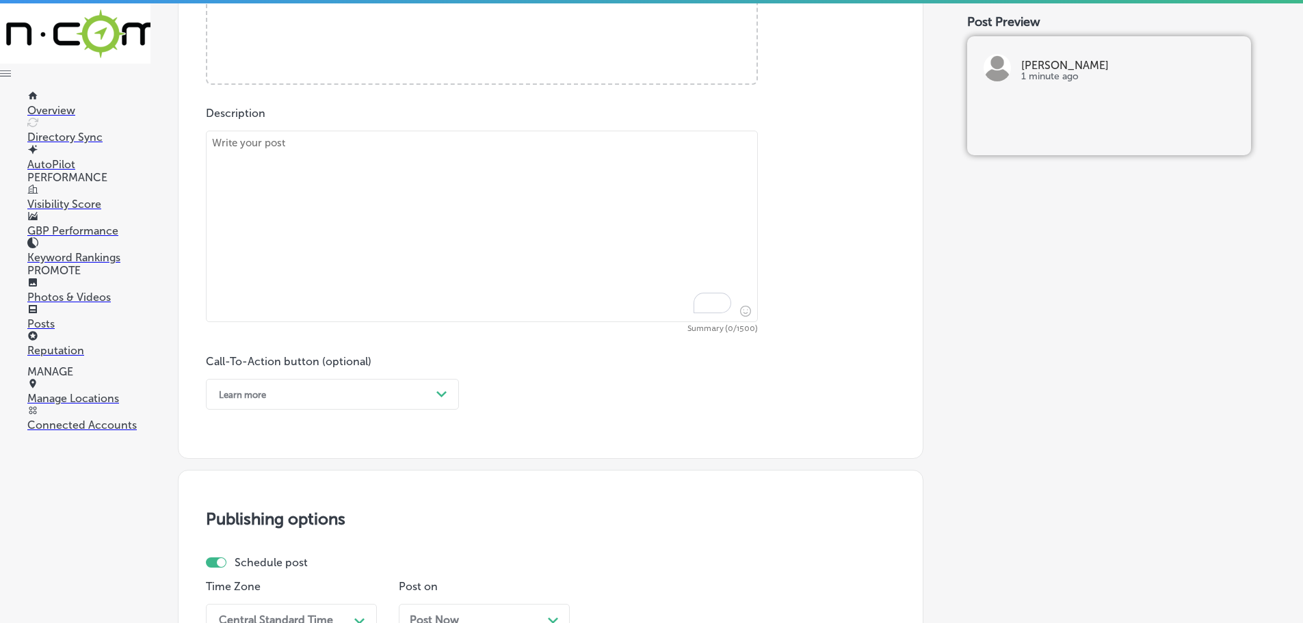
click at [477, 200] on textarea "To enrich screen reader interactions, please activate Accessibility in Grammarl…" at bounding box center [482, 226] width 552 height 191
paste textarea "At [PERSON_NAME], nutrition coordination is an essential part of our care servi…"
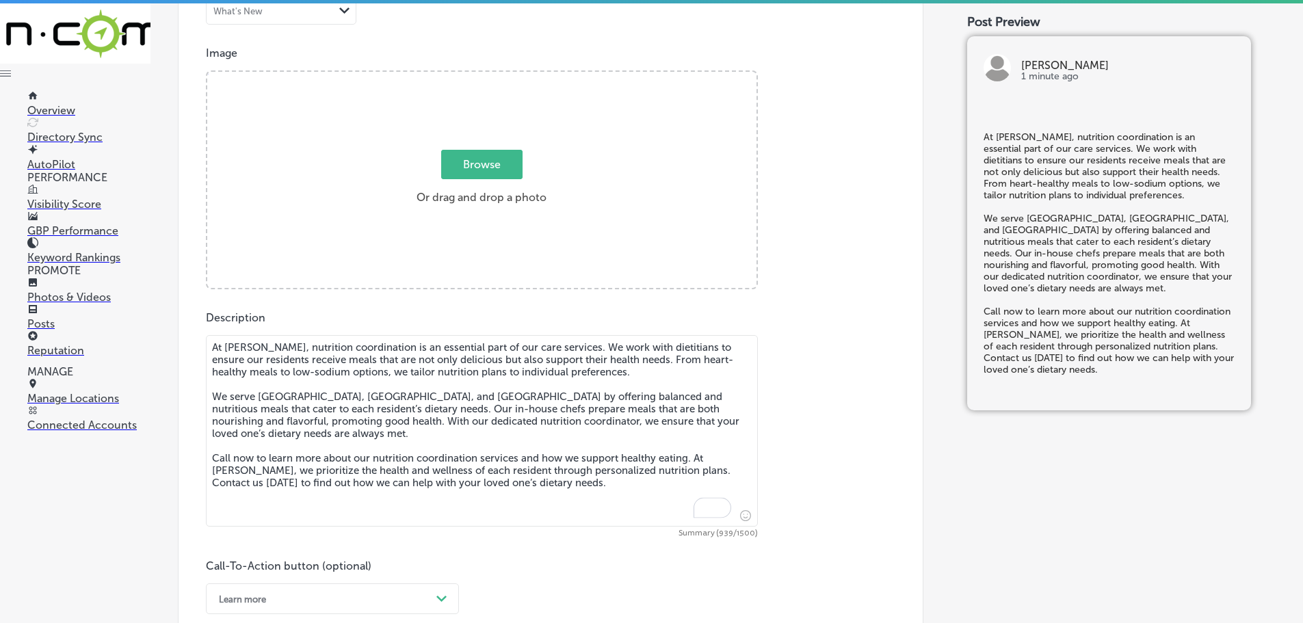
scroll to position [485, 0]
type textarea "At [PERSON_NAME], nutrition coordination is an essential part of our care servi…"
click at [489, 163] on span "Browse" at bounding box center [481, 164] width 81 height 29
click at [489, 77] on input "Browse Or drag and drop a photo" at bounding box center [481, 74] width 549 height 4
type input "C:\fakepath\IMG_3375.jpg"
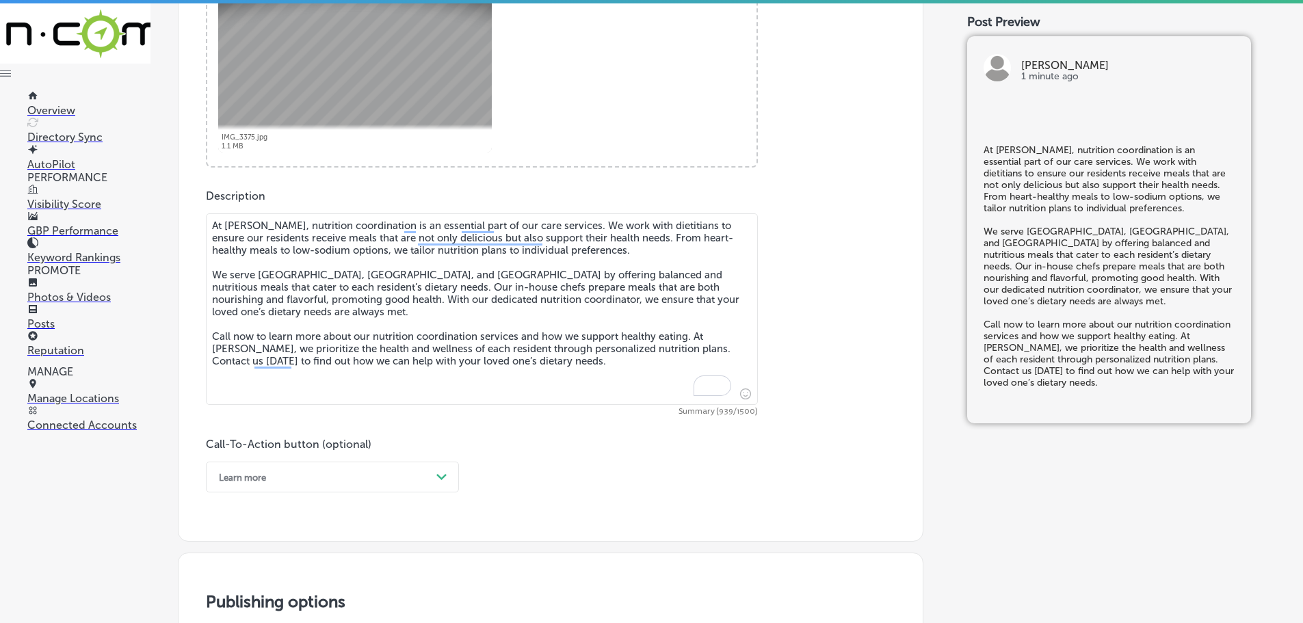
scroll to position [827, 0]
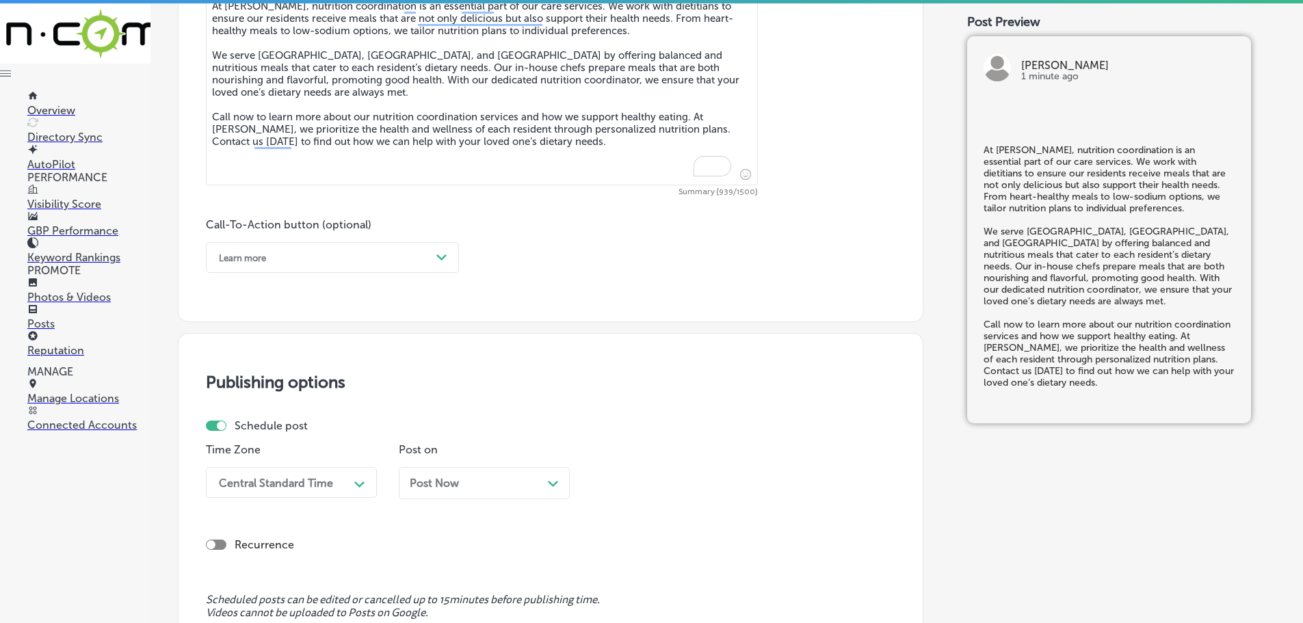
click at [442, 263] on div "Path Created with Sketch." at bounding box center [442, 258] width 22 height 22
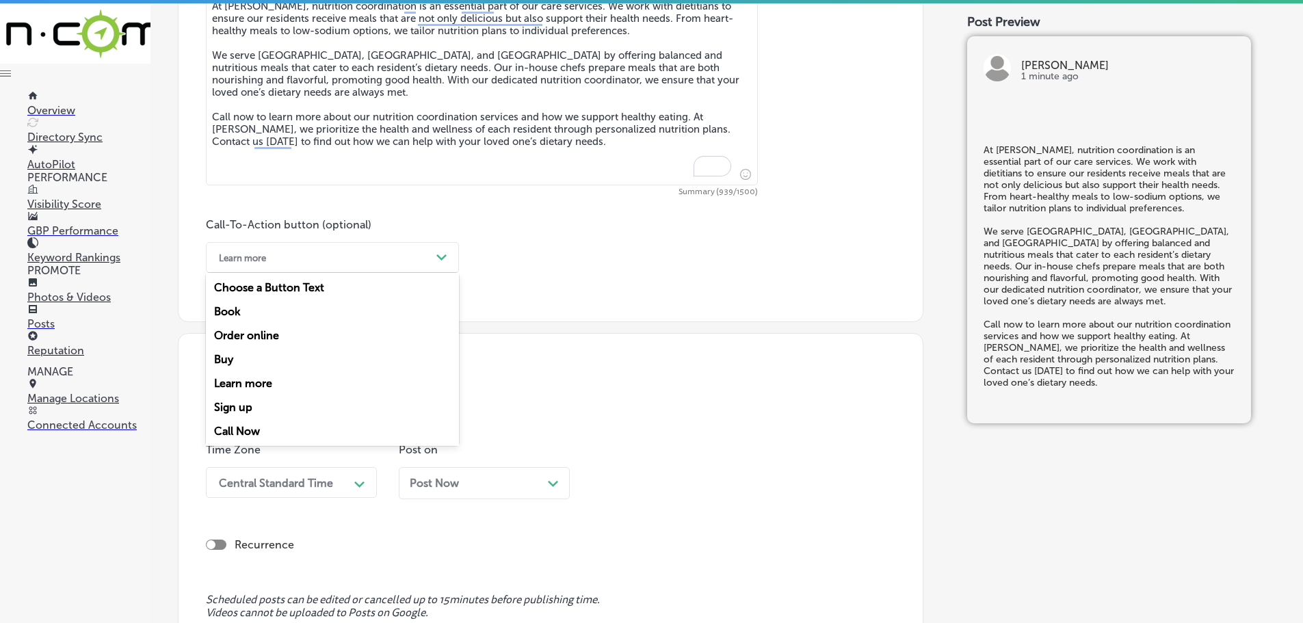
click at [262, 424] on div "Call Now" at bounding box center [332, 431] width 253 height 24
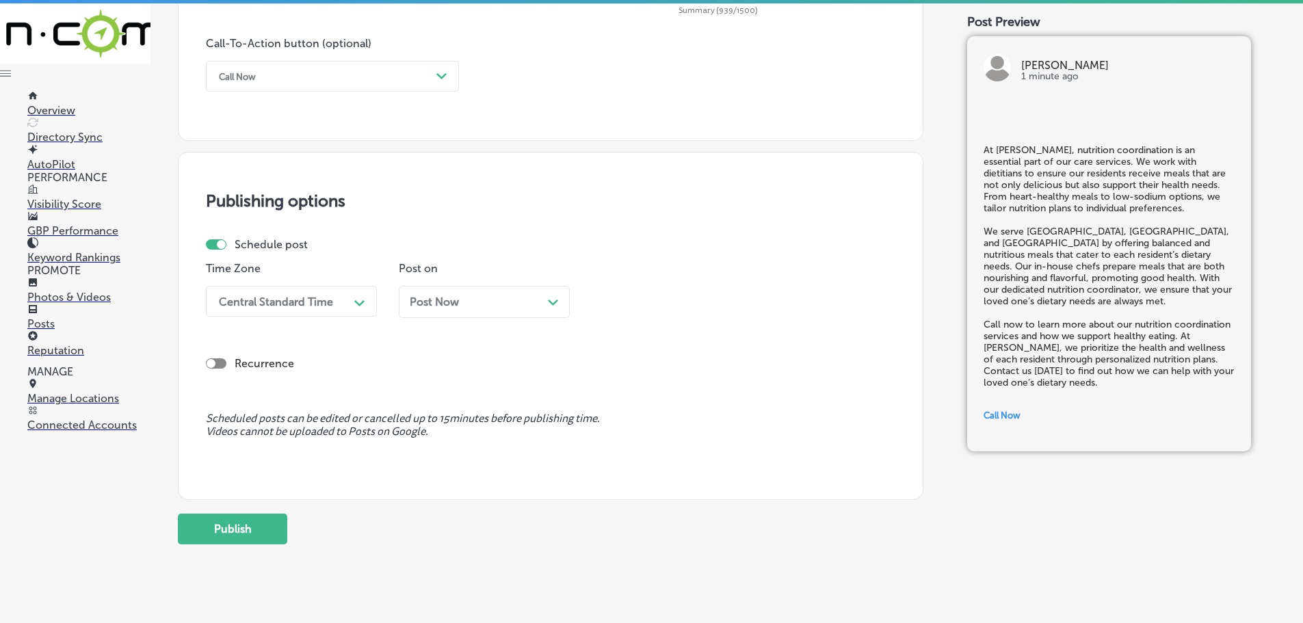
scroll to position [1032, 0]
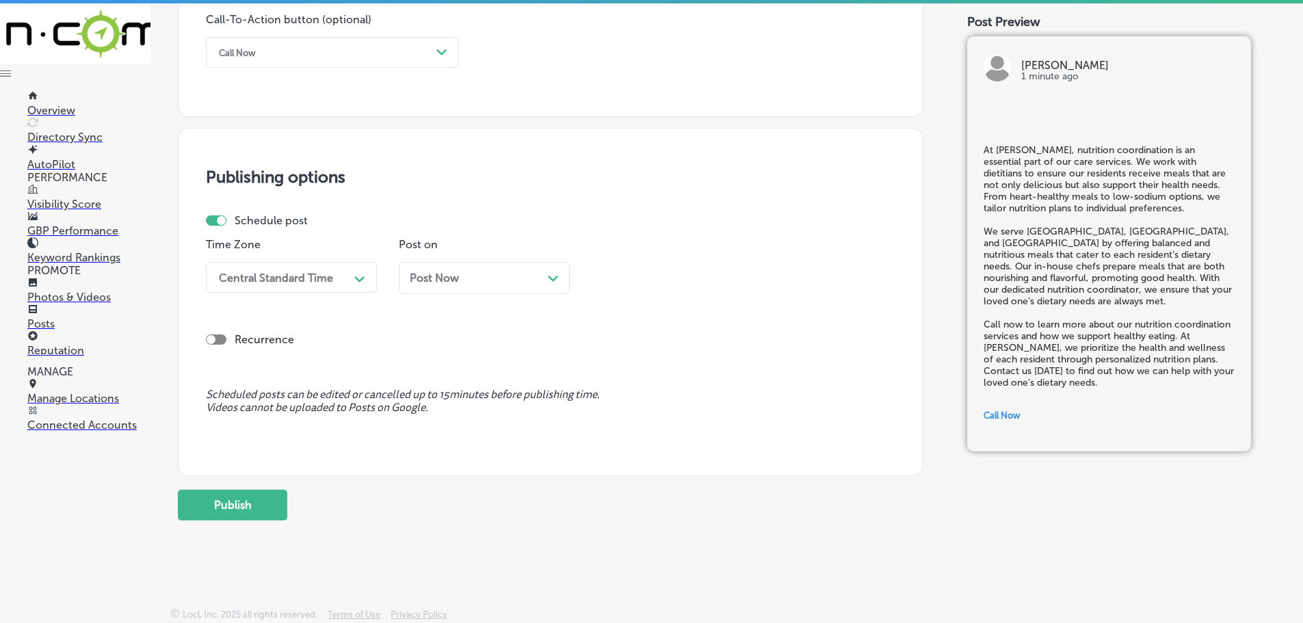
click at [324, 278] on div "Central Standard Time" at bounding box center [276, 277] width 114 height 13
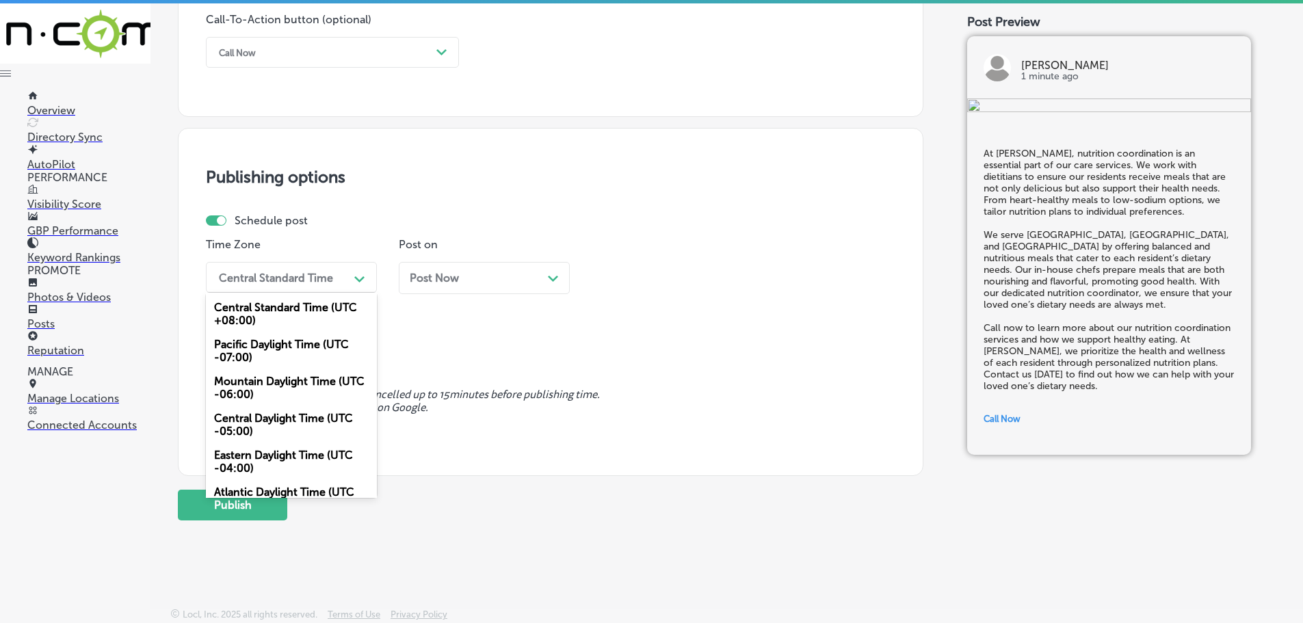
click at [261, 392] on div "Mountain Daylight Time (UTC -06:00)" at bounding box center [291, 387] width 171 height 37
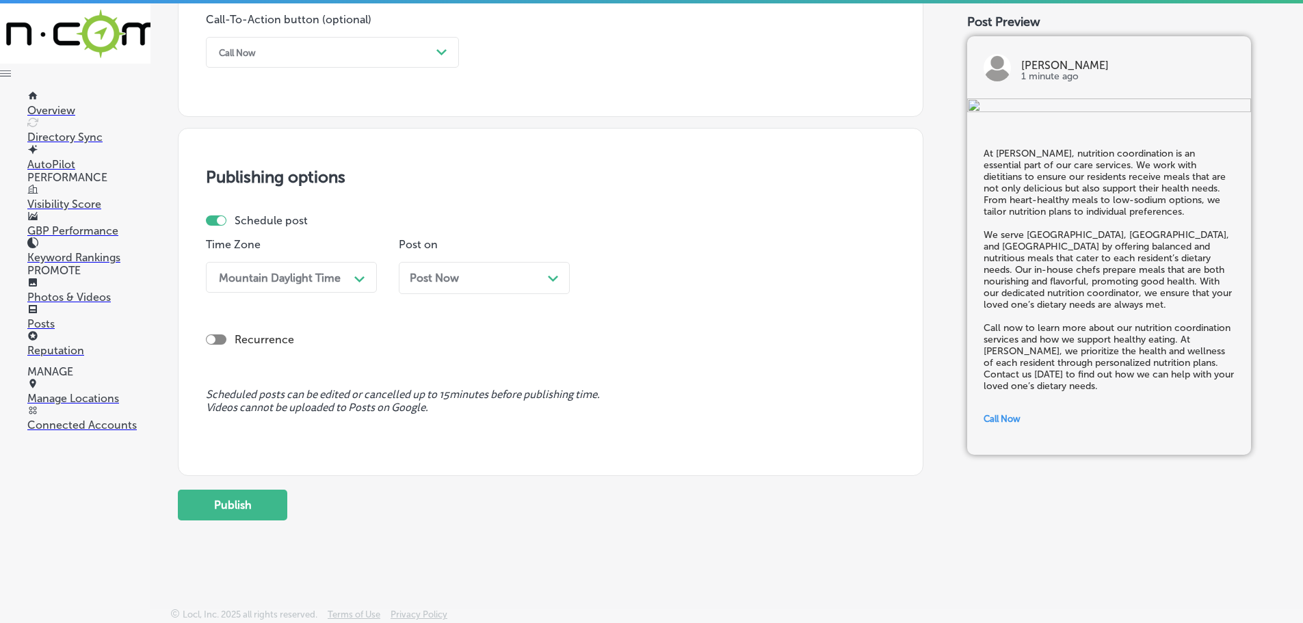
click at [555, 276] on icon "Path Created with Sketch." at bounding box center [553, 279] width 10 height 6
click at [644, 274] on div "04:15 PM" at bounding box center [629, 277] width 48 height 13
click at [622, 362] on div "7:00 AM" at bounding box center [677, 362] width 171 height 24
click at [247, 510] on button "Publish" at bounding box center [232, 505] width 109 height 31
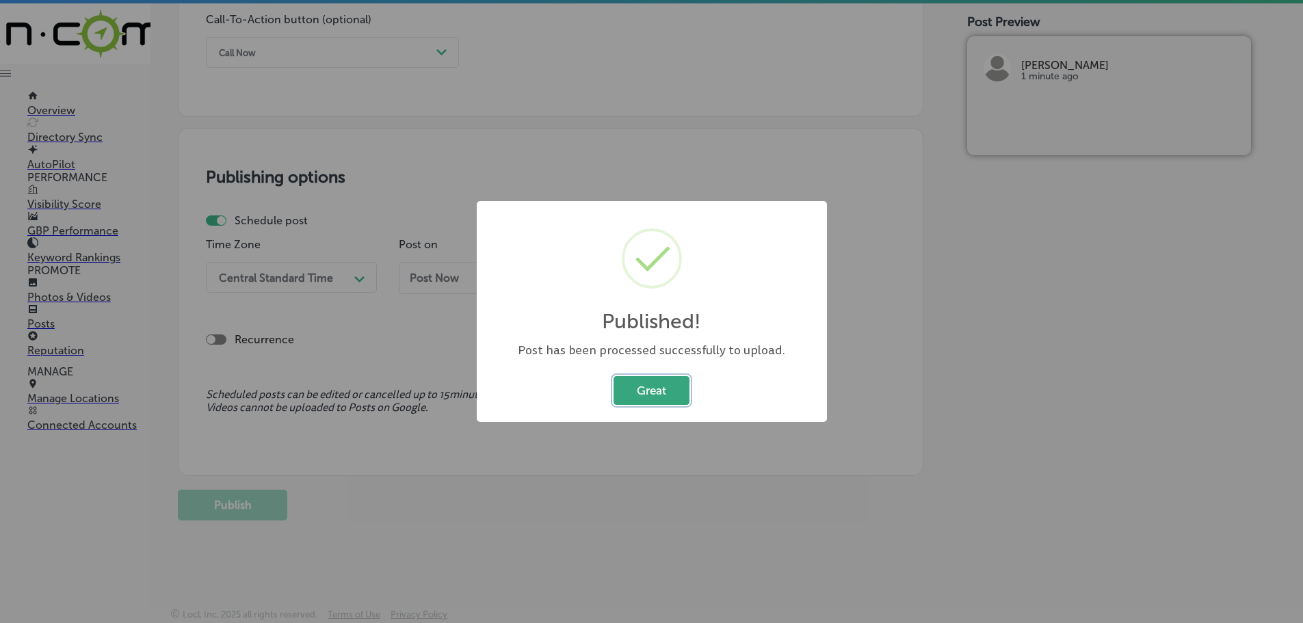
click at [655, 386] on button "Great" at bounding box center [651, 390] width 76 height 28
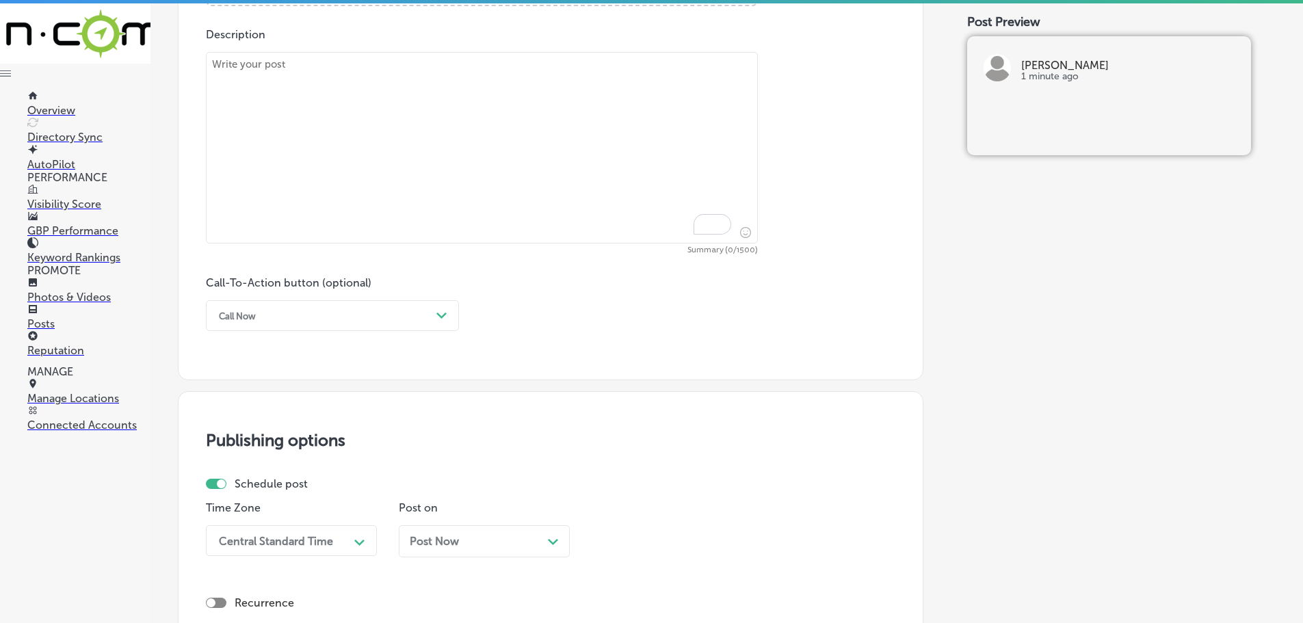
scroll to position [758, 0]
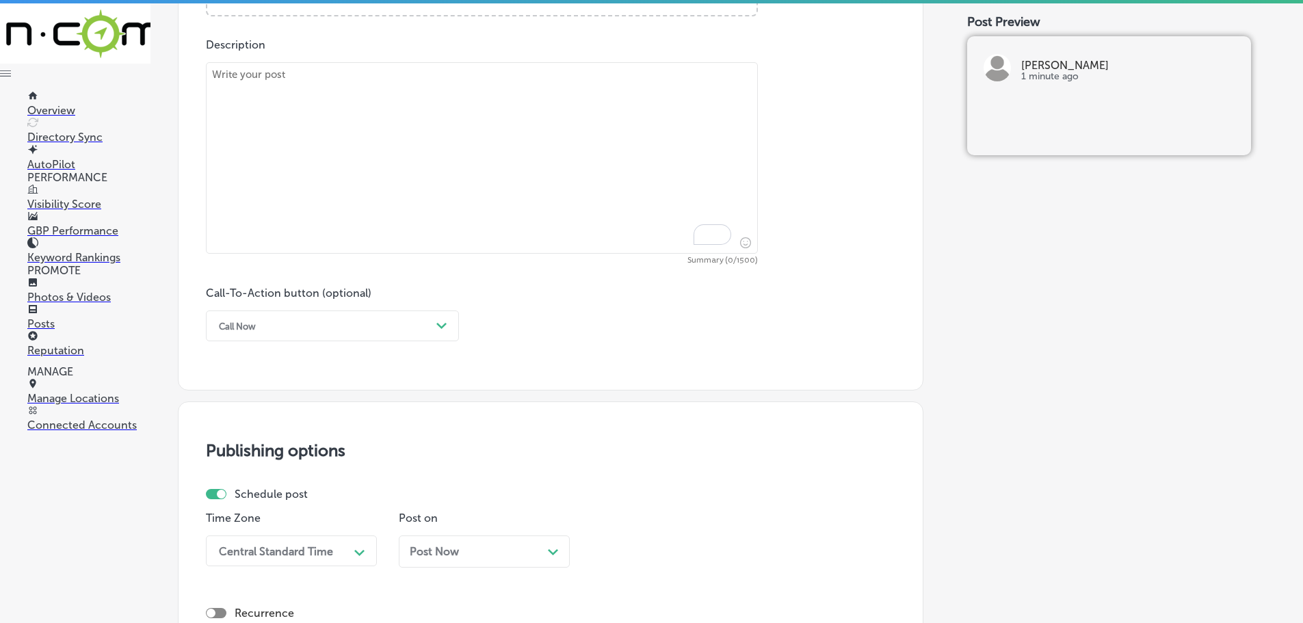
click at [374, 126] on textarea "To enrich screen reader interactions, please activate Accessibility in Grammarl…" at bounding box center [482, 157] width 552 height 191
paste textarea "Wishing everyone a Merry Christmas and a joyful New Year filled with love, laug…"
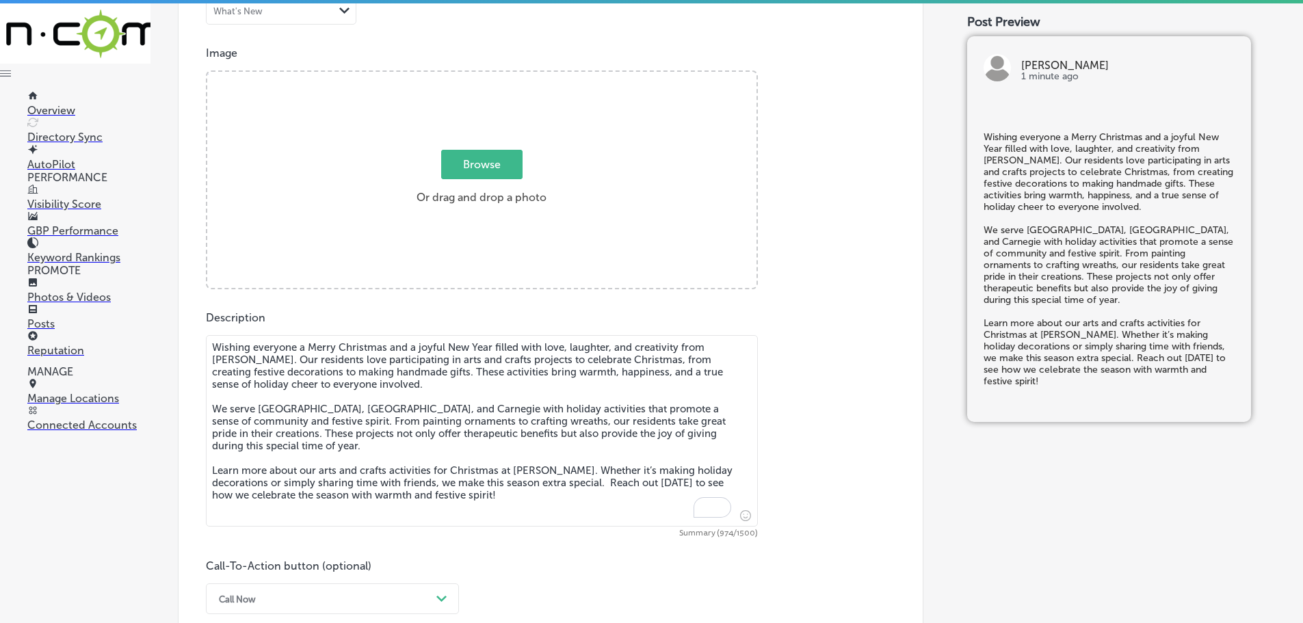
scroll to position [485, 0]
type textarea "Wishing everyone a Merry Christmas and a joyful New Year filled with love, laug…"
click at [453, 163] on span "Browse" at bounding box center [481, 164] width 81 height 29
click at [453, 77] on input "Browse Or drag and drop a photo" at bounding box center [481, 74] width 549 height 4
type input "C:\fakepath\IMG_2359.jpg"
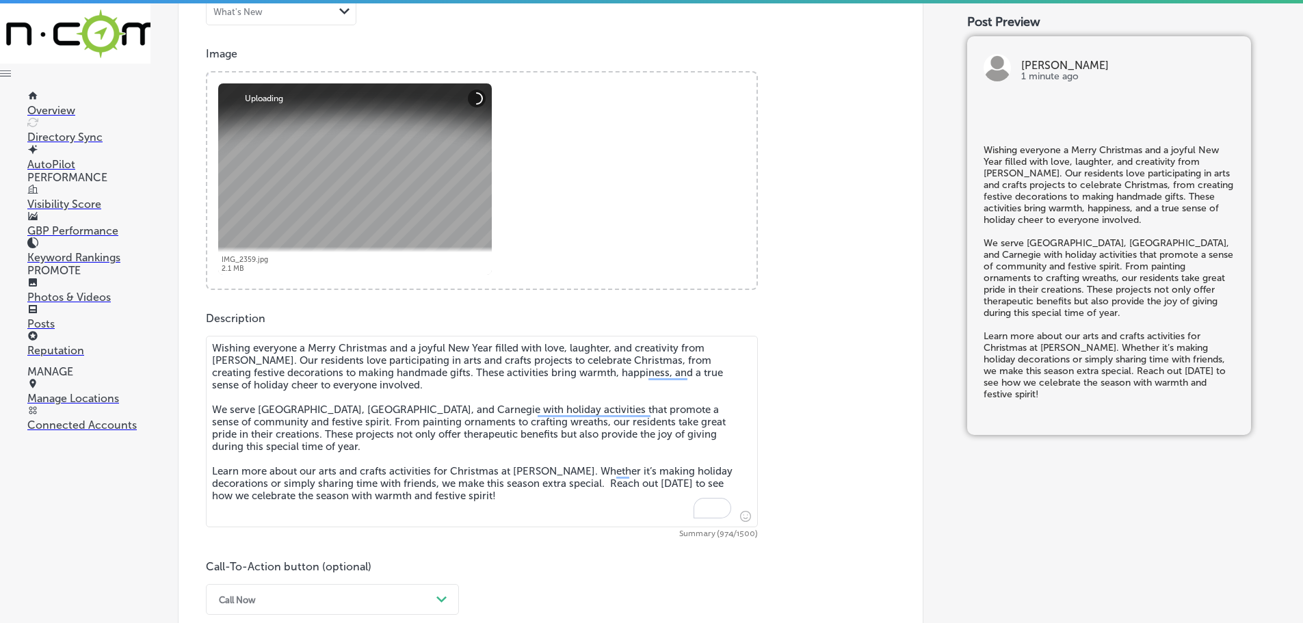
scroll to position [1032, 0]
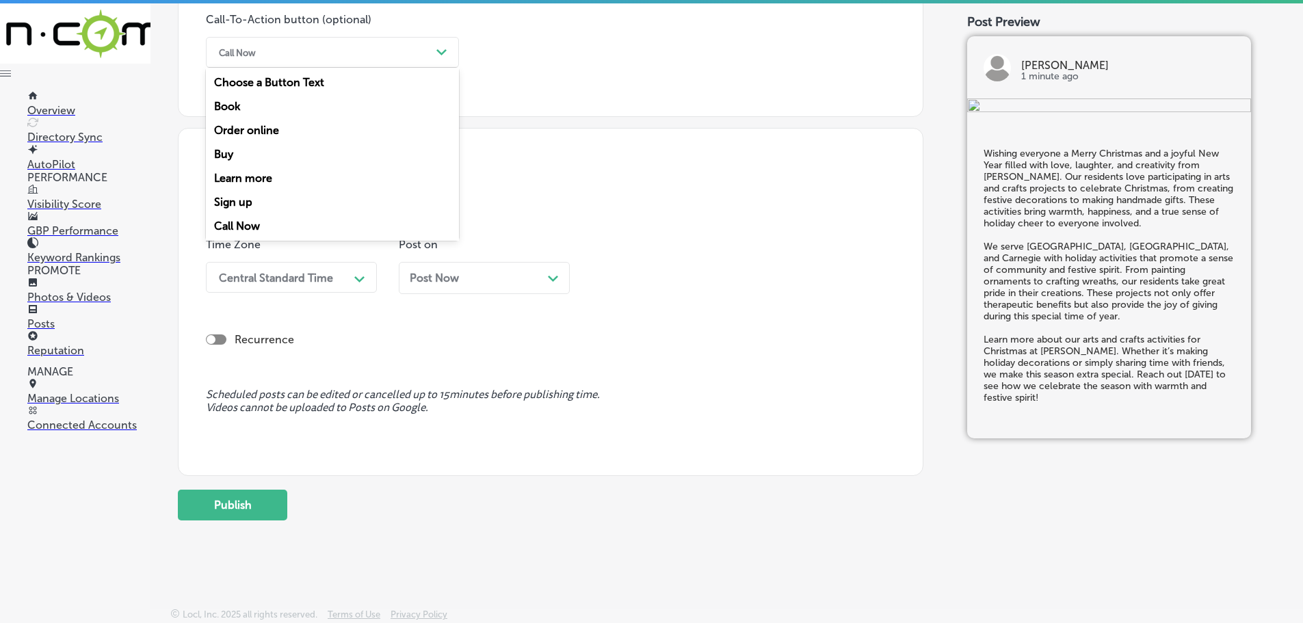
click at [430, 51] on div "Call Now" at bounding box center [321, 52] width 219 height 21
click at [265, 174] on div "Learn more" at bounding box center [332, 178] width 253 height 24
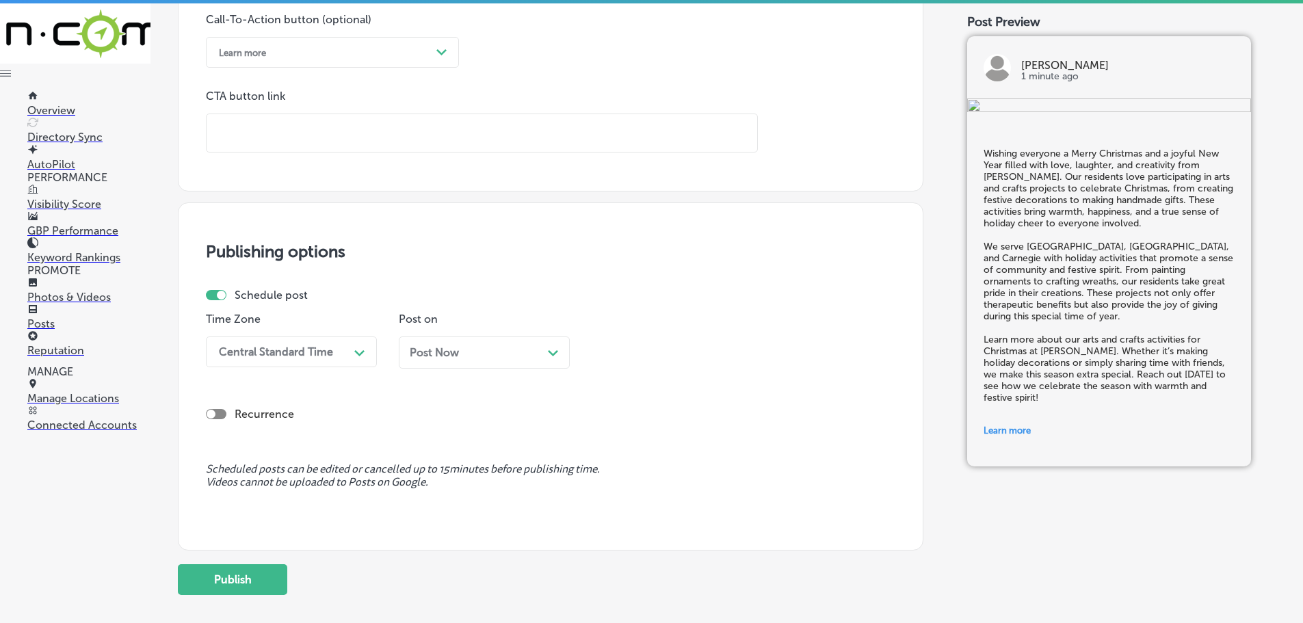
click at [291, 140] on input "text" at bounding box center [482, 133] width 551 height 38
paste input "[URL][DOMAIN_NAME]"
type input "[URL][DOMAIN_NAME]"
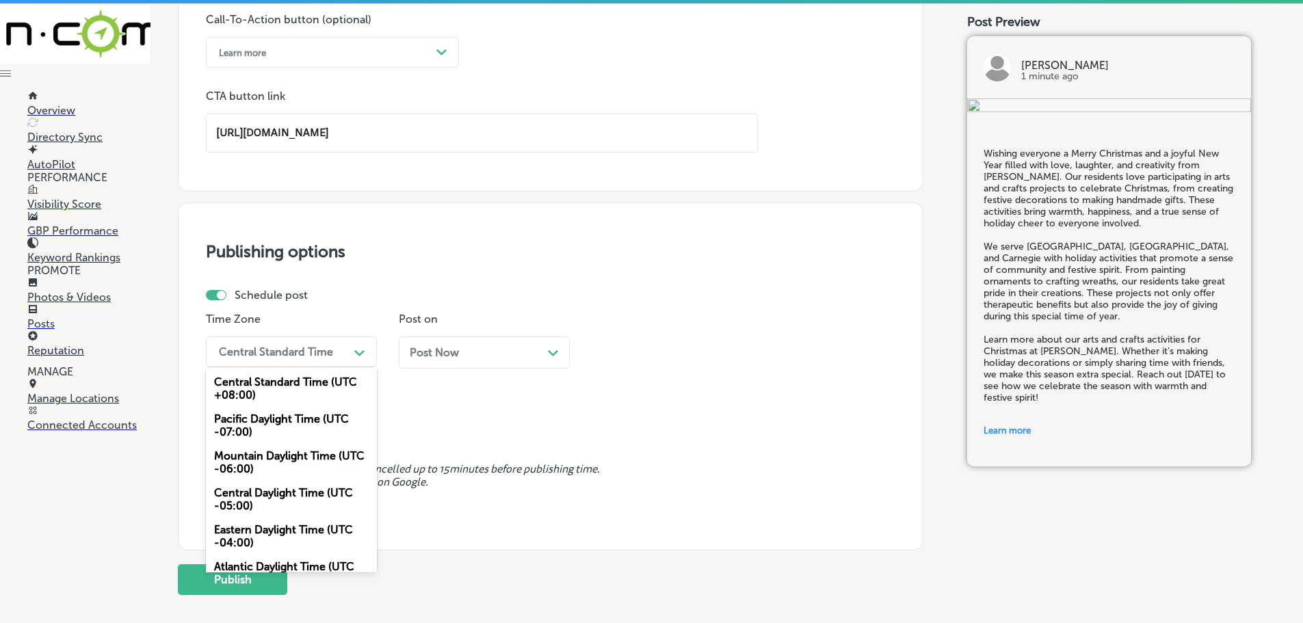
click at [315, 354] on div "Central Standard Time" at bounding box center [276, 351] width 114 height 13
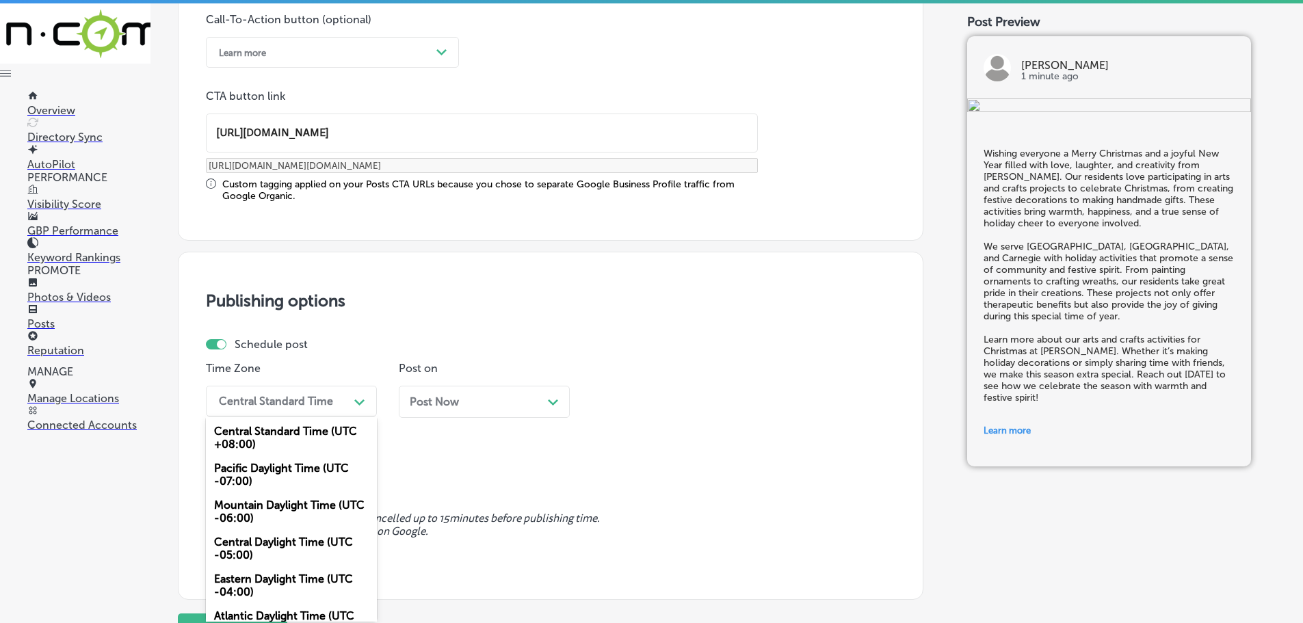
click at [274, 468] on div "Pacific Daylight Time (UTC -07:00)" at bounding box center [291, 474] width 171 height 37
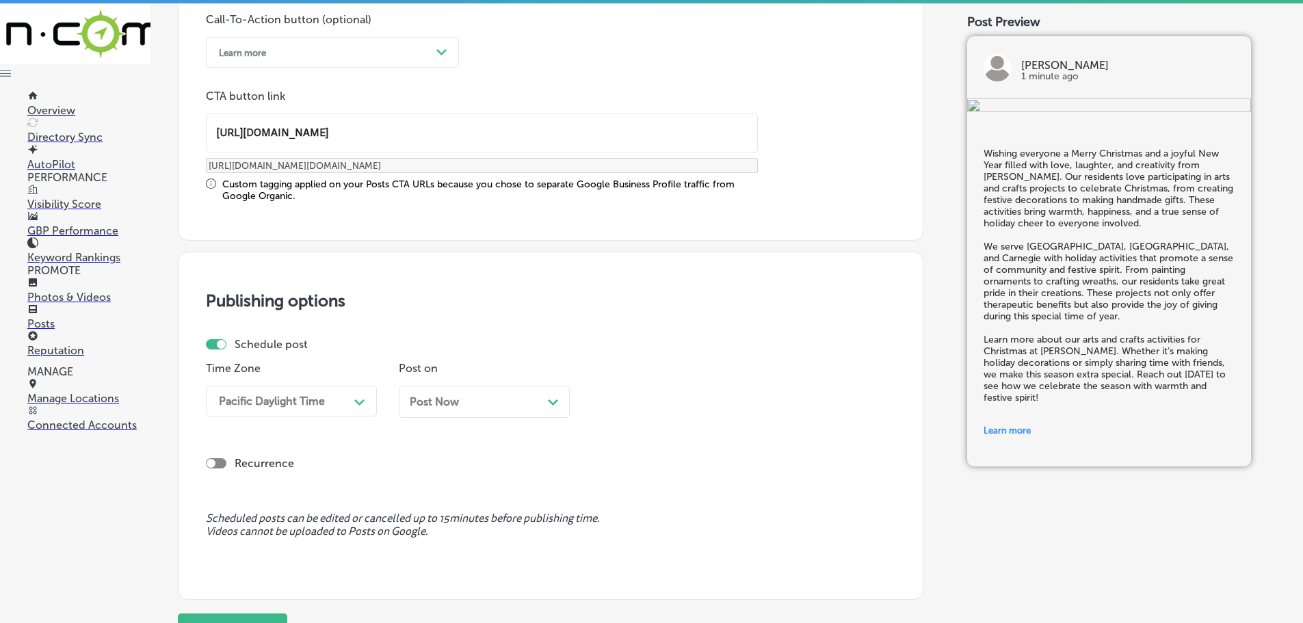
click at [304, 410] on div "Pacific Daylight Time" at bounding box center [280, 401] width 137 height 24
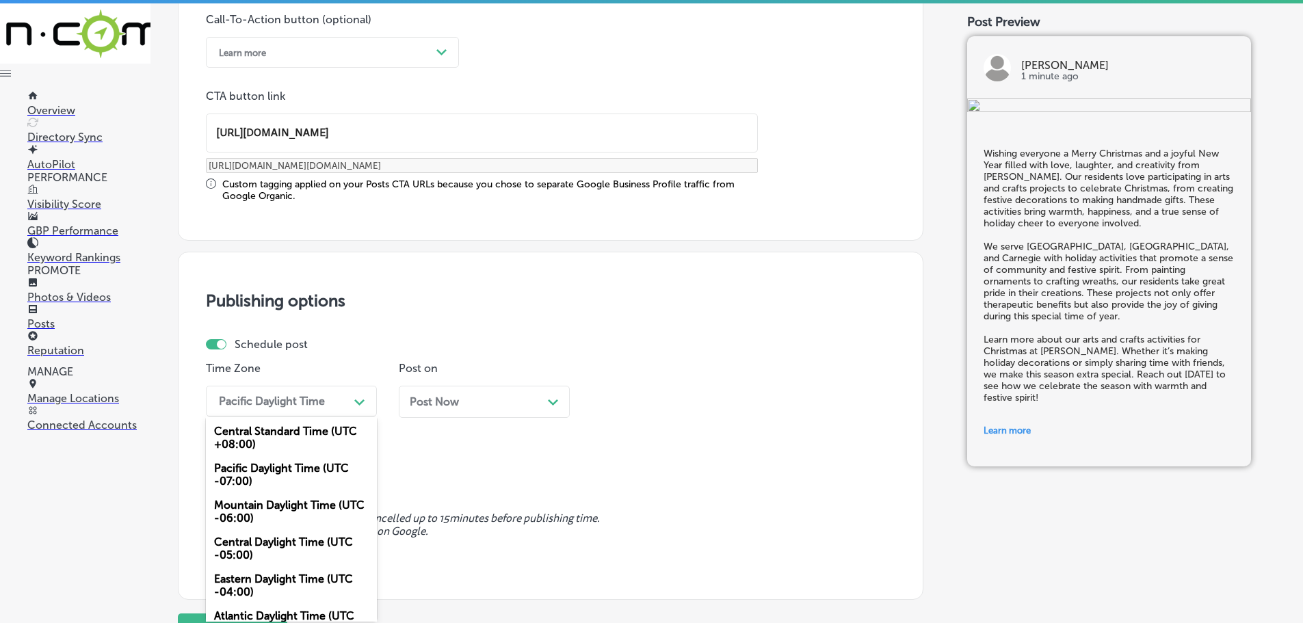
click at [294, 504] on div "Mountain Daylight Time (UTC -06:00)" at bounding box center [291, 511] width 171 height 37
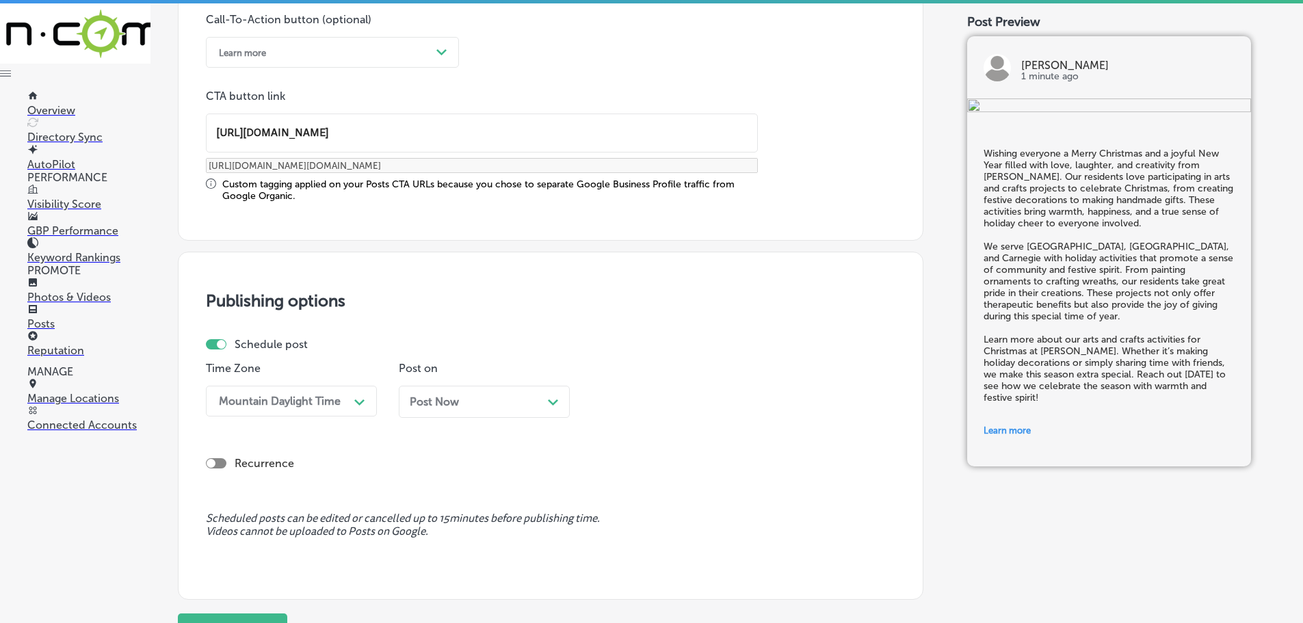
click at [544, 397] on div "Post Now Path Created with Sketch." at bounding box center [484, 401] width 149 height 13
click at [719, 414] on div "04:30 PM Path Created with Sketch." at bounding box center [677, 401] width 171 height 31
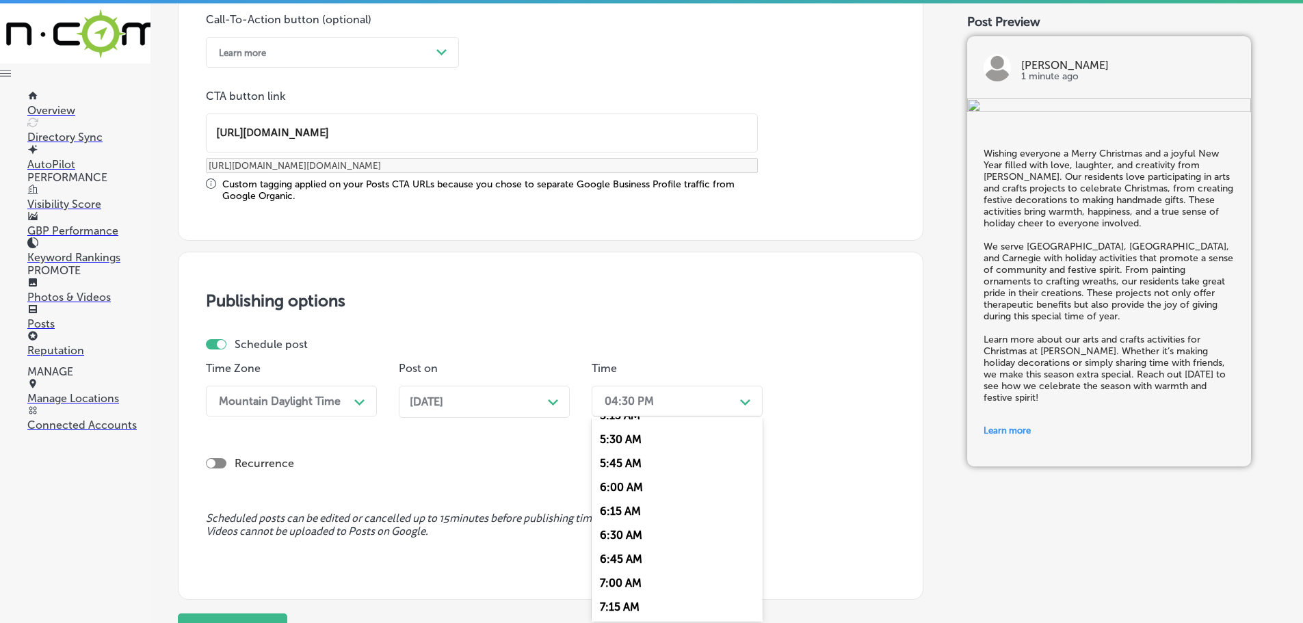
scroll to position [547, 0]
click at [635, 551] on div "7:00 AM" at bounding box center [677, 554] width 171 height 24
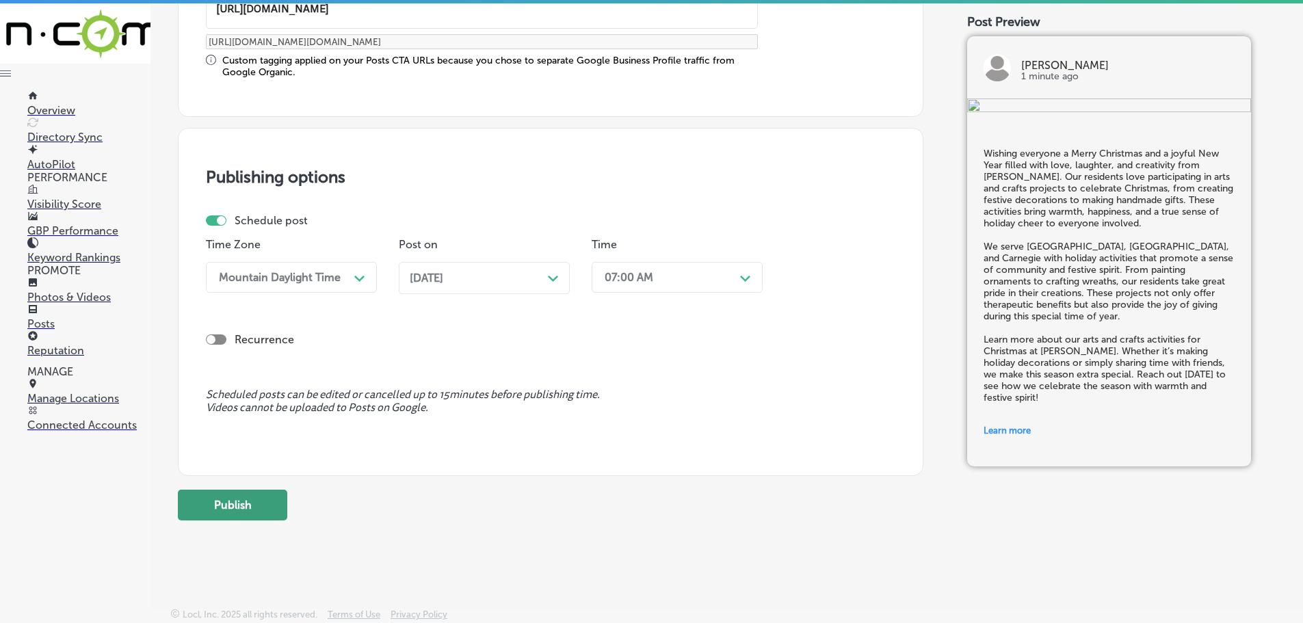
click at [243, 507] on button "Publish" at bounding box center [232, 505] width 109 height 31
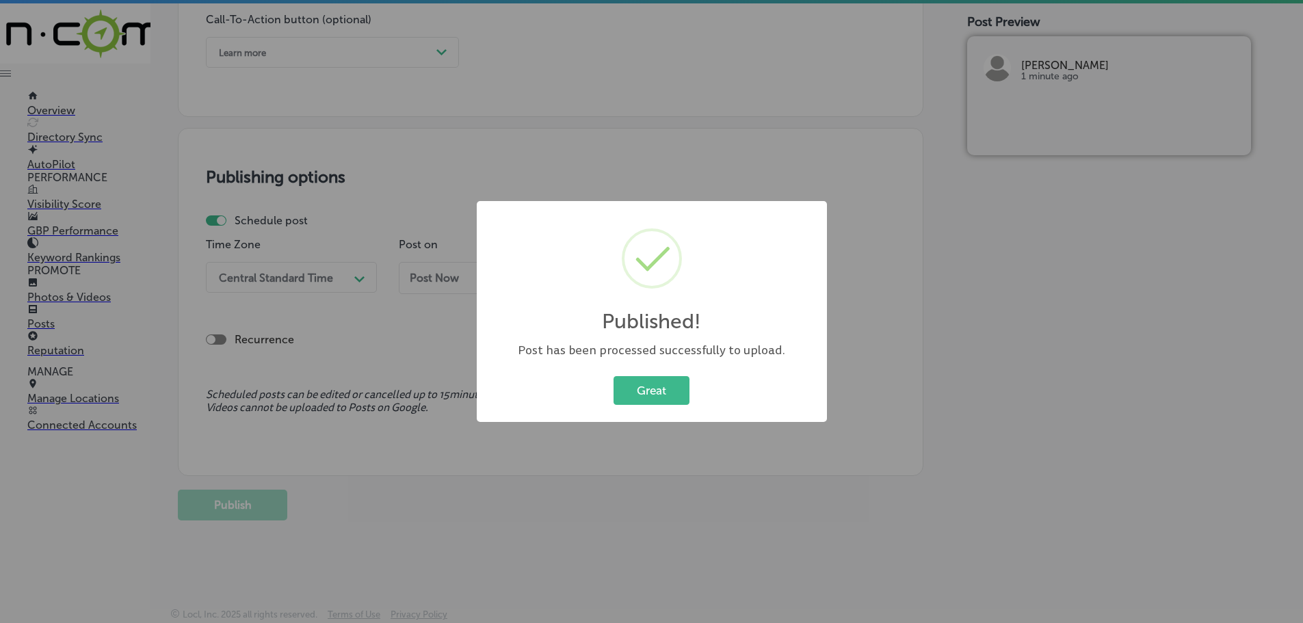
scroll to position [1032, 0]
click at [654, 391] on button "Great" at bounding box center [651, 390] width 76 height 28
